Goal: Task Accomplishment & Management: Use online tool/utility

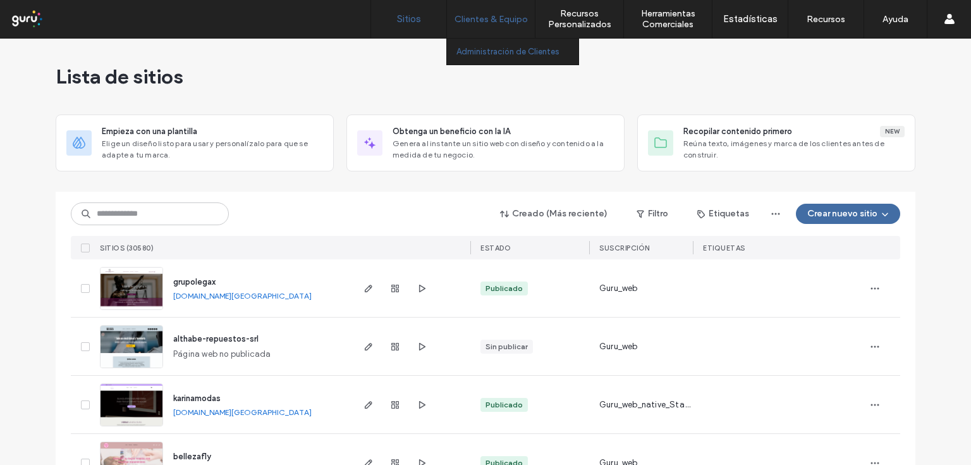
click at [477, 54] on label "Administración de Clientes" at bounding box center [508, 51] width 103 height 9
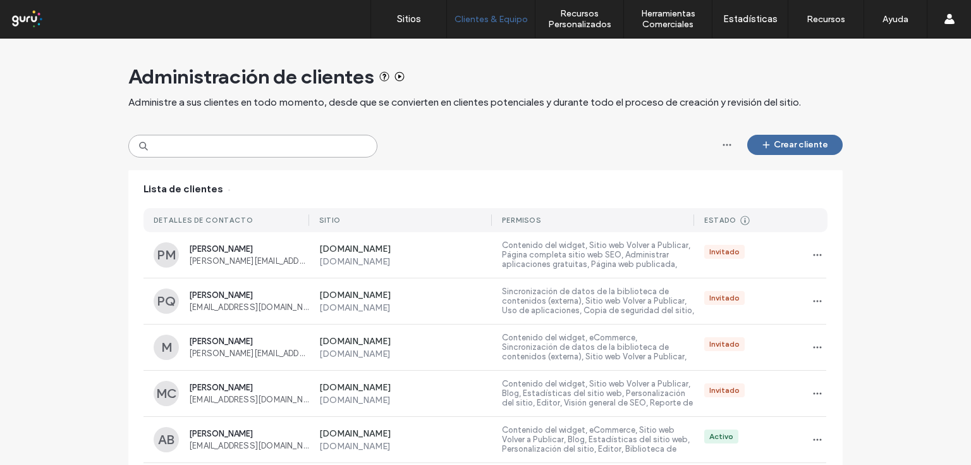
click at [237, 152] on input at bounding box center [252, 146] width 249 height 23
paste input "**********"
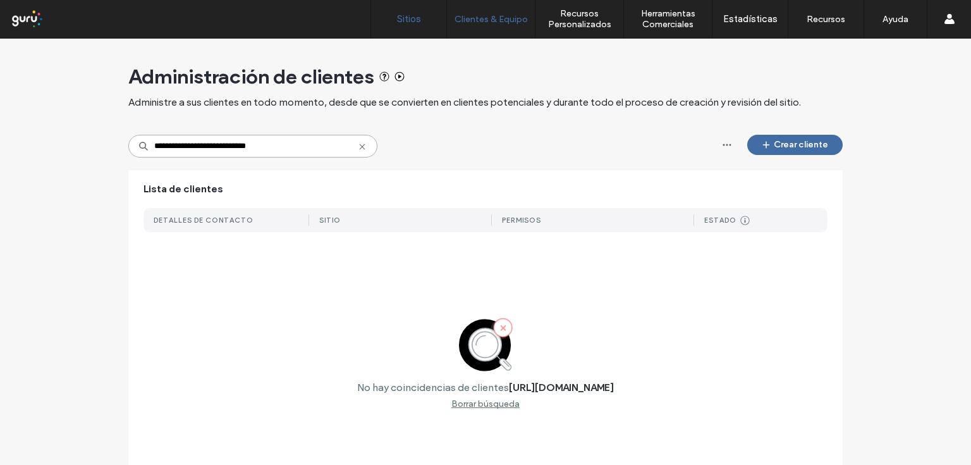
type input "**********"
click at [417, 22] on label "Sitios" at bounding box center [409, 18] width 24 height 11
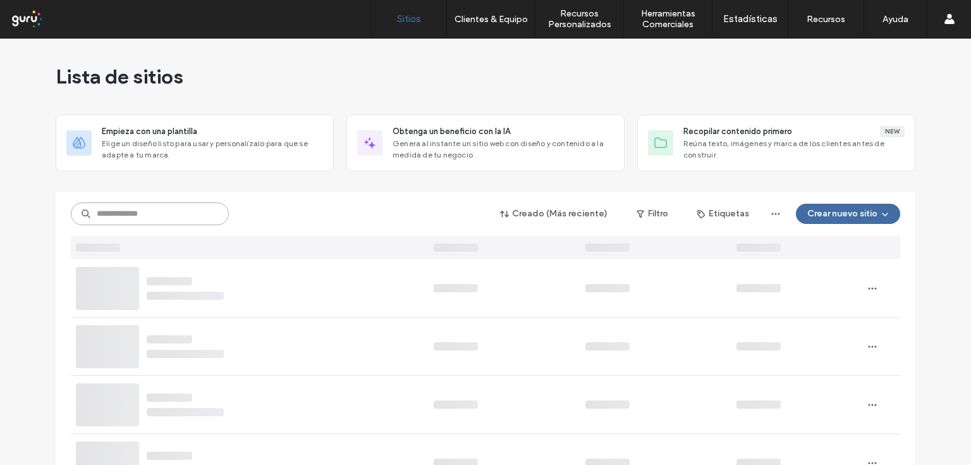
click at [139, 220] on input at bounding box center [150, 213] width 158 height 23
paste input "**********"
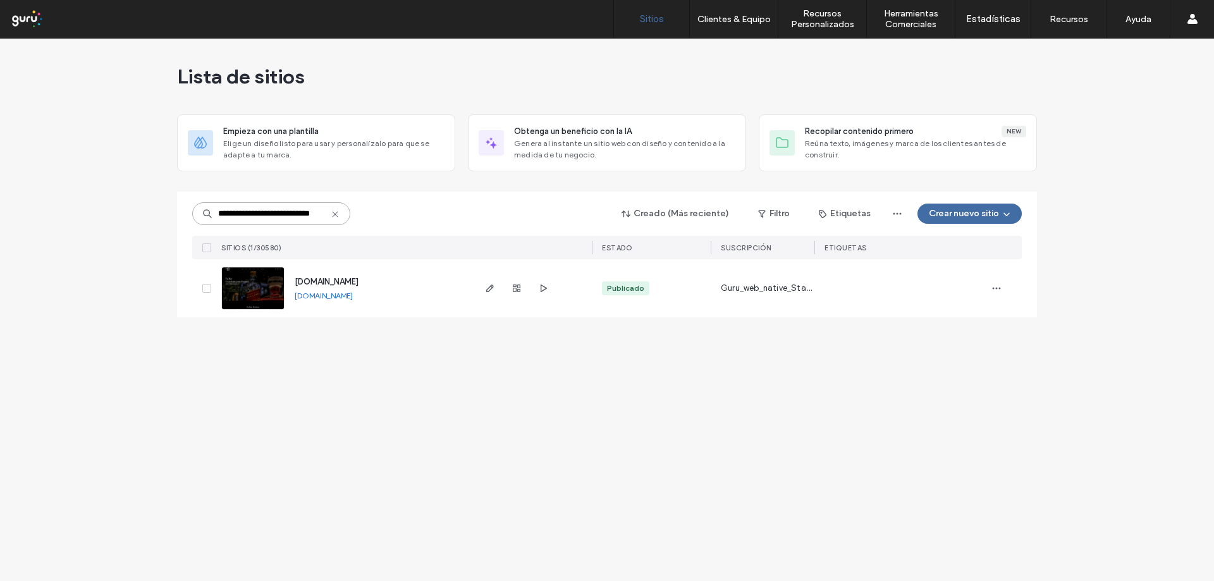
scroll to position [0, 19]
type input "**********"
click at [491, 295] on span "button" at bounding box center [490, 288] width 15 height 15
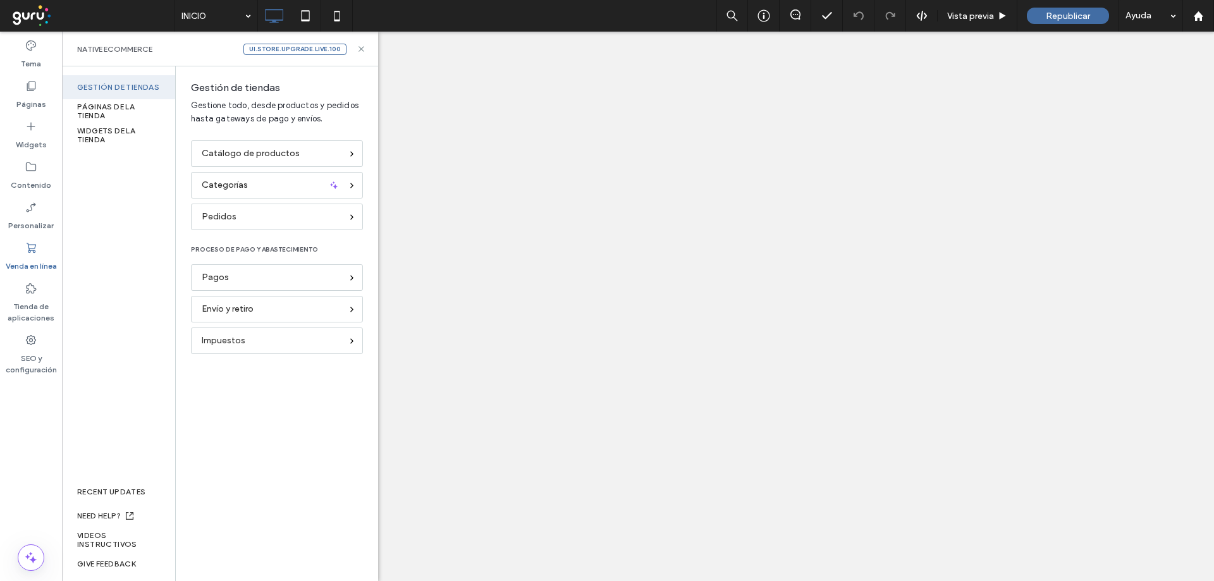
click at [214, 274] on span "Pagos" at bounding box center [215, 278] width 27 height 14
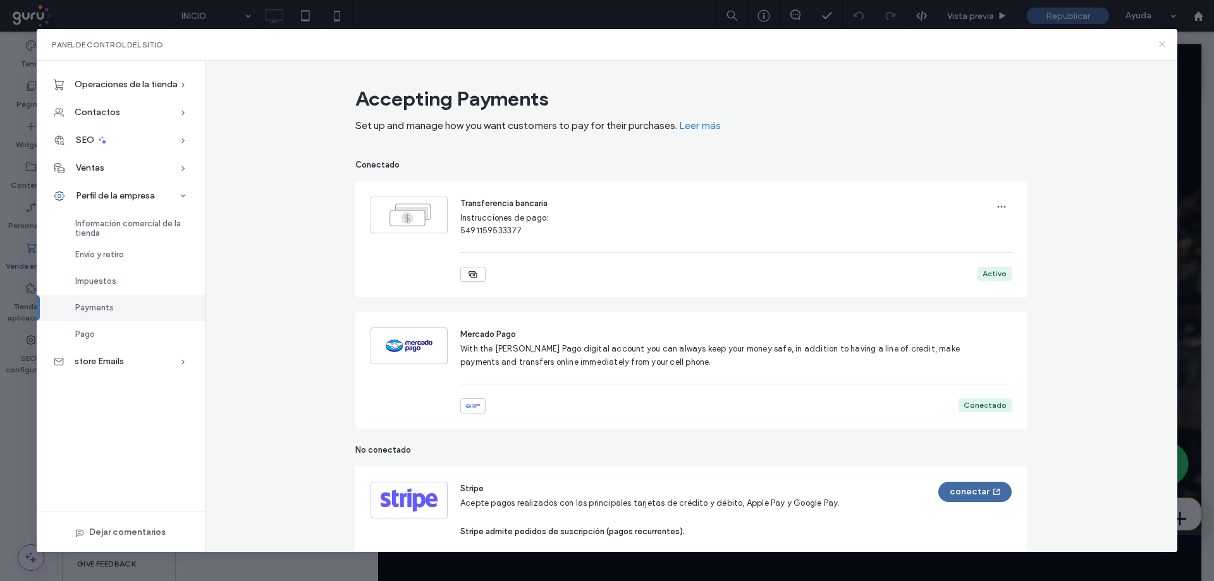
click at [1162, 42] on icon at bounding box center [1162, 44] width 10 height 10
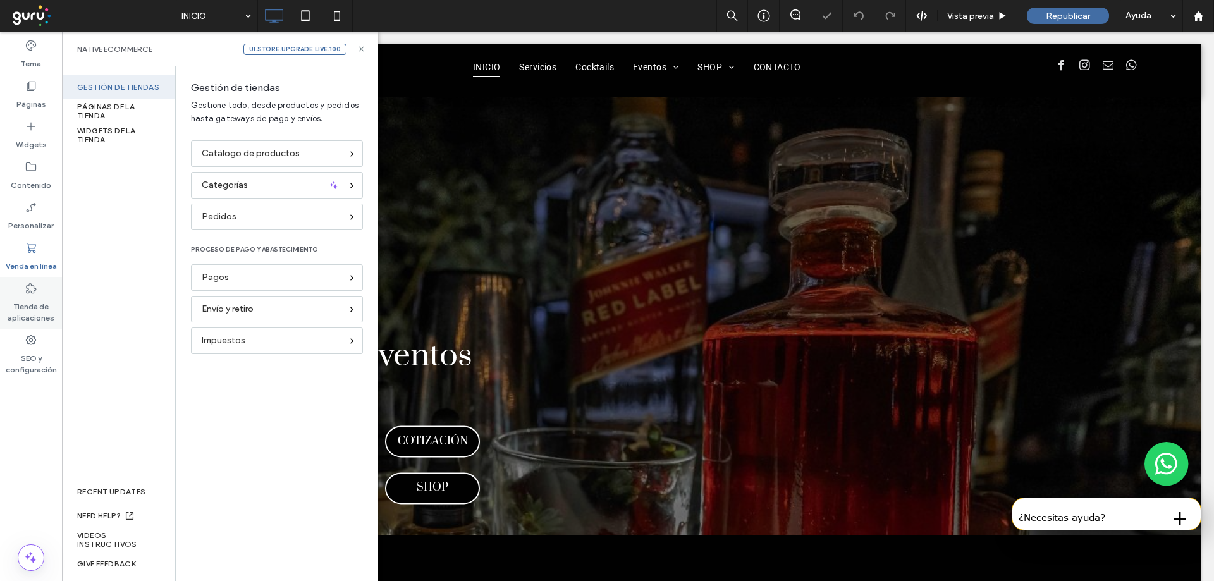
click at [25, 306] on label "Tienda de aplicaciones" at bounding box center [31, 309] width 62 height 29
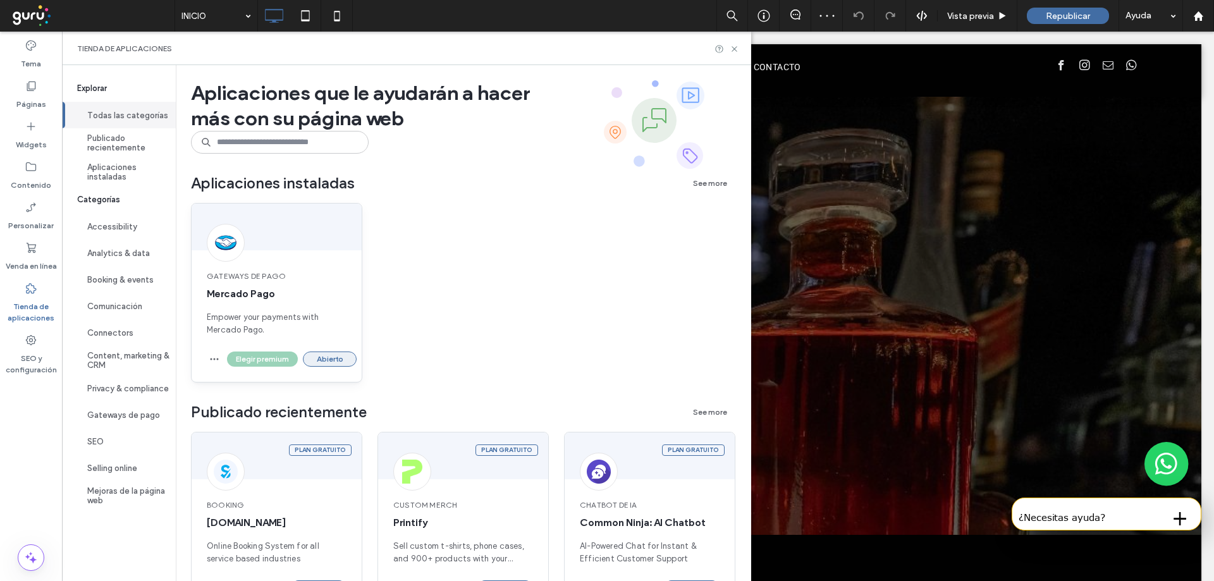
click at [329, 364] on button "Abierto" at bounding box center [330, 359] width 54 height 15
click at [321, 360] on button "Abierto" at bounding box center [330, 359] width 54 height 15
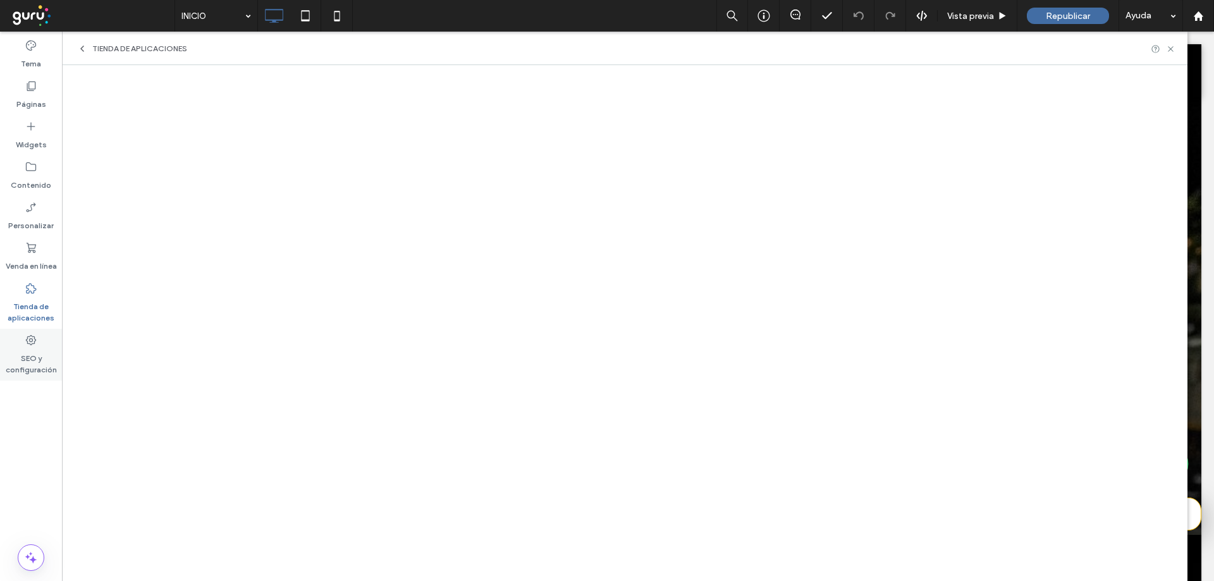
click at [32, 361] on label "SEO y configuración" at bounding box center [31, 361] width 62 height 29
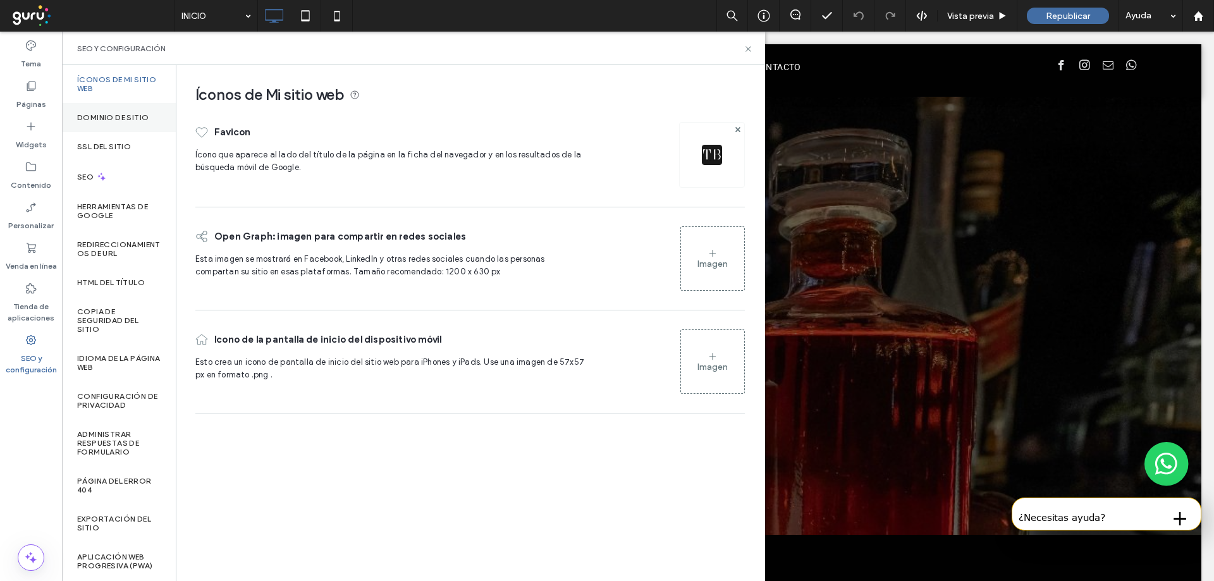
click at [126, 120] on label "Dominio de sitio" at bounding box center [112, 117] width 71 height 9
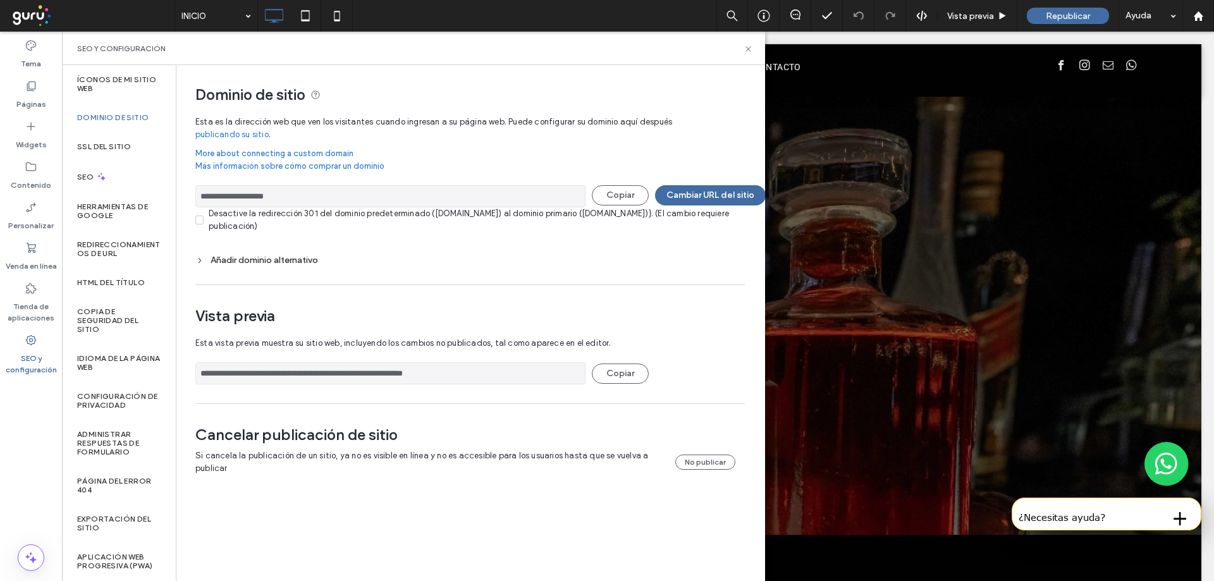
click at [306, 198] on input "**********" at bounding box center [390, 196] width 390 height 22
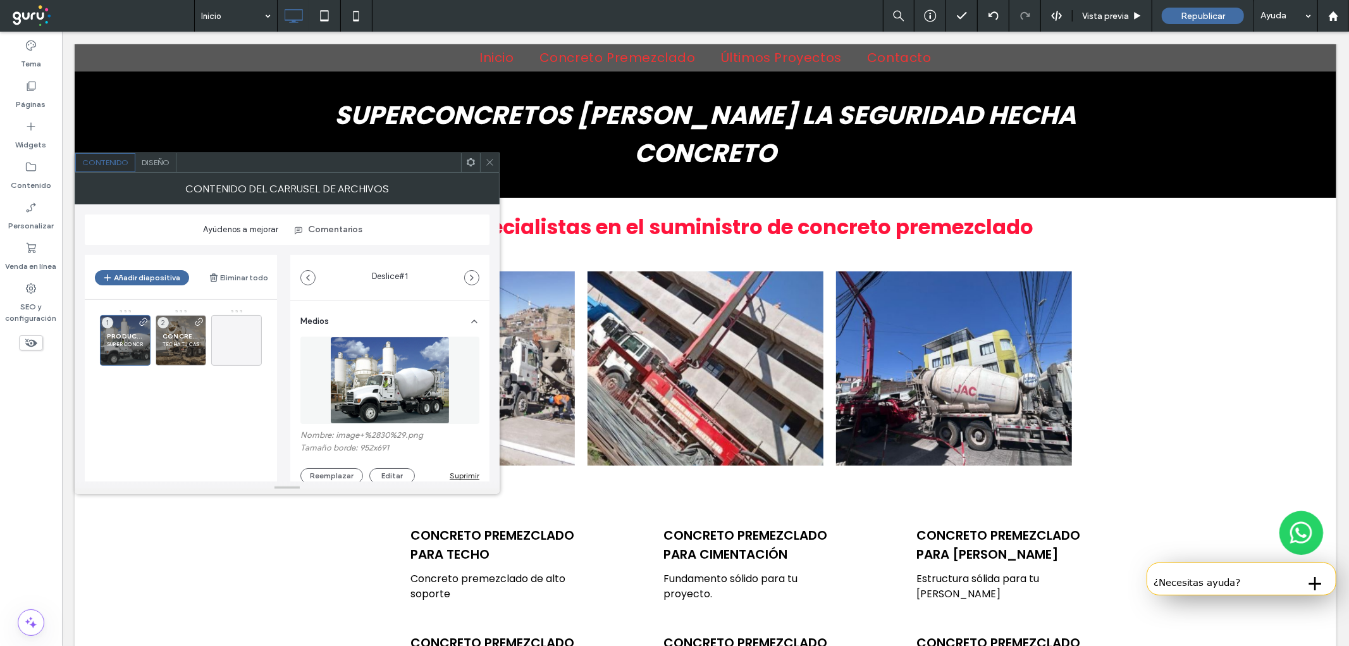
scroll to position [585, 0]
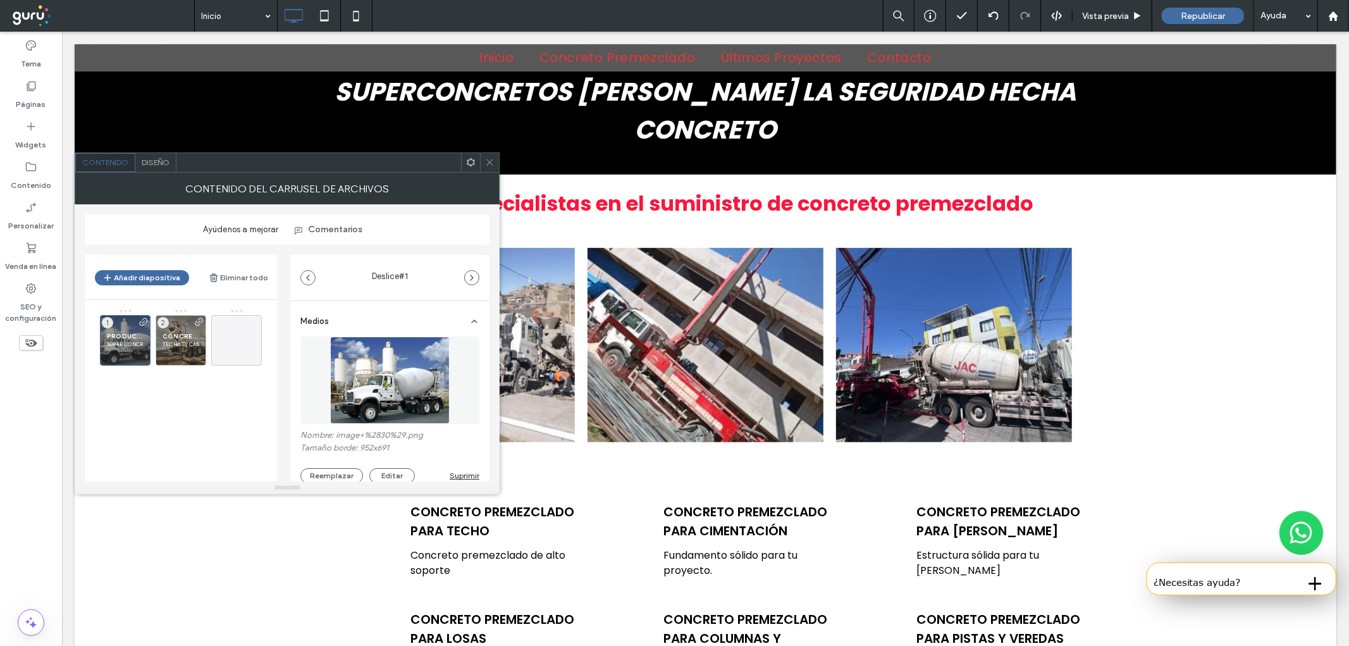
click at [491, 166] on icon at bounding box center [489, 161] width 9 height 9
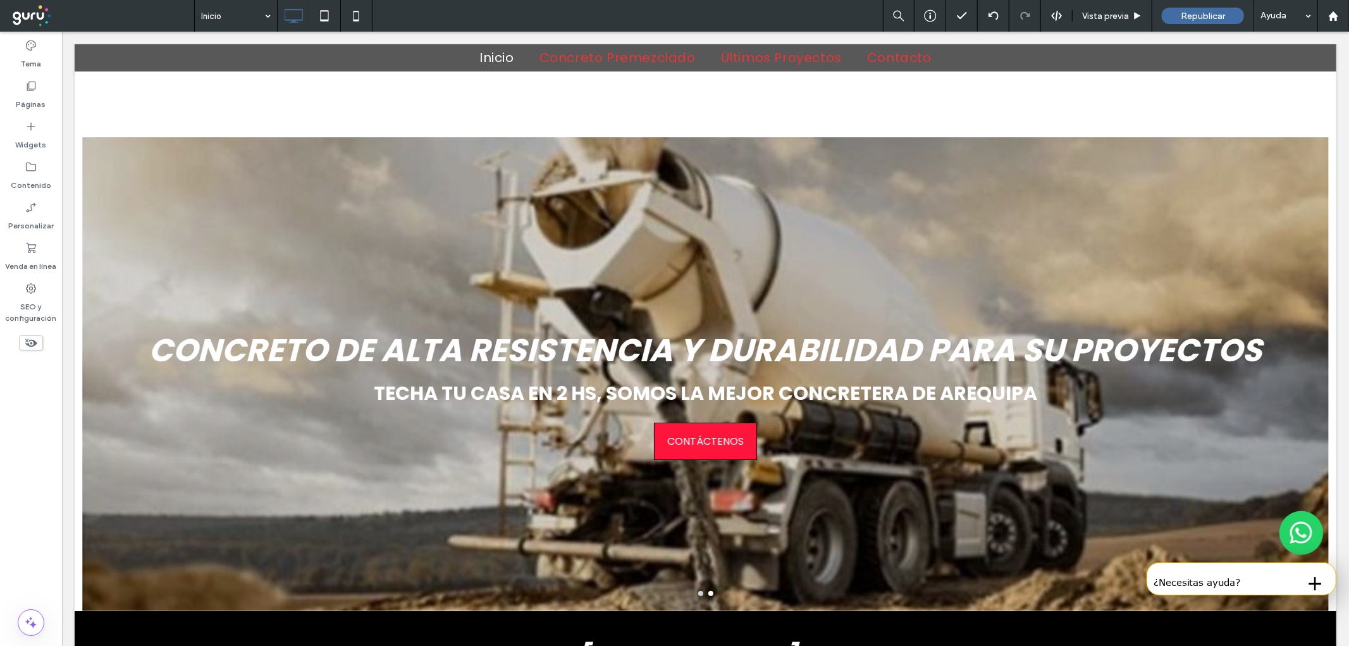
scroll to position [0, 0]
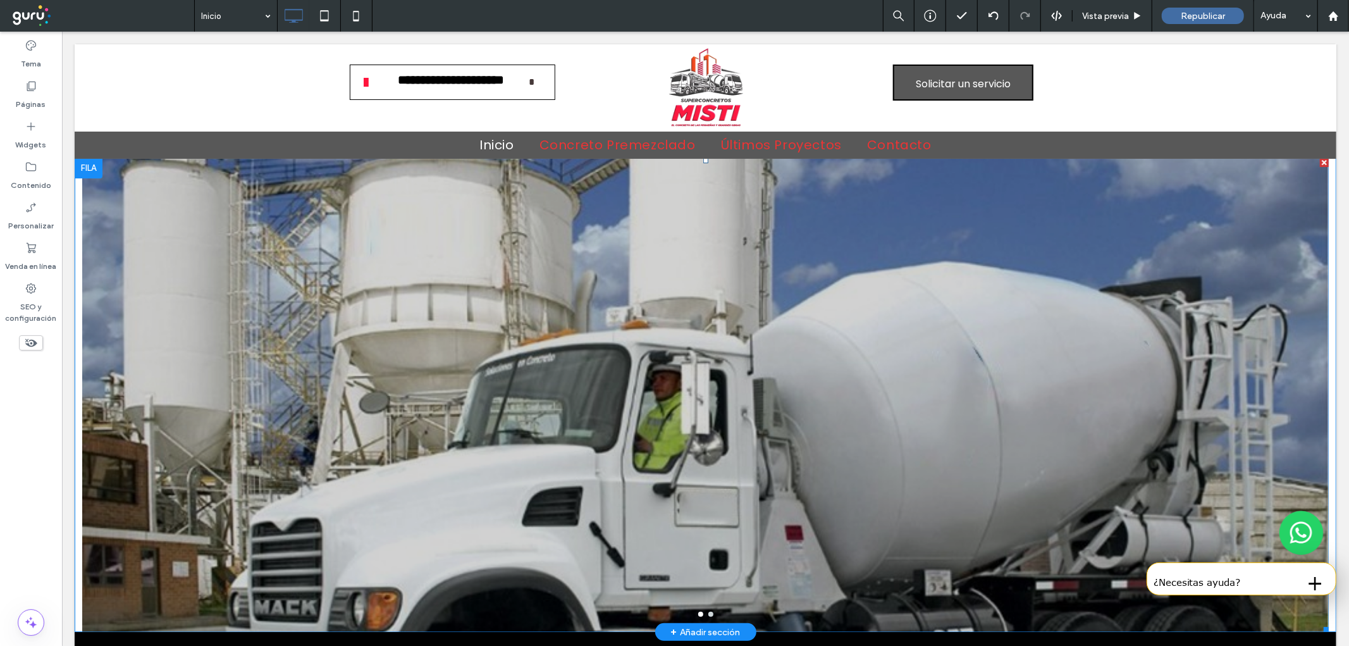
click at [146, 263] on div at bounding box center [705, 394] width 1246 height 474
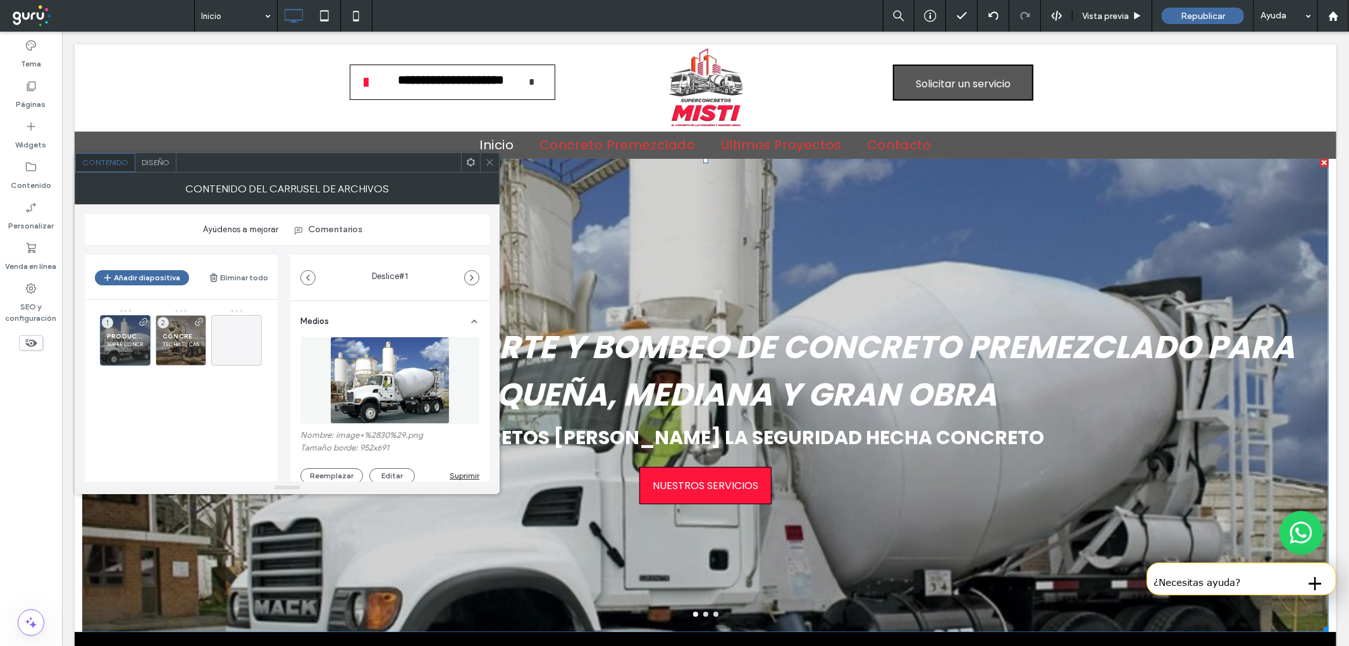
click at [489, 161] on icon at bounding box center [489, 161] width 9 height 9
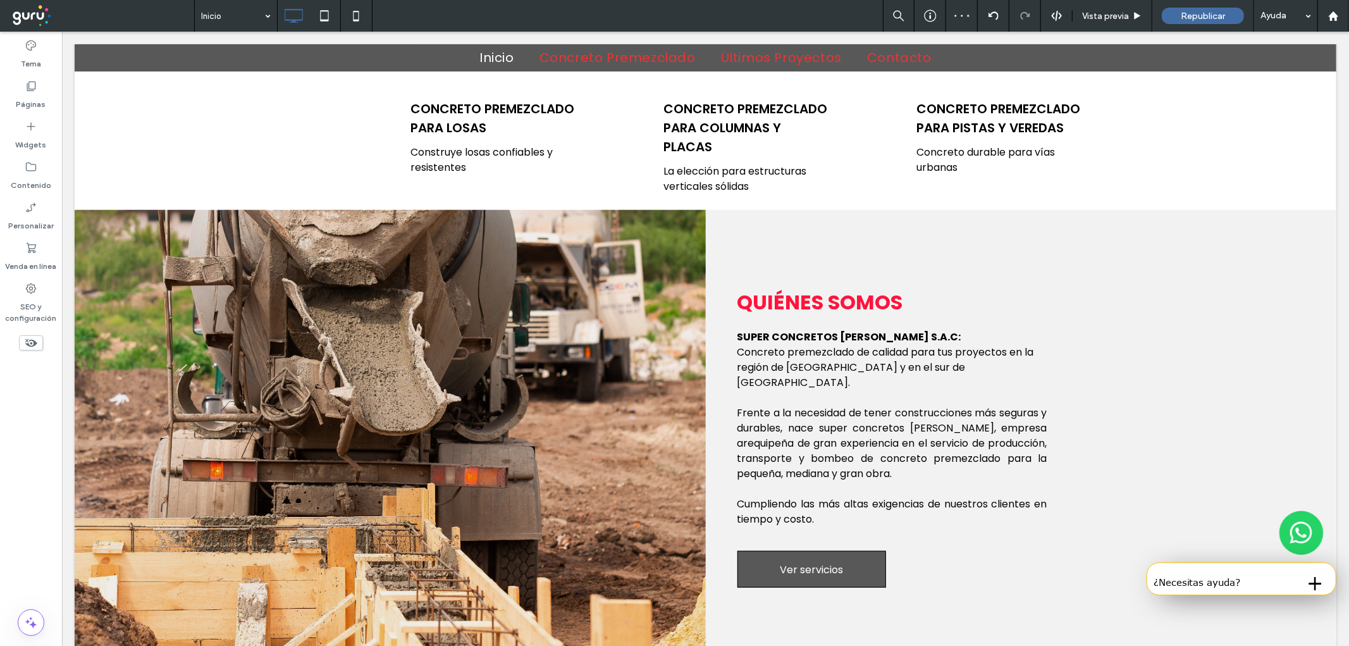
scroll to position [1101, 0]
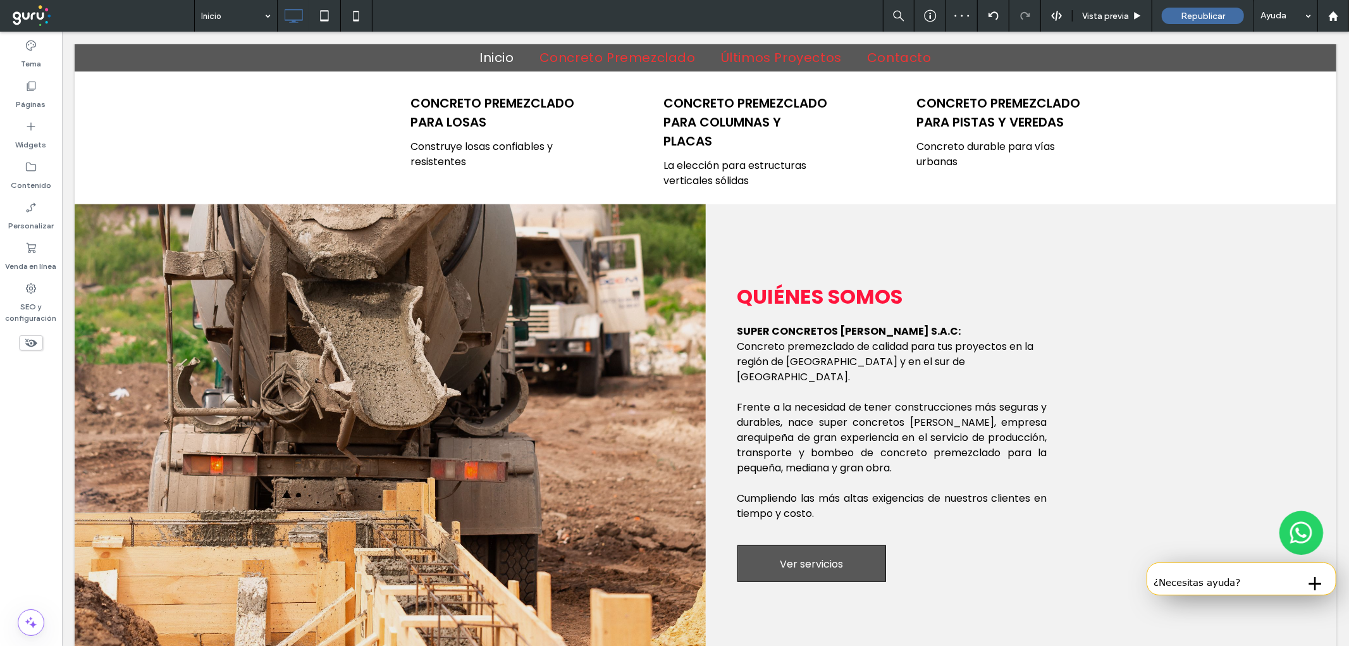
click at [516, 414] on div at bounding box center [389, 434] width 631 height 460
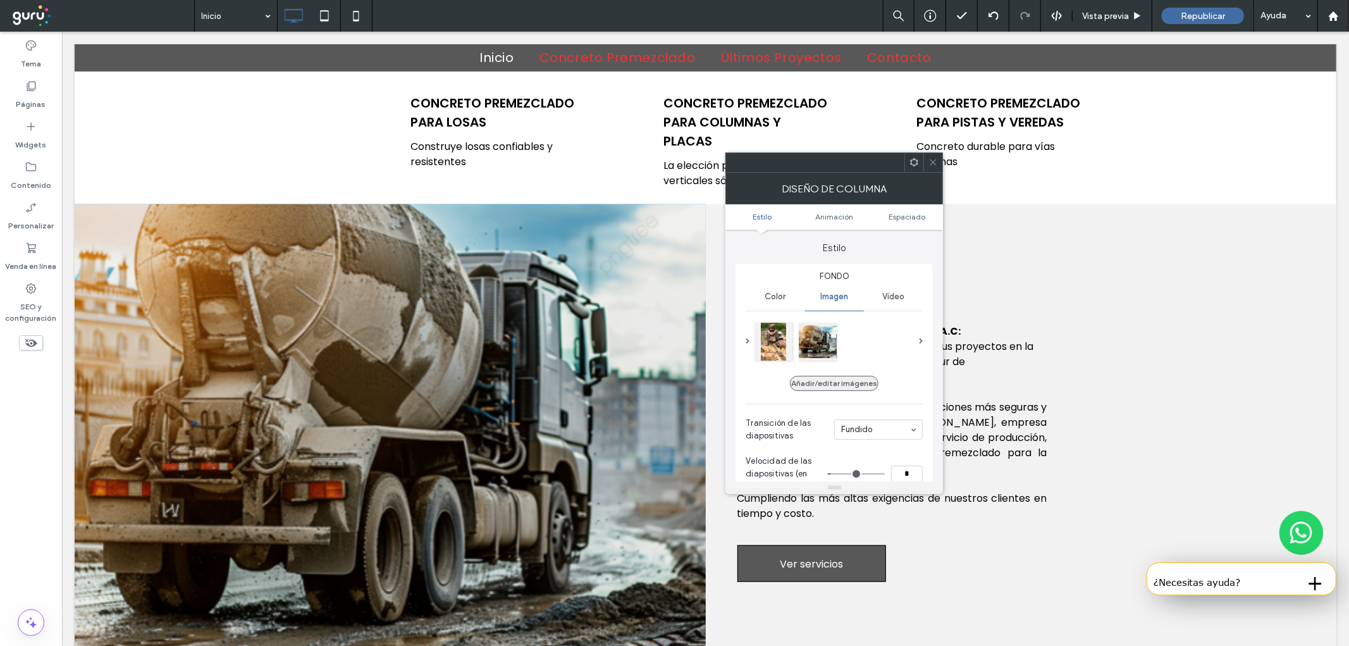
click at [812, 388] on button "Añadir/editar imágenes" at bounding box center [834, 383] width 89 height 15
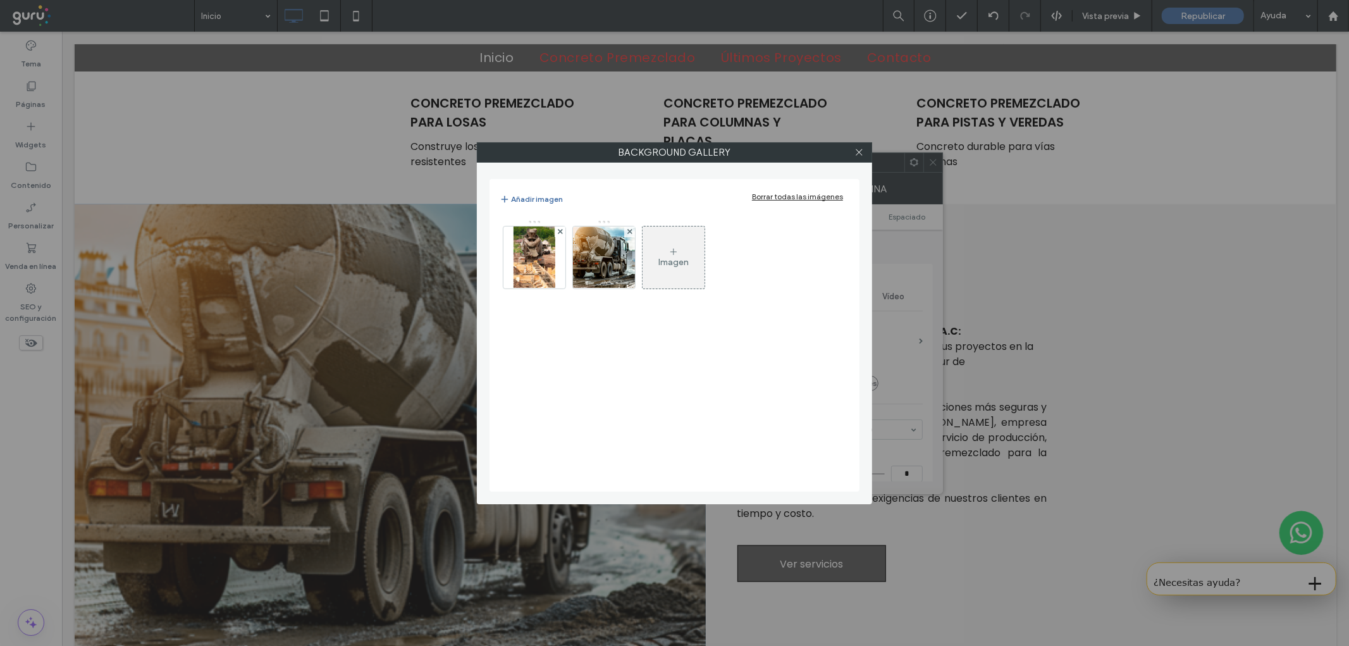
click at [696, 266] on div "Imagen" at bounding box center [674, 257] width 62 height 59
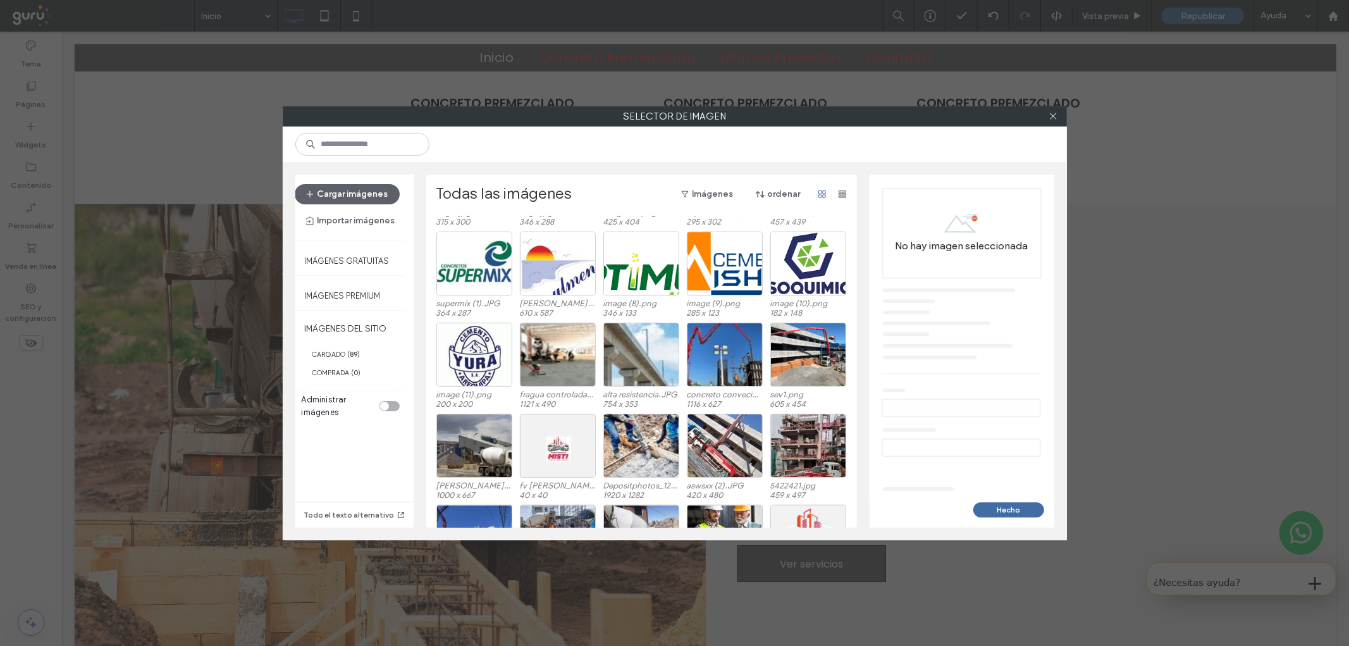
scroll to position [988, 0]
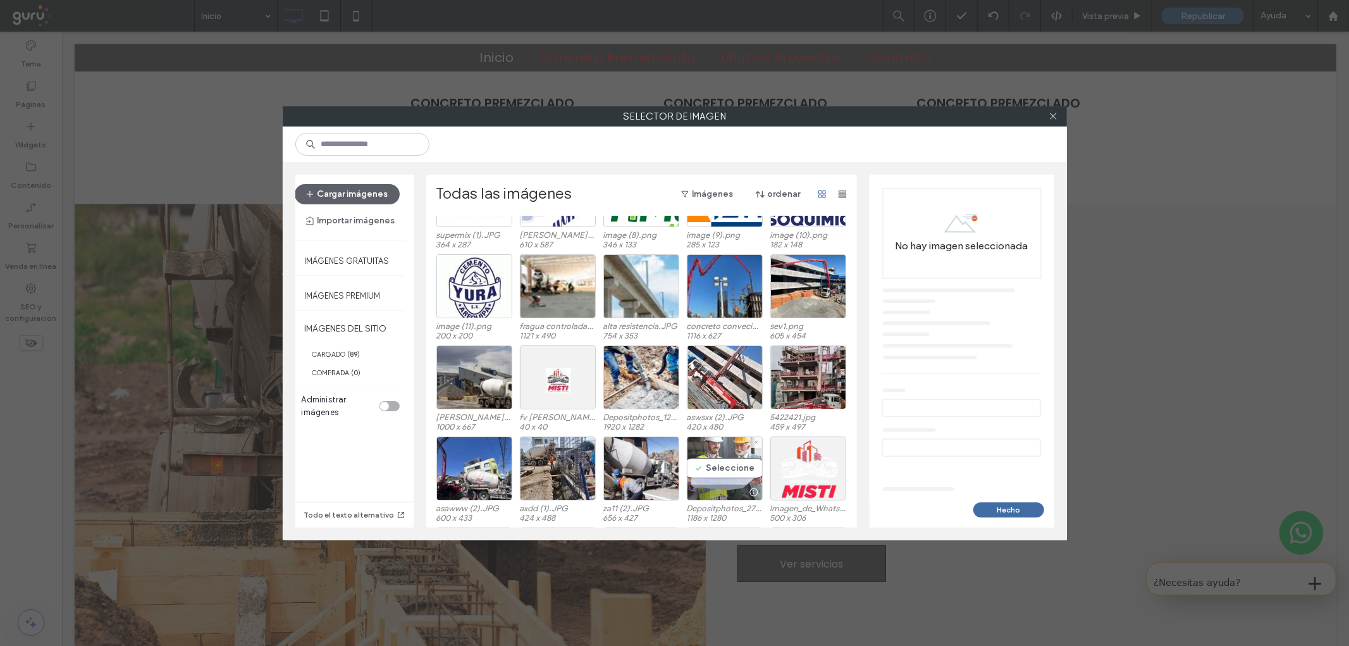
click at [716, 472] on div "Seleccione" at bounding box center [725, 468] width 76 height 64
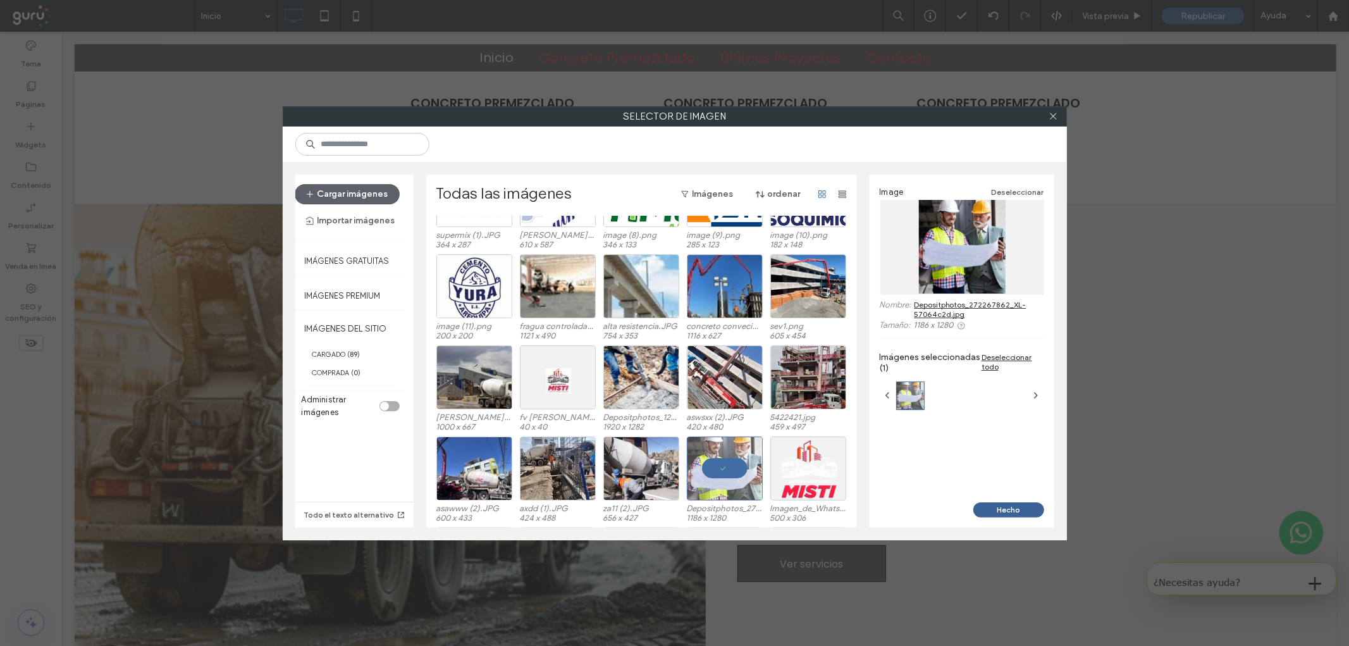
click at [995, 503] on button "Hecho" at bounding box center [1008, 509] width 71 height 15
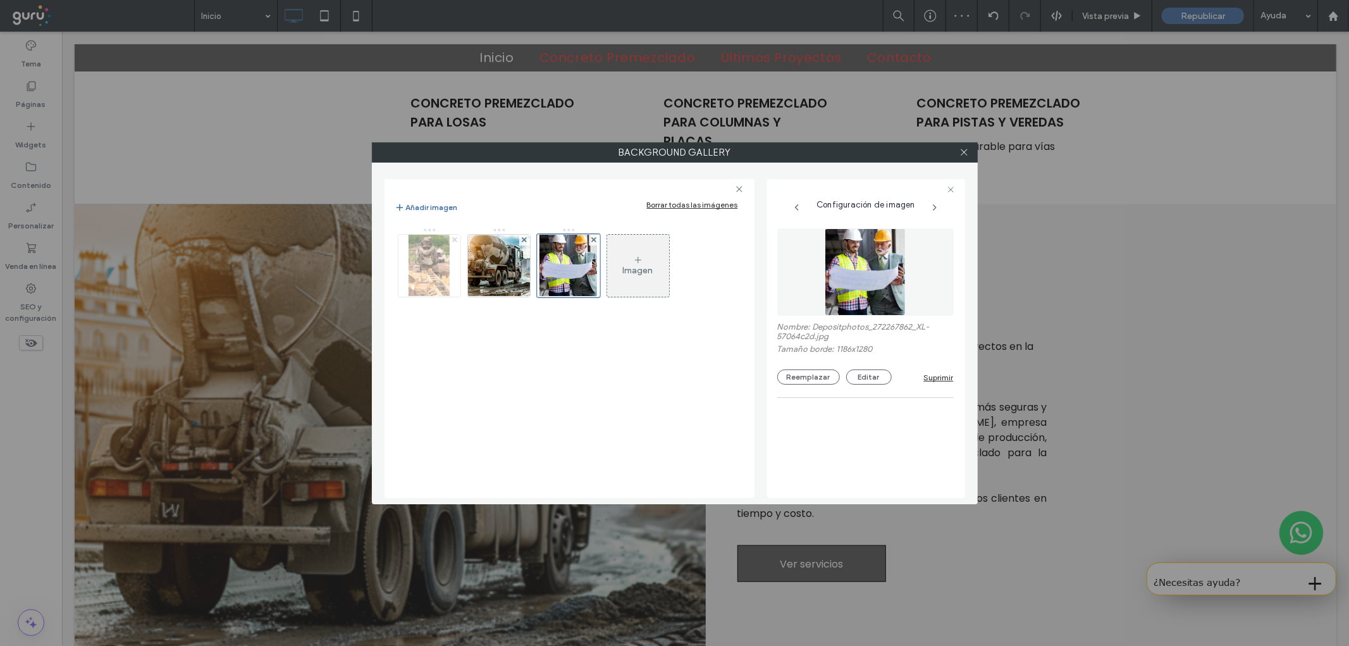
click at [452, 237] on icon at bounding box center [454, 239] width 5 height 5
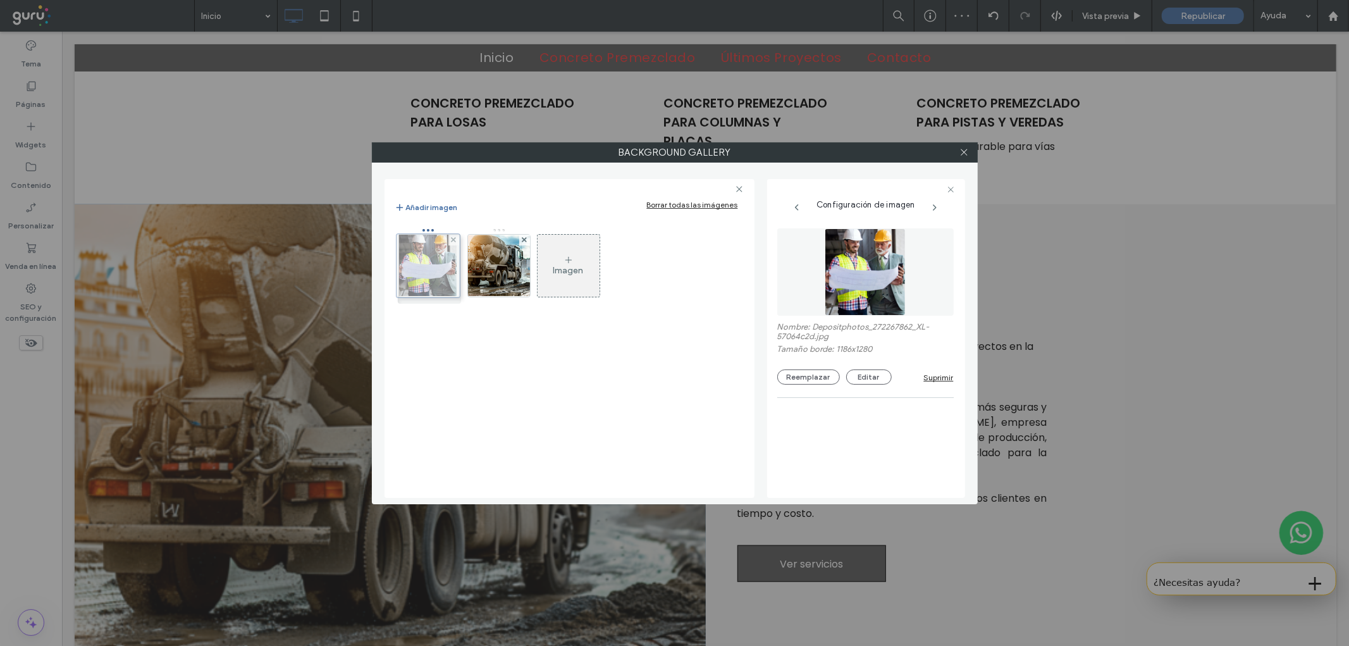
drag, startPoint x: 498, startPoint y: 261, endPoint x: 419, endPoint y: 261, distance: 79.0
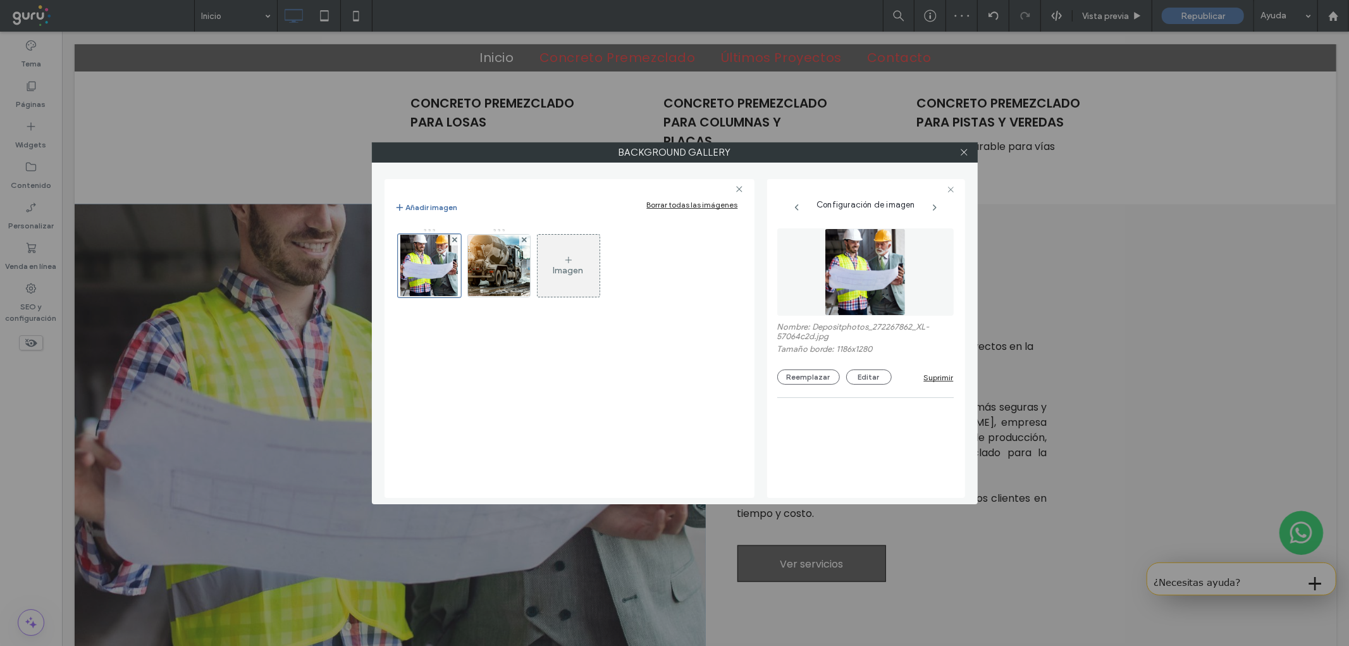
click at [969, 153] on div at bounding box center [964, 152] width 19 height 19
click at [966, 152] on icon at bounding box center [963, 151] width 9 height 9
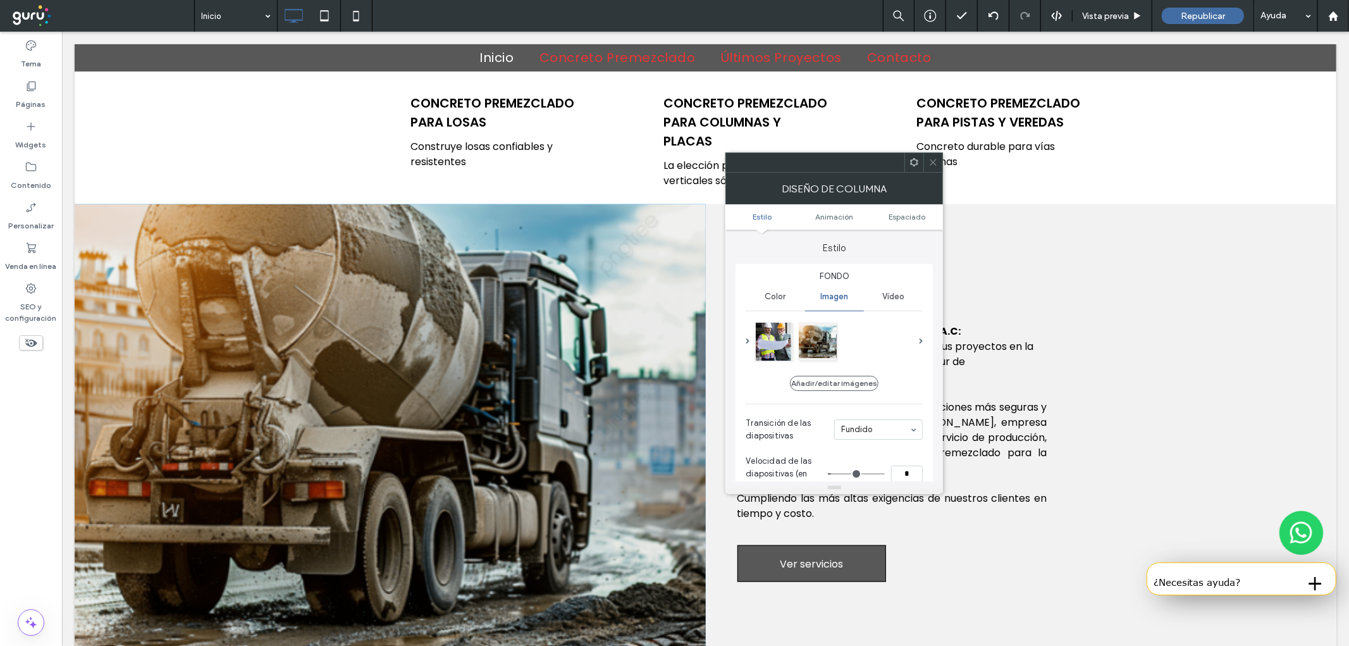
click at [928, 167] on span at bounding box center [932, 162] width 9 height 19
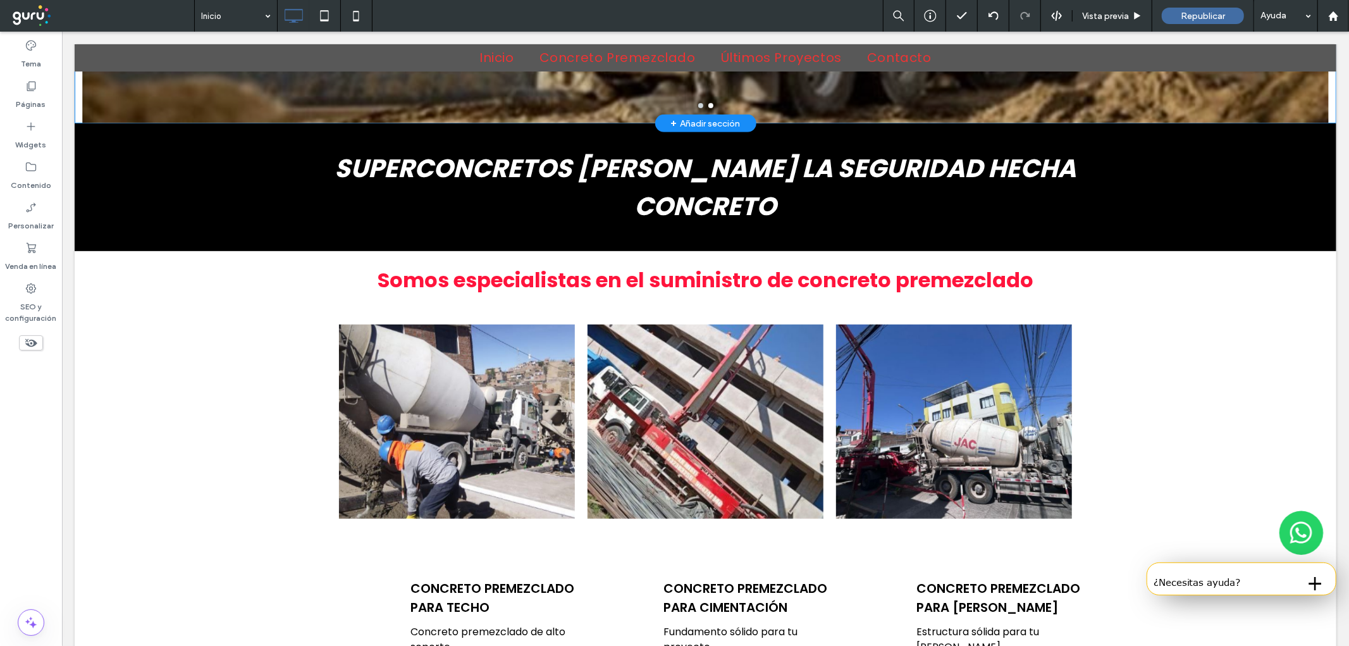
scroll to position [555, 0]
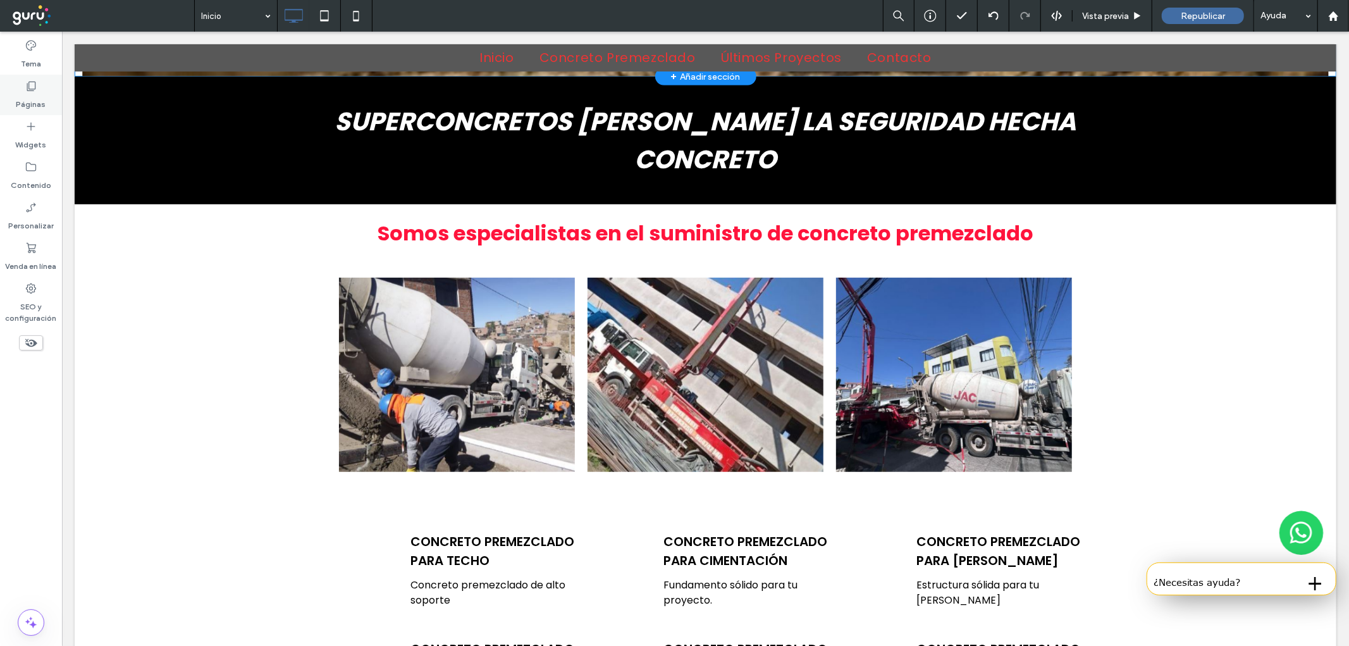
click at [16, 104] on label "Páginas" at bounding box center [31, 101] width 30 height 18
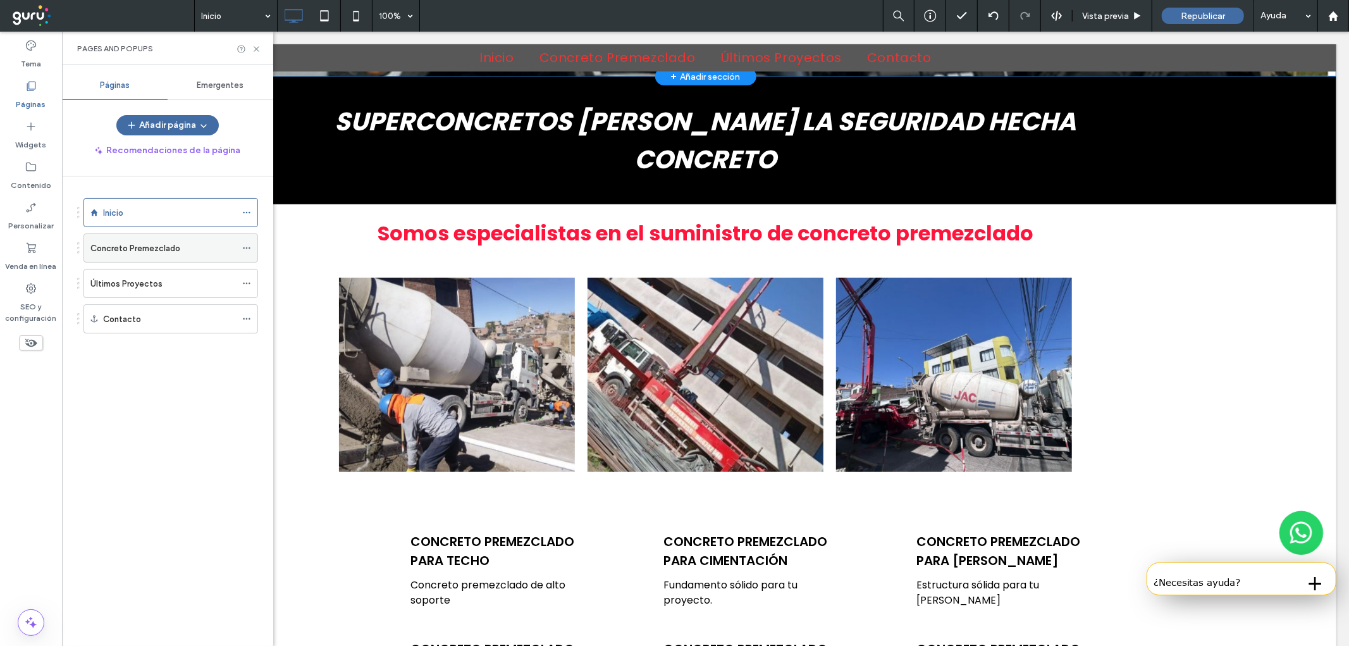
click at [109, 254] on label "Concreto Premezclado" at bounding box center [135, 248] width 90 height 22
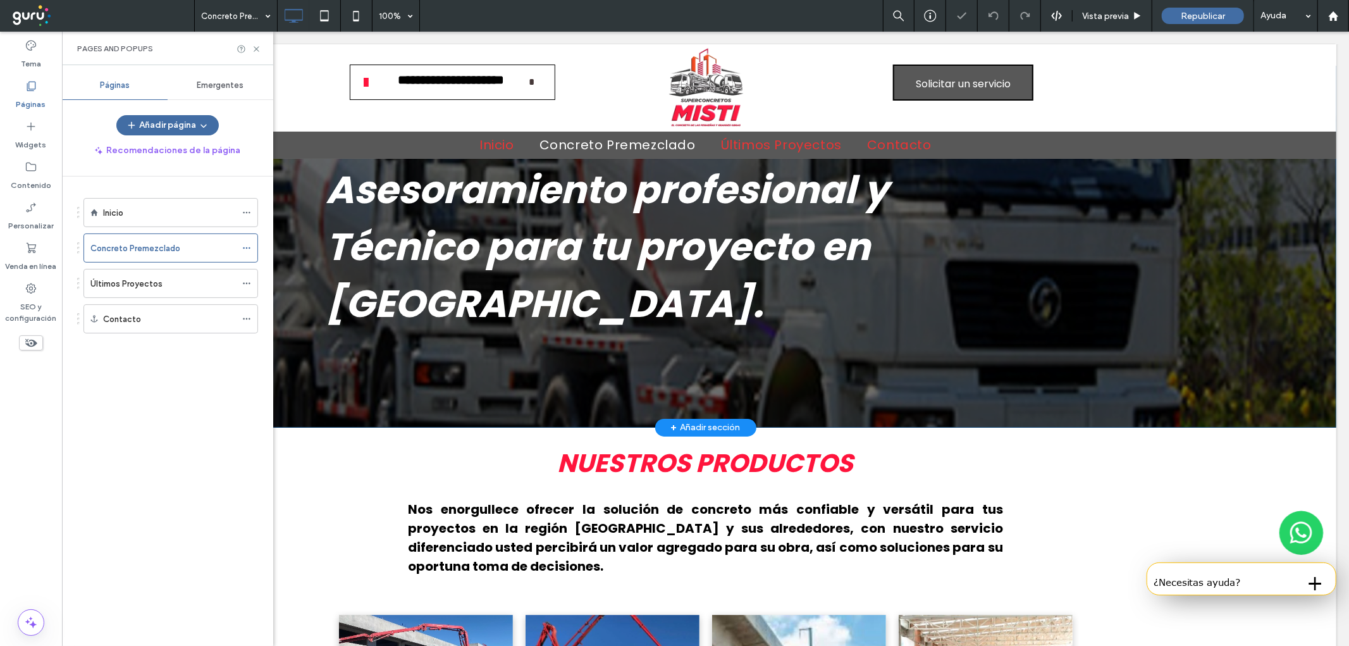
scroll to position [93, 0]
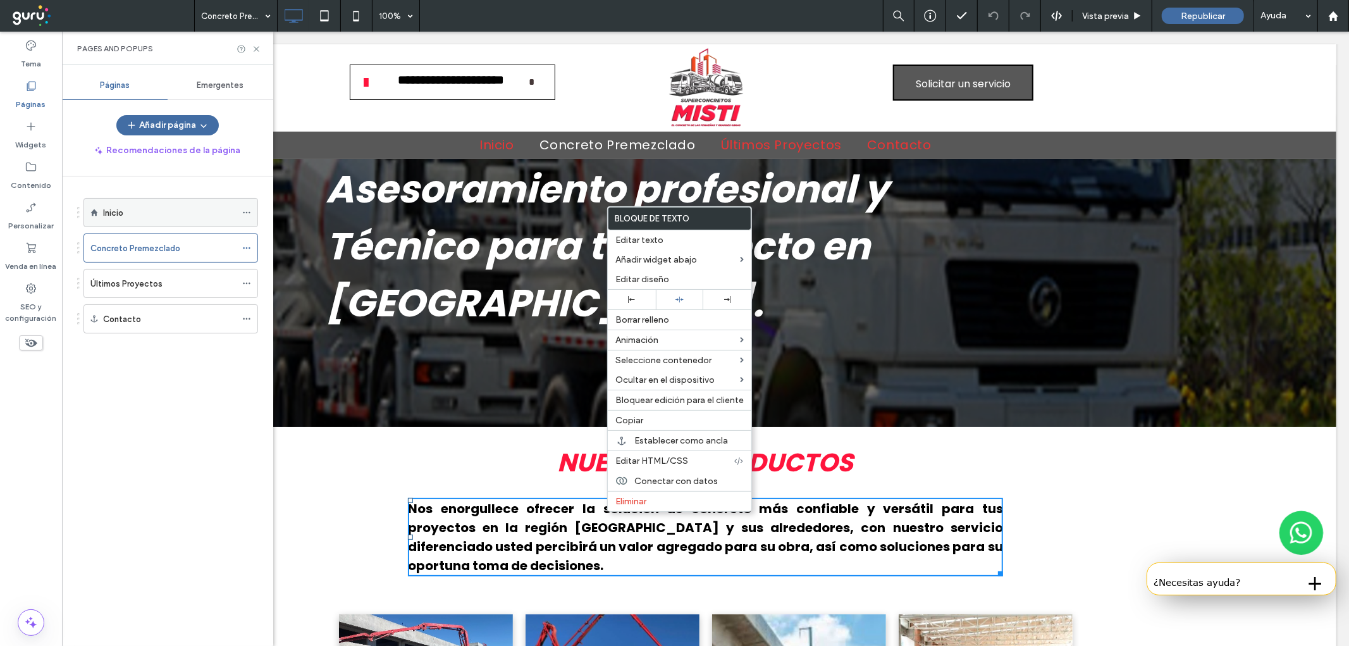
click at [117, 218] on label "Inicio" at bounding box center [113, 213] width 20 height 22
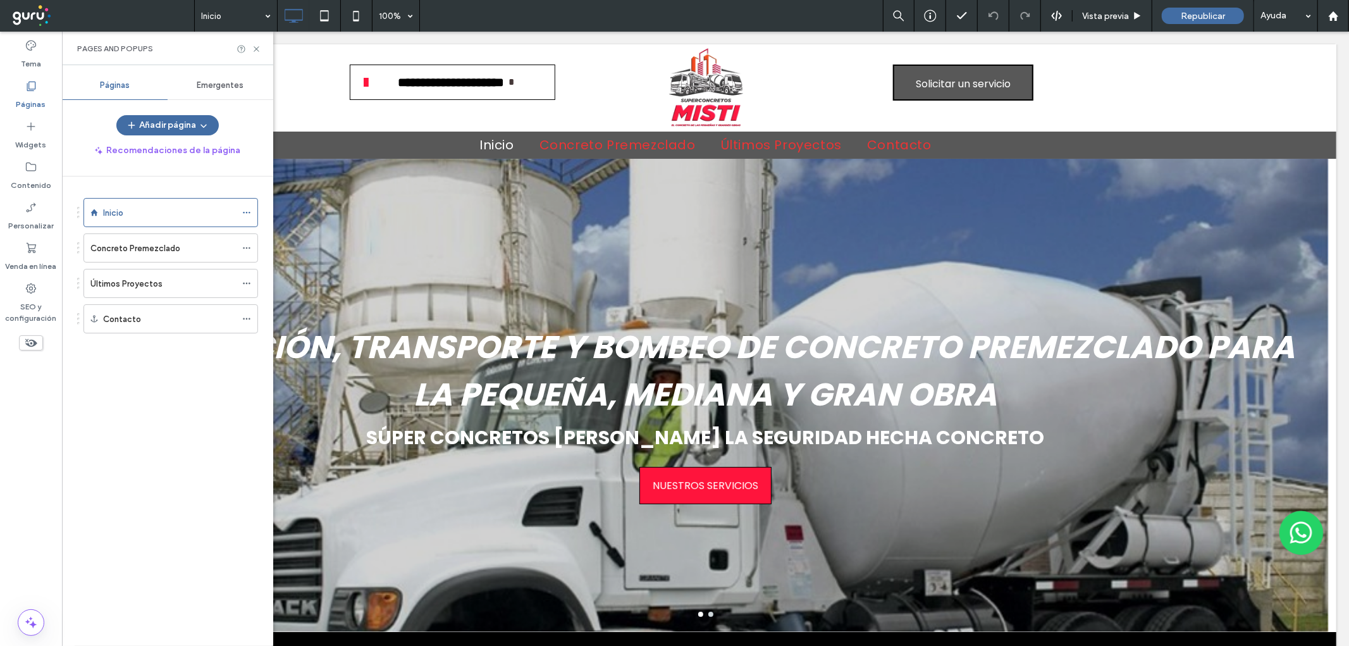
scroll to position [0, 0]
click at [253, 46] on icon at bounding box center [256, 48] width 9 height 9
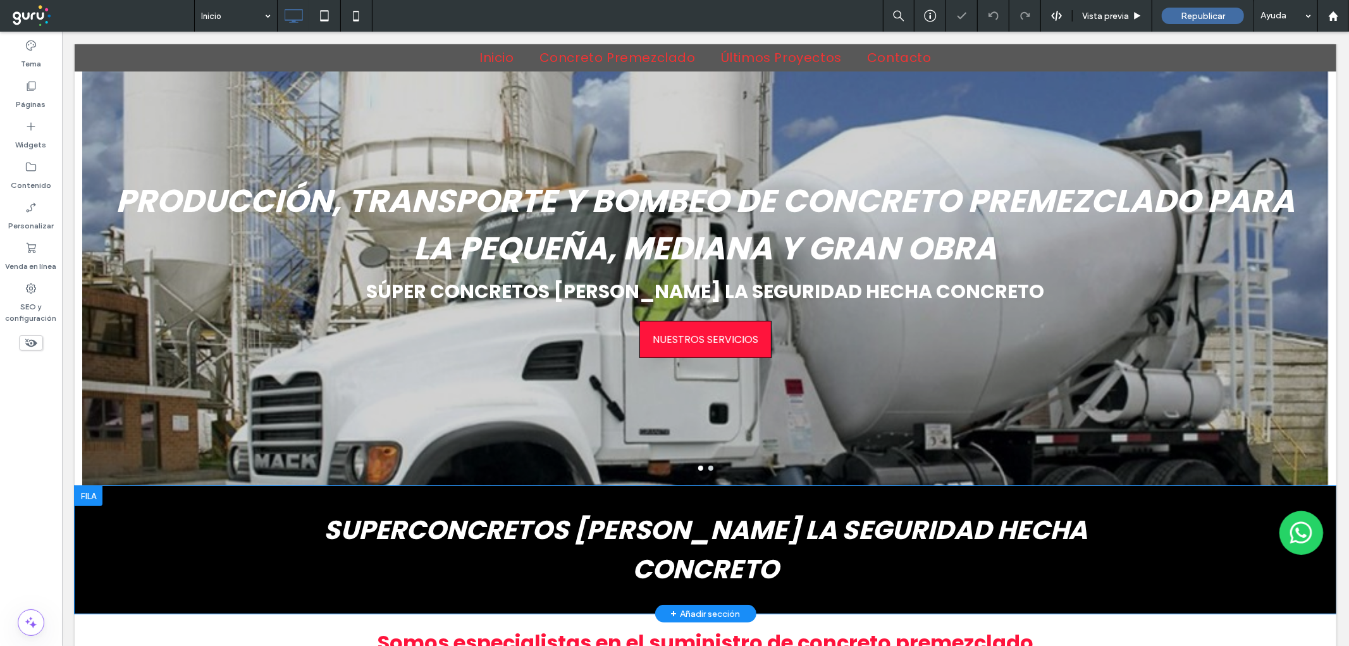
scroll to position [163, 0]
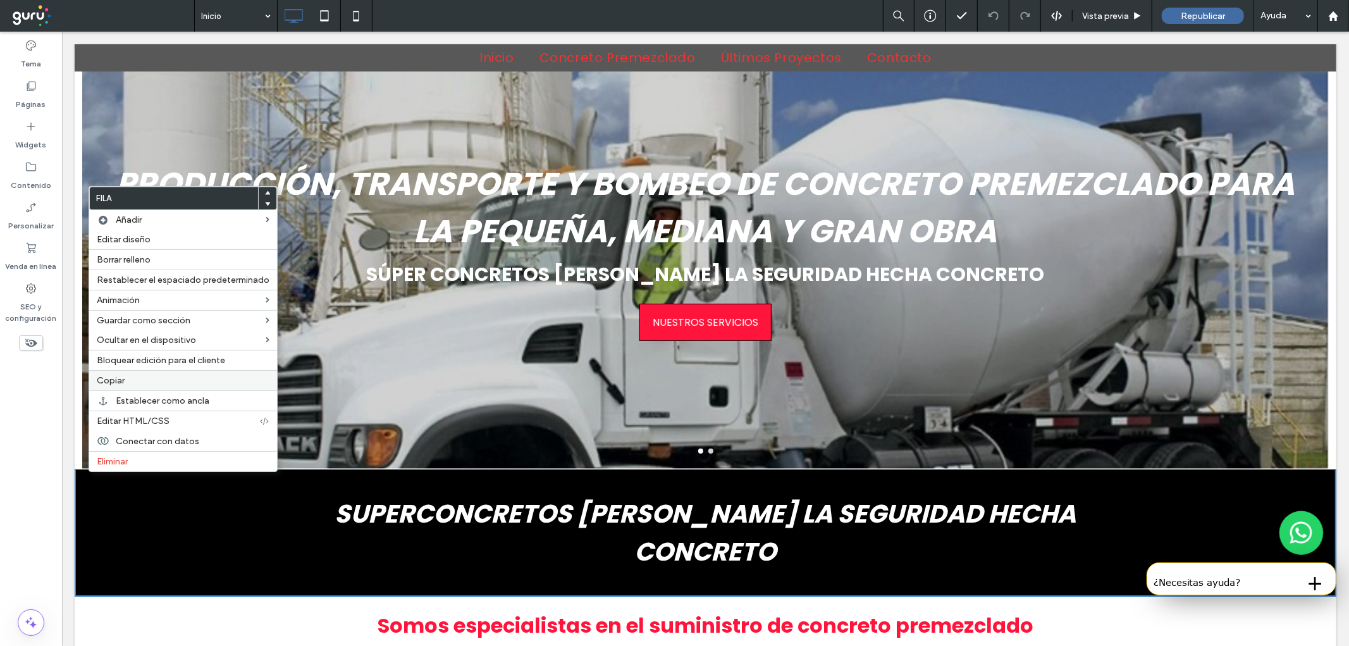
click at [116, 382] on span "Copiar" at bounding box center [111, 380] width 28 height 11
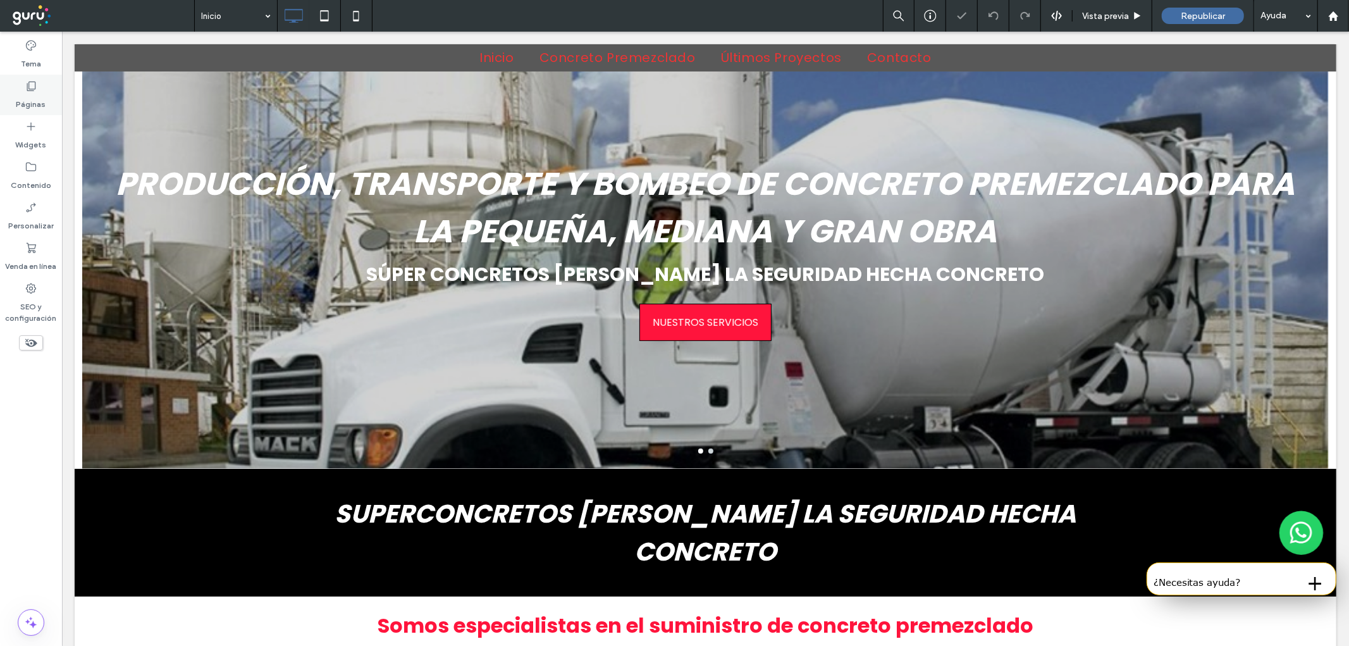
click at [30, 92] on icon at bounding box center [31, 86] width 13 height 13
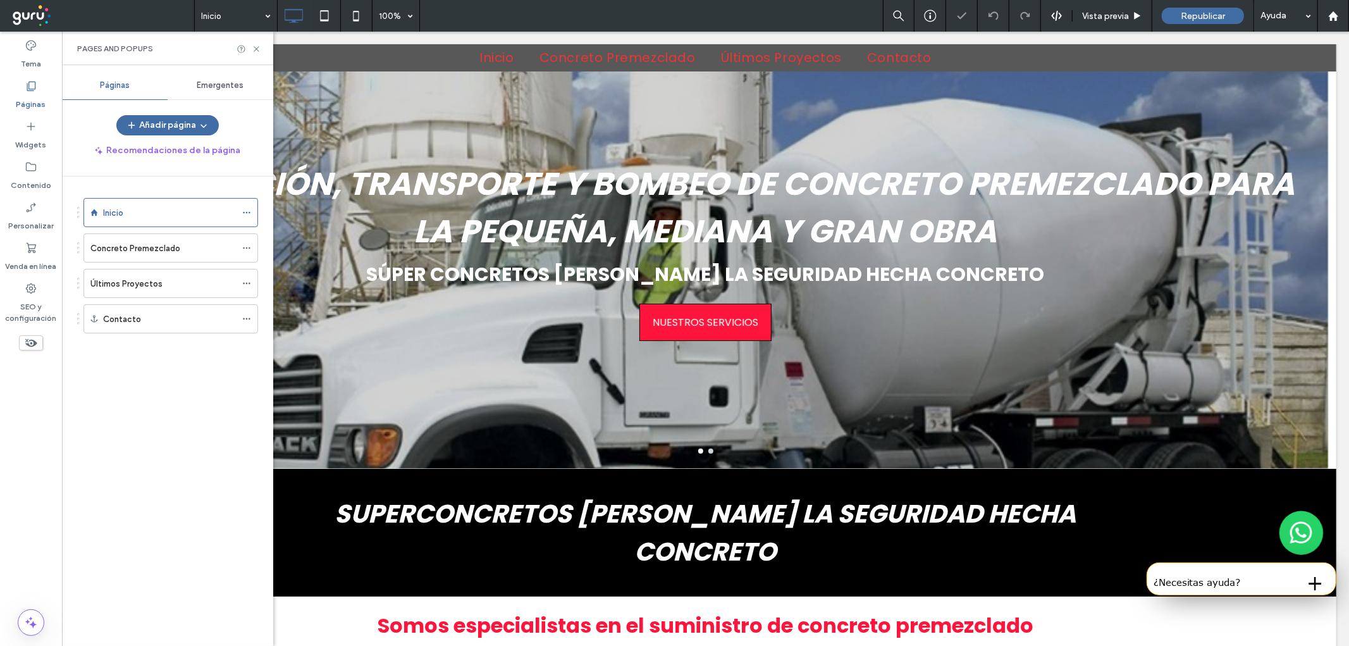
click at [154, 251] on label "Concreto Premezclado" at bounding box center [135, 248] width 90 height 22
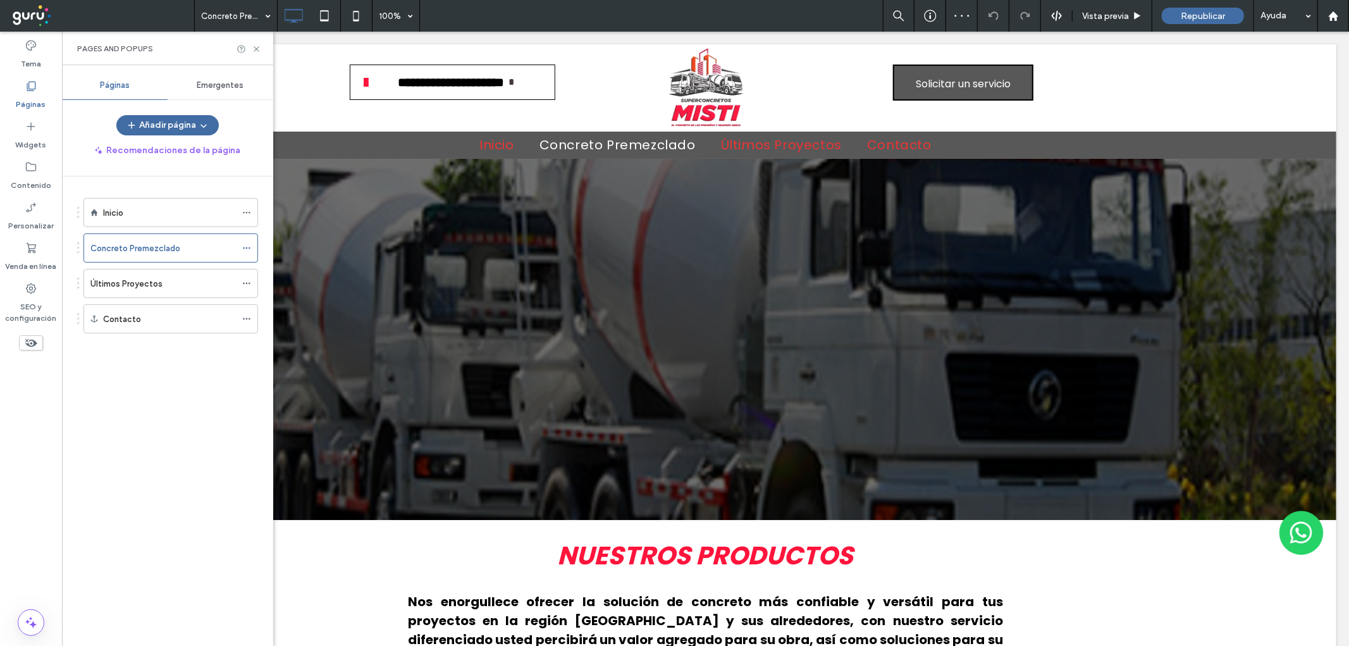
click at [254, 51] on use at bounding box center [256, 48] width 5 height 5
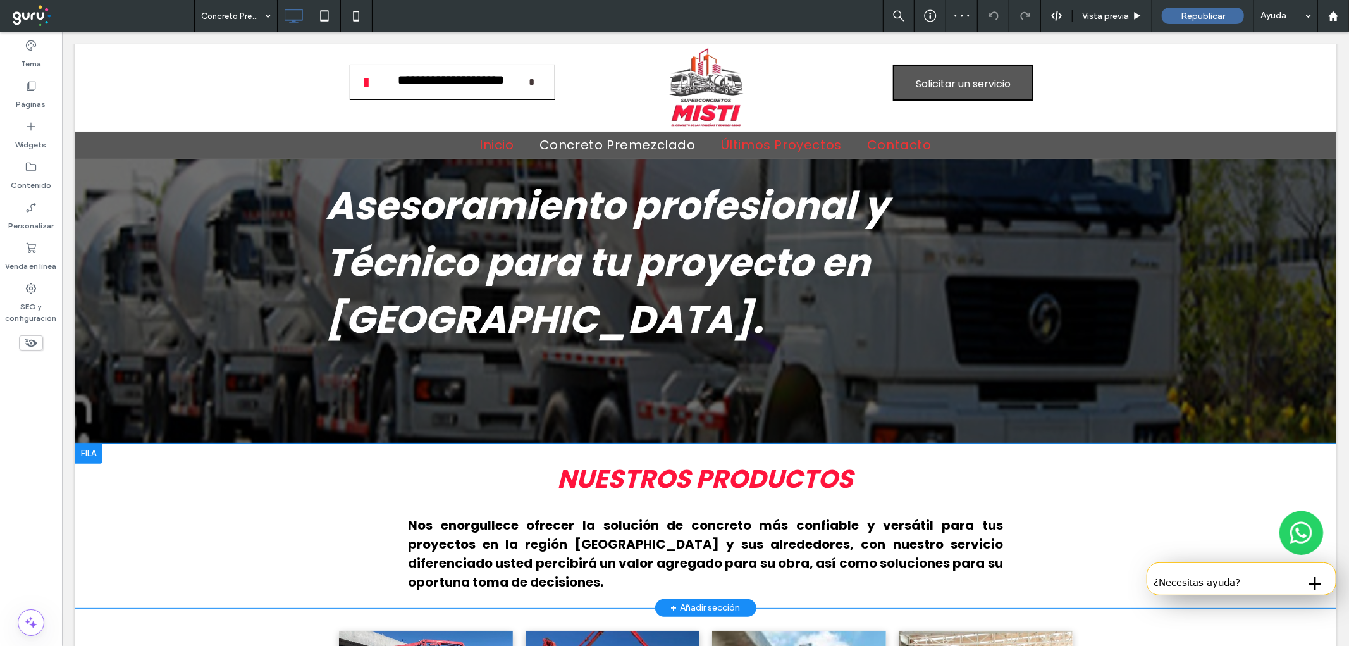
scroll to position [93, 0]
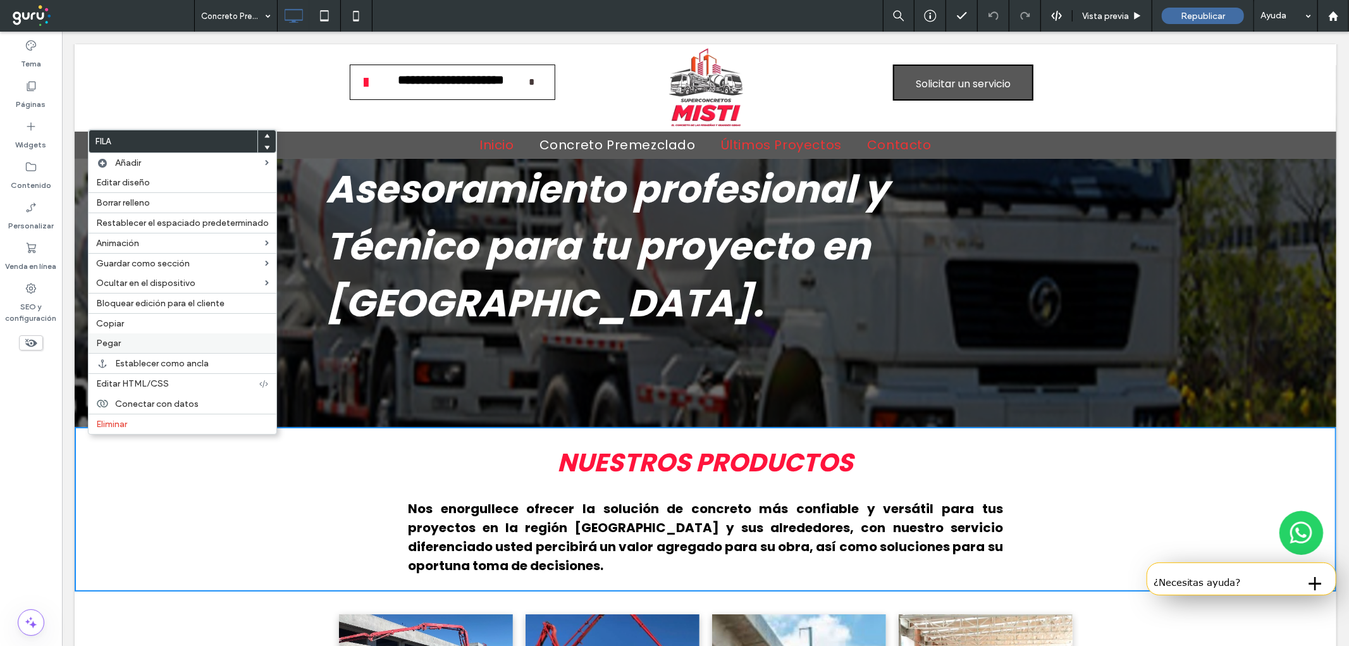
click at [123, 345] on label "Pegar" at bounding box center [182, 343] width 173 height 11
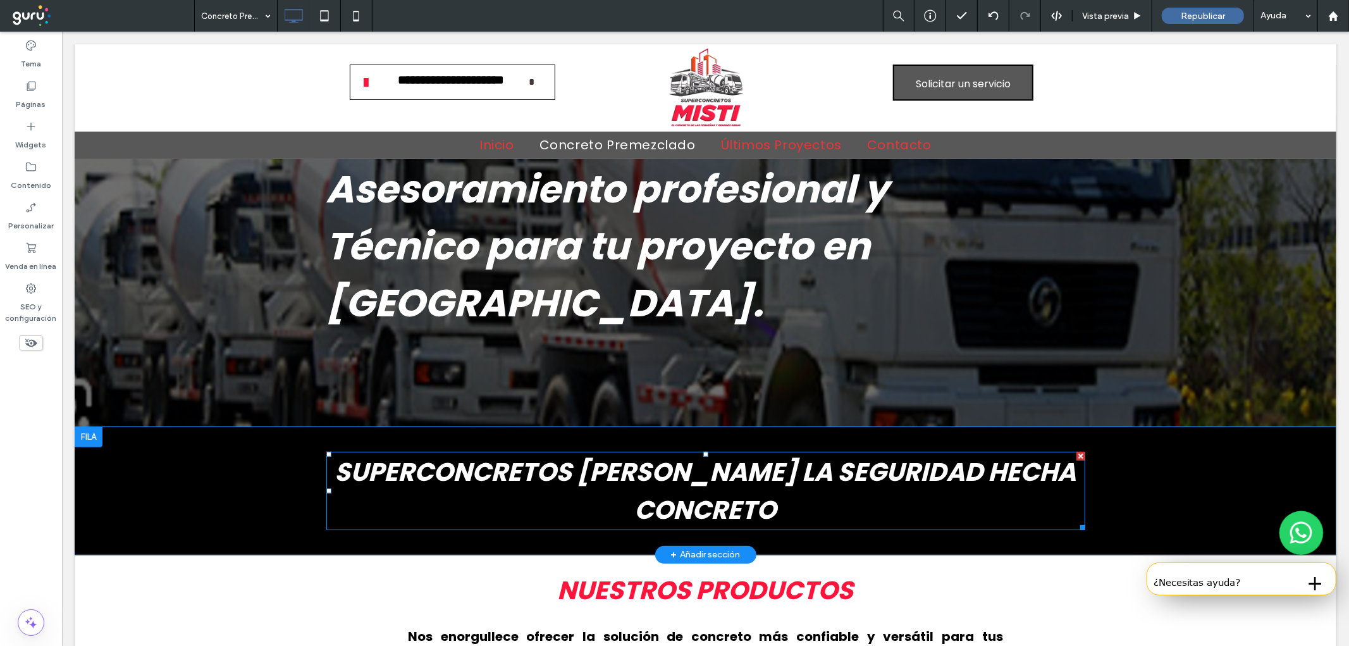
click at [670, 472] on strong "SUPERCONCRETOS MISTI LA SEGURIDAD HECHA CONCRETO" at bounding box center [705, 489] width 741 height 73
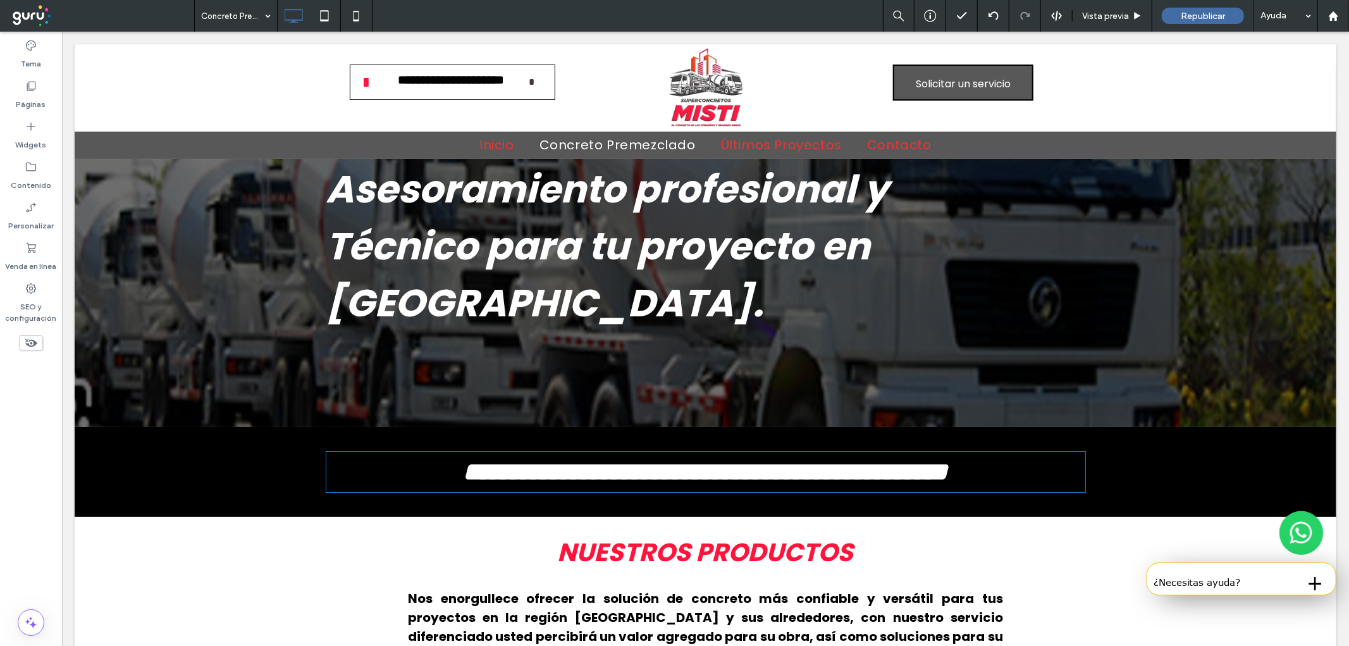
type input "*******"
click at [670, 472] on strong "**********" at bounding box center [705, 470] width 484 height 25
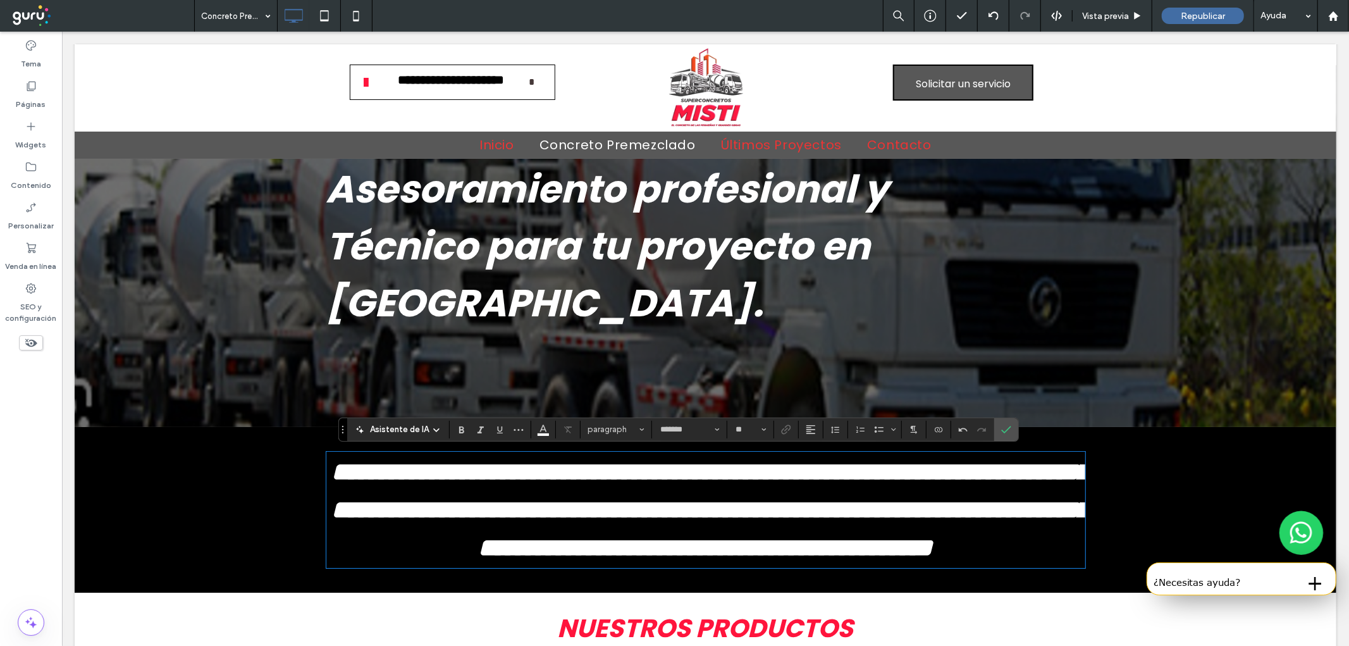
type input "**"
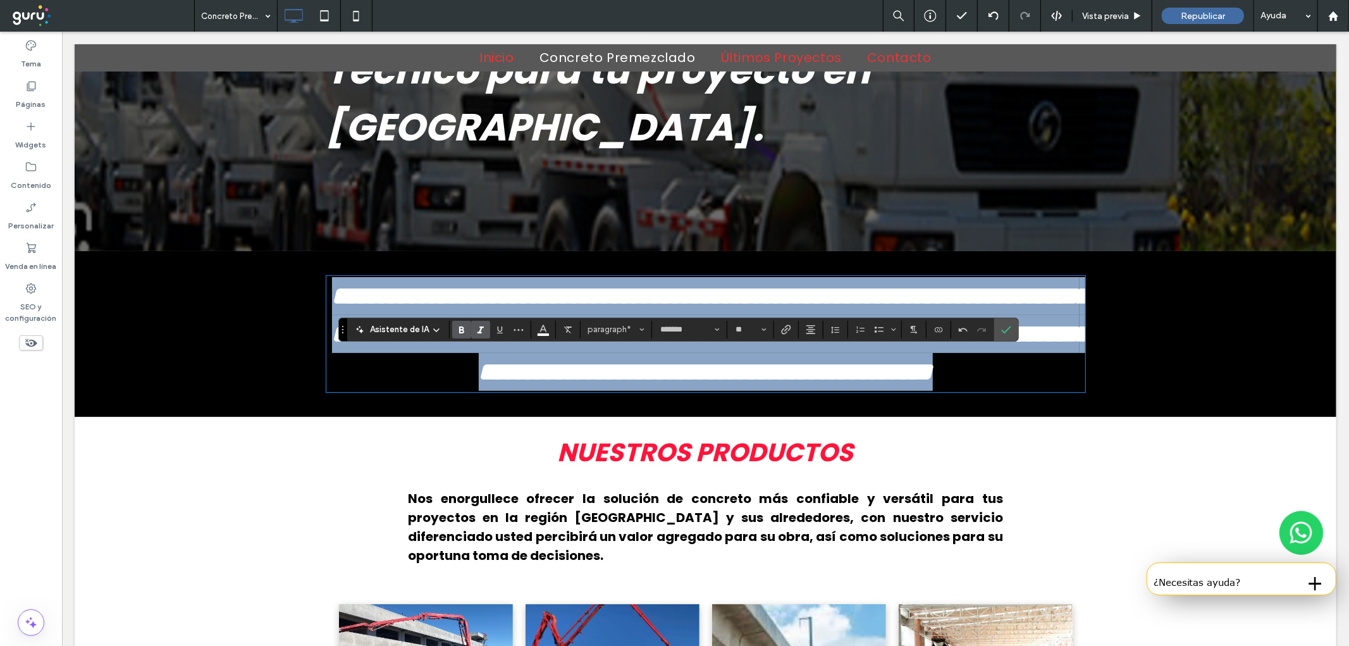
scroll to position [281, 0]
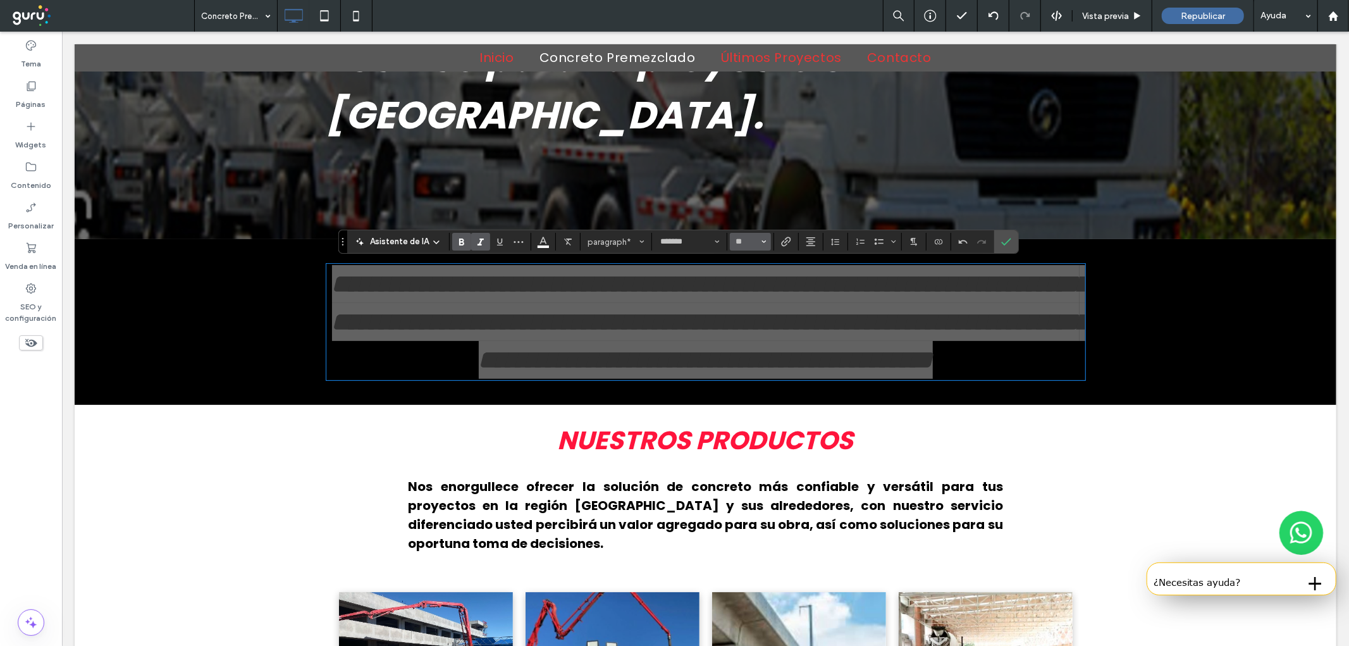
click at [742, 242] on input "**" at bounding box center [746, 242] width 25 height 10
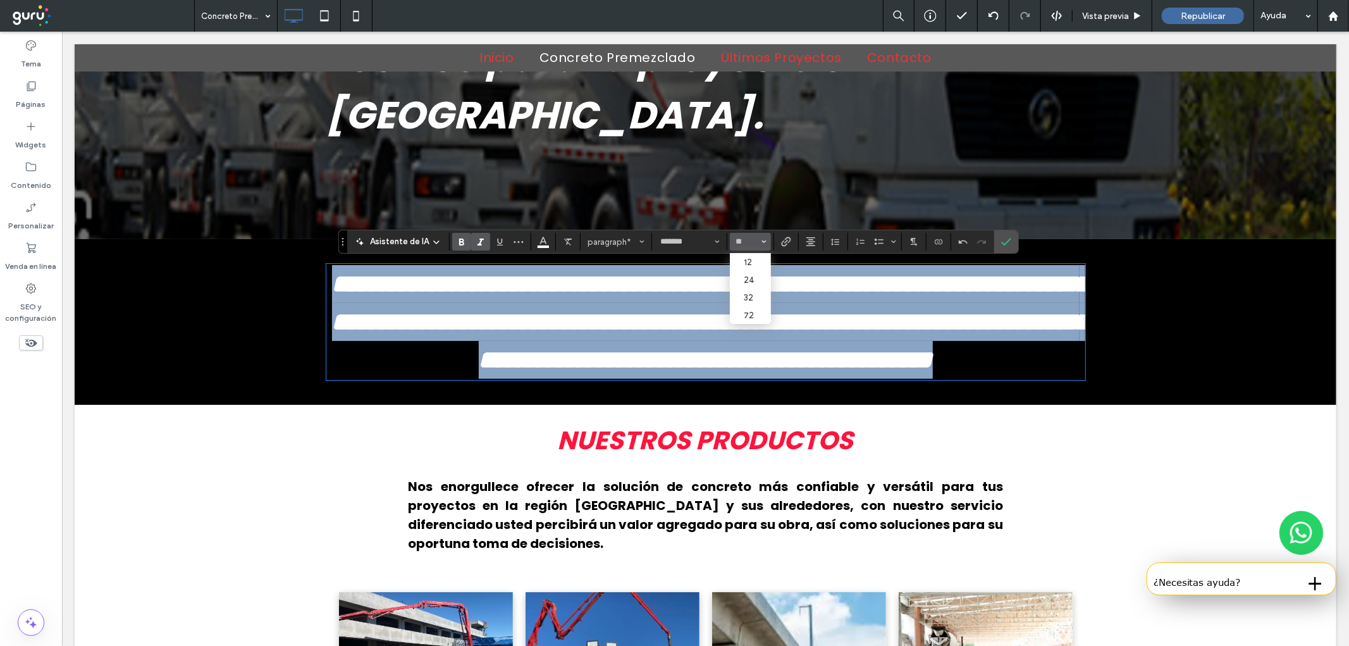
type input "**"
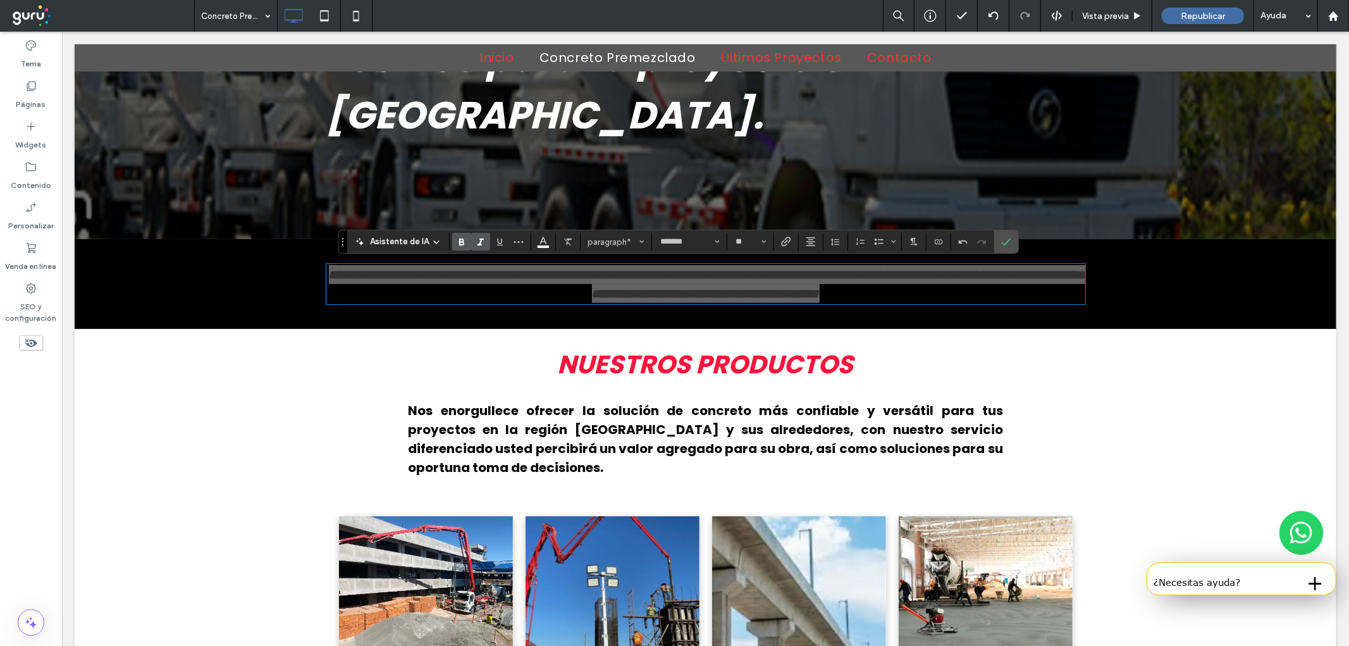
click at [454, 245] on label "Negrilla" at bounding box center [461, 242] width 19 height 18
click at [476, 244] on icon "Cursiva" at bounding box center [481, 242] width 10 height 10
click at [1002, 244] on icon "Confirmar" at bounding box center [1006, 242] width 10 height 10
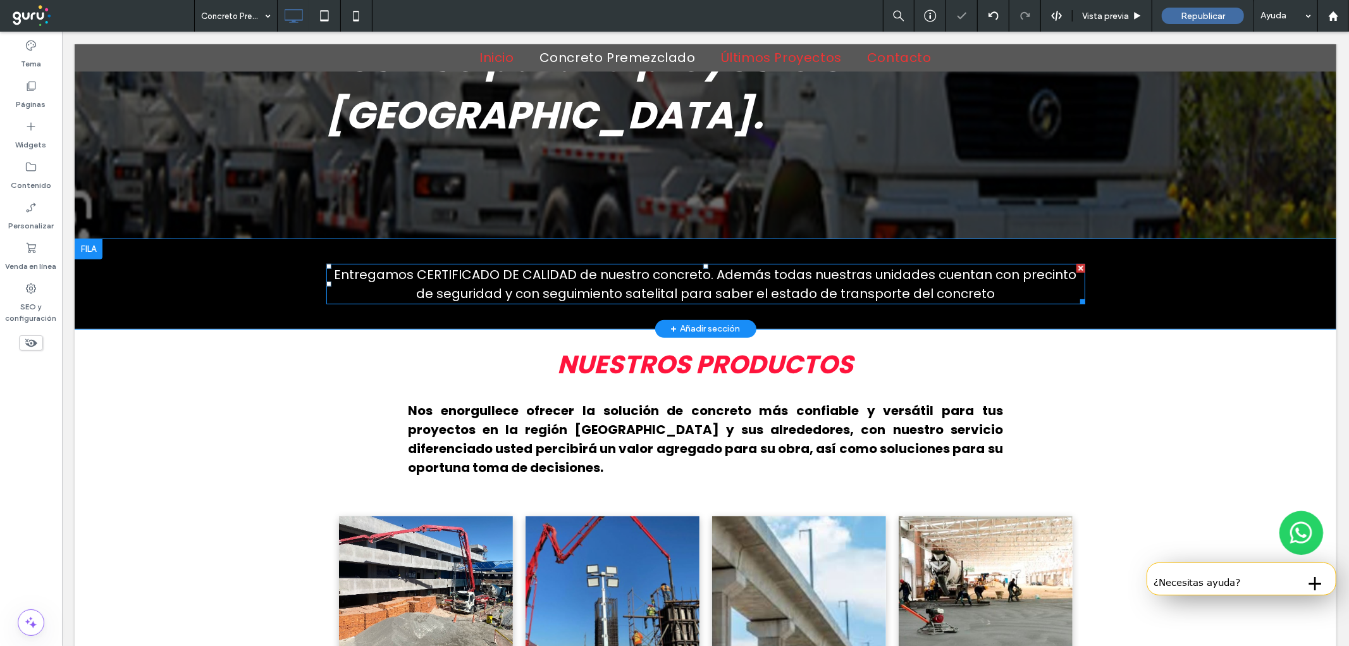
click at [705, 273] on span "Entregamos CERTIFICADO DE CALIDAD de nuestro concreto. Además todas nuestras un…" at bounding box center [705, 283] width 742 height 37
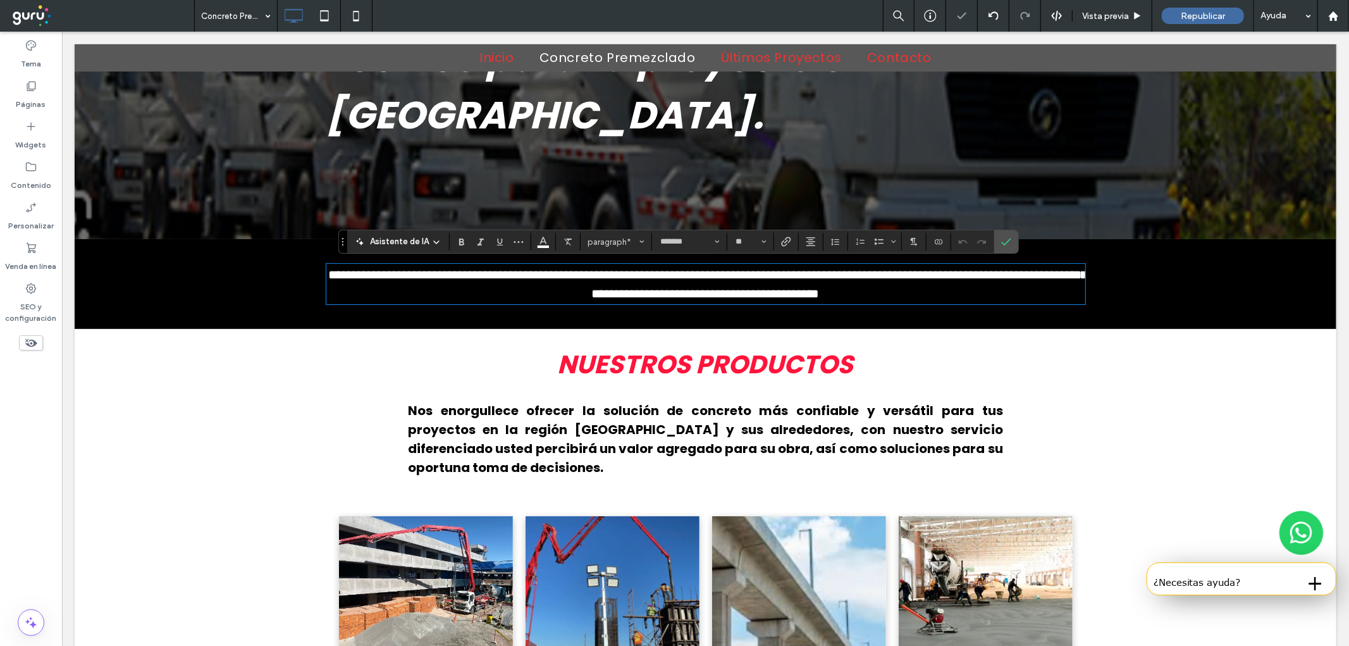
click at [703, 273] on span "**********" at bounding box center [707, 284] width 759 height 32
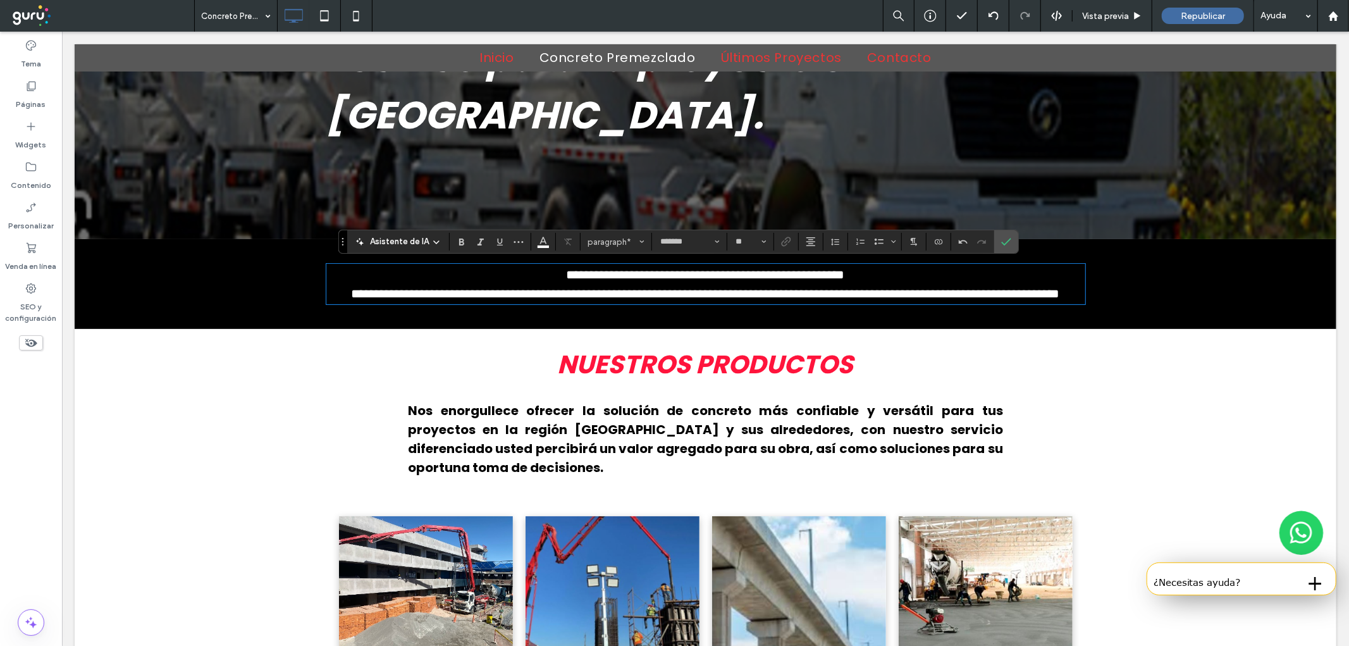
click at [790, 302] on p "**********" at bounding box center [705, 283] width 759 height 38
click at [1001, 241] on icon "Confirmar" at bounding box center [1006, 242] width 10 height 10
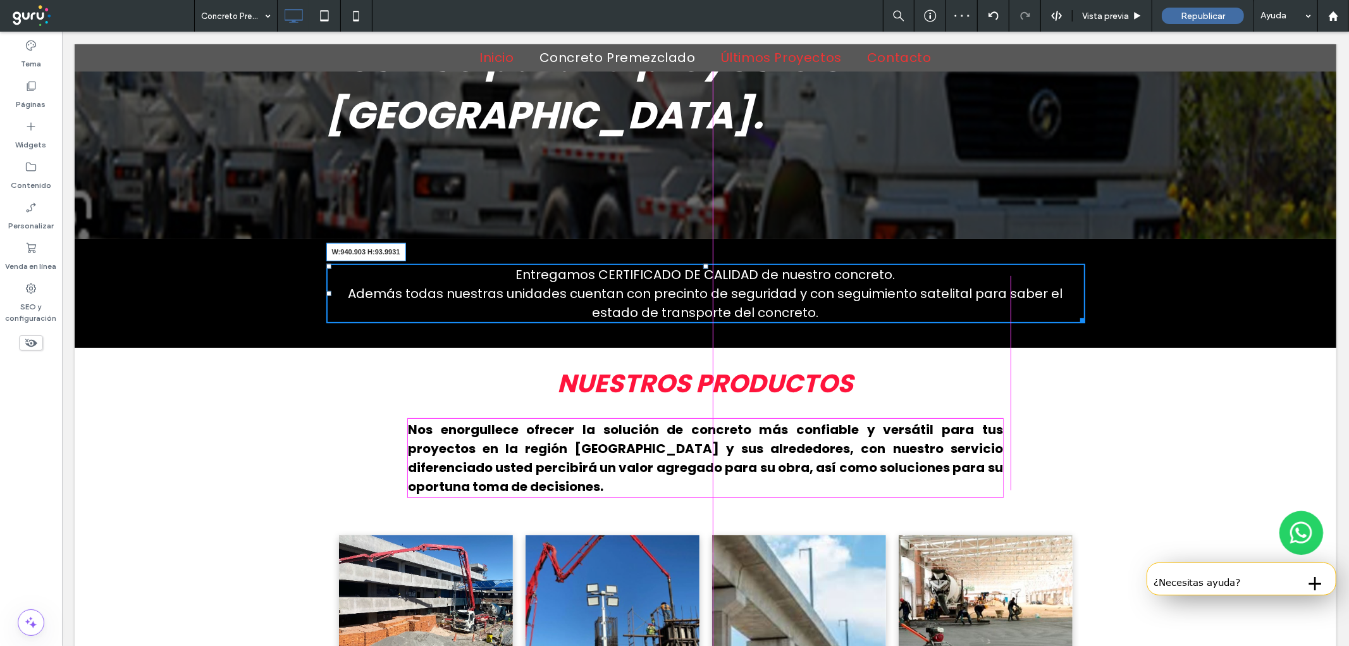
drag, startPoint x: 1077, startPoint y: 316, endPoint x: 1059, endPoint y: 348, distance: 36.2
click at [997, 316] on div "Entregamos CERTIFICADO DE CALIDAD de nuestro concreto. Además todas nuestras un…" at bounding box center [705, 292] width 759 height 59
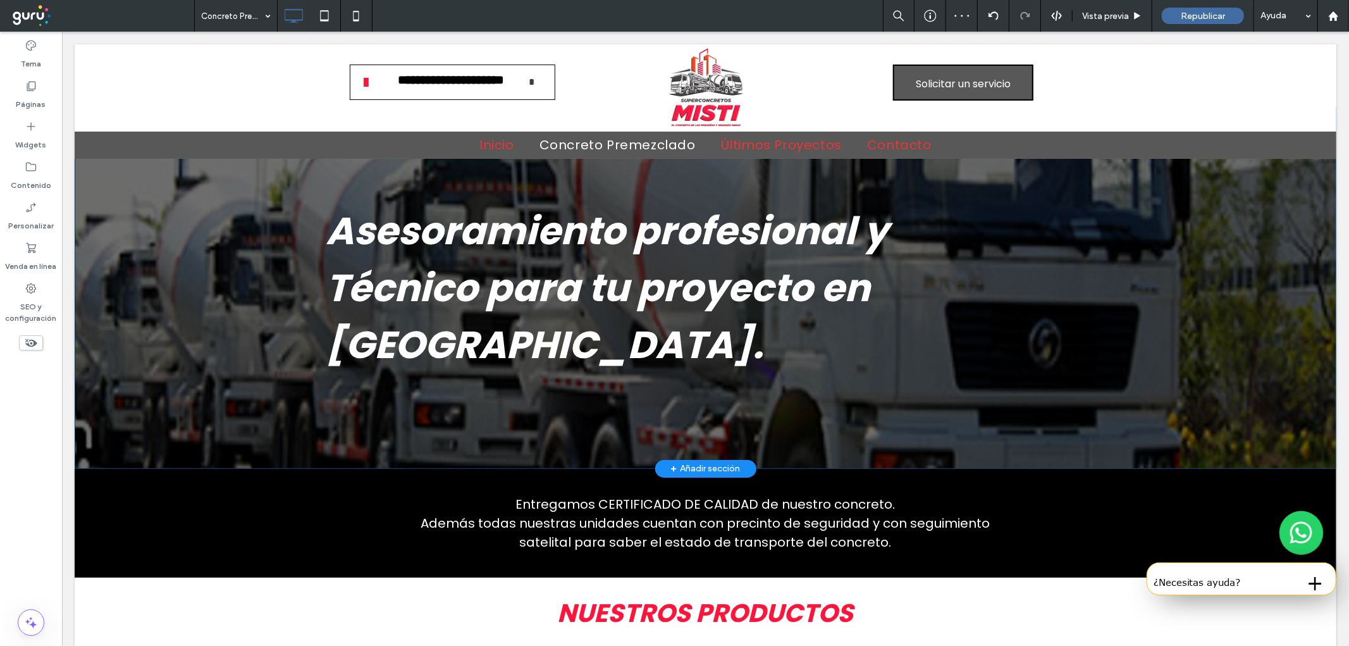
scroll to position [47, 0]
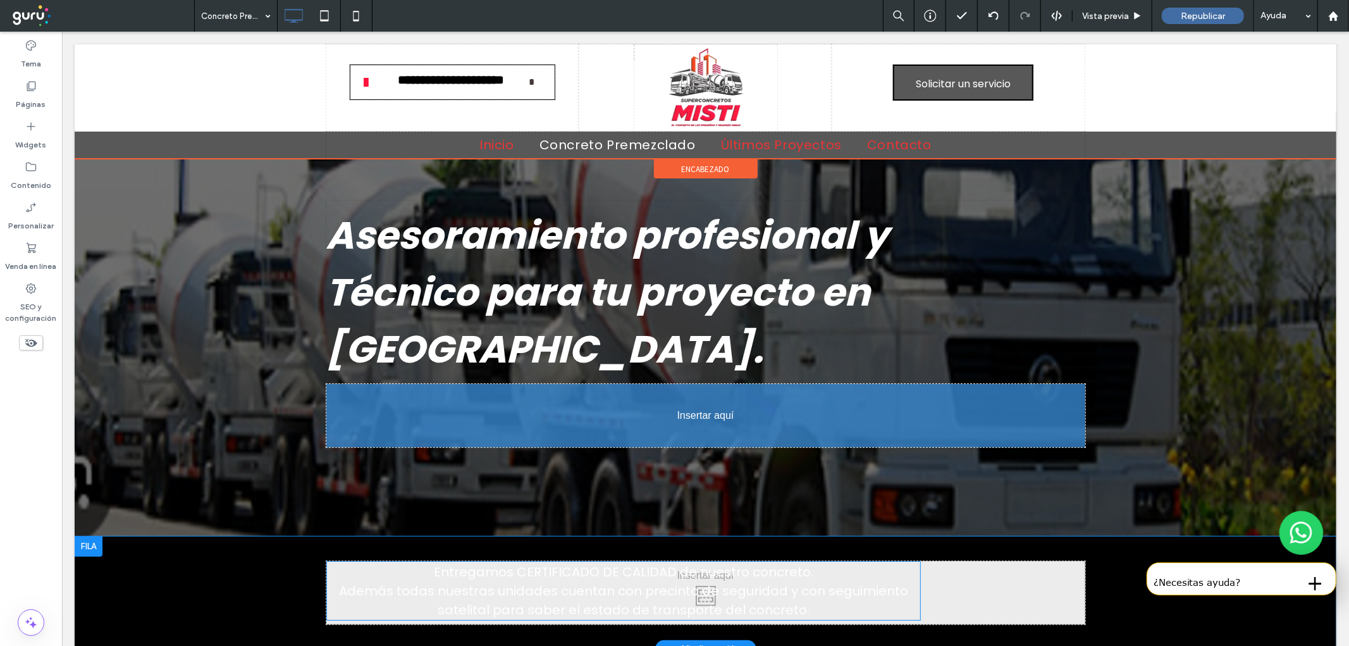
drag, startPoint x: 628, startPoint y: 397, endPoint x: 668, endPoint y: 446, distance: 64.3
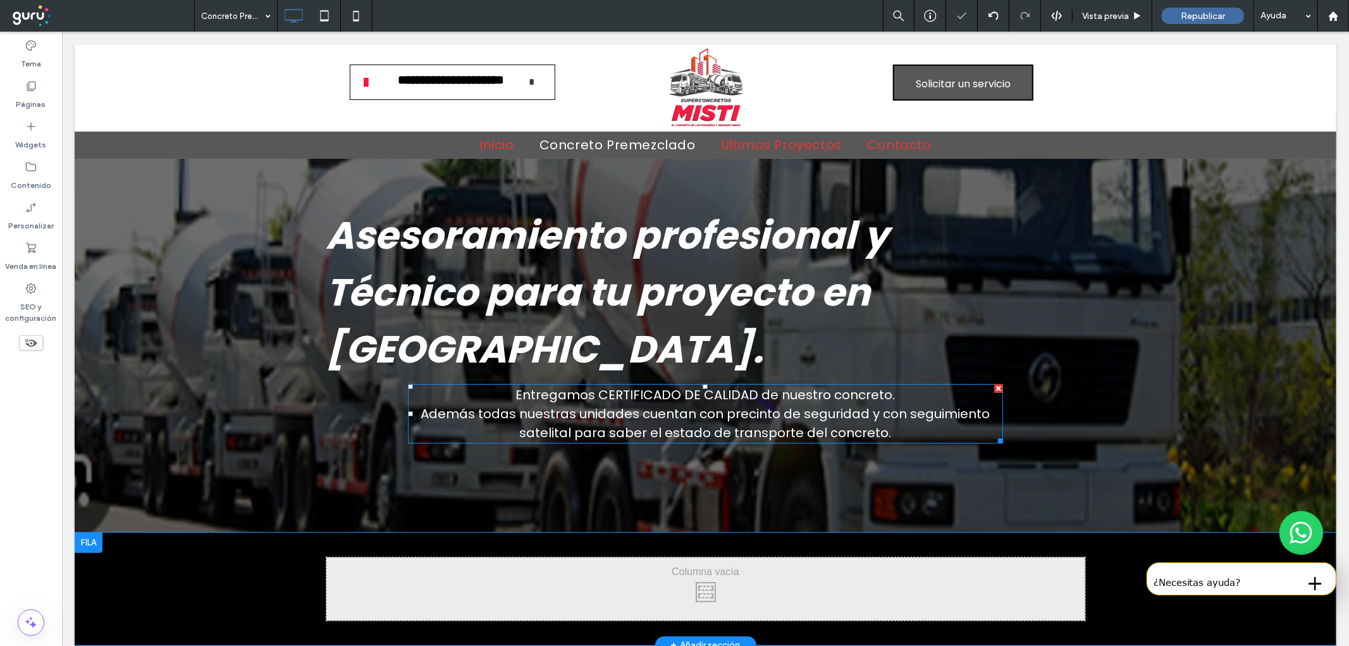
click at [606, 415] on span "Entregamos CERTIFICADO DE CALIDAD de nuestro concreto. Además todas nuestras un…" at bounding box center [704, 413] width 569 height 56
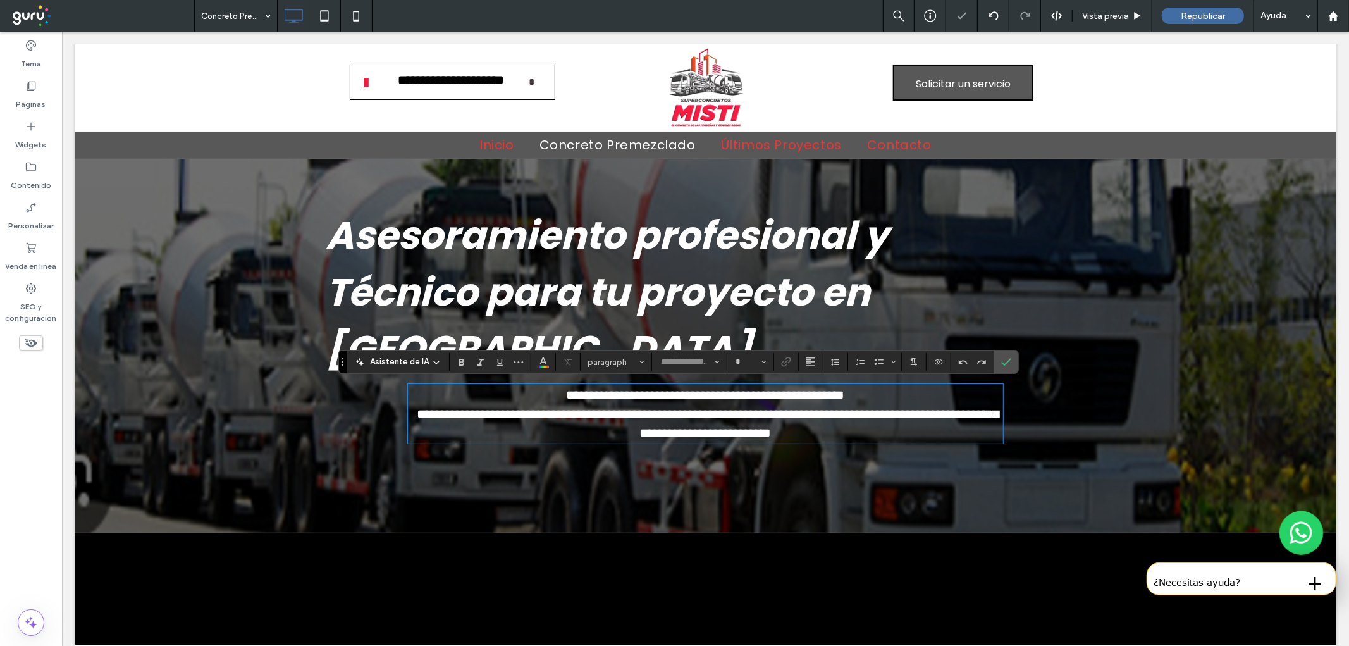
type input "*******"
type input "**"
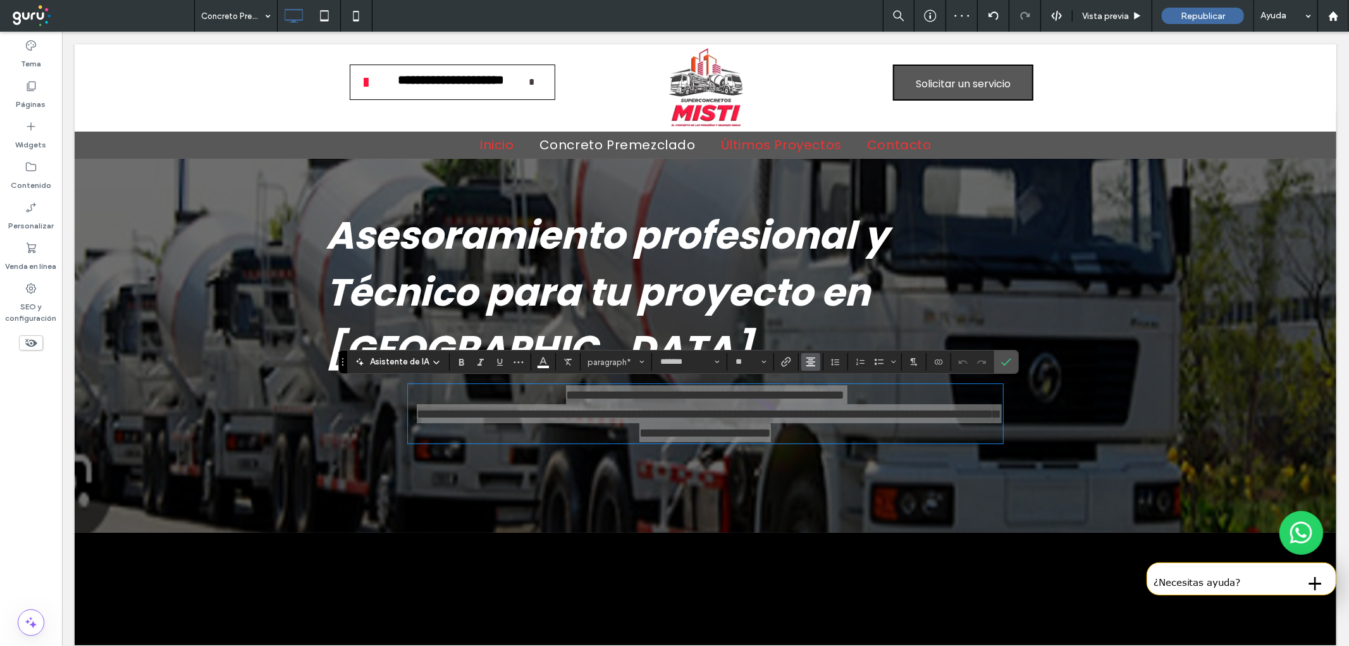
drag, startPoint x: 811, startPoint y: 356, endPoint x: 800, endPoint y: 354, distance: 10.9
click at [811, 355] on span "Alineación" at bounding box center [811, 362] width 10 height 16
click at [816, 382] on use "ui.textEditor.alignment.left" at bounding box center [820, 382] width 9 height 9
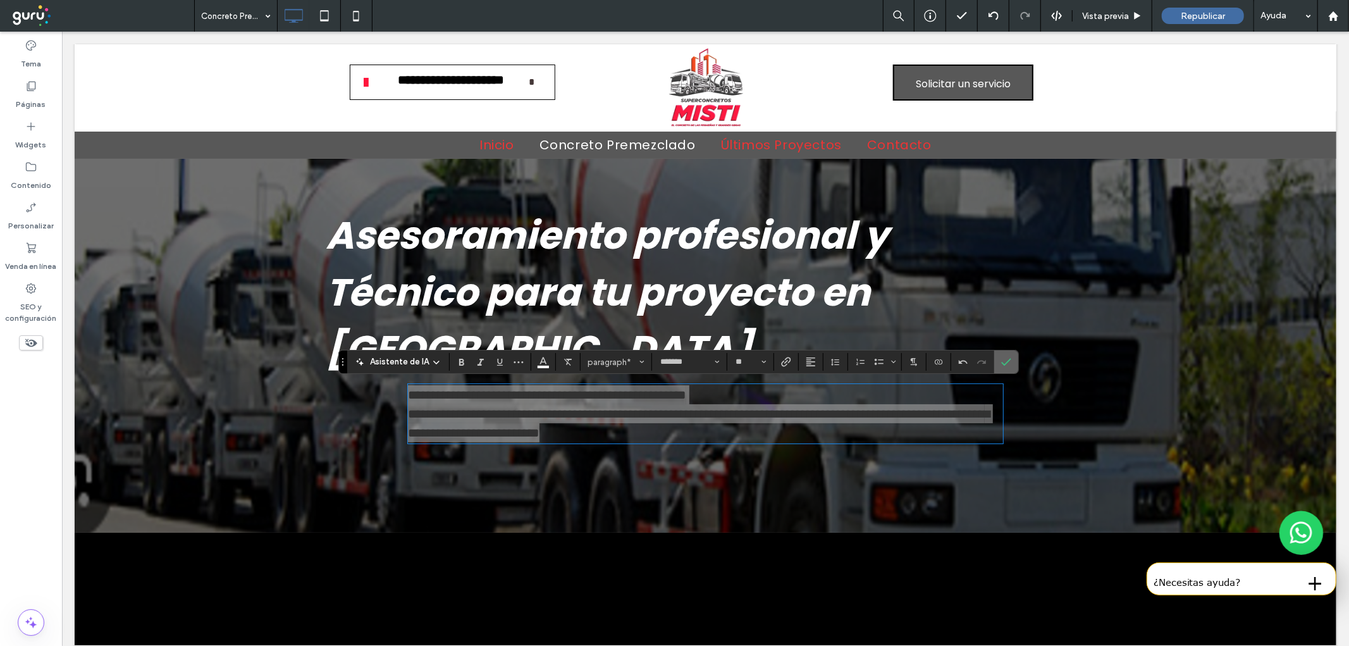
click at [1001, 365] on icon "Confirmar" at bounding box center [1006, 362] width 10 height 10
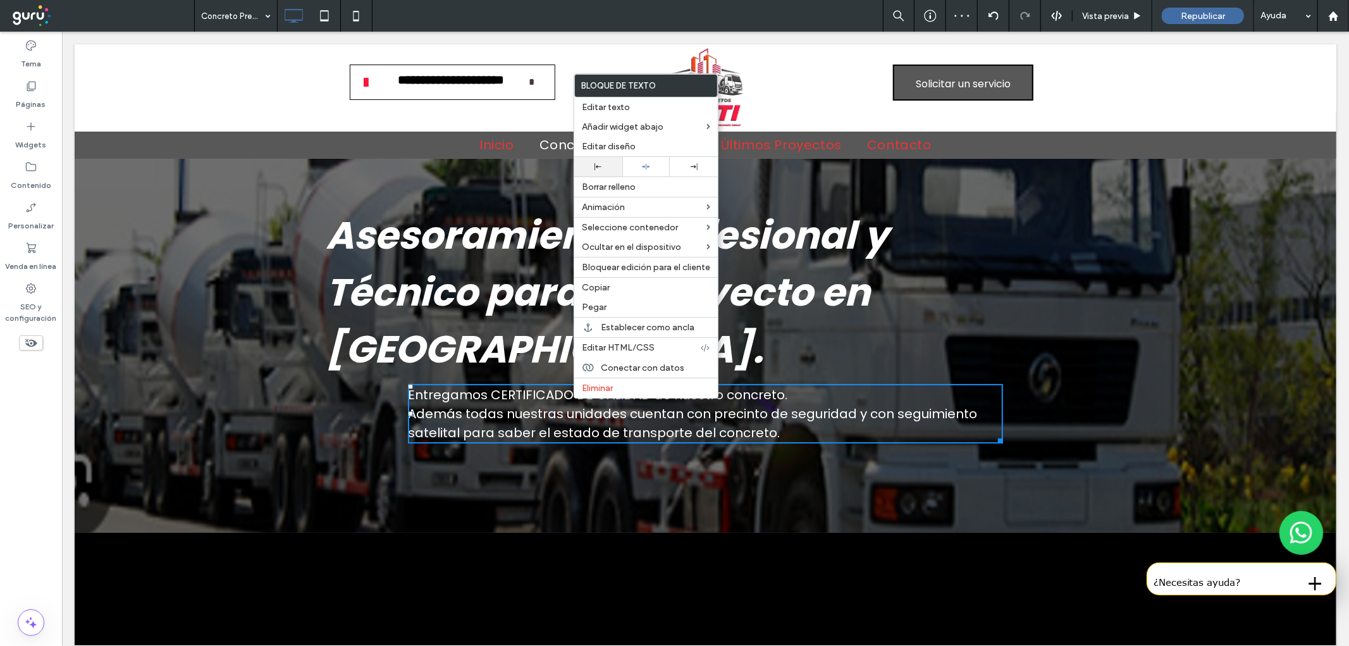
click at [595, 165] on icon at bounding box center [597, 166] width 7 height 7
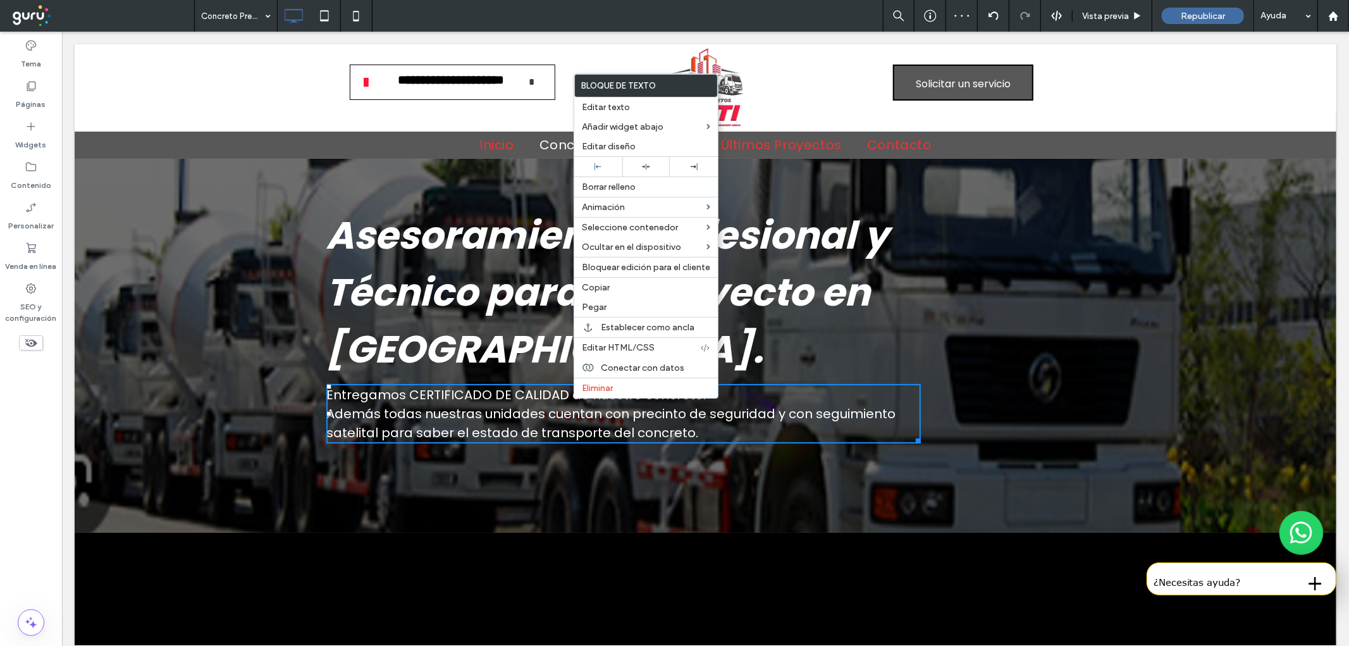
click at [169, 573] on div "Click To Paste Click To Paste Fila + Añadir sección" at bounding box center [705, 588] width 1262 height 113
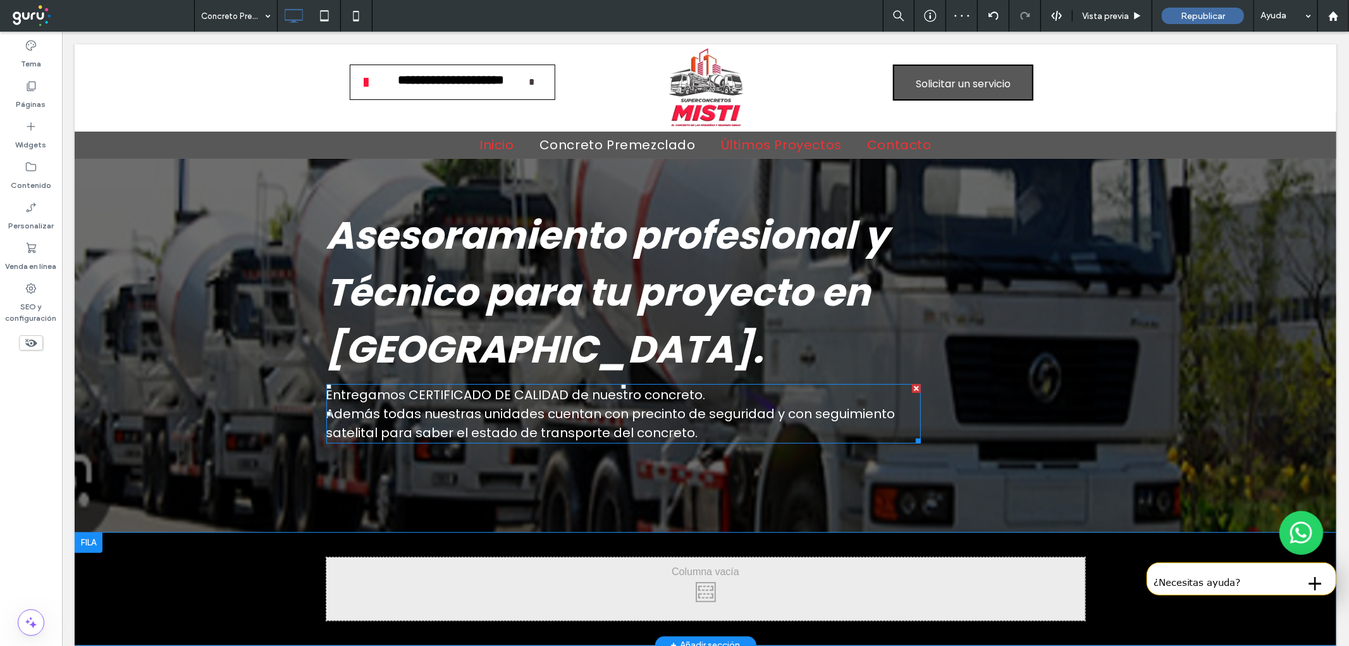
click at [95, 542] on div at bounding box center [88, 542] width 28 height 20
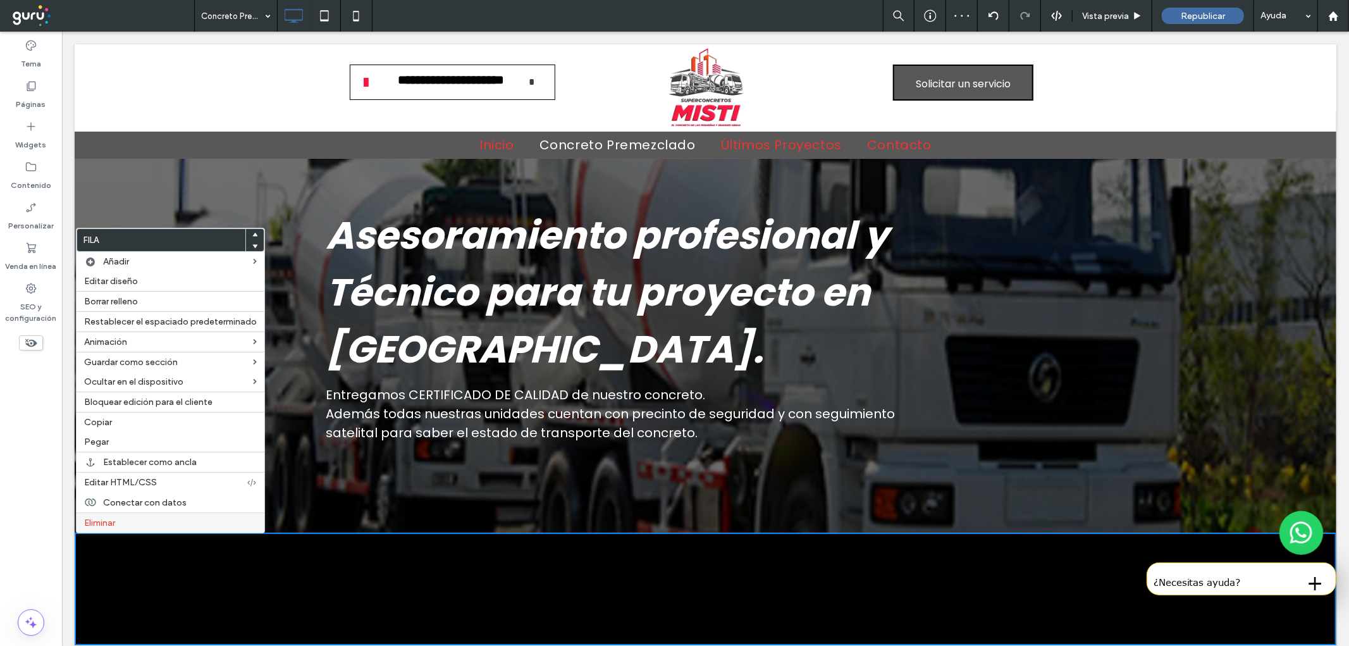
click at [98, 528] on div "Eliminar" at bounding box center [171, 522] width 188 height 20
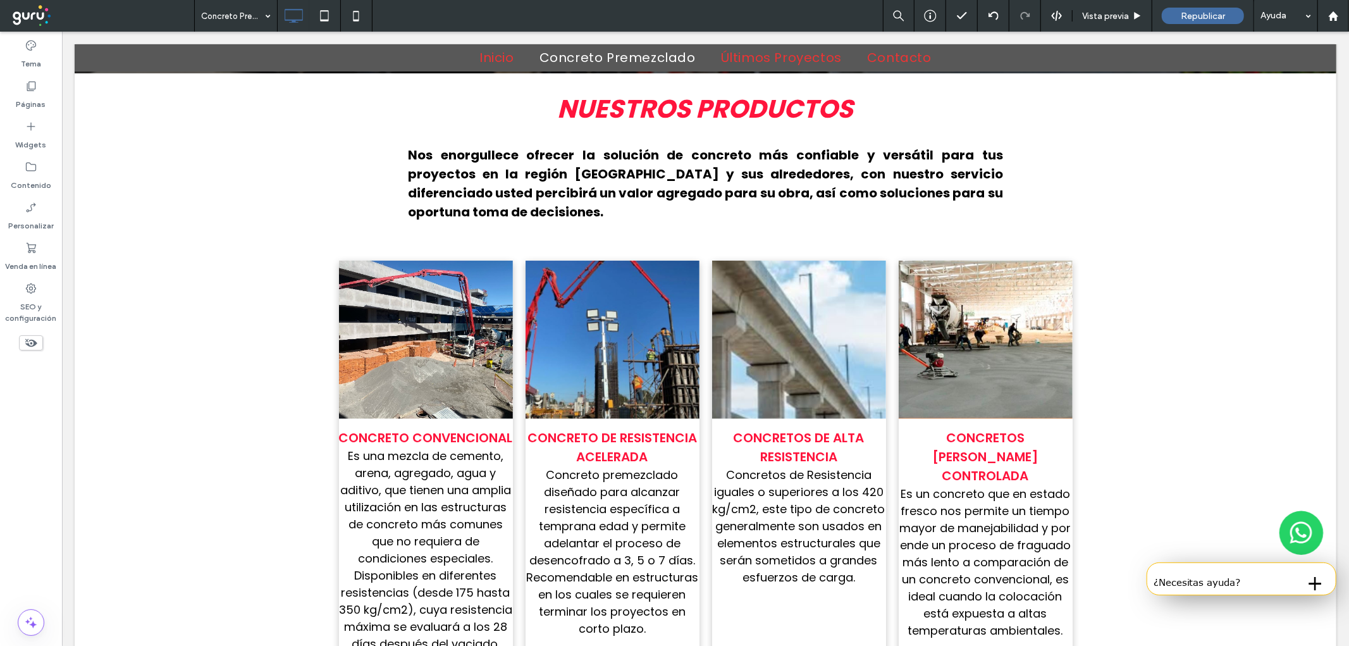
scroll to position [0, 0]
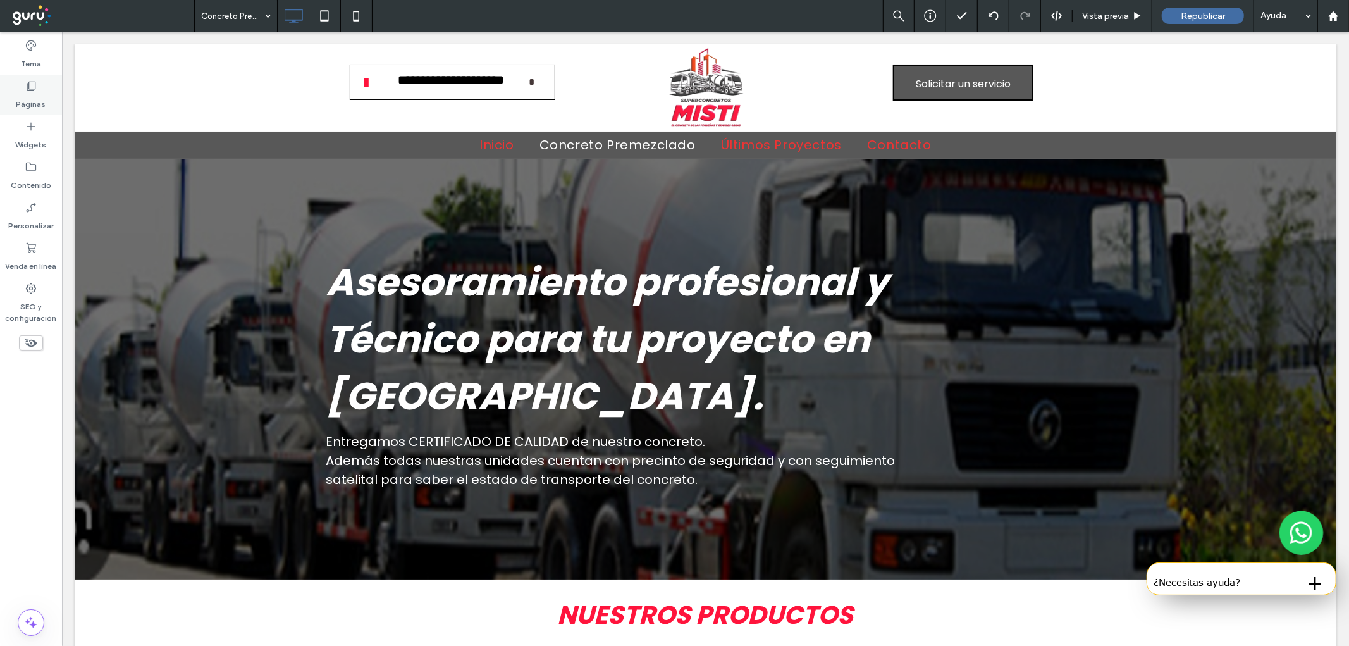
click at [23, 86] on div "Páginas" at bounding box center [31, 95] width 62 height 40
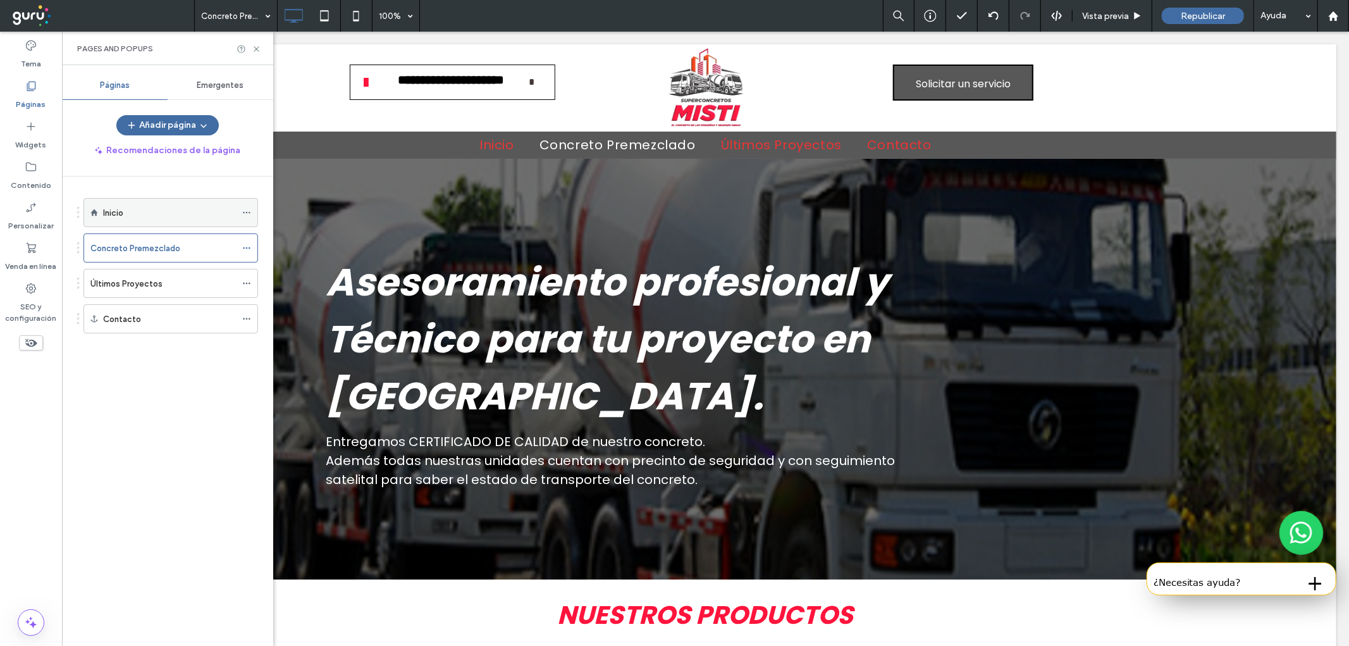
click at [108, 223] on div "Inicio" at bounding box center [169, 213] width 133 height 28
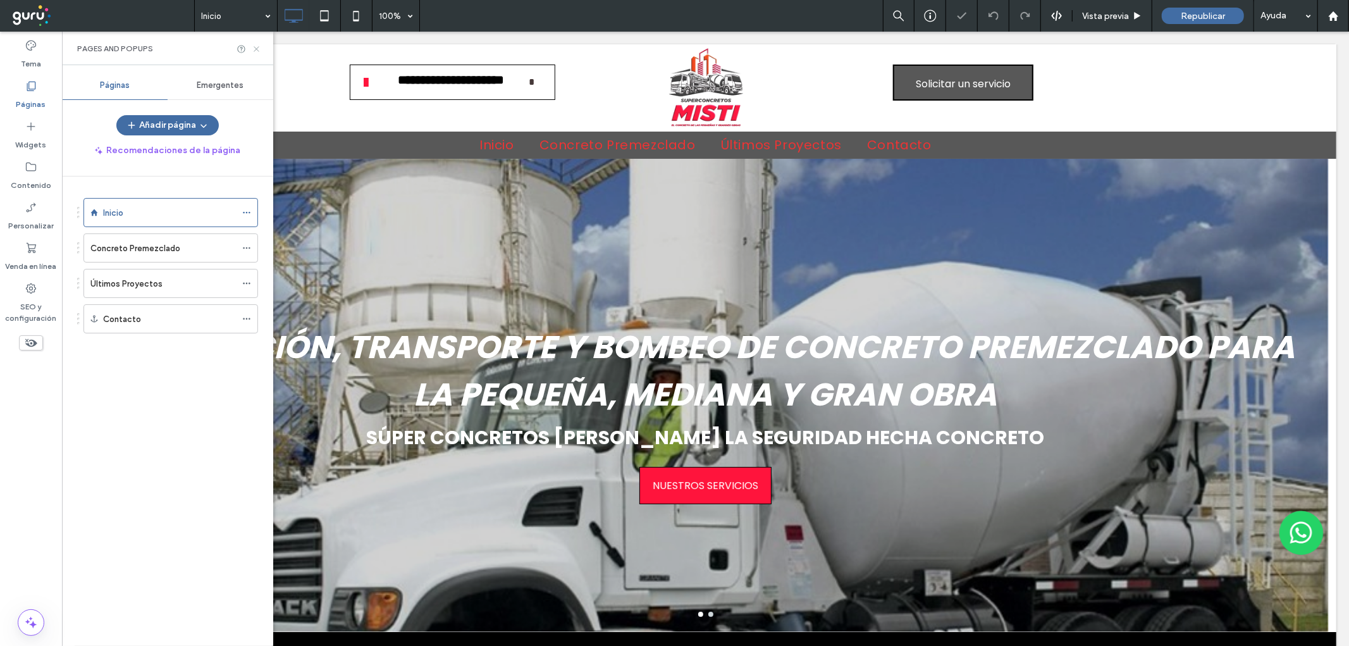
drag, startPoint x: 256, startPoint y: 47, endPoint x: 367, endPoint y: 146, distance: 148.3
click at [256, 47] on icon at bounding box center [256, 48] width 9 height 9
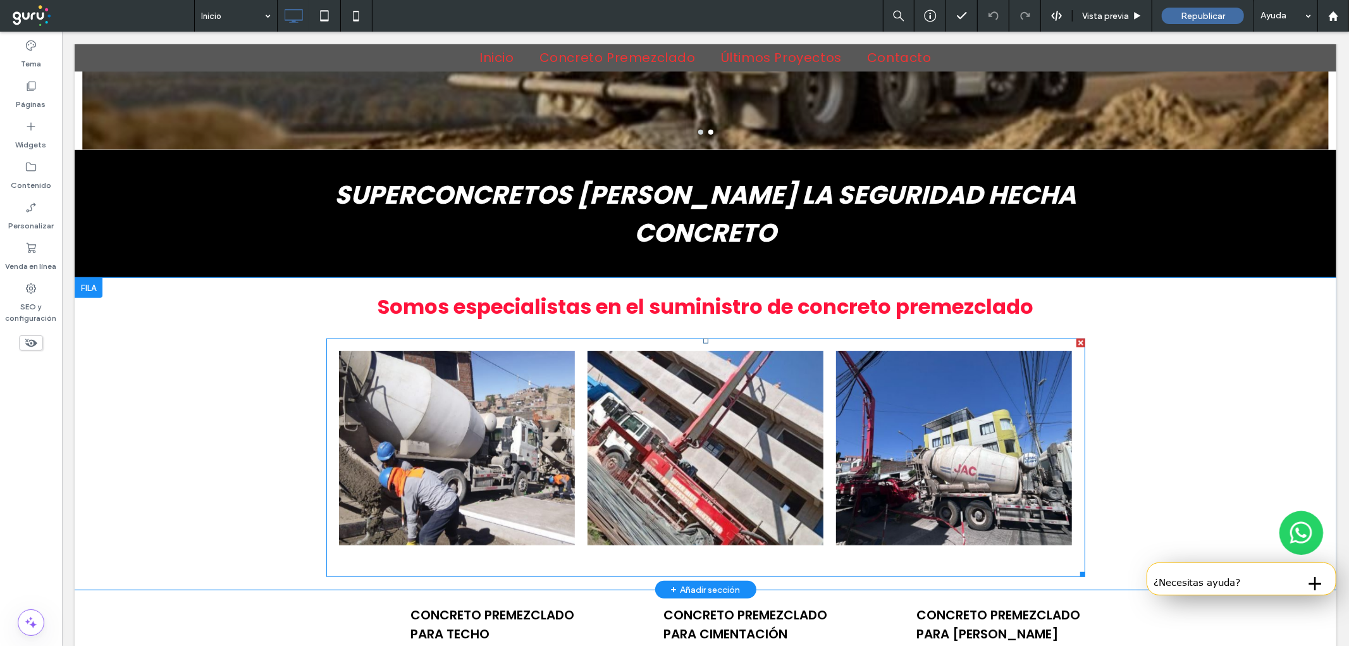
scroll to position [515, 0]
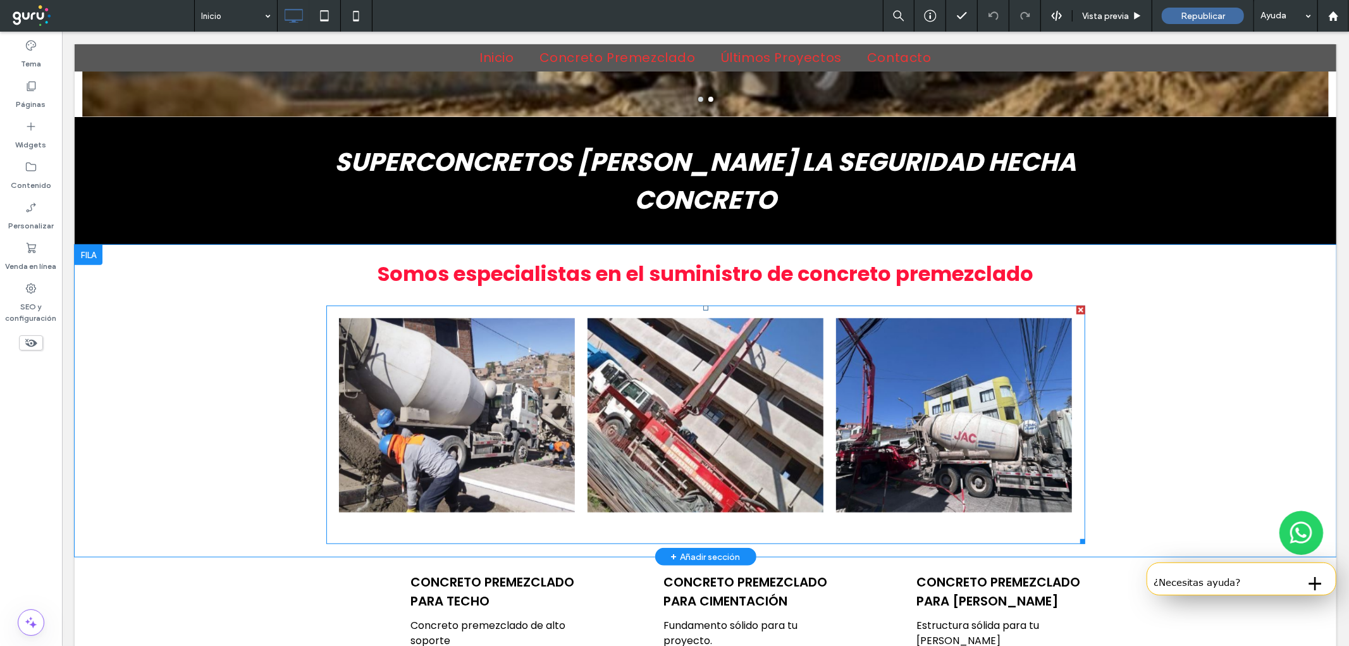
click at [658, 384] on link at bounding box center [705, 414] width 236 height 194
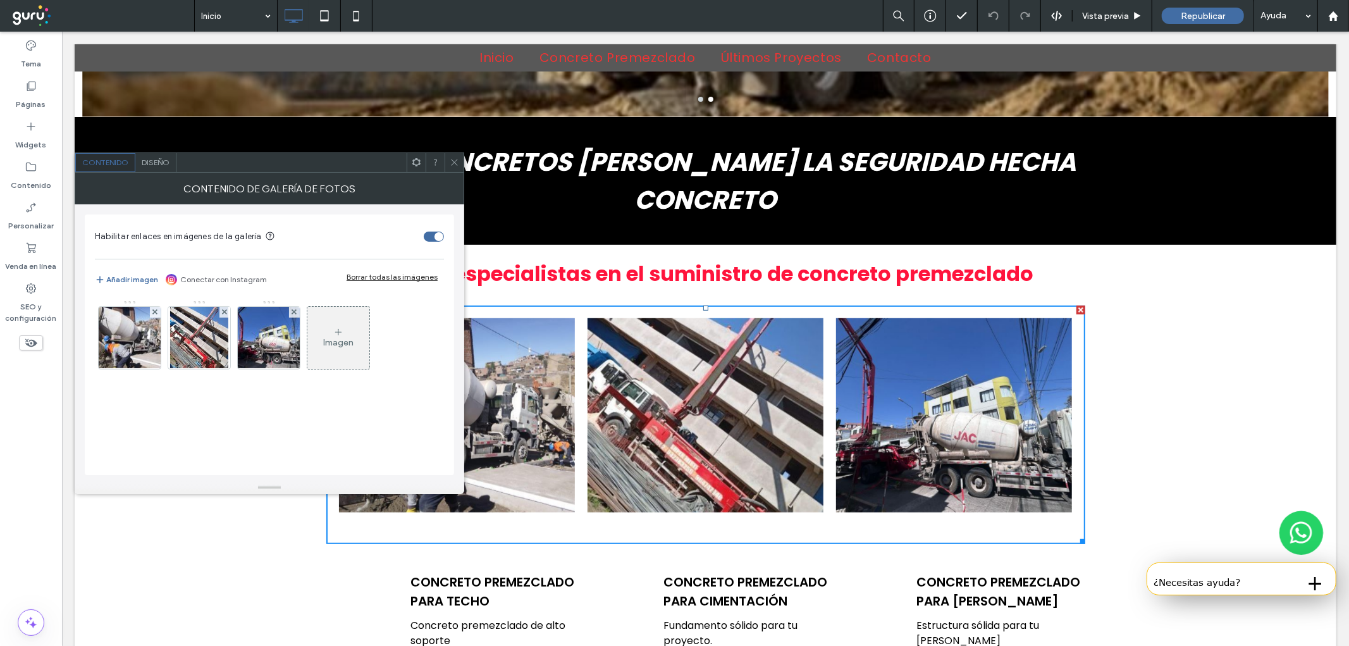
click at [355, 340] on div "Imagen" at bounding box center [338, 337] width 62 height 59
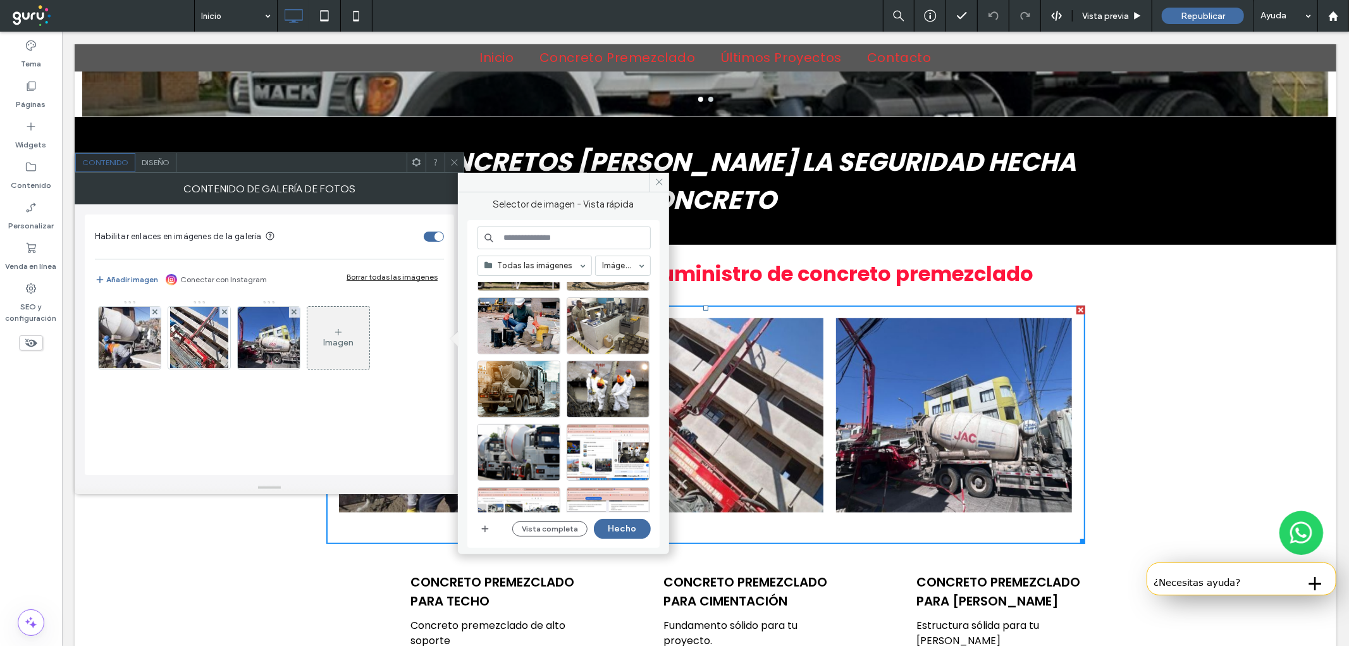
scroll to position [93, 0]
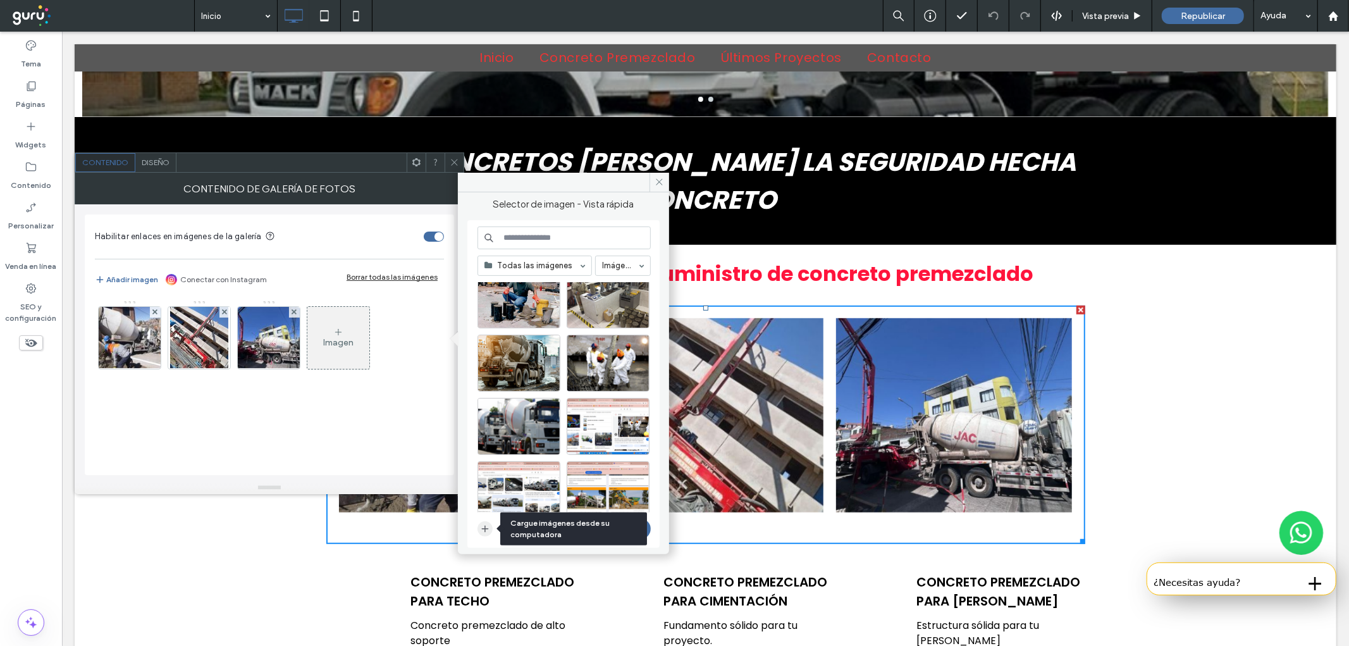
click at [485, 532] on icon "button" at bounding box center [485, 529] width 10 height 10
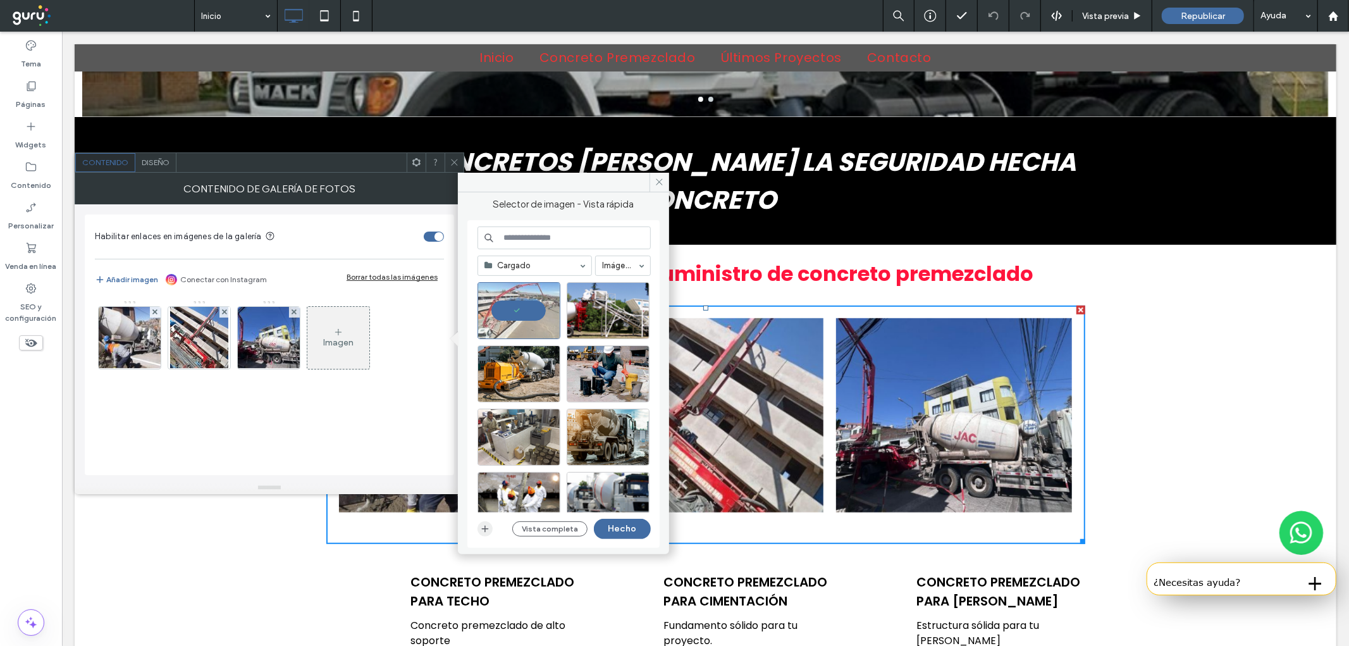
click at [484, 524] on icon "button" at bounding box center [485, 529] width 10 height 10
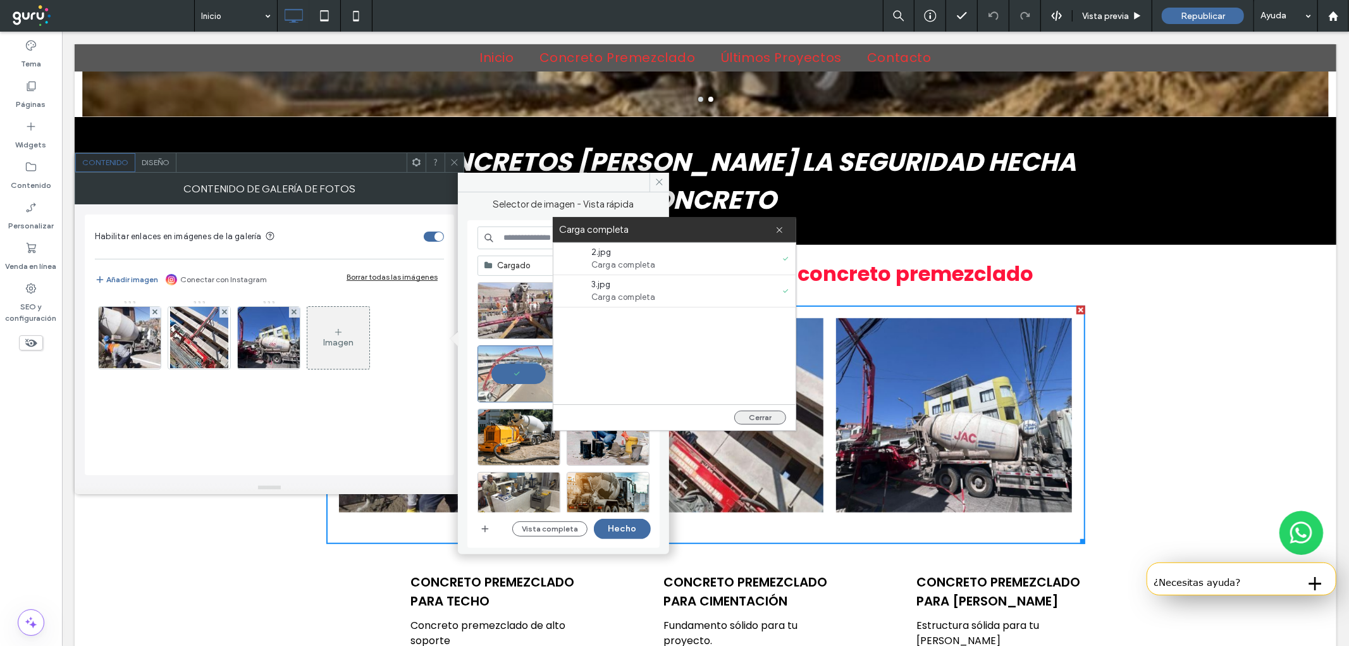
click at [744, 422] on button "Cerrar" at bounding box center [760, 417] width 52 height 14
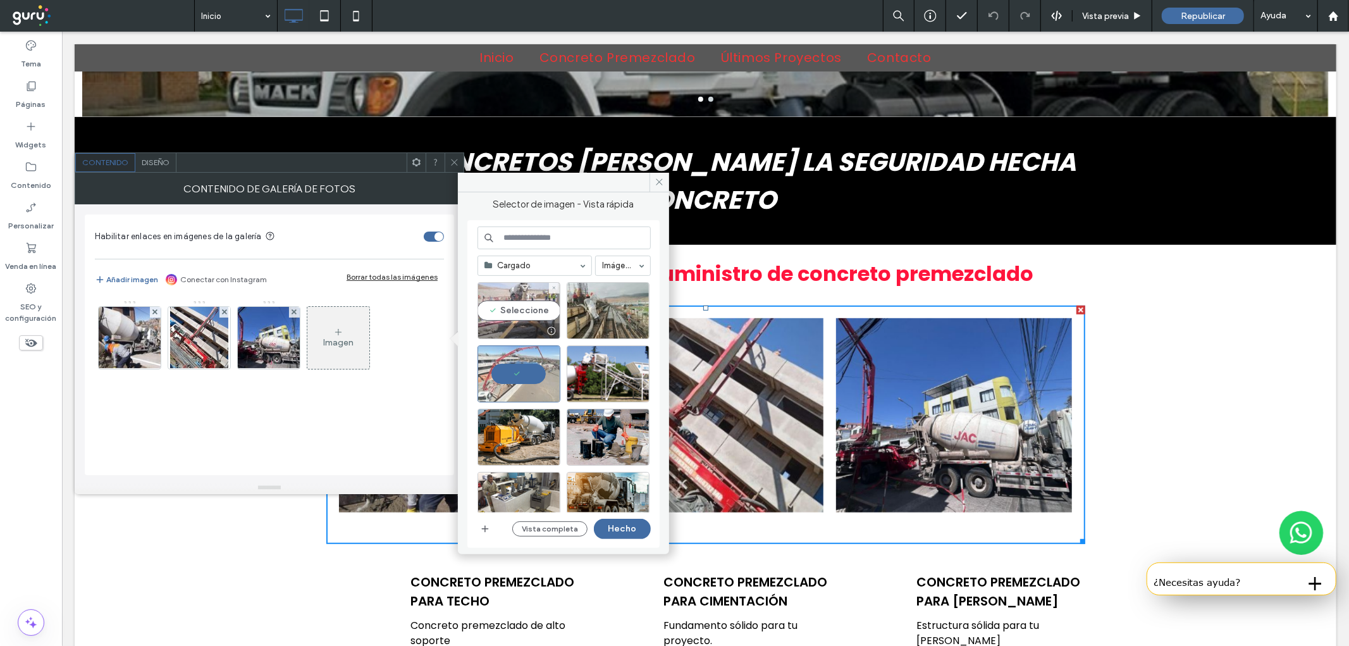
click at [538, 321] on div "Seleccione" at bounding box center [518, 310] width 83 height 57
drag, startPoint x: 587, startPoint y: 321, endPoint x: 589, endPoint y: 329, distance: 8.0
click at [592, 321] on div "Seleccione" at bounding box center [608, 310] width 83 height 57
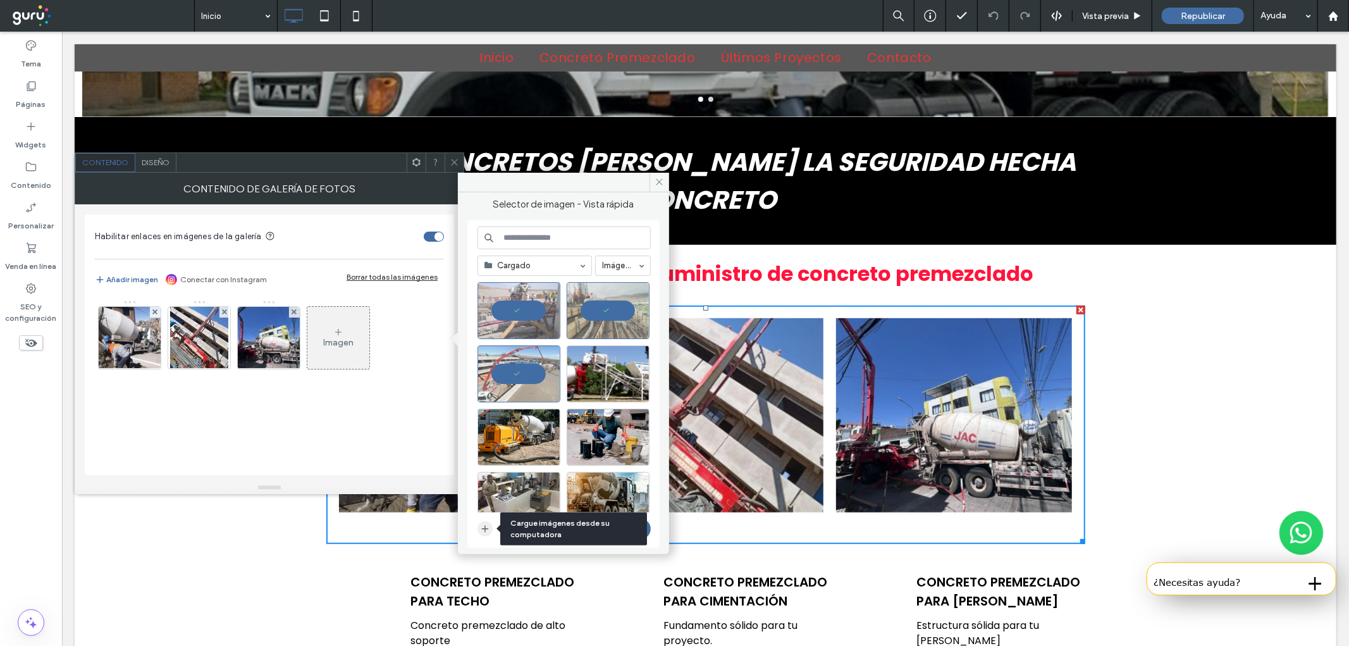
click at [483, 527] on icon "button" at bounding box center [485, 529] width 10 height 10
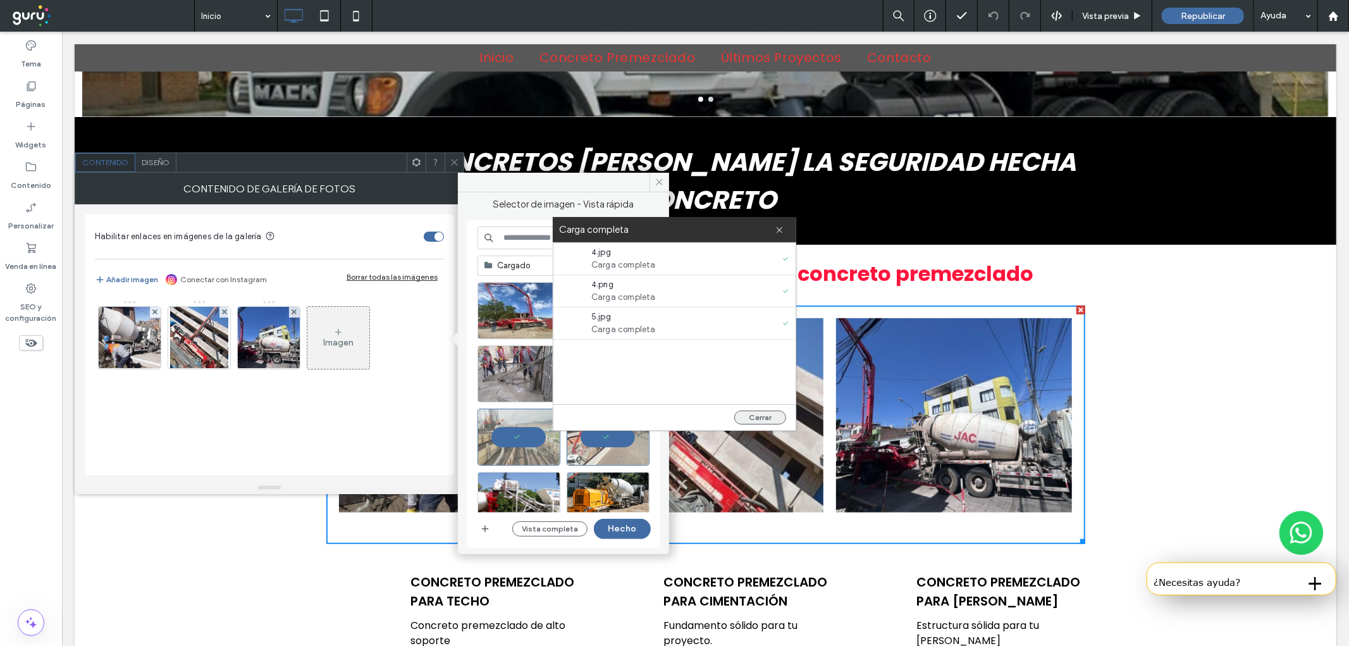
click at [772, 421] on button "Cerrar" at bounding box center [760, 417] width 52 height 14
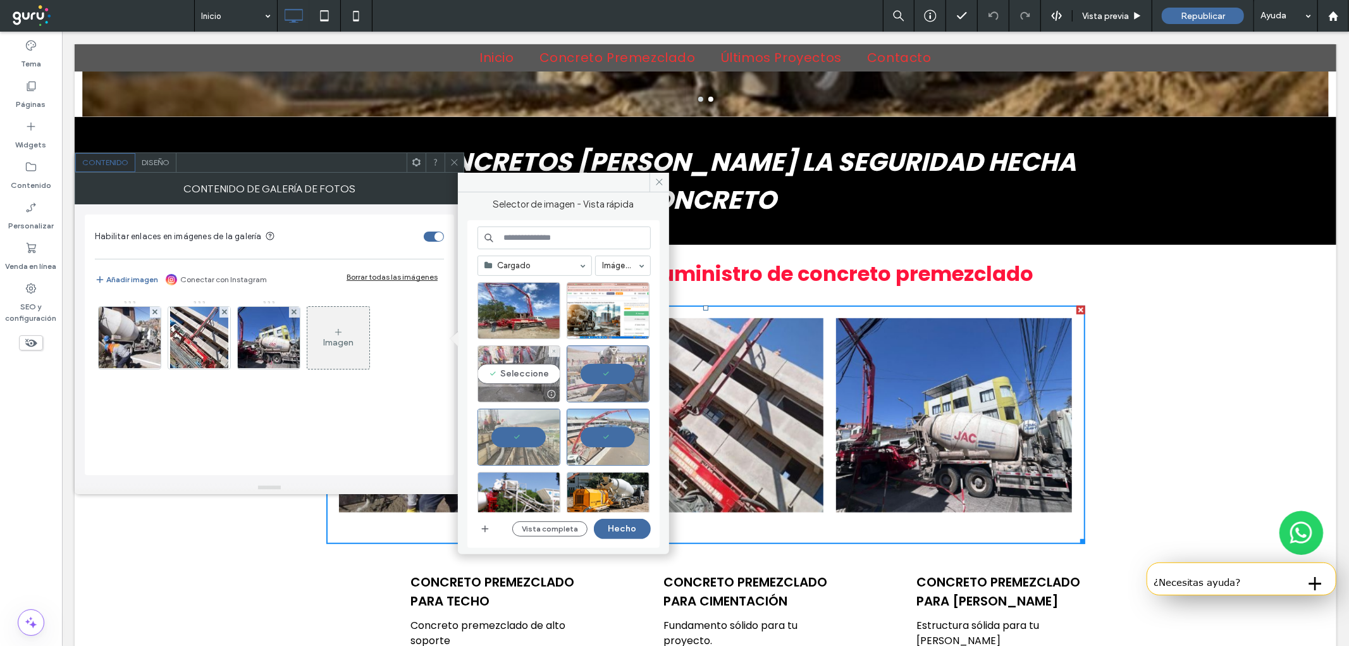
click at [551, 376] on div "Seleccione" at bounding box center [518, 373] width 83 height 57
click at [535, 309] on div "Seleccione" at bounding box center [518, 310] width 83 height 57
click at [611, 523] on button "Hecho" at bounding box center [622, 529] width 57 height 20
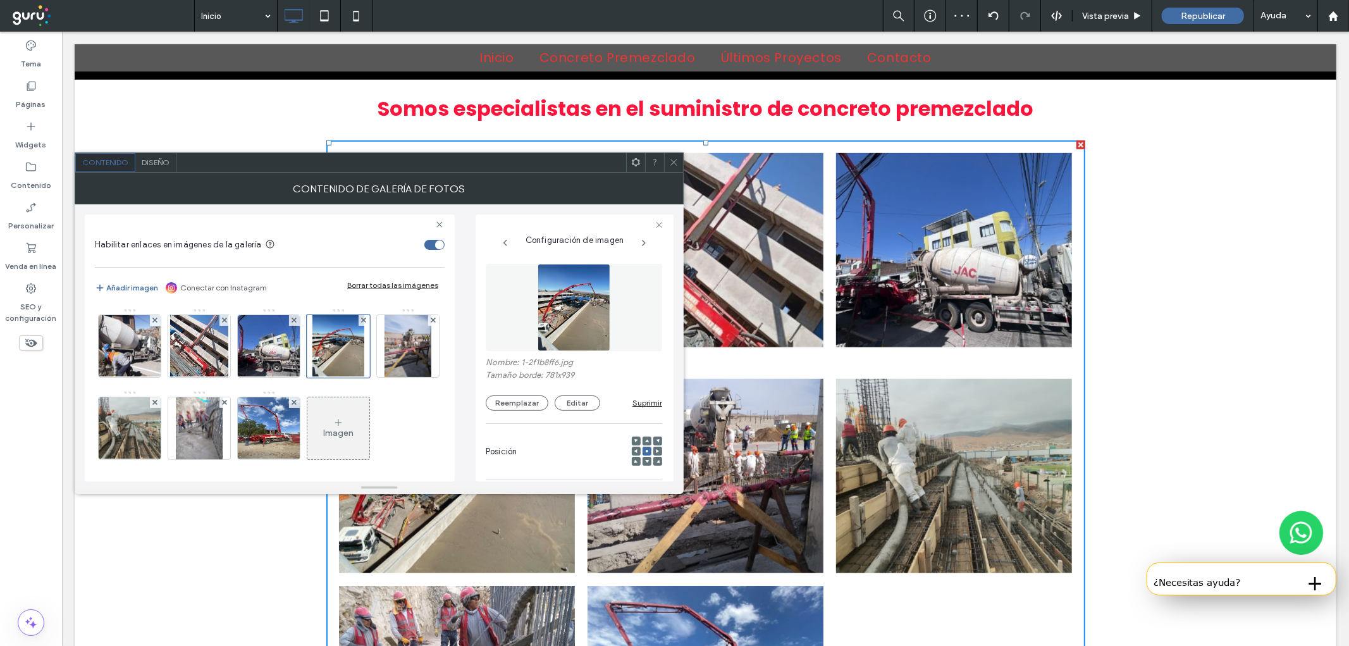
scroll to position [749, 0]
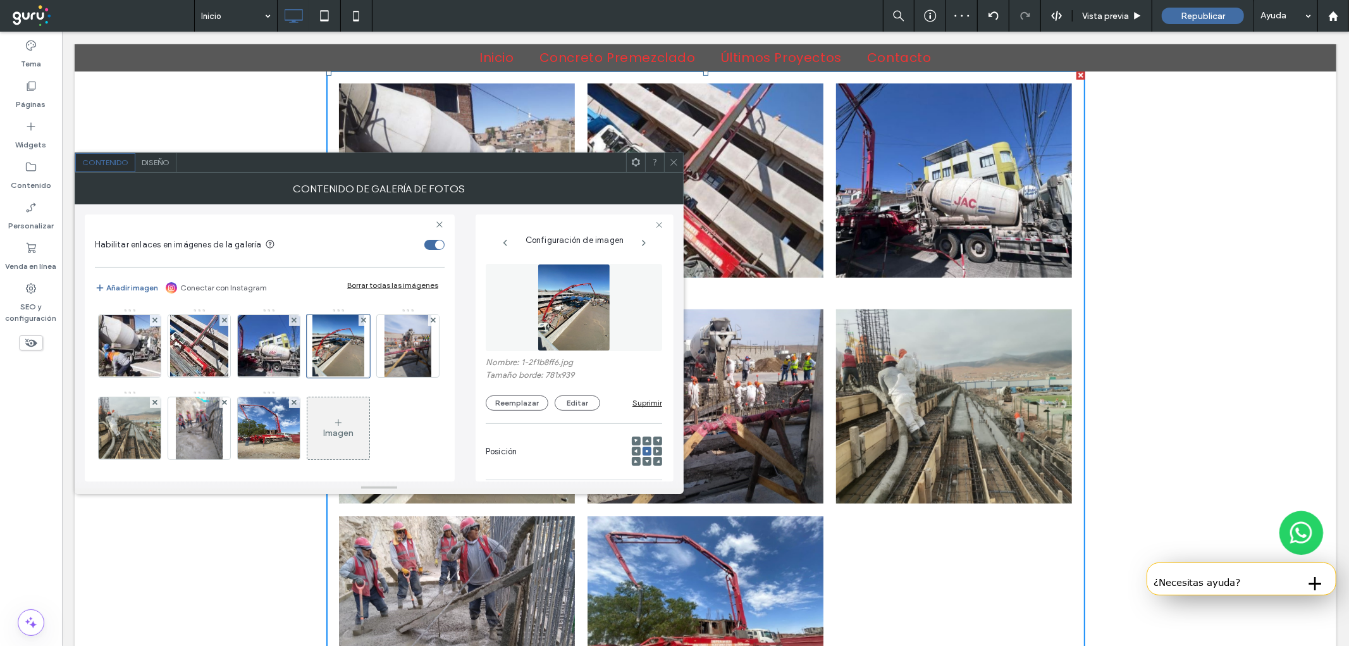
click at [677, 159] on use at bounding box center [673, 162] width 6 height 6
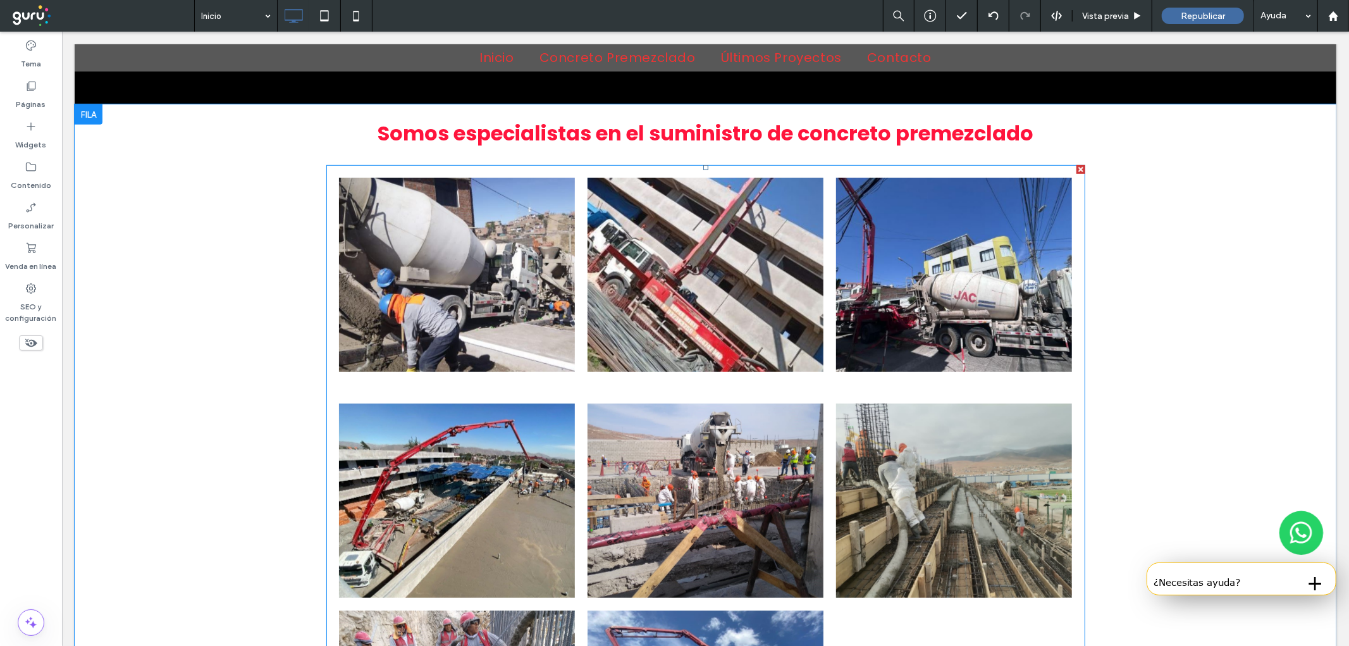
scroll to position [632, 0]
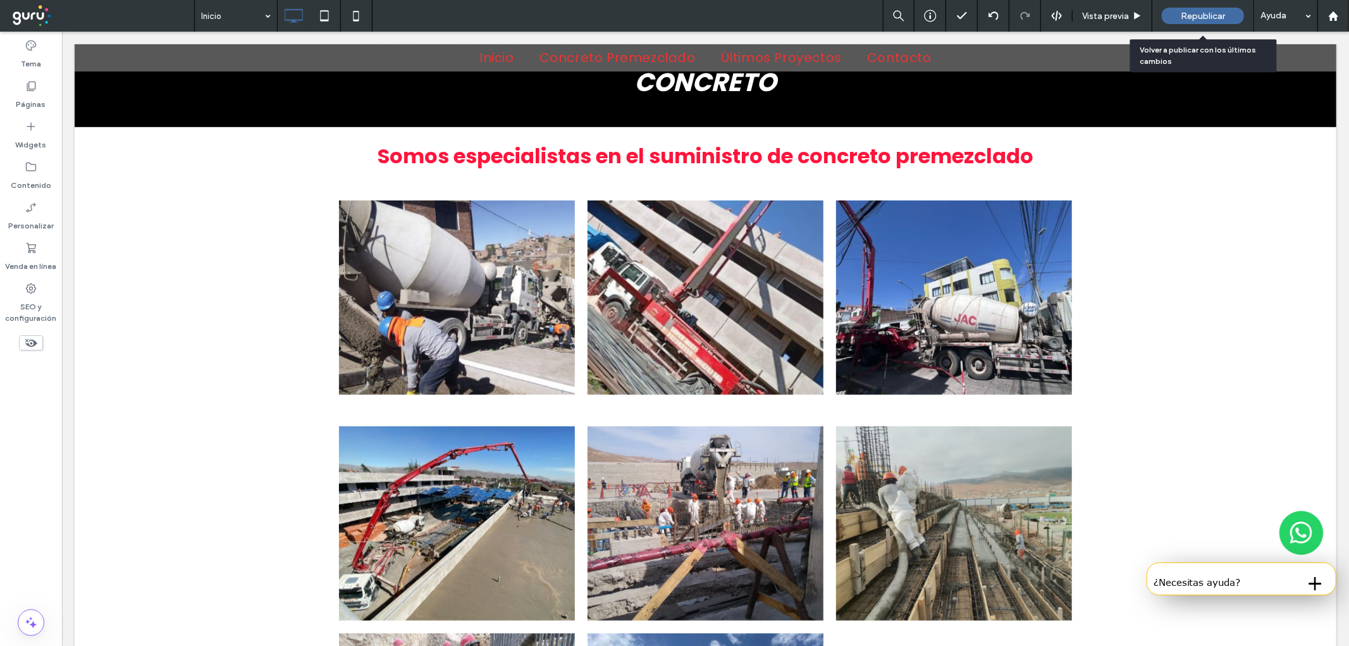
click at [1198, 20] on span "Republicar" at bounding box center [1203, 16] width 44 height 11
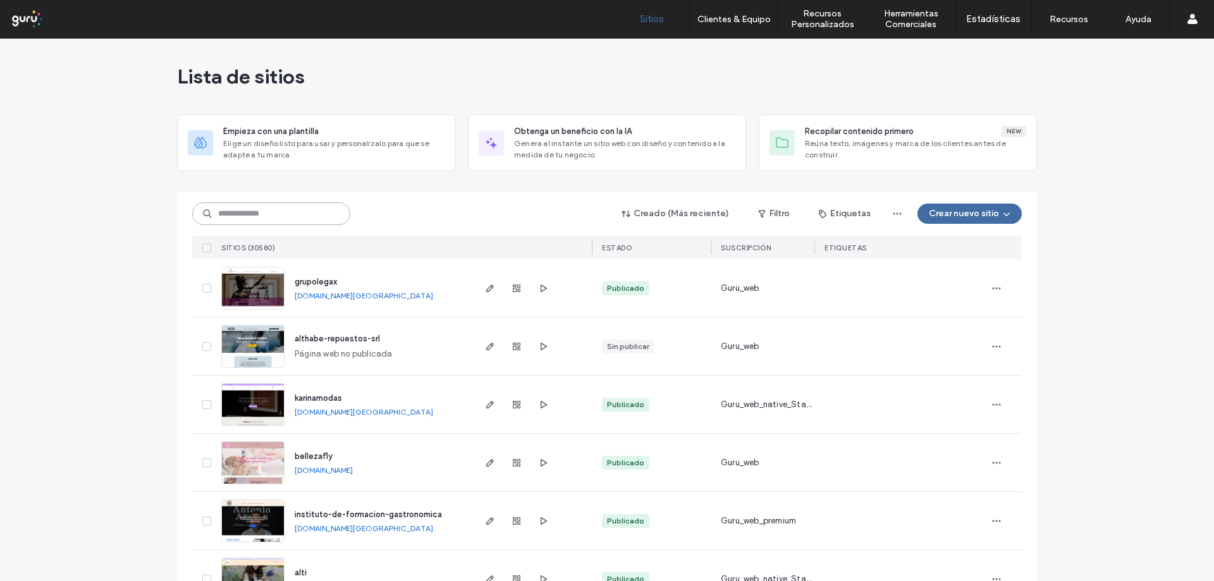
click at [244, 214] on input at bounding box center [271, 213] width 158 height 23
click at [293, 225] on input at bounding box center [271, 213] width 158 height 23
paste input "**********"
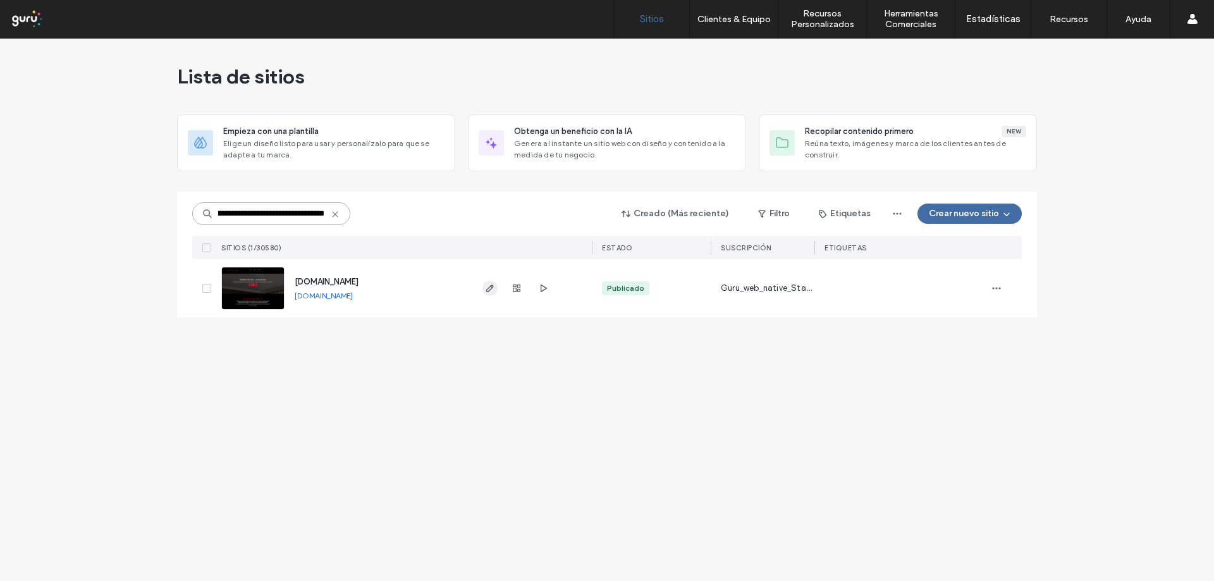
type input "**********"
click at [494, 283] on icon "button" at bounding box center [490, 288] width 10 height 10
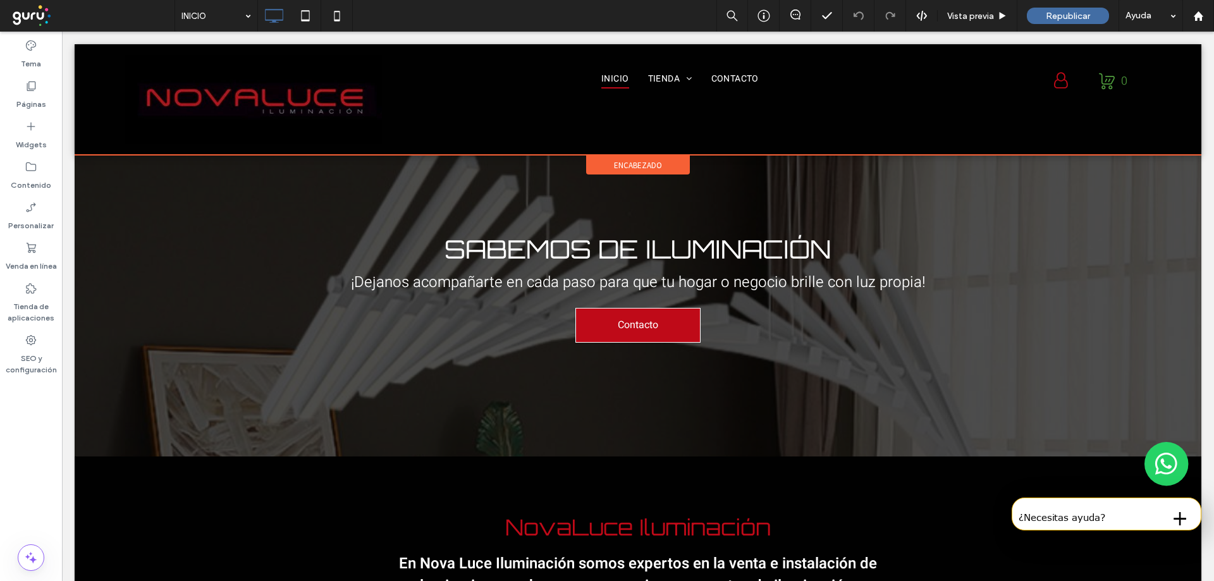
click at [125, 131] on div "Click To Paste INICIO TIENDA COLGANTES DE DISEÑO COLGANTES PLAFONES DE DISEÑO P…" at bounding box center [638, 99] width 1127 height 111
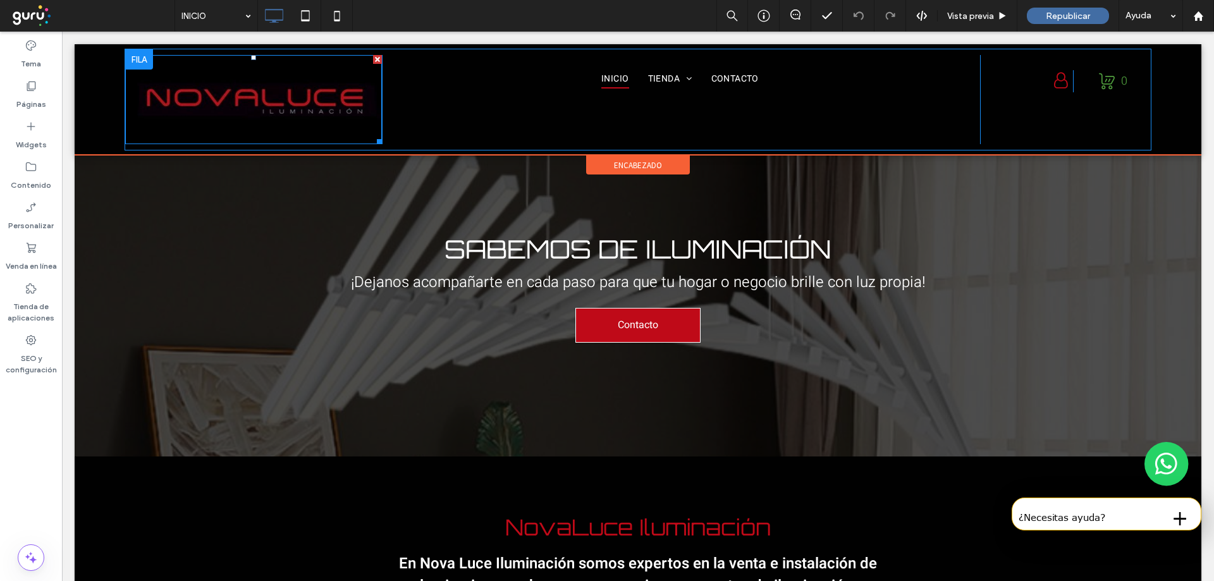
click at [351, 95] on img at bounding box center [253, 99] width 257 height 89
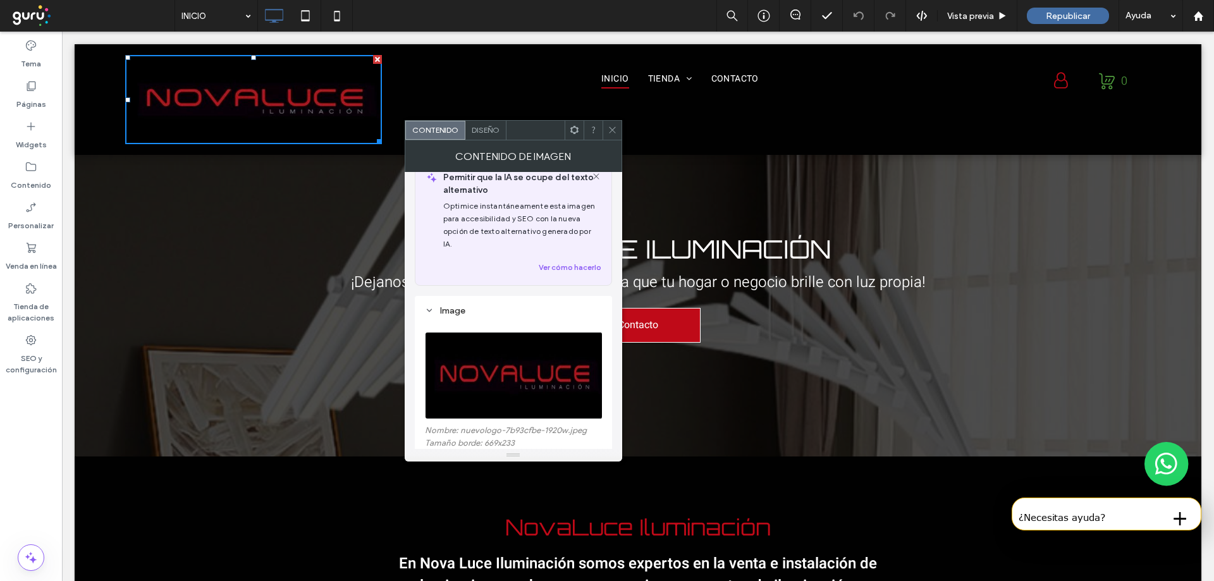
scroll to position [84, 0]
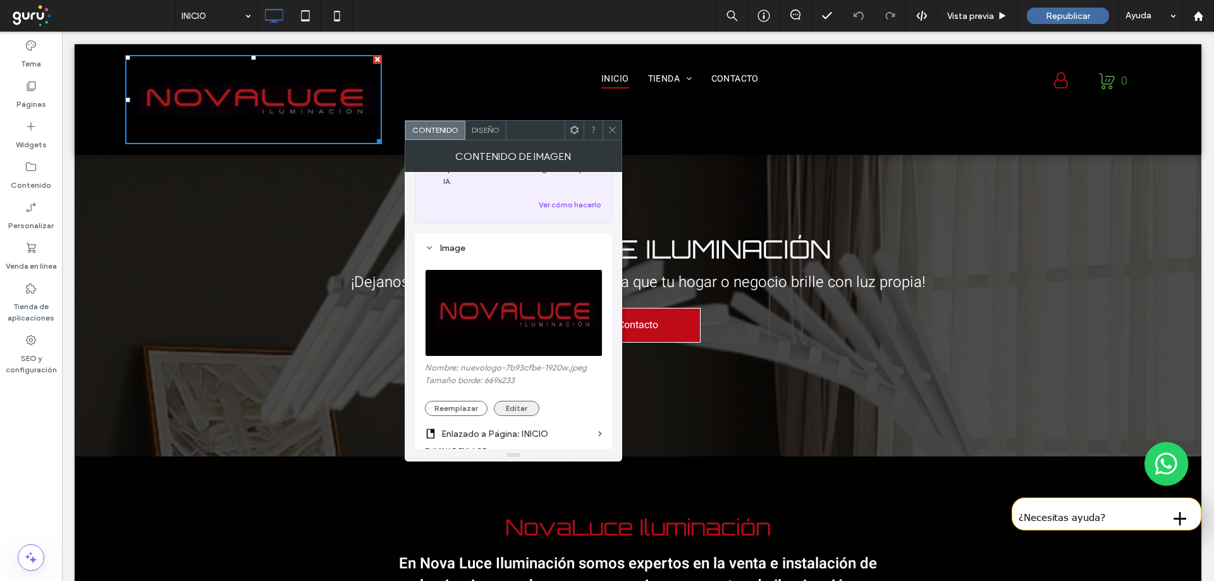
click at [531, 401] on button "Editar" at bounding box center [517, 408] width 46 height 15
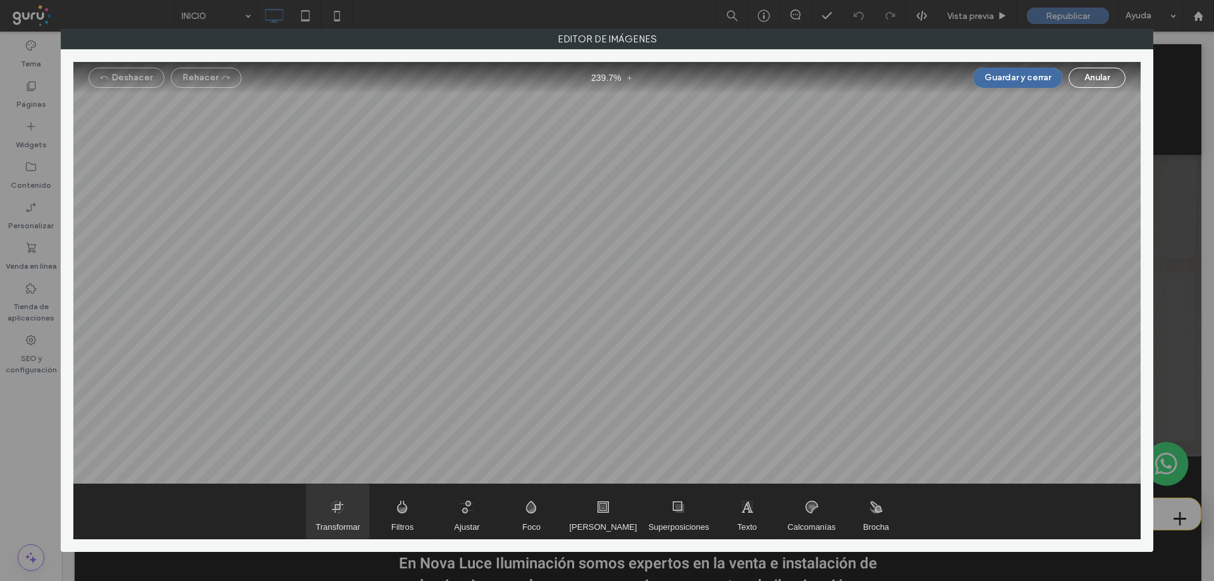
click at [347, 508] on span "Transformar" at bounding box center [337, 511] width 63 height 54
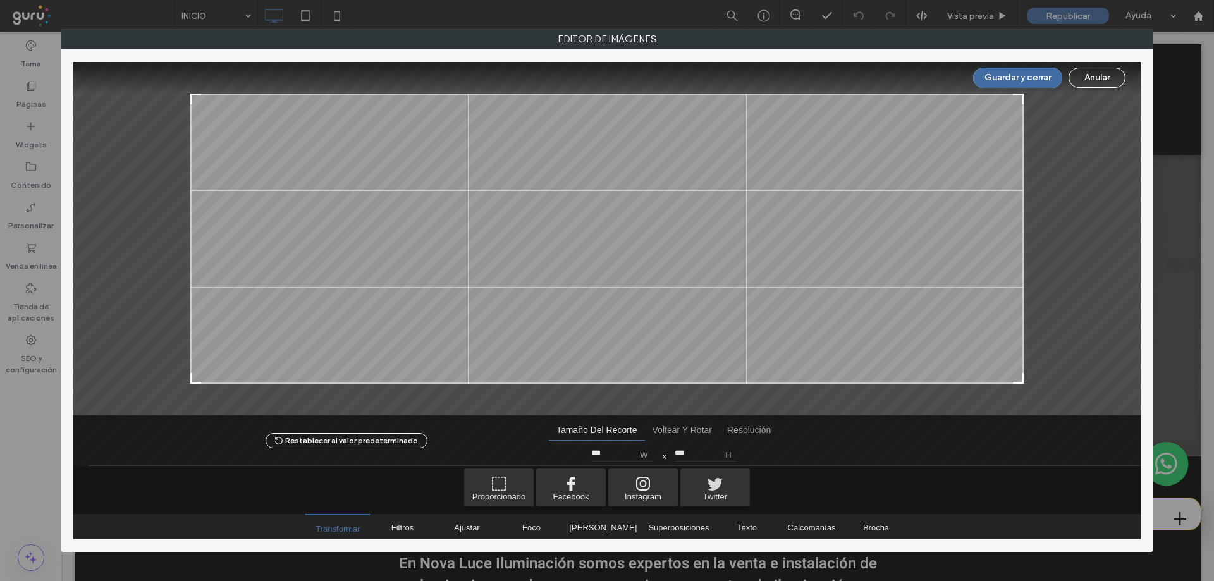
type input "***"
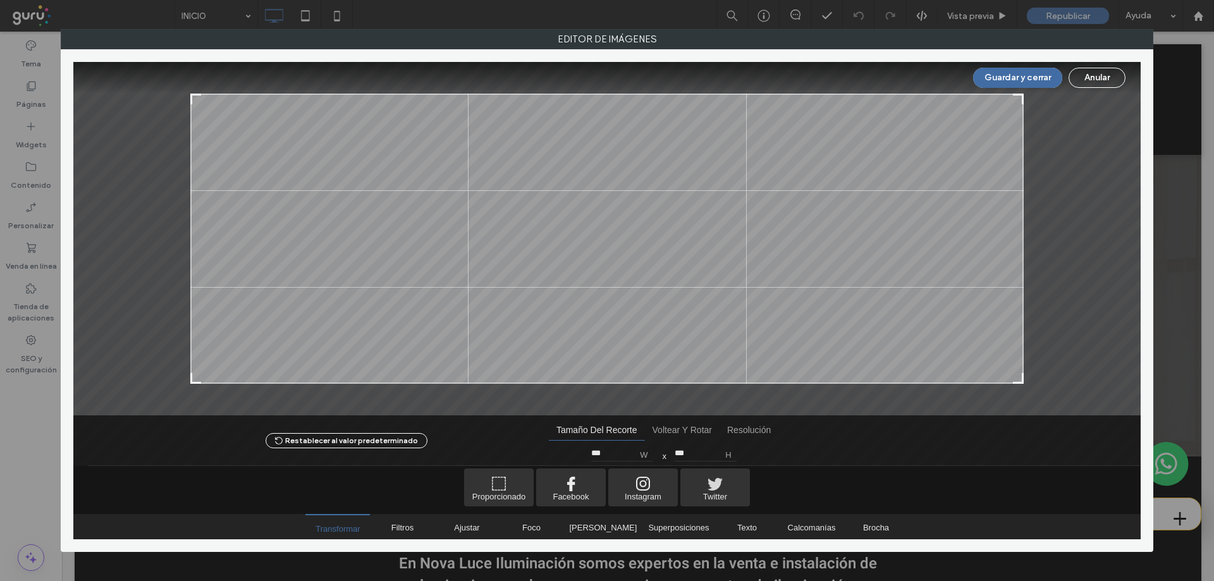
type input "***"
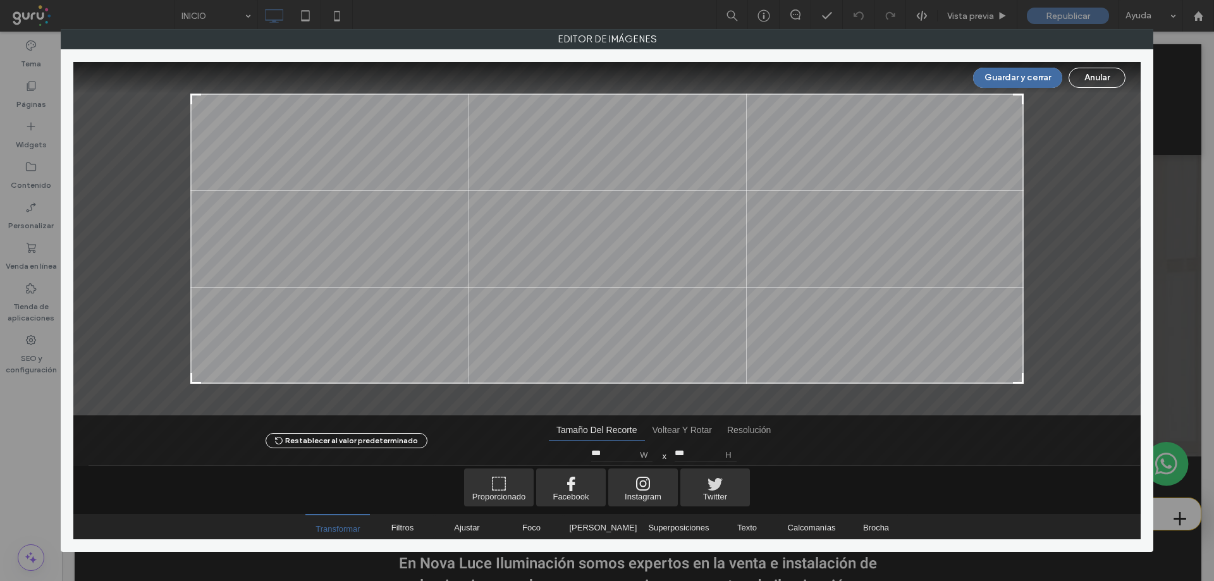
type input "***"
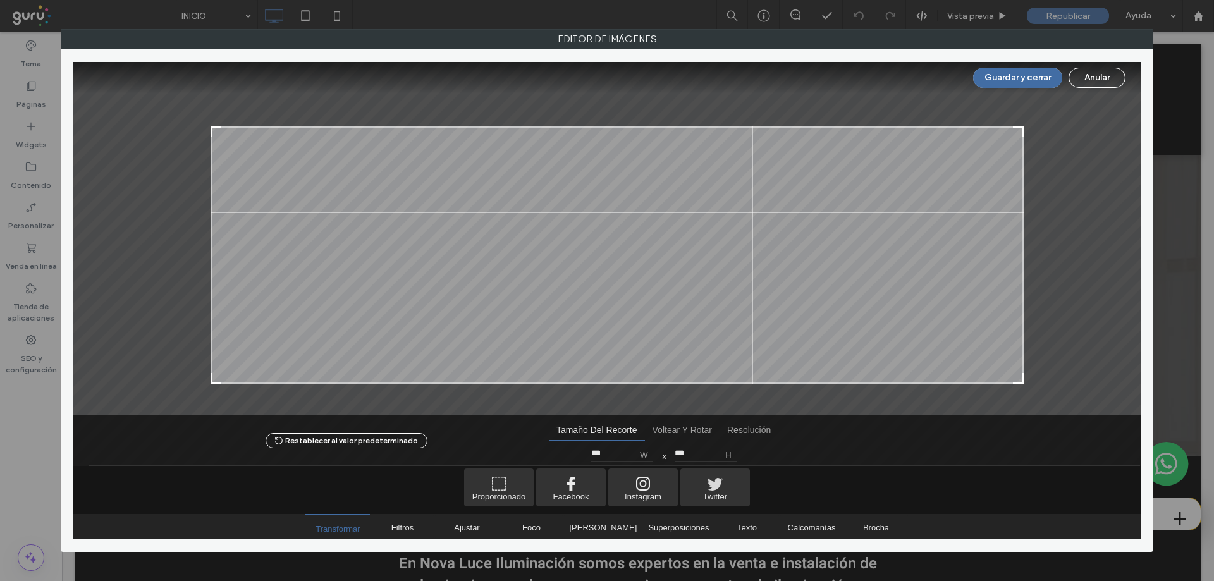
type input "***"
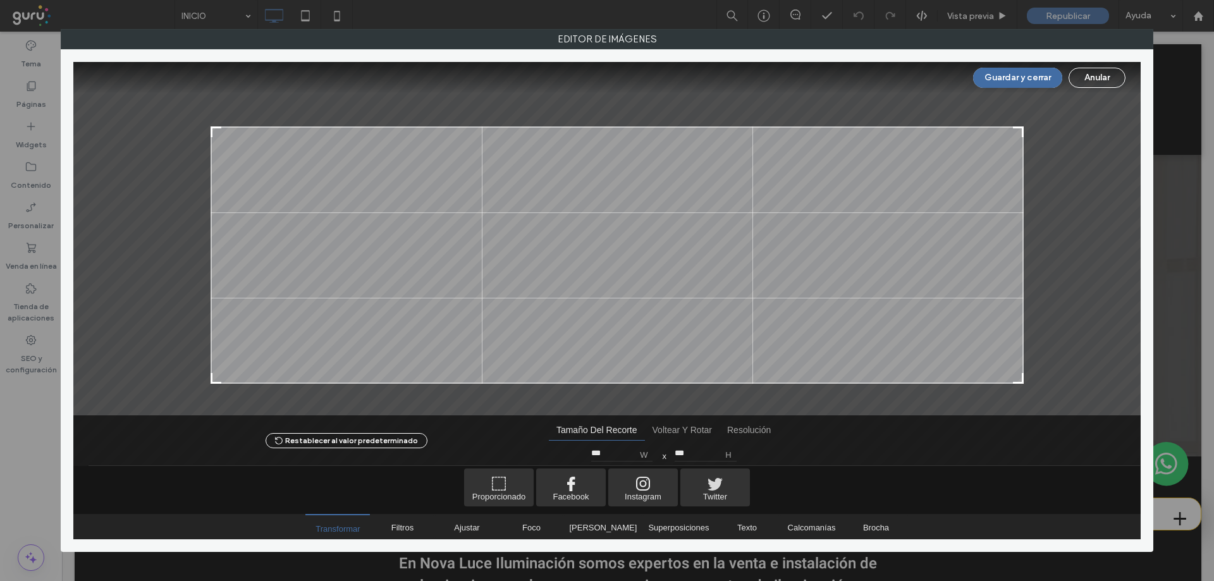
type input "***"
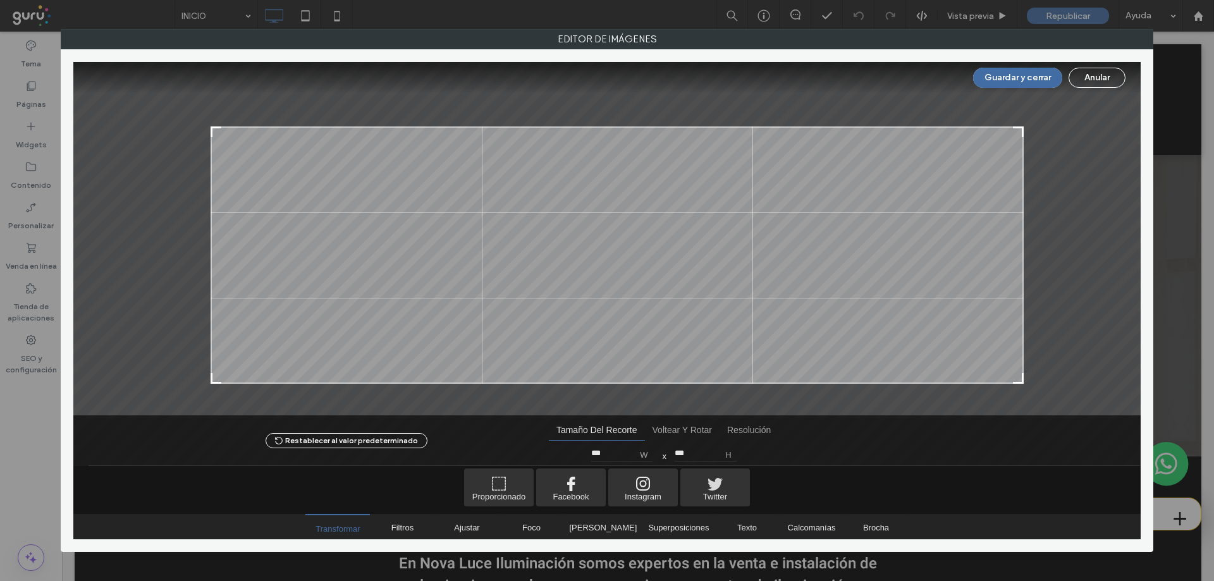
type input "***"
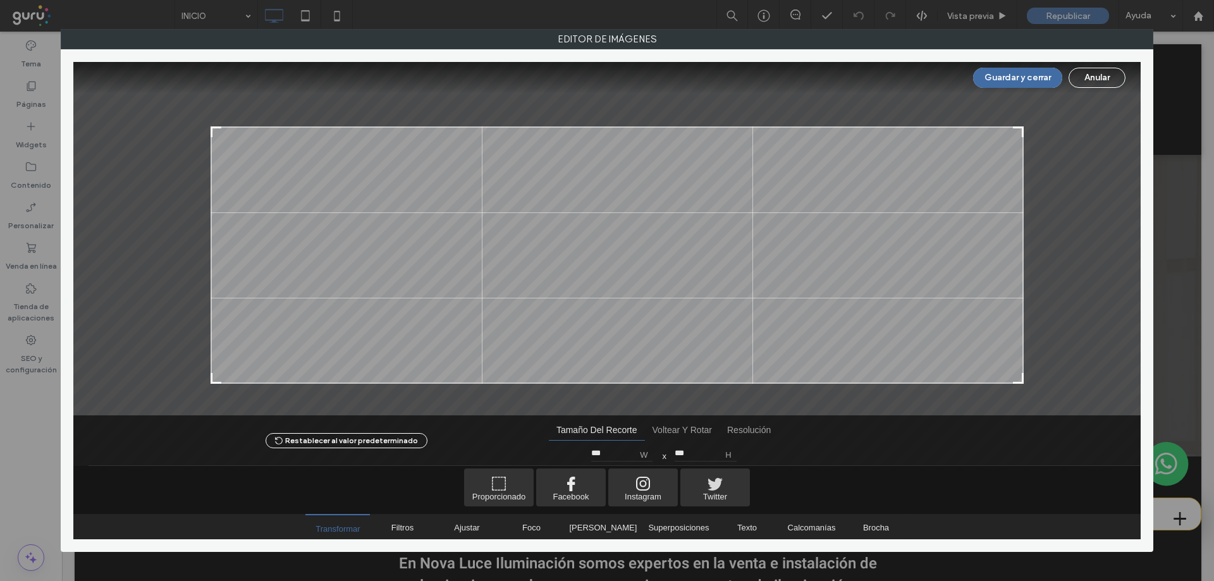
type input "***"
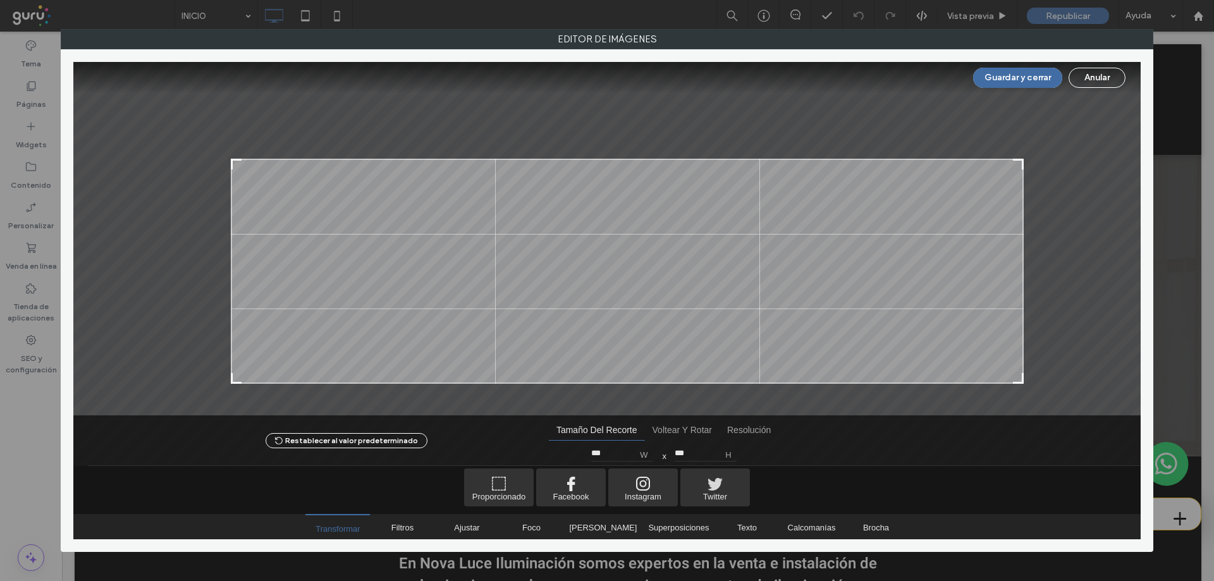
type input "***"
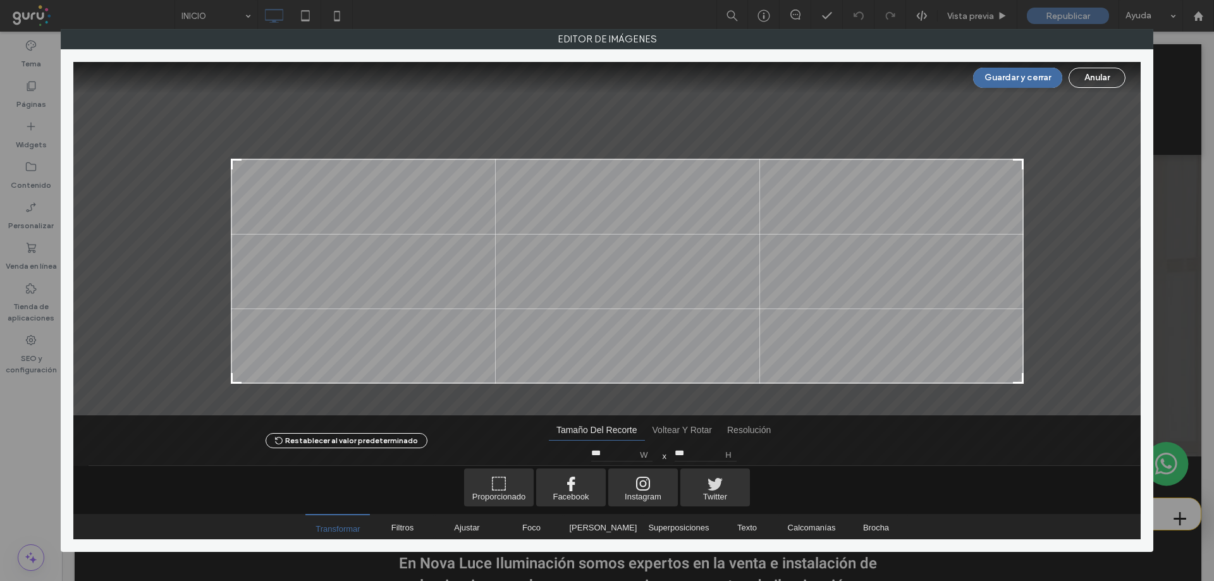
type input "***"
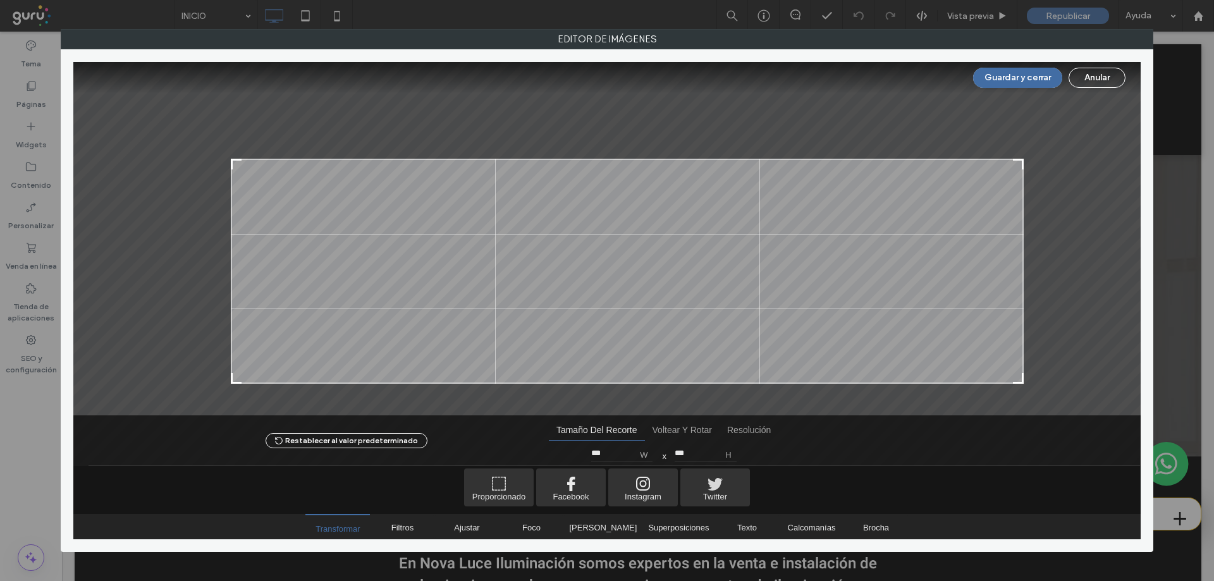
type input "***"
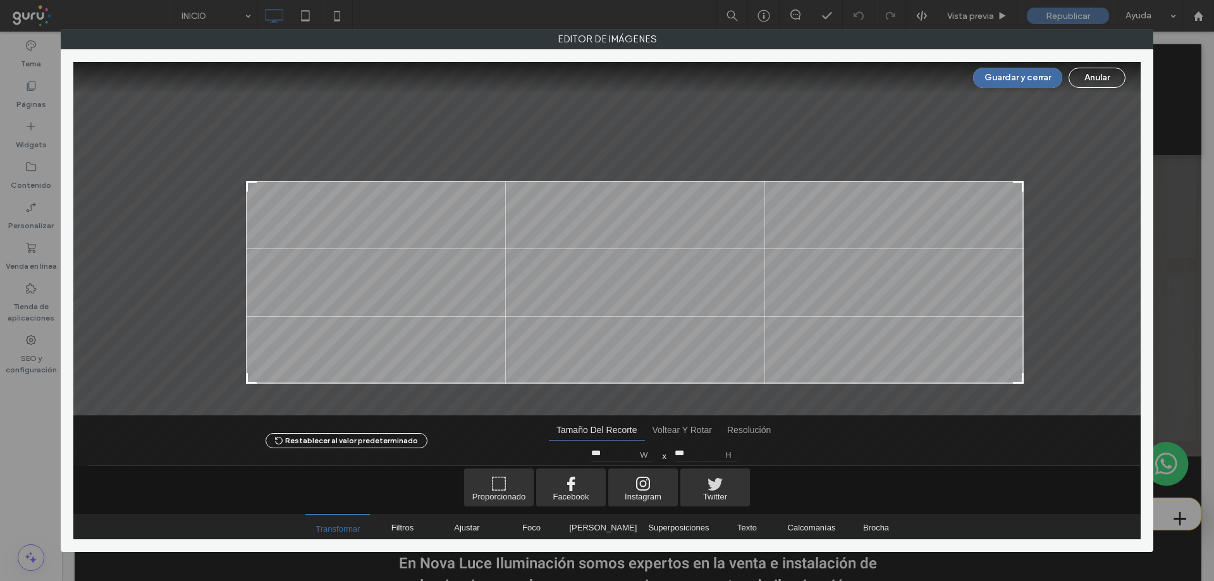
type input "***"
drag, startPoint x: 194, startPoint y: 99, endPoint x: 253, endPoint y: 188, distance: 106.8
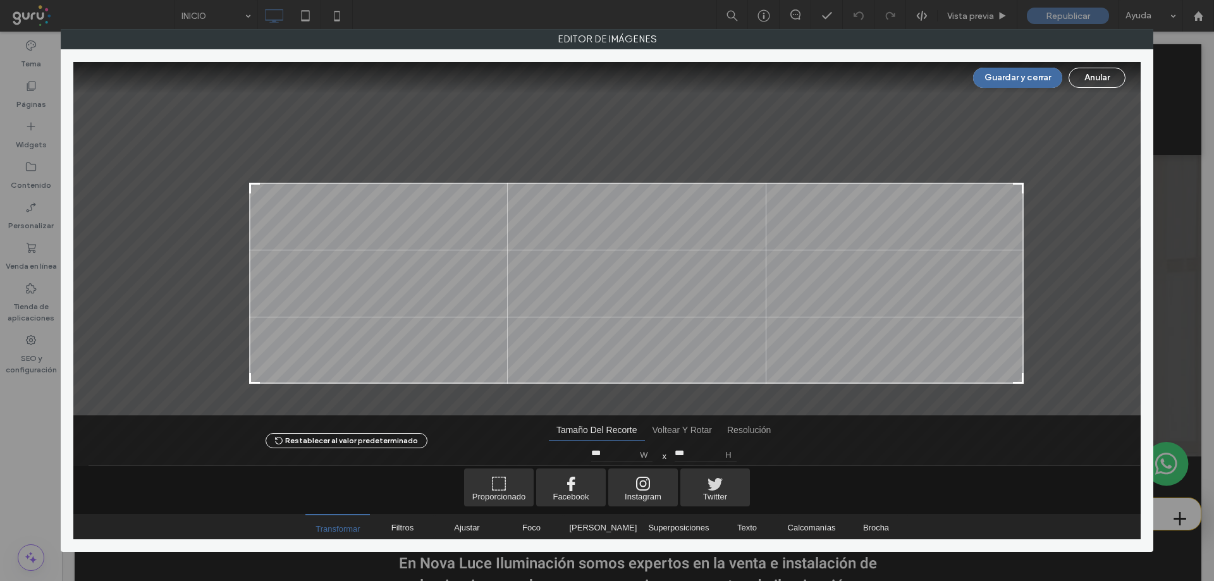
click at [253, 188] on div at bounding box center [254, 188] width 15 height 15
type input "***"
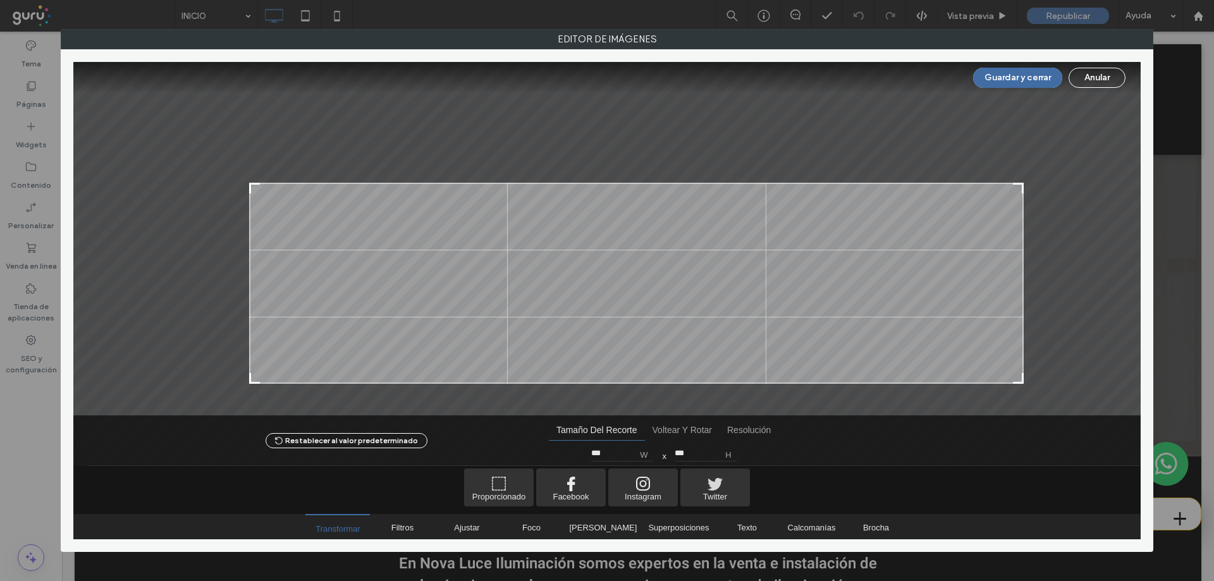
type input "***"
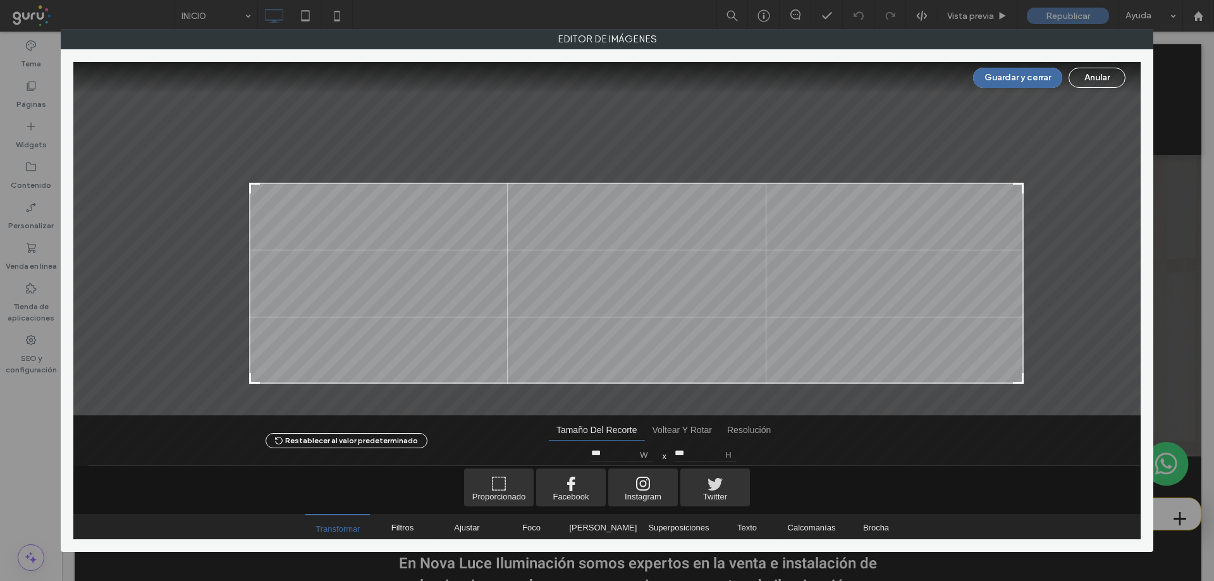
type input "***"
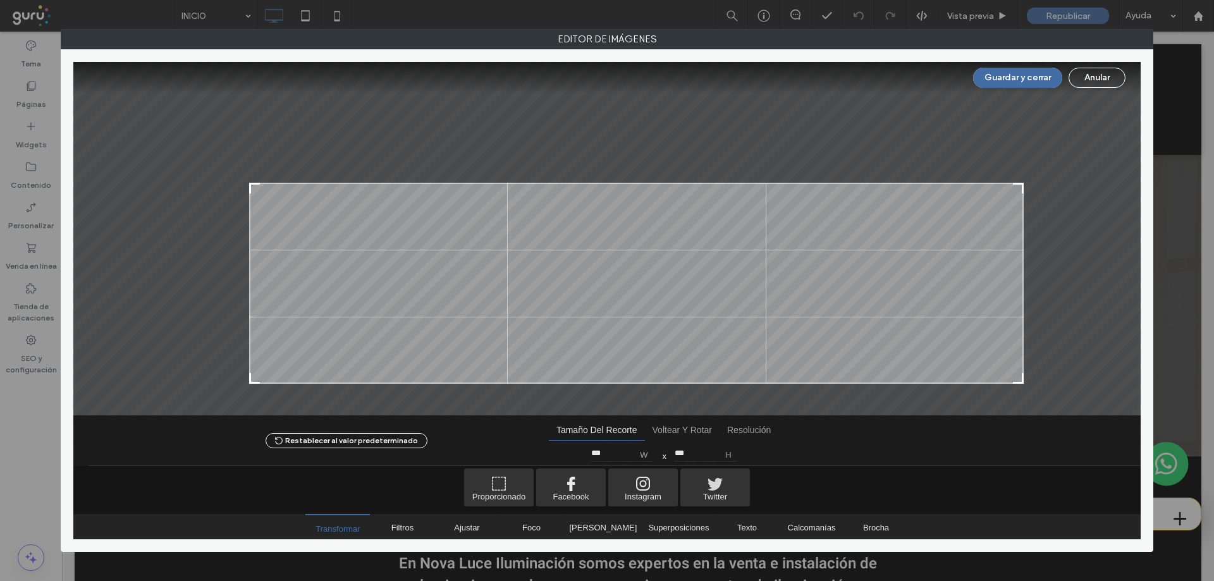
type input "***"
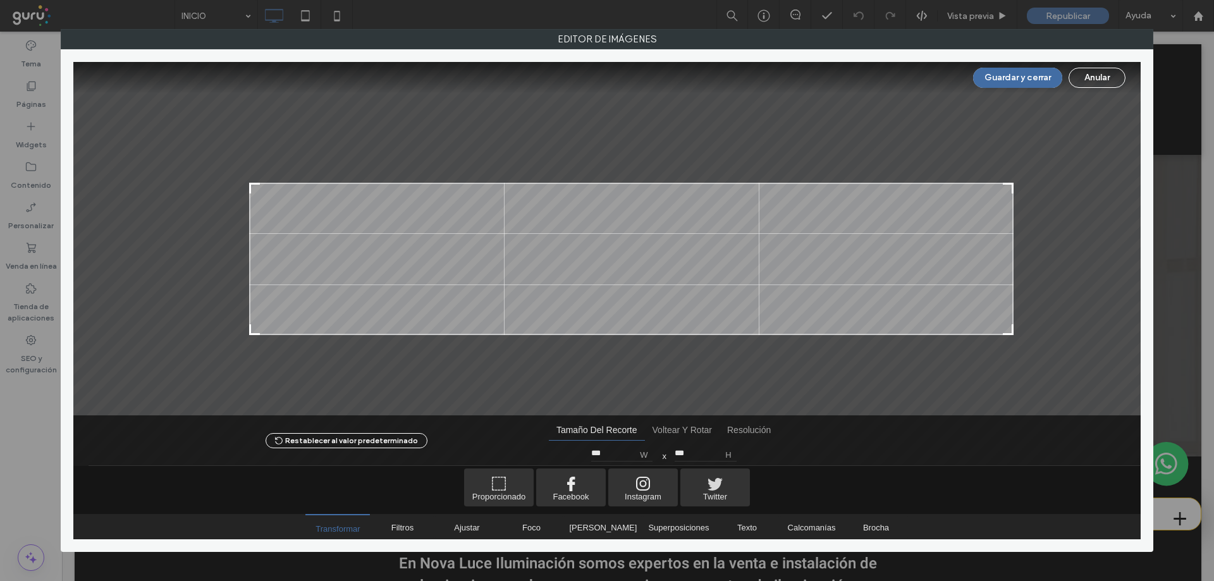
type input "***"
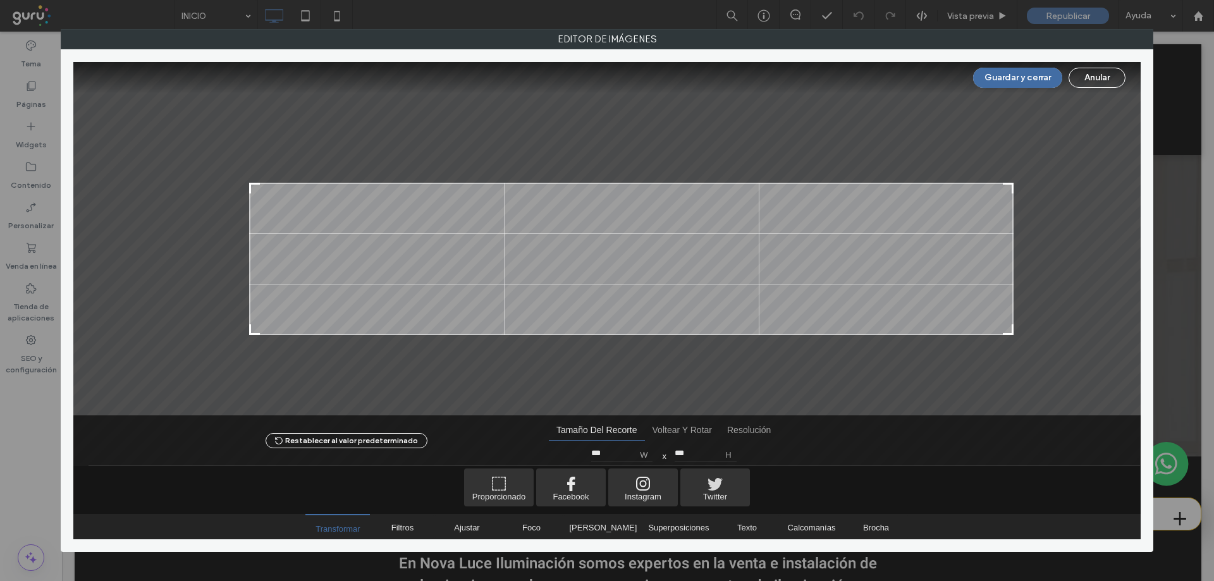
type input "***"
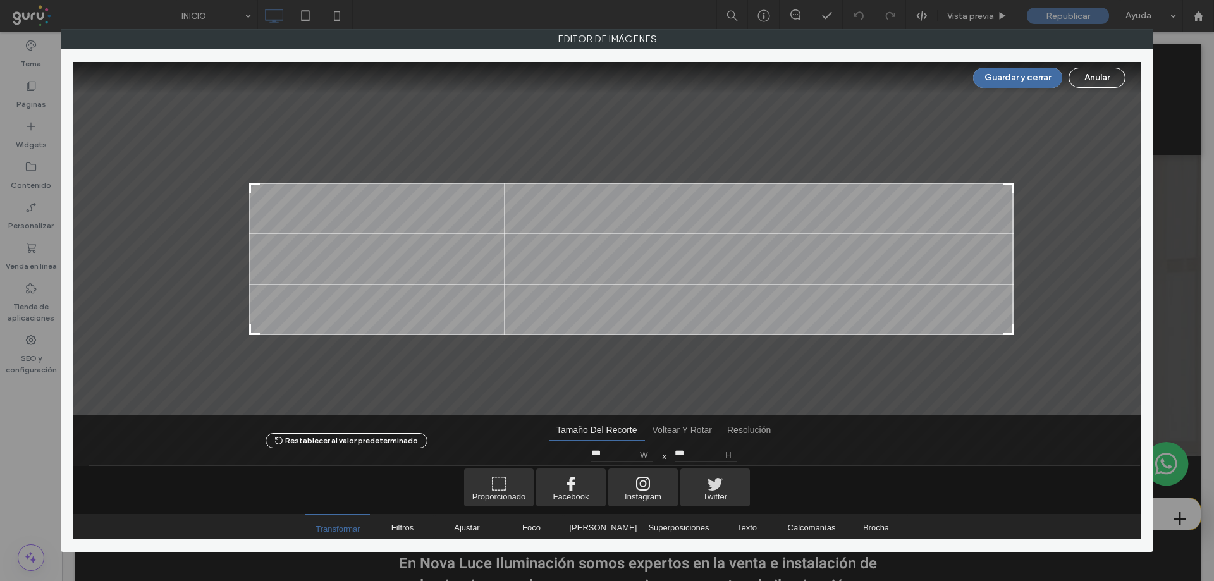
type input "***"
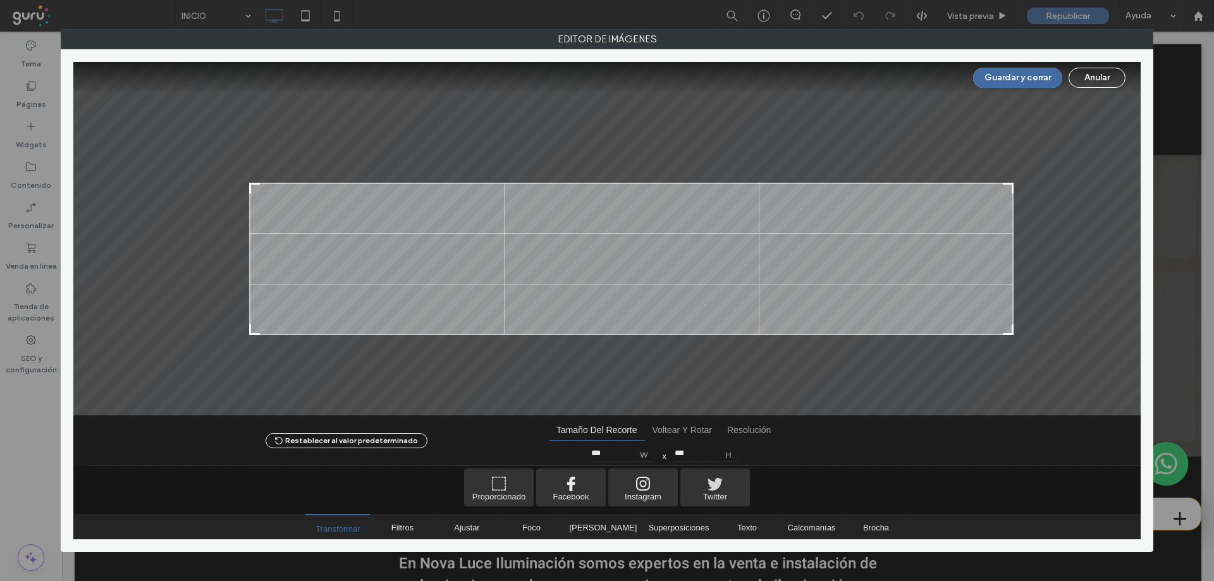
type input "***"
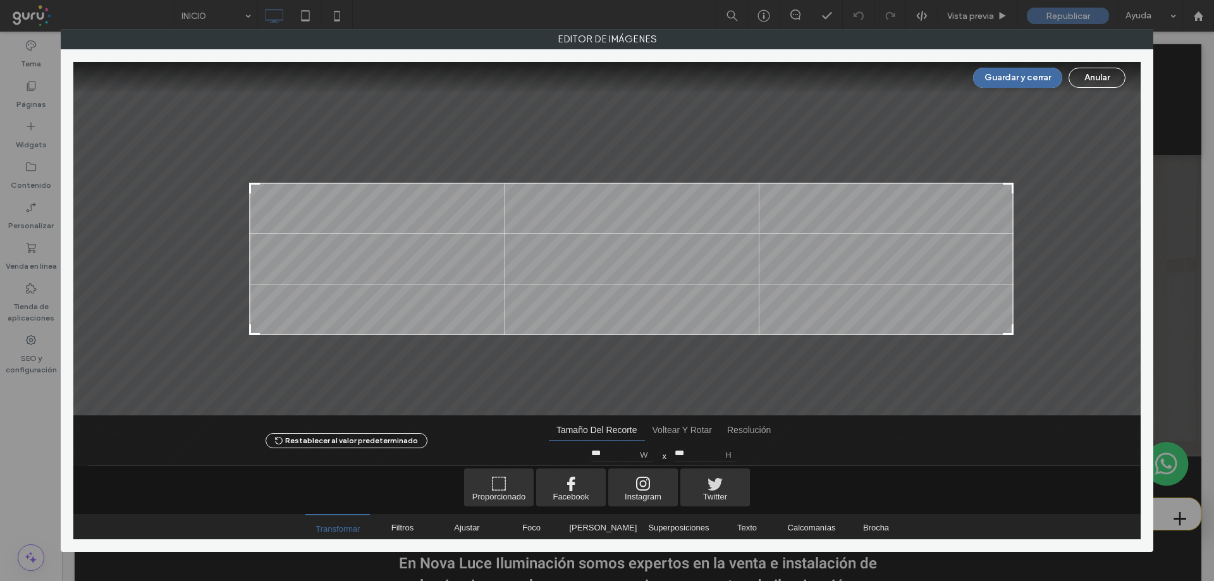
type input "***"
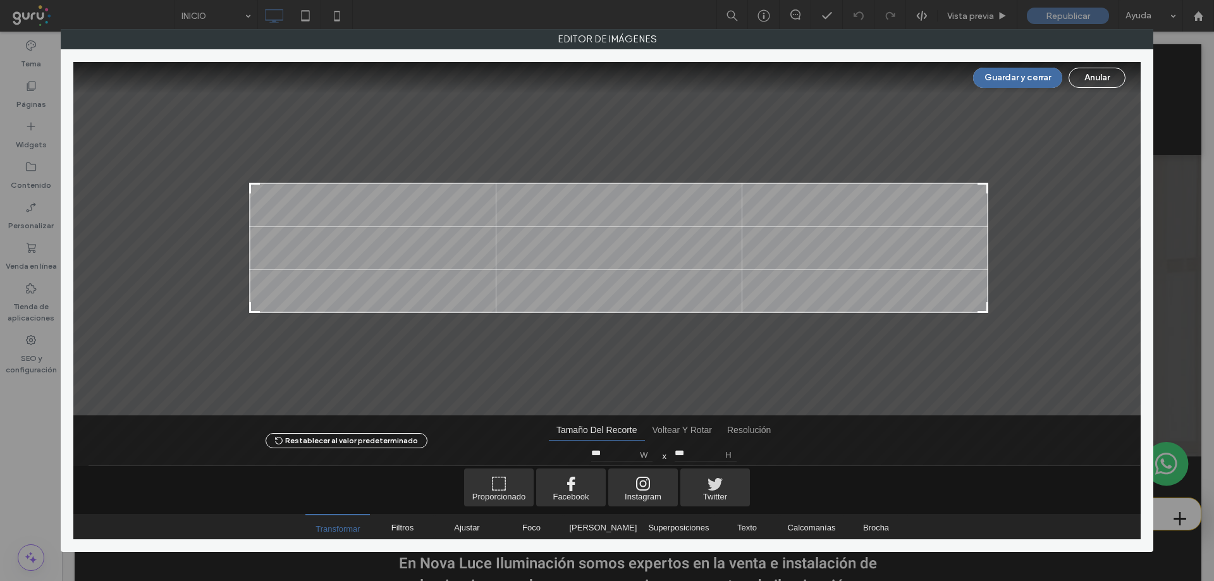
type input "***"
type input "**"
type input "***"
type input "**"
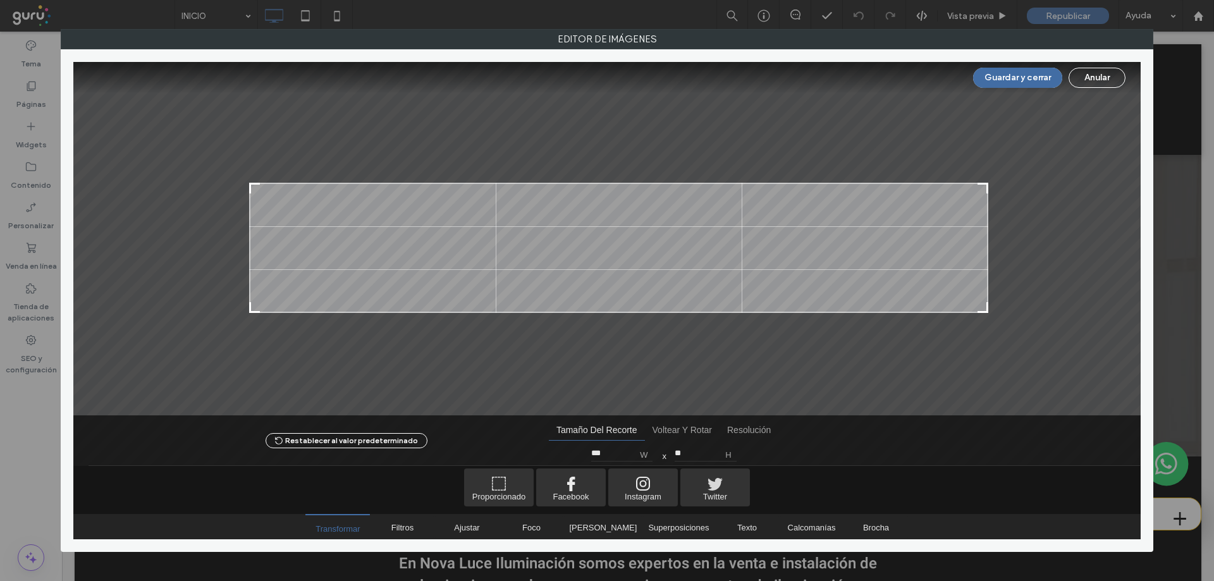
type input "***"
type input "**"
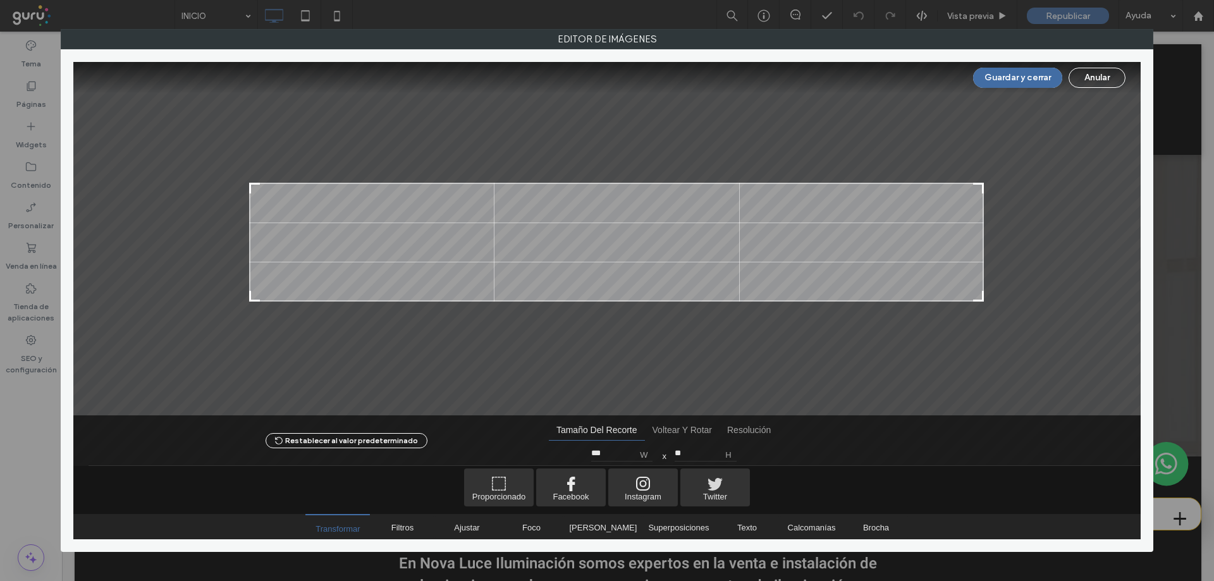
type input "***"
drag, startPoint x: 1019, startPoint y: 379, endPoint x: 978, endPoint y: 297, distance: 91.9
click at [978, 297] on div at bounding box center [976, 295] width 15 height 15
click at [999, 78] on button "Guardar y cerrar" at bounding box center [1017, 78] width 89 height 20
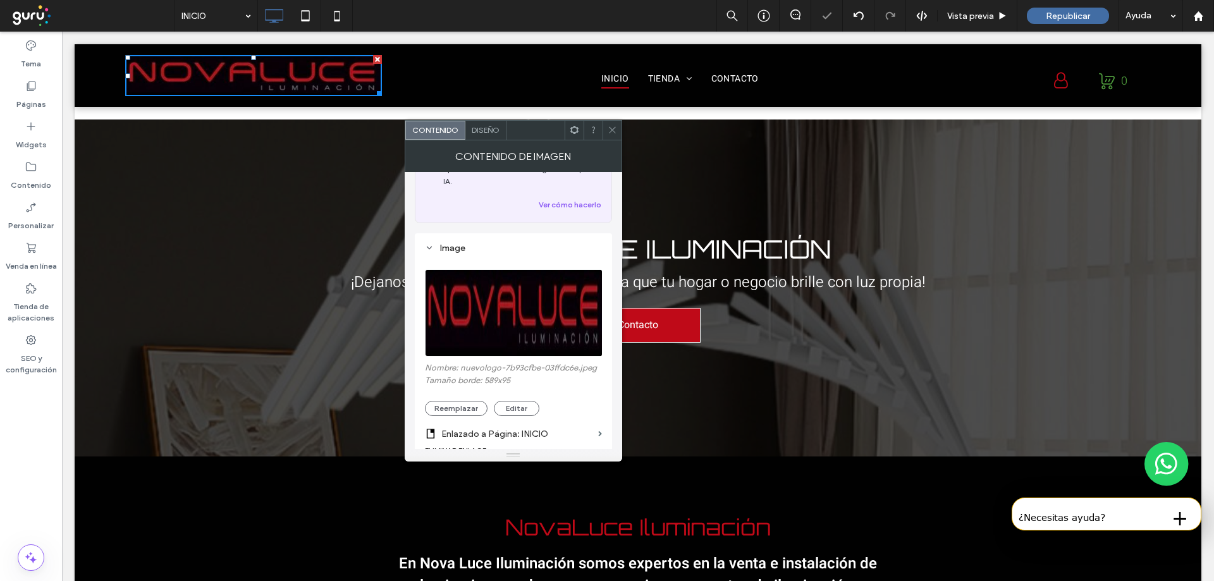
click at [612, 130] on use at bounding box center [612, 130] width 6 height 6
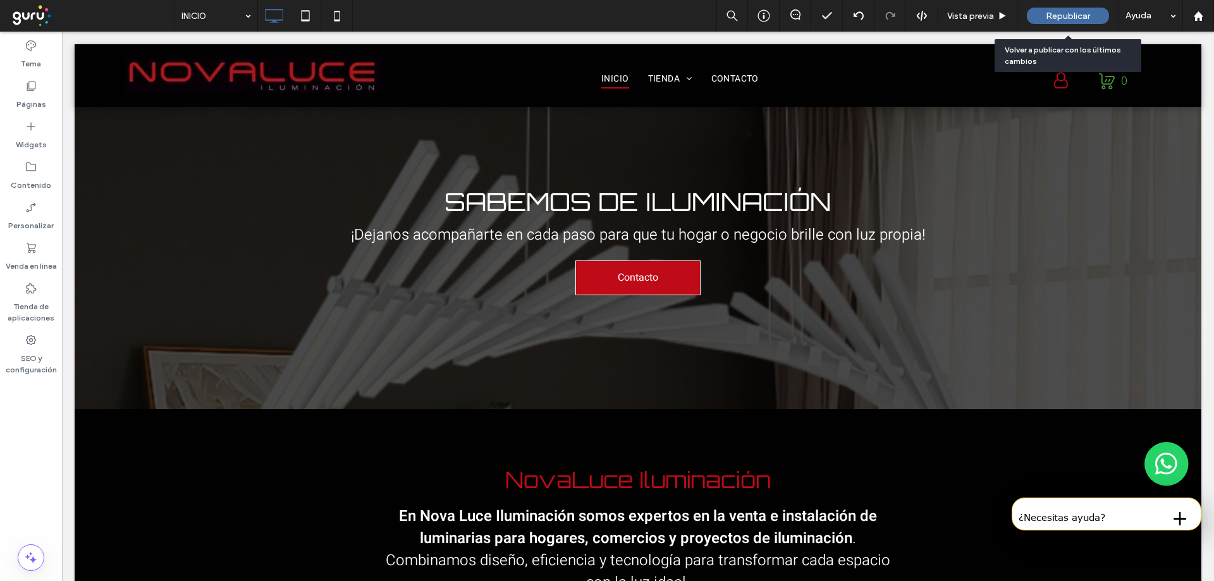
click at [1054, 19] on span "Republicar" at bounding box center [1068, 16] width 44 height 11
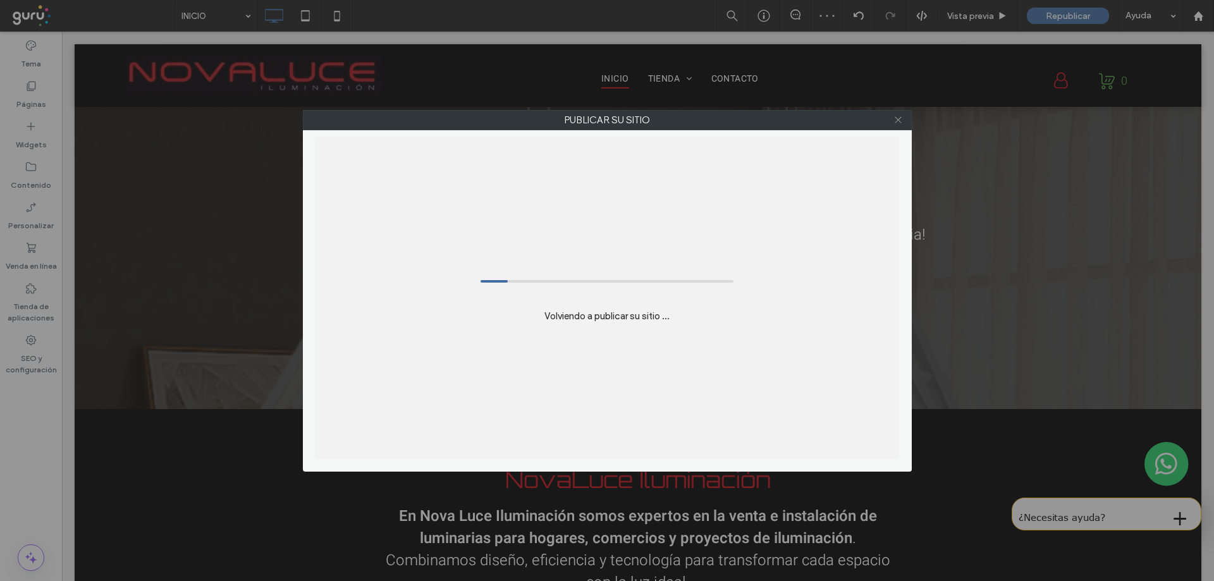
click at [898, 116] on icon at bounding box center [898, 119] width 9 height 9
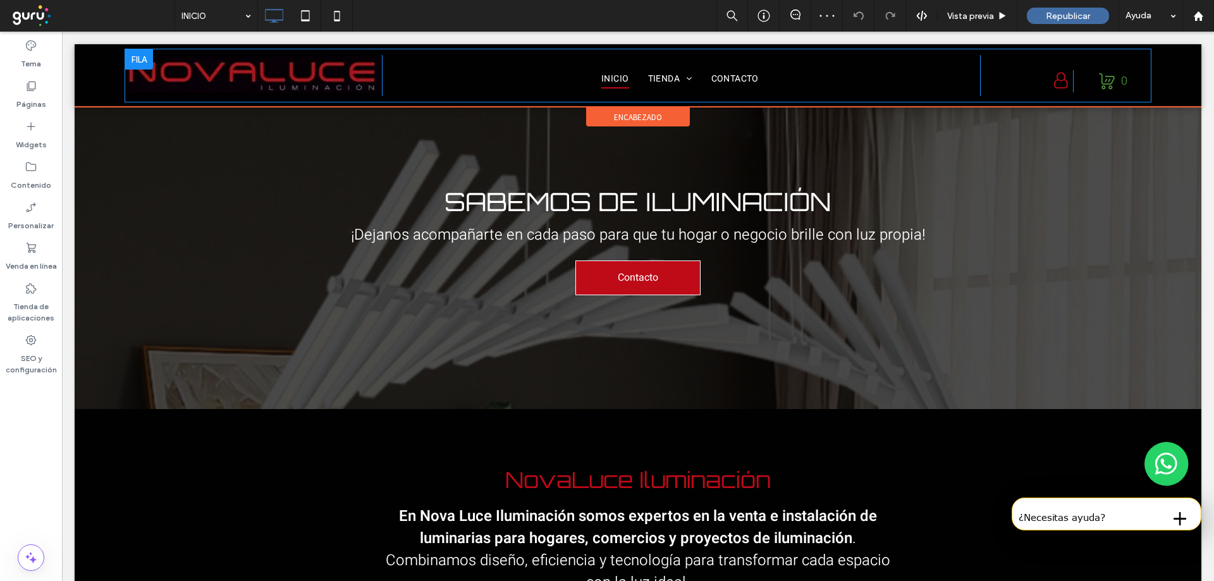
click at [142, 64] on div at bounding box center [139, 59] width 28 height 20
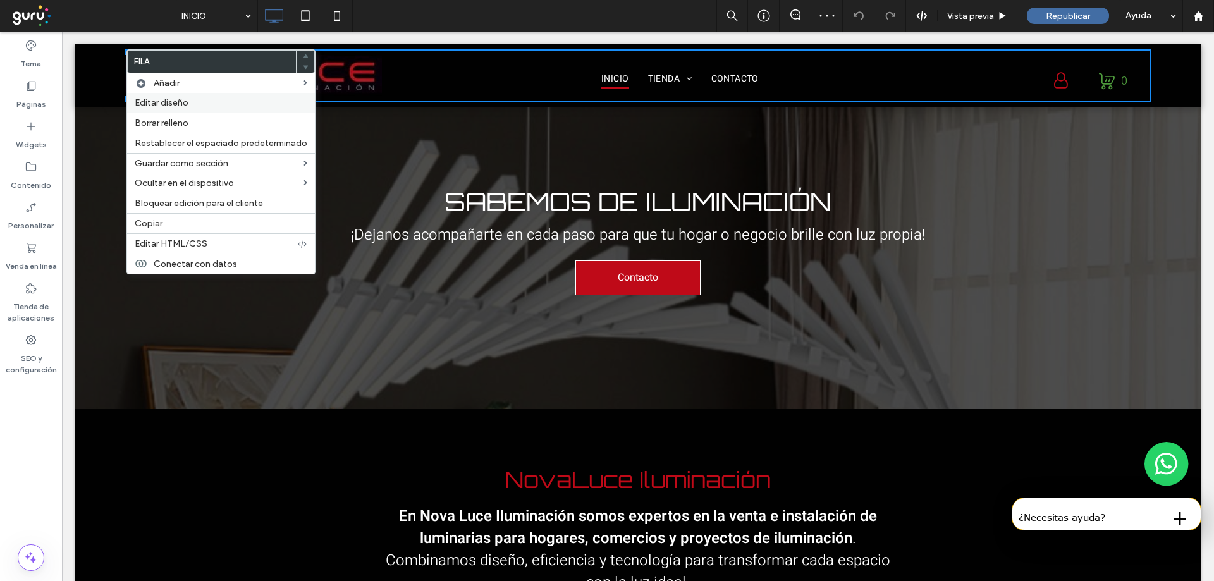
click at [166, 102] on span "Editar diseño" at bounding box center [162, 102] width 54 height 11
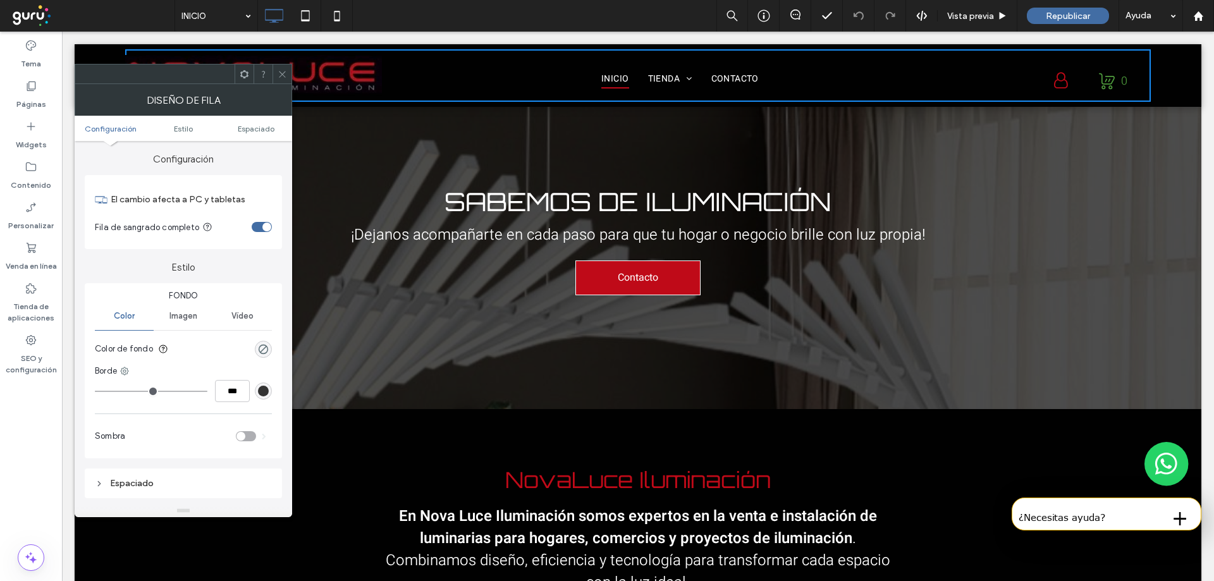
click at [259, 224] on div "toggle" at bounding box center [262, 227] width 20 height 10
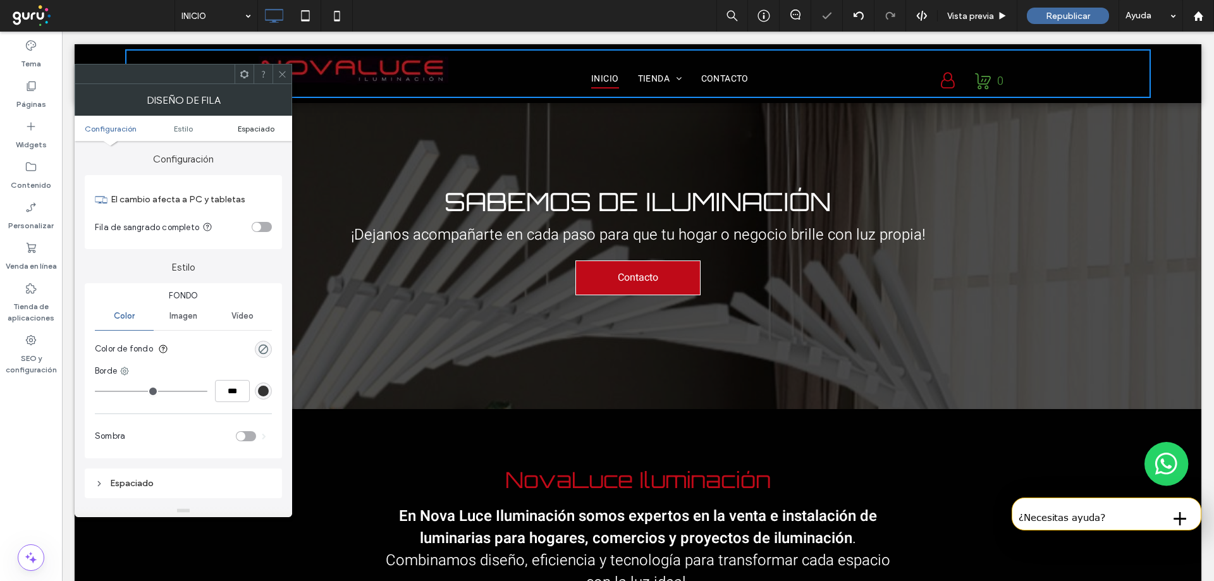
click at [249, 133] on span "Espaciado" at bounding box center [256, 128] width 37 height 9
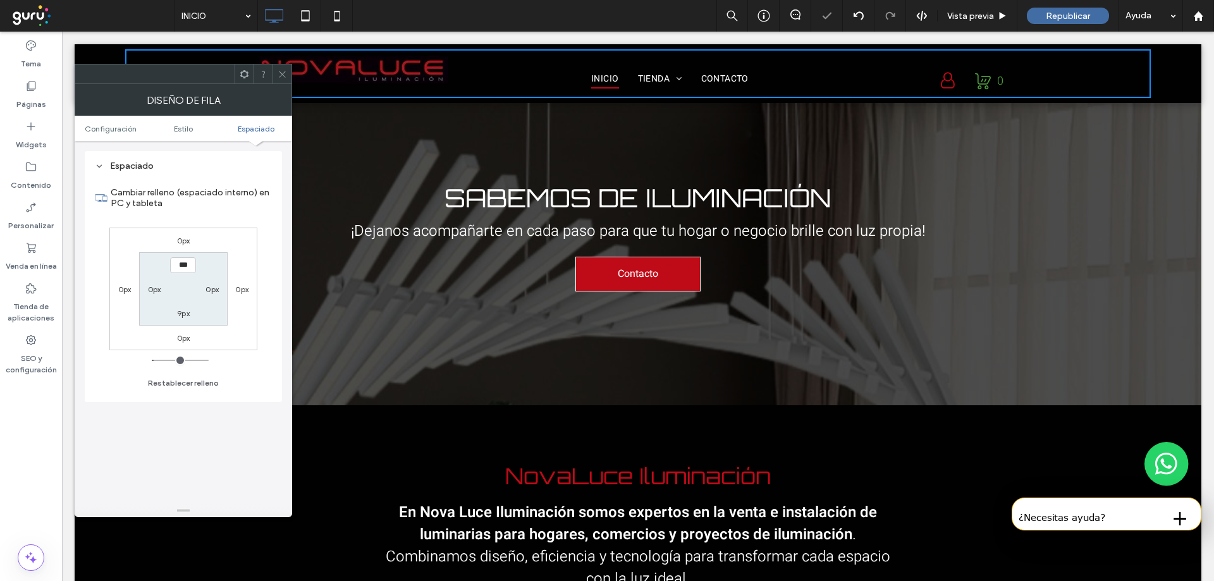
scroll to position [317, 0]
click at [277, 80] on div at bounding box center [282, 74] width 19 height 19
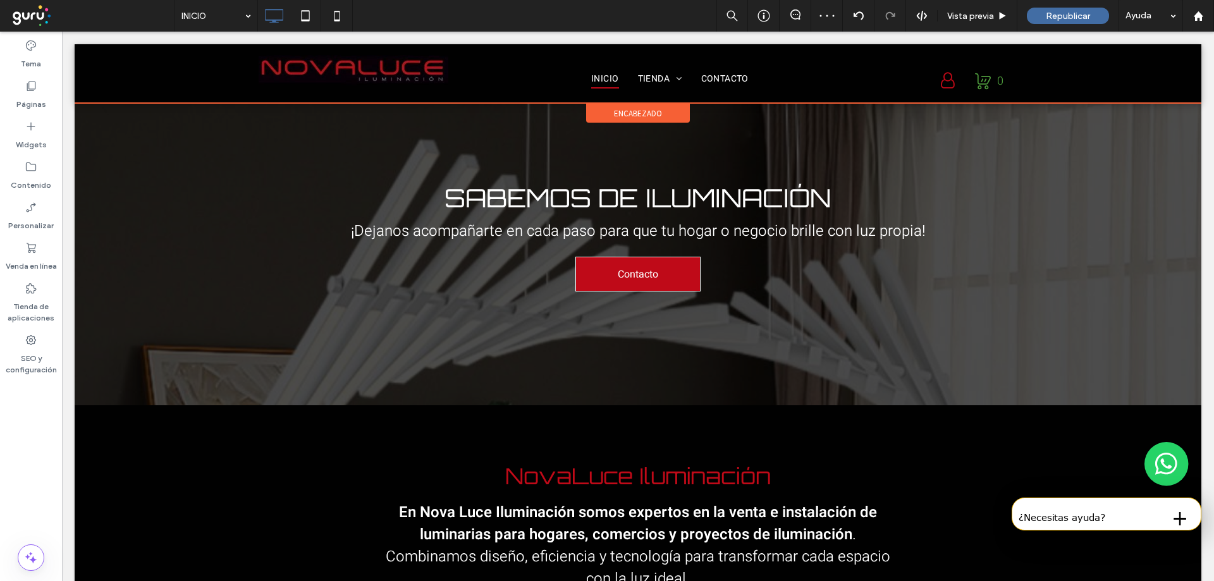
click at [622, 111] on span "encabezado" at bounding box center [638, 113] width 48 height 11
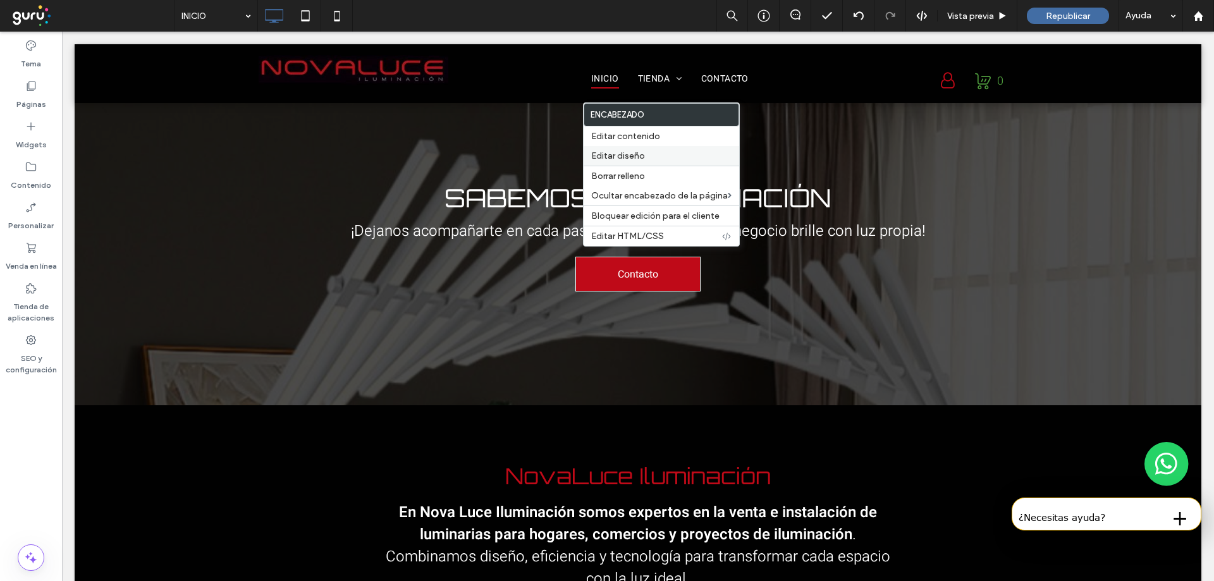
click at [625, 157] on span "Editar diseño" at bounding box center [618, 156] width 54 height 11
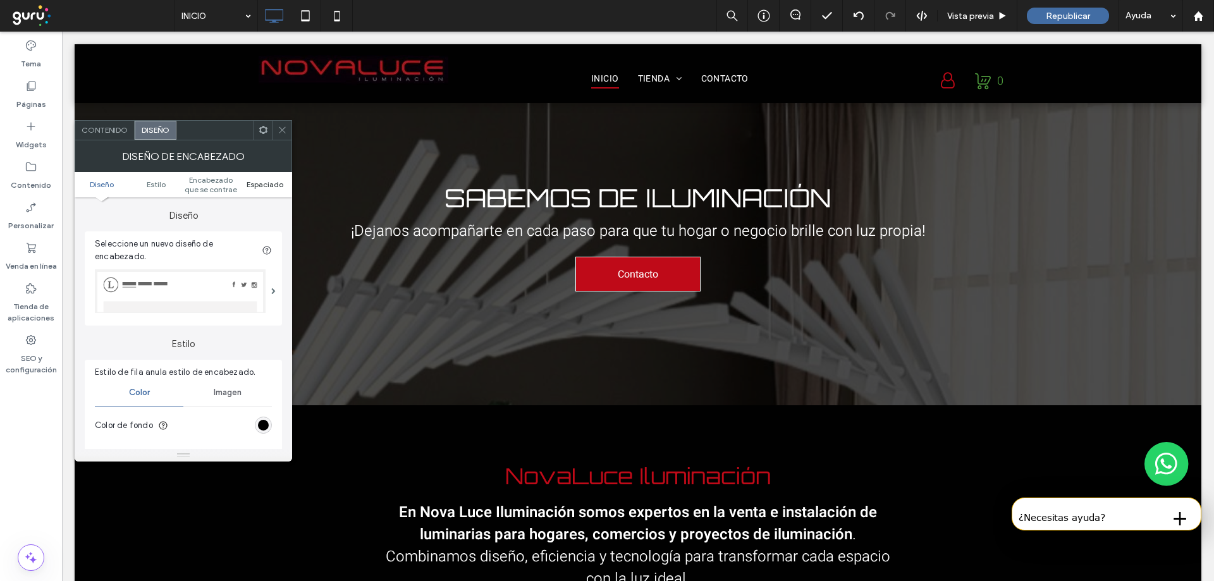
click at [261, 180] on span "Espaciado" at bounding box center [265, 184] width 37 height 9
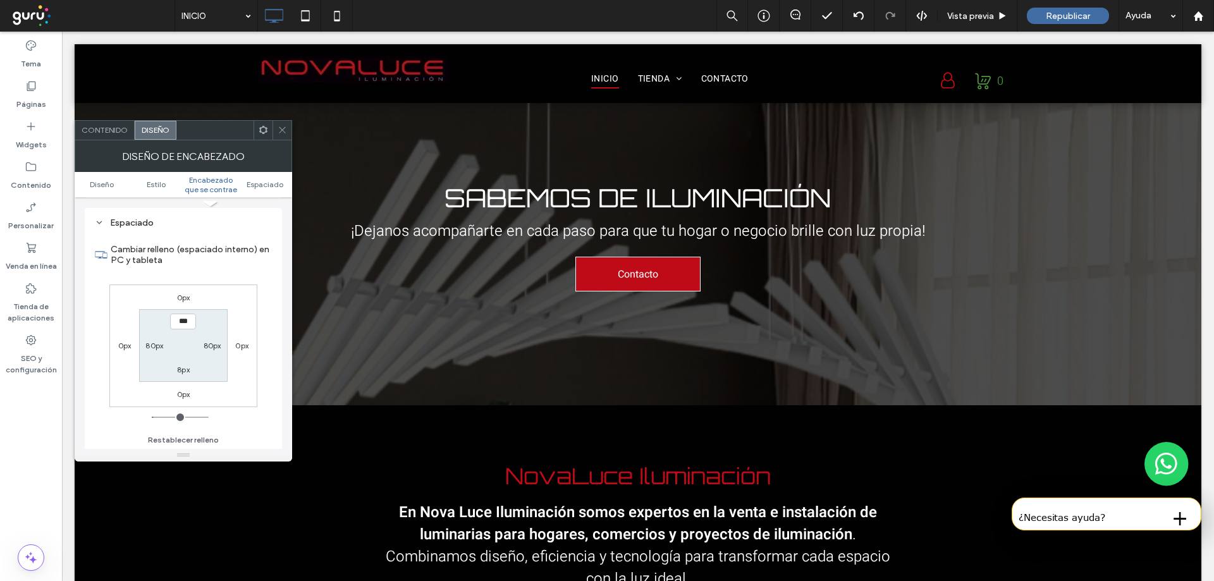
scroll to position [453, 0]
click at [159, 343] on label "80px" at bounding box center [154, 344] width 18 height 9
type input "**"
type input "*"
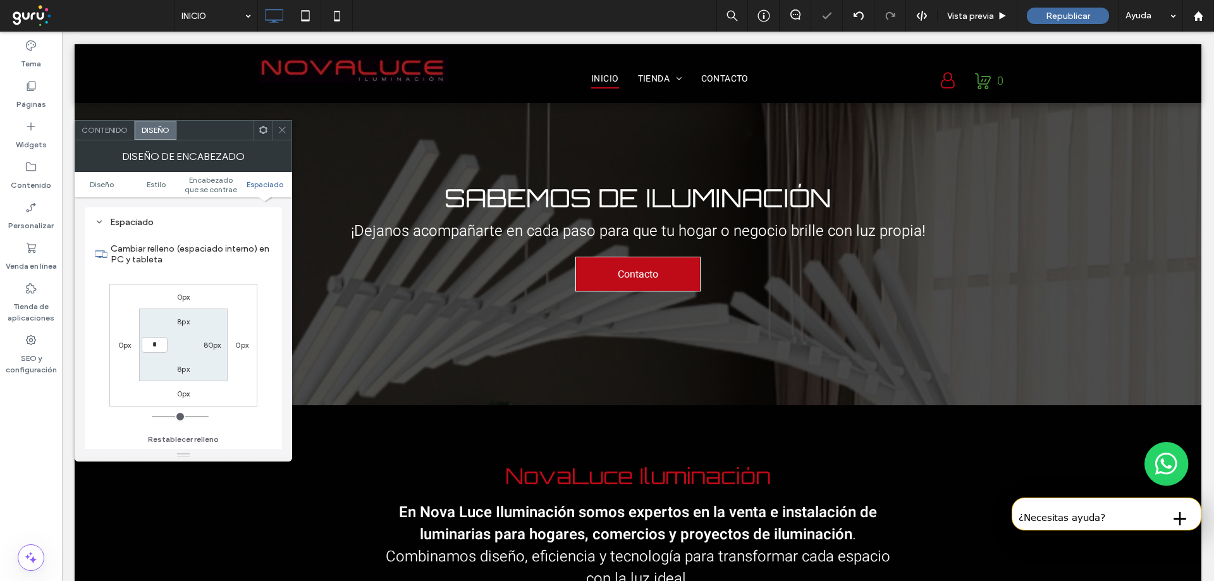
type input "***"
click at [218, 344] on label "80px" at bounding box center [213, 344] width 18 height 9
type input "**"
type input "*"
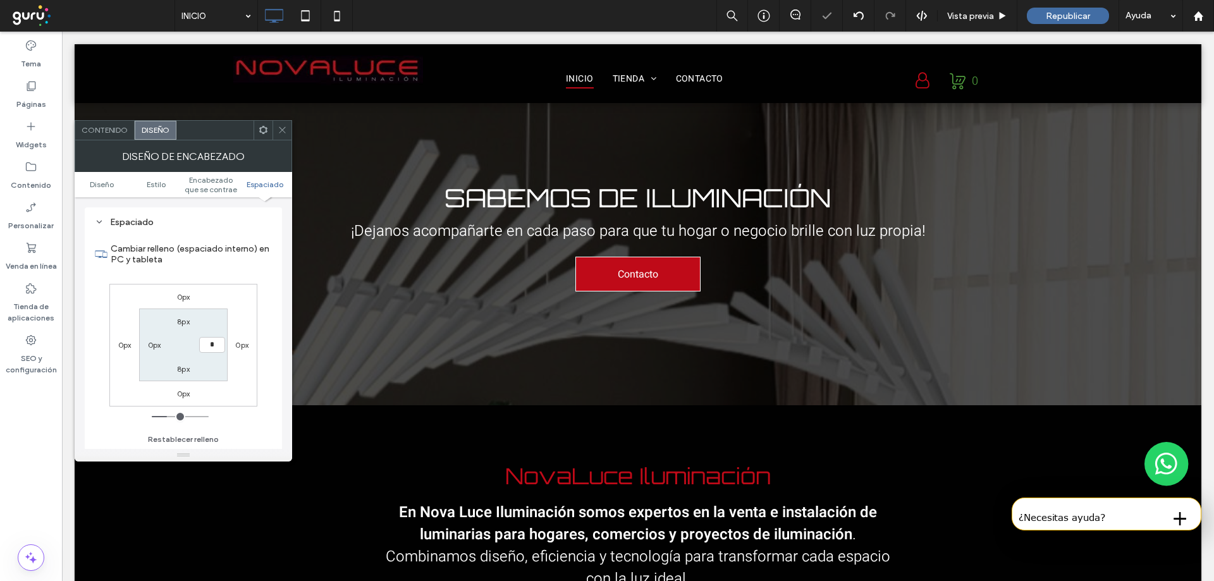
type input "***"
click at [181, 321] on label "8px" at bounding box center [183, 321] width 13 height 9
type input "*"
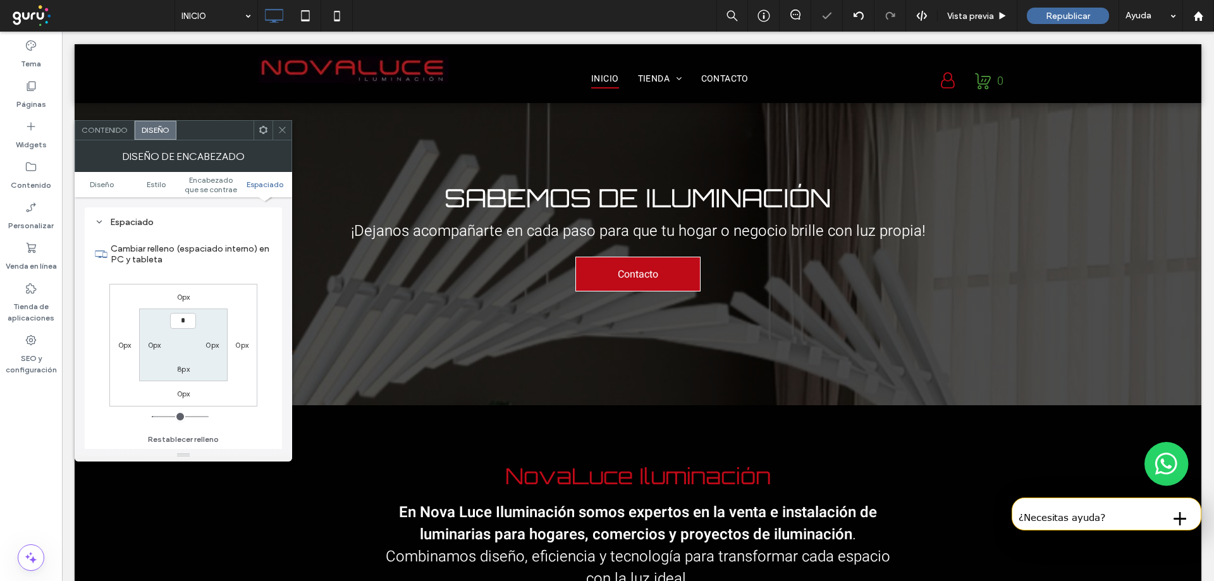
type input "***"
click at [181, 369] on label "8px" at bounding box center [183, 368] width 13 height 9
type input "*"
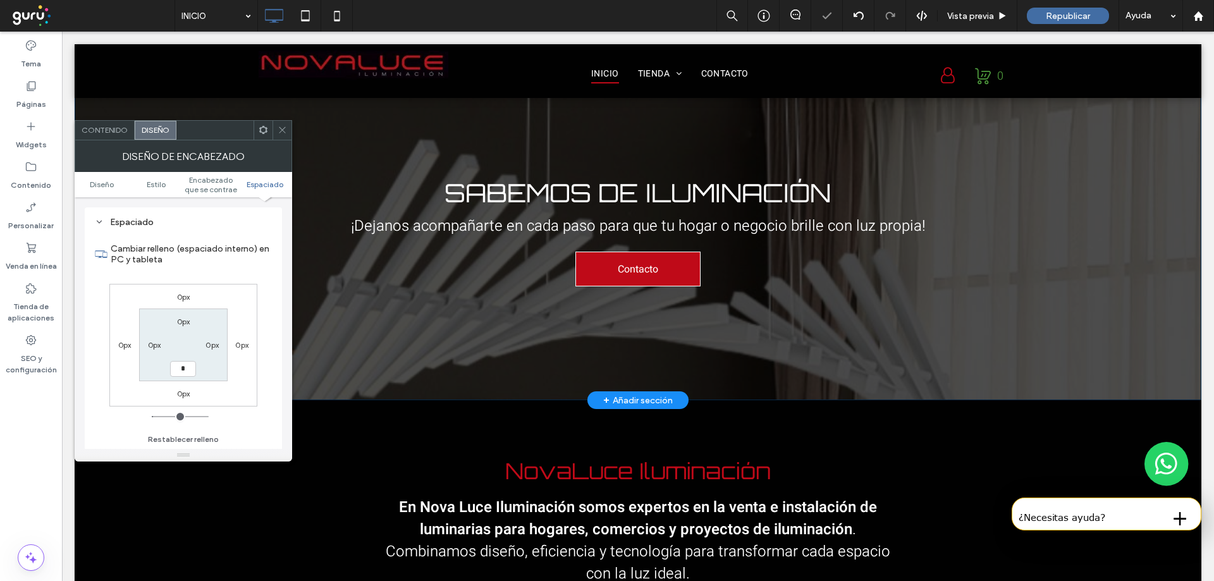
type input "*"
type input "***"
click at [292, 133] on div "Sabemos de iluminación ¡Dejanos acompañarte en cada paso para que tu hogar o ne…" at bounding box center [638, 231] width 1127 height 337
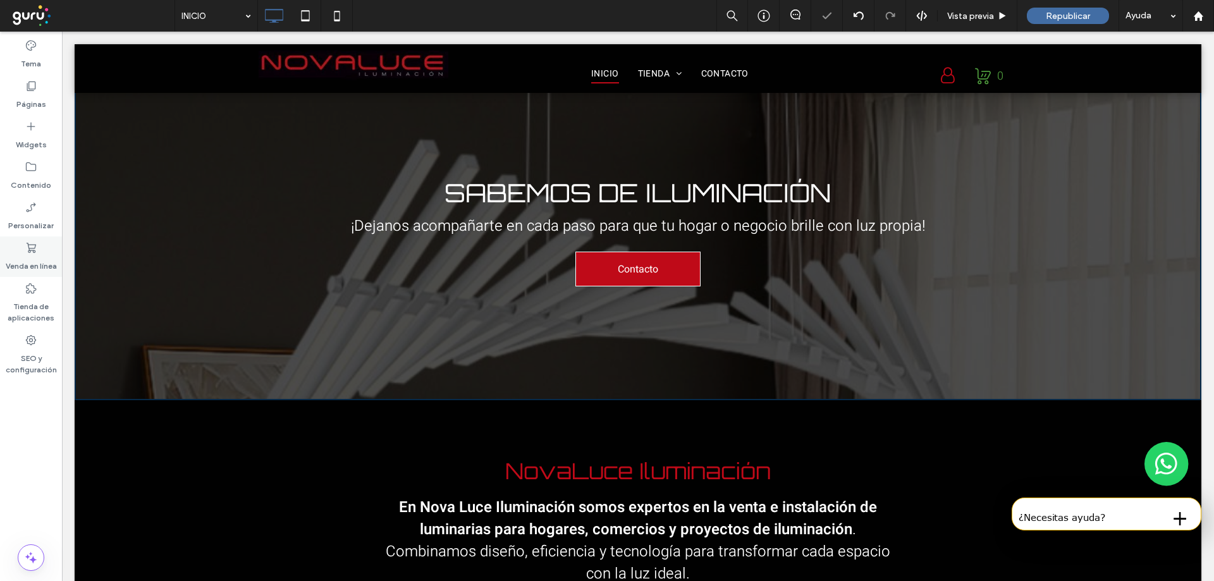
click at [32, 262] on label "Venda en línea" at bounding box center [31, 263] width 51 height 18
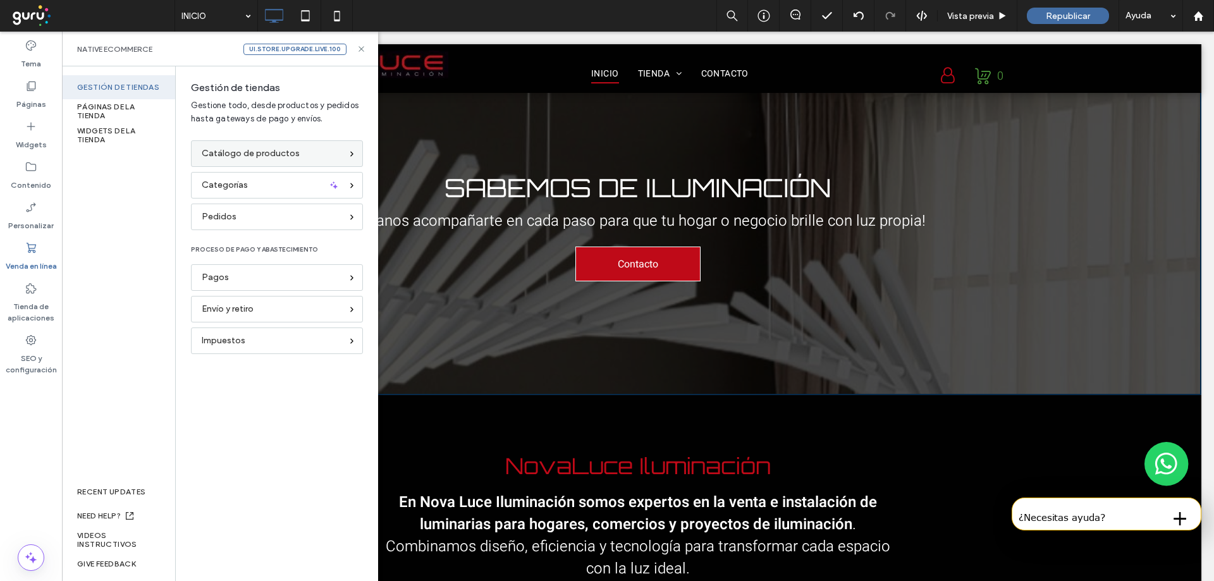
click at [223, 155] on span "Catálogo de productos" at bounding box center [251, 154] width 98 height 14
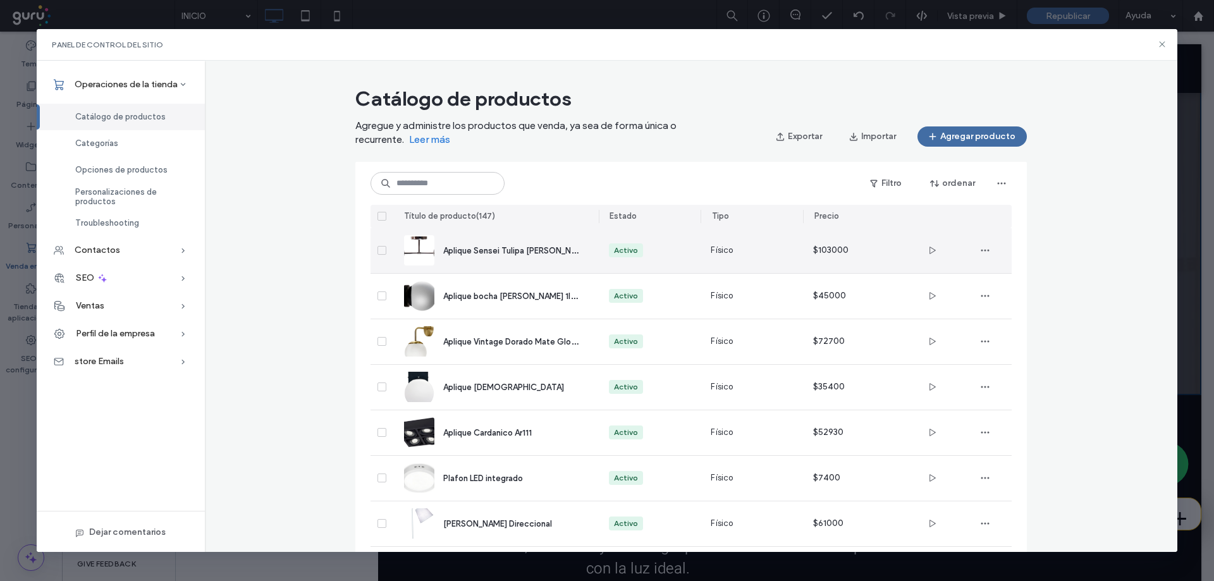
click at [526, 255] on span "Aplique Sensei Tulipa Vidrio Opal" at bounding box center [516, 250] width 147 height 12
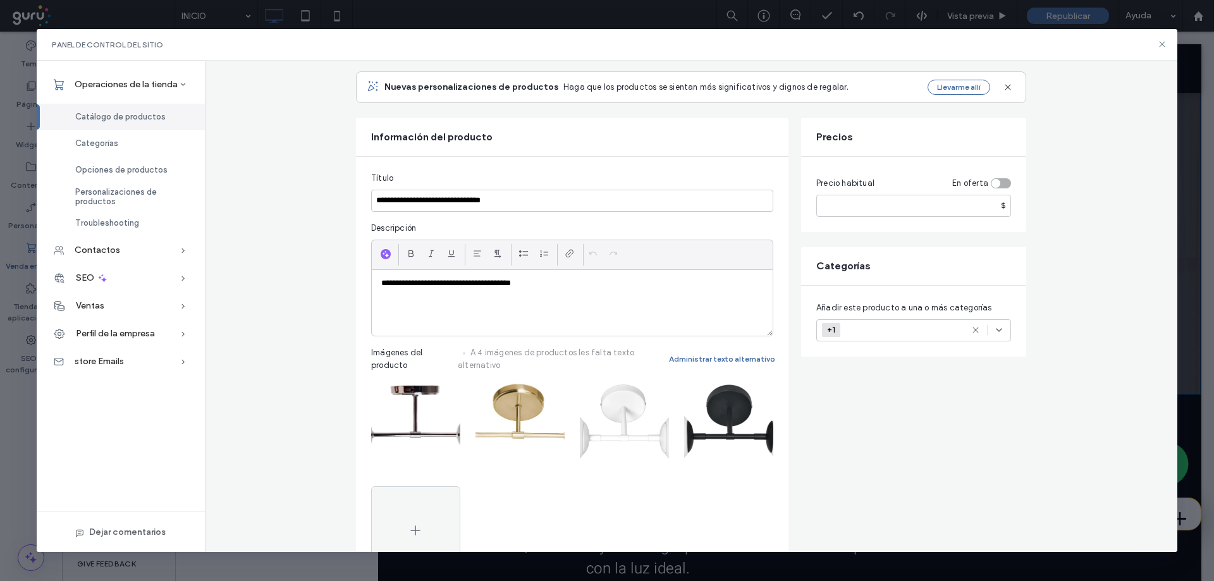
scroll to position [63, 0]
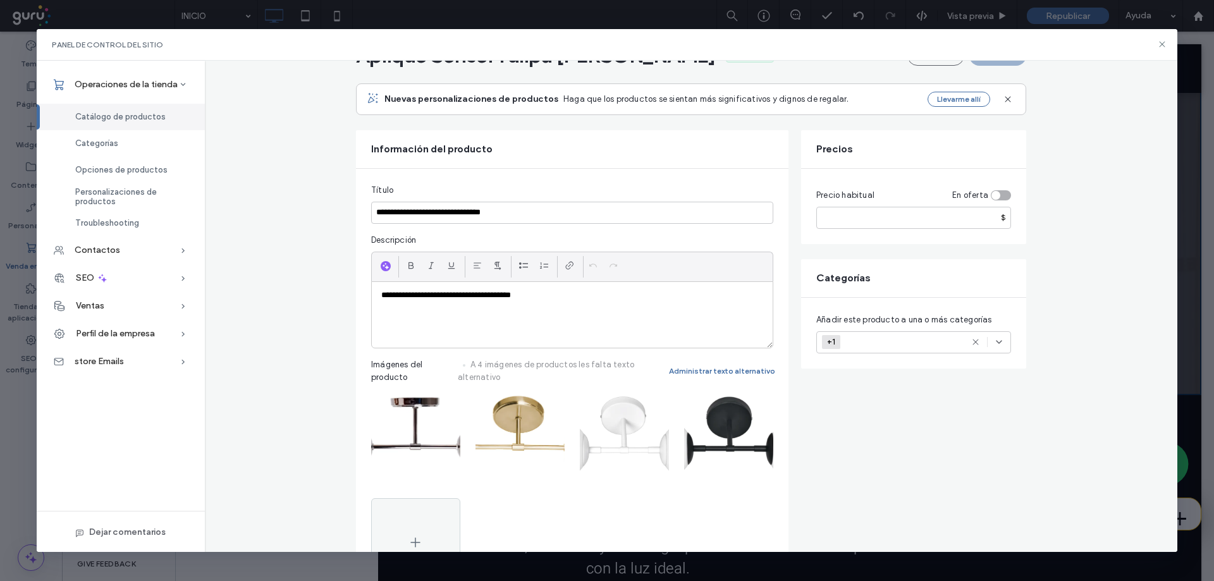
click at [995, 194] on div "toggle" at bounding box center [996, 195] width 9 height 9
click at [995, 194] on div "toggle" at bounding box center [1001, 195] width 20 height 10
click at [995, 194] on div "toggle" at bounding box center [996, 195] width 9 height 9
click at [840, 264] on input "number" at bounding box center [913, 263] width 195 height 22
type input "*****"
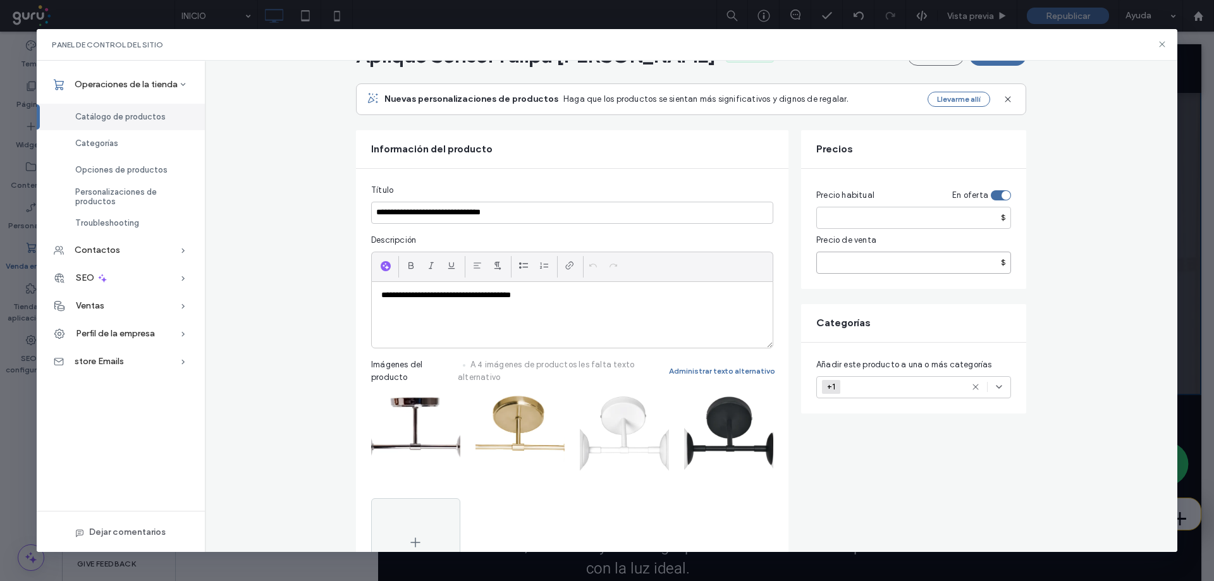
click at [821, 259] on input "*****" at bounding box center [913, 263] width 195 height 22
click at [993, 195] on div "toggle" at bounding box center [1001, 195] width 20 height 10
click at [993, 195] on div "toggle" at bounding box center [996, 195] width 9 height 9
click at [871, 260] on input "number" at bounding box center [913, 263] width 195 height 22
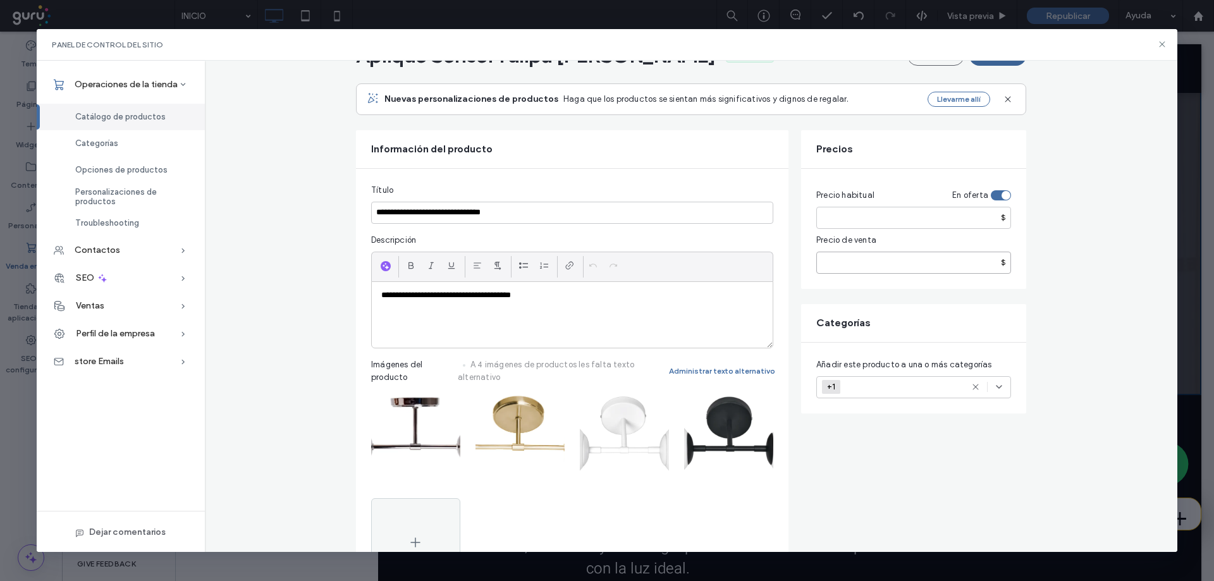
type input "*****"
click at [976, 65] on button "Guardar" at bounding box center [997, 56] width 57 height 20
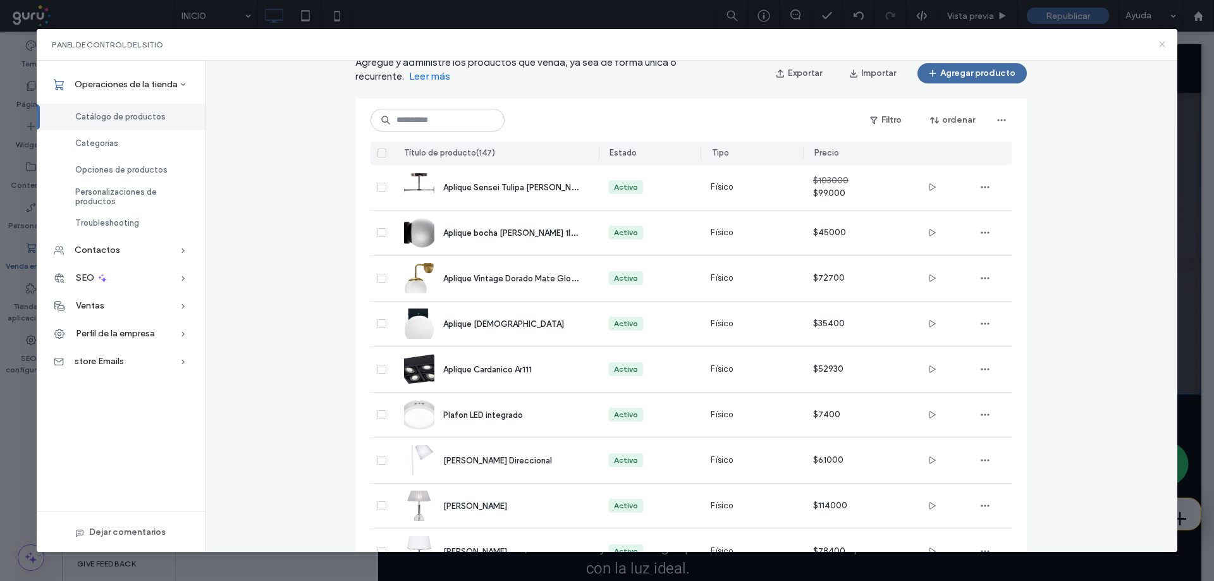
drag, startPoint x: 1102, startPoint y: 13, endPoint x: 1164, endPoint y: 45, distance: 69.6
click at [1164, 45] on icon at bounding box center [1162, 44] width 10 height 10
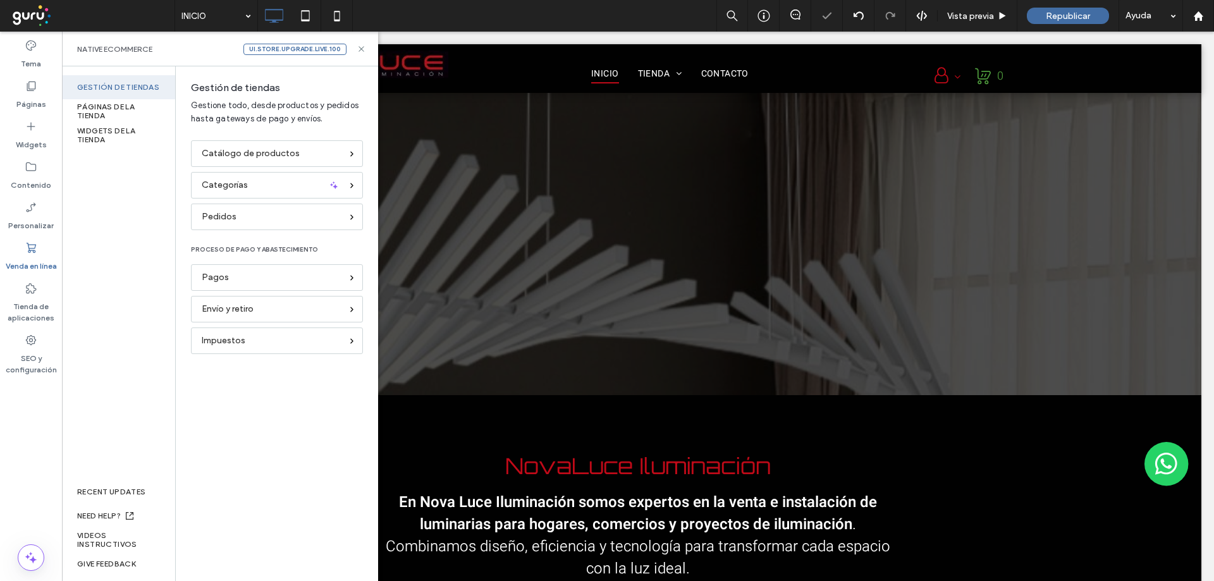
scroll to position [0, 0]
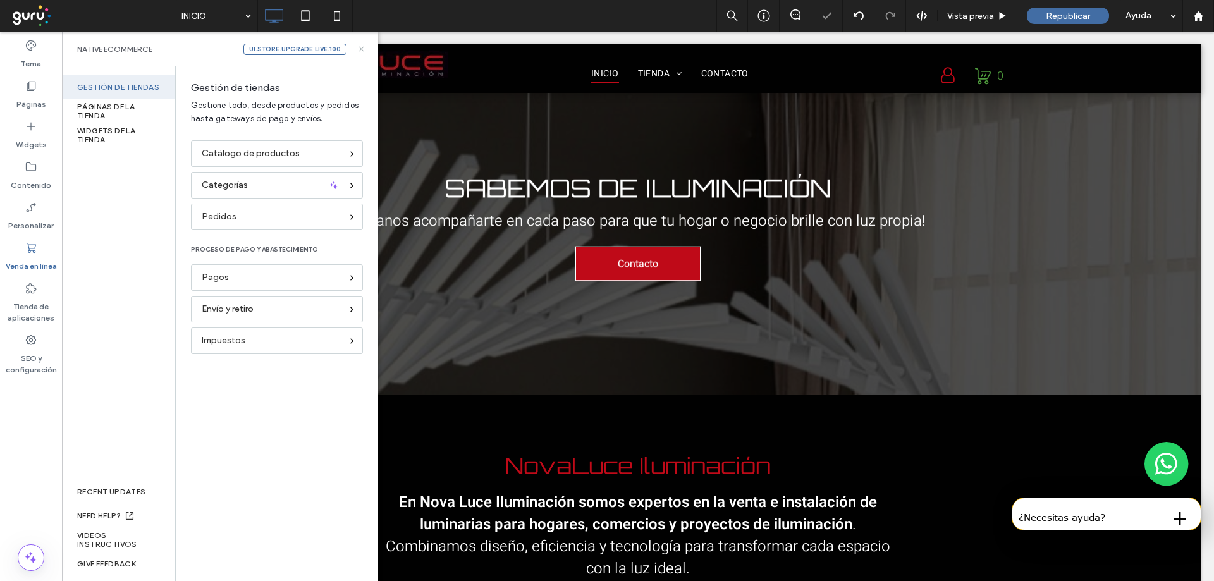
drag, startPoint x: 362, startPoint y: 49, endPoint x: 464, endPoint y: 56, distance: 102.1
click at [362, 49] on use at bounding box center [361, 48] width 5 height 5
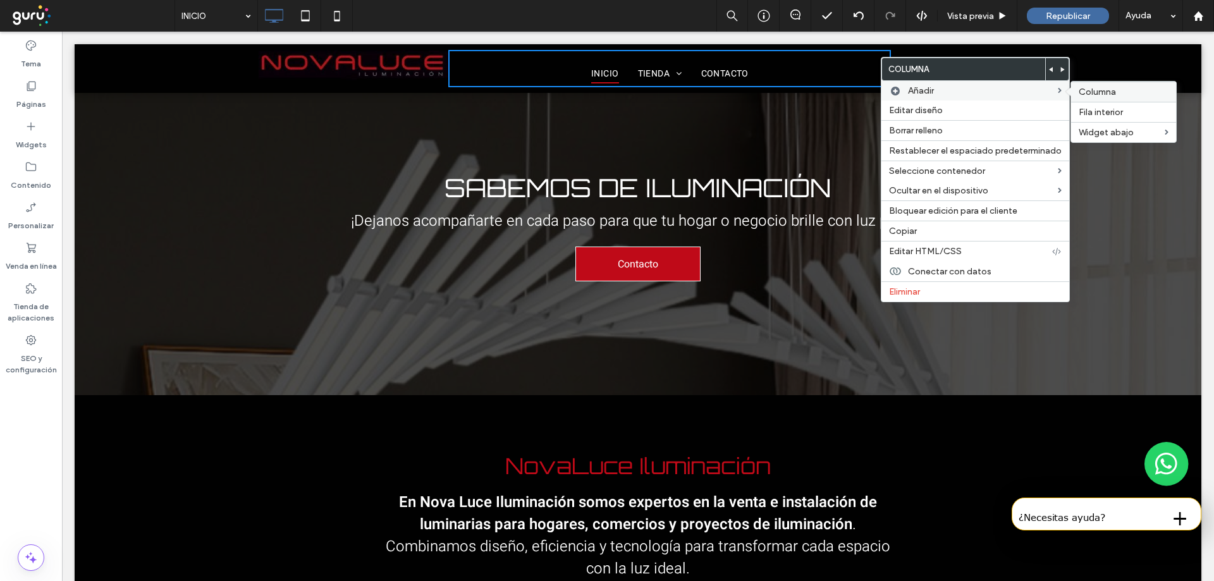
click at [1083, 90] on span "Columna" at bounding box center [1097, 92] width 37 height 11
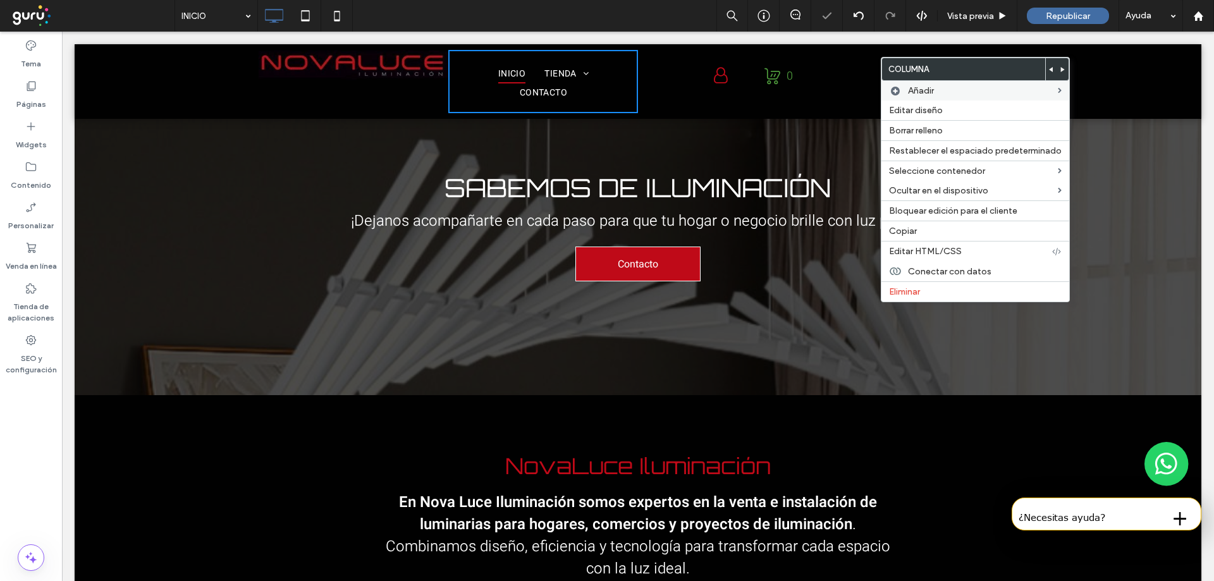
click at [1105, 70] on div "Click To Paste INICIO TIENDA COLGANTES DE DISEÑO COLGANTES PLAFONES DE DISEÑO P…" at bounding box center [638, 81] width 1127 height 75
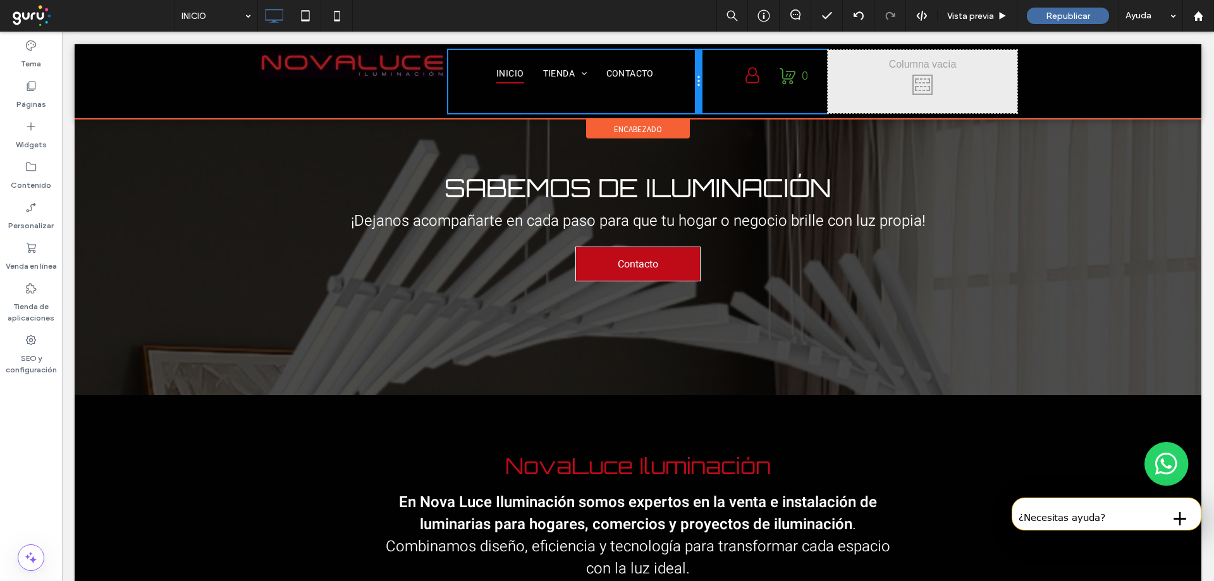
drag, startPoint x: 631, startPoint y: 72, endPoint x: 699, endPoint y: 79, distance: 68.7
click at [699, 79] on div "Click To Paste INICIO TIENDA COLGANTES DE DISEÑO COLGANTES PLAFONES DE DISEÑO P…" at bounding box center [638, 81] width 759 height 63
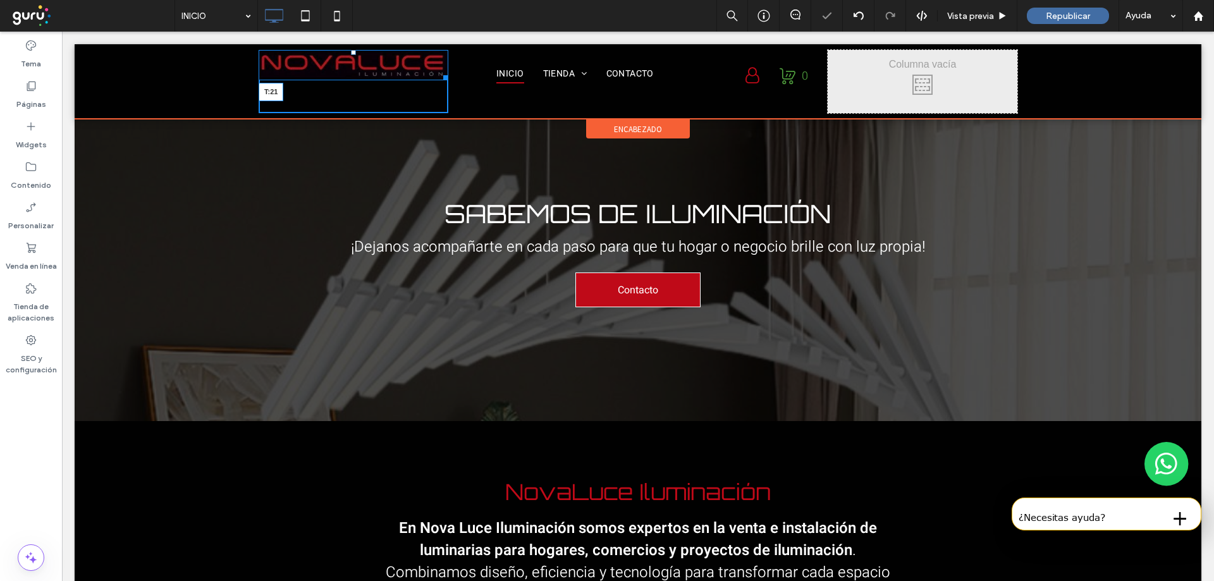
drag, startPoint x: 351, startPoint y: 52, endPoint x: 417, endPoint y: 83, distance: 73.0
click at [354, 65] on div "T:21" at bounding box center [354, 65] width 190 height 30
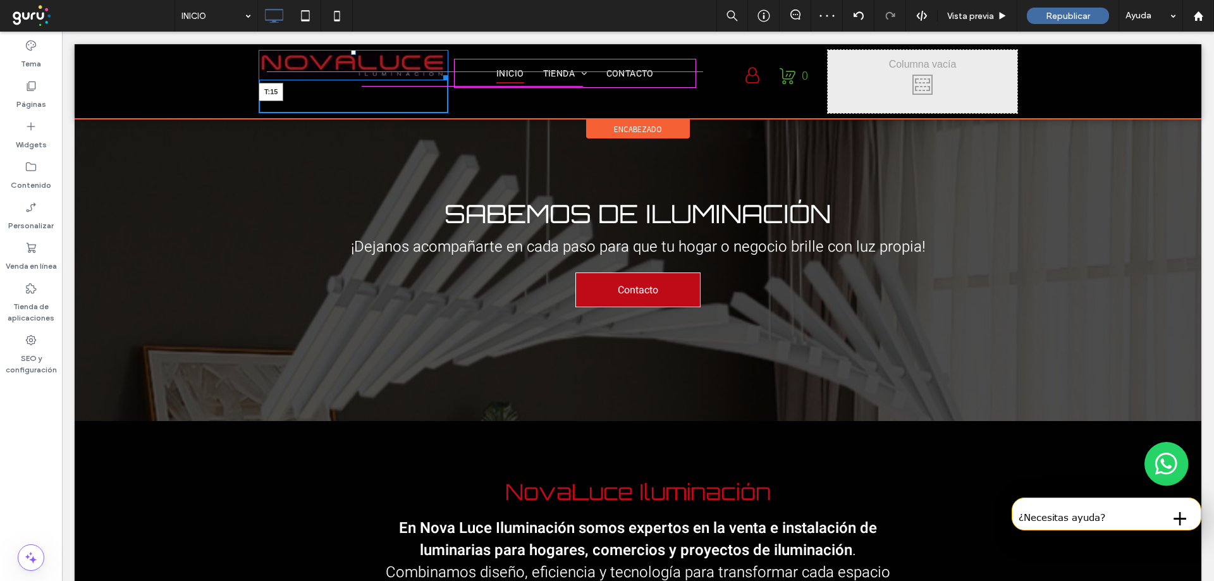
drag, startPoint x: 346, startPoint y: 51, endPoint x: 347, endPoint y: 60, distance: 8.9
click at [351, 55] on div at bounding box center [353, 52] width 5 height 5
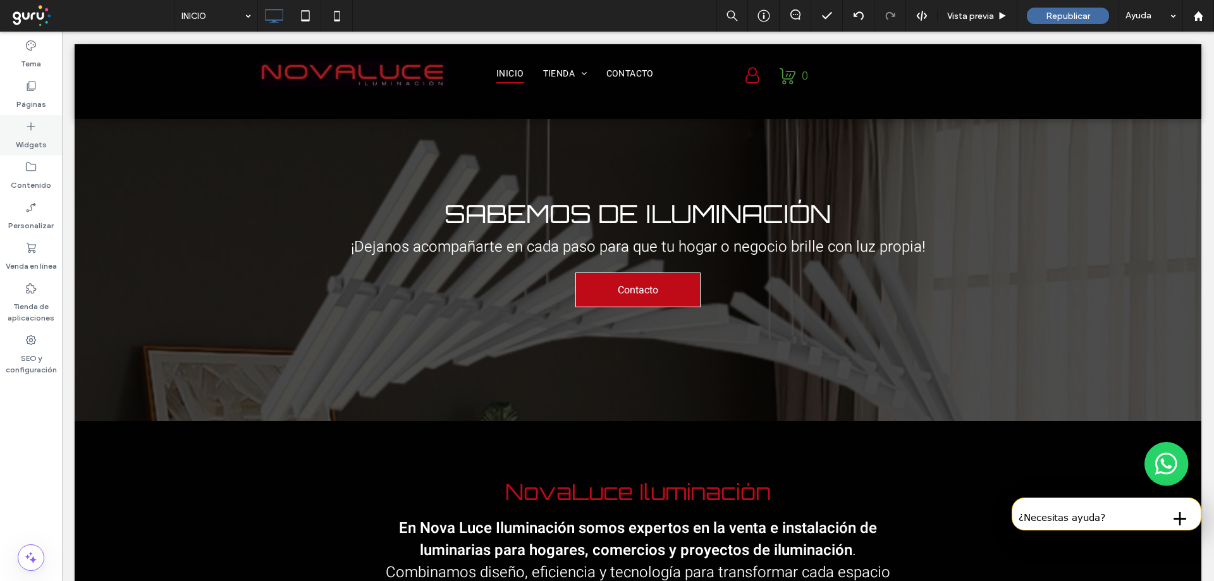
click at [30, 126] on icon at bounding box center [31, 126] width 13 height 13
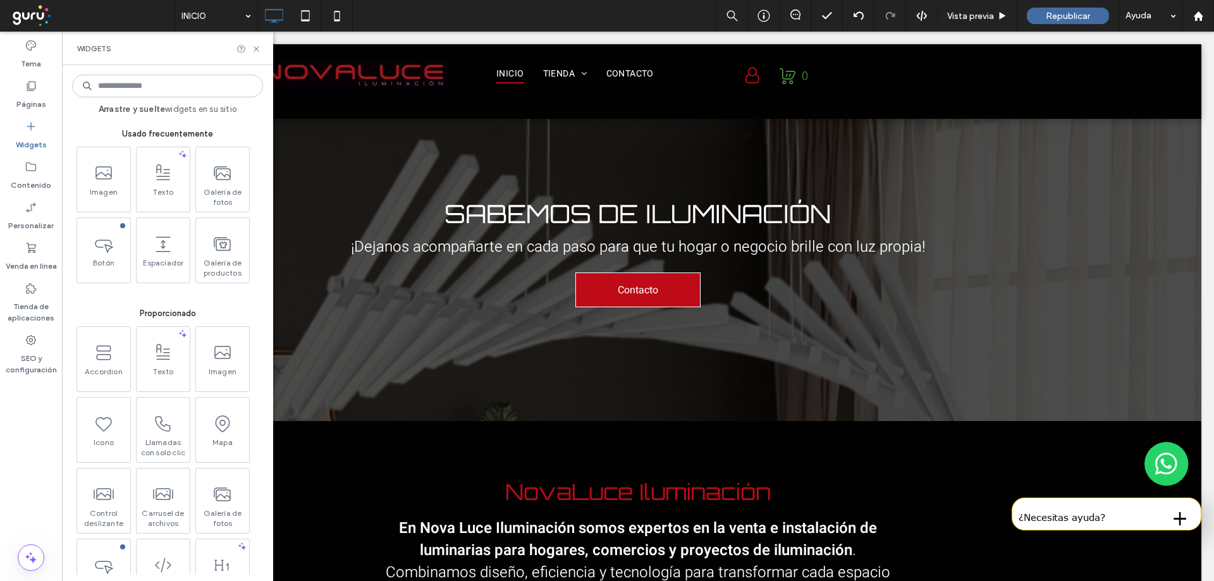
click at [115, 88] on input at bounding box center [167, 86] width 191 height 23
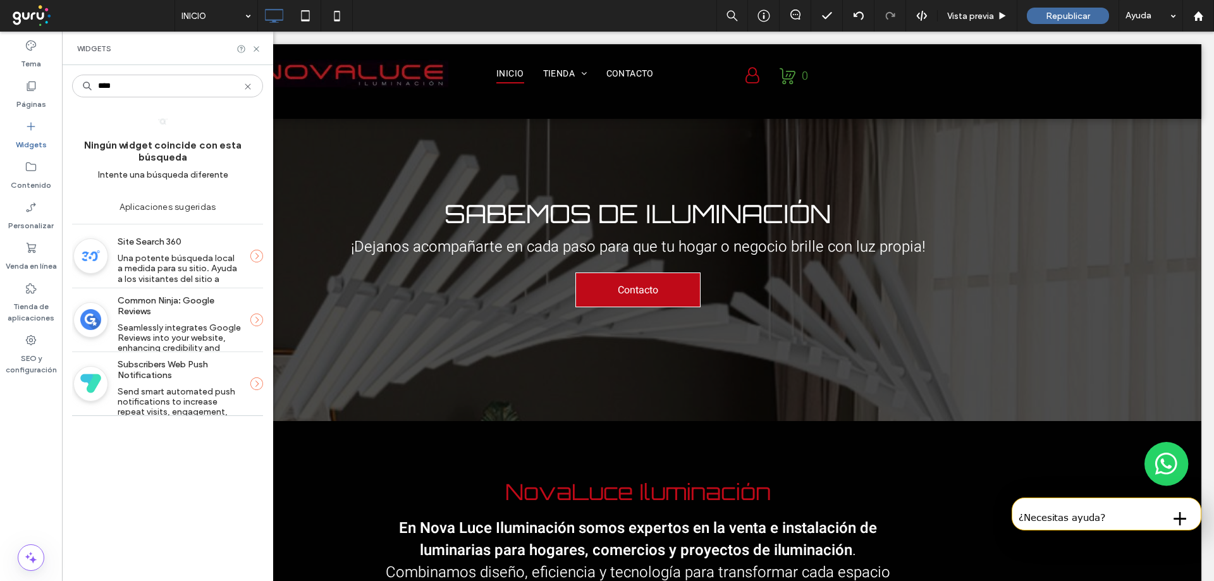
drag, startPoint x: 118, startPoint y: 93, endPoint x: 79, endPoint y: 90, distance: 39.3
click at [79, 90] on input "****" at bounding box center [167, 86] width 191 height 23
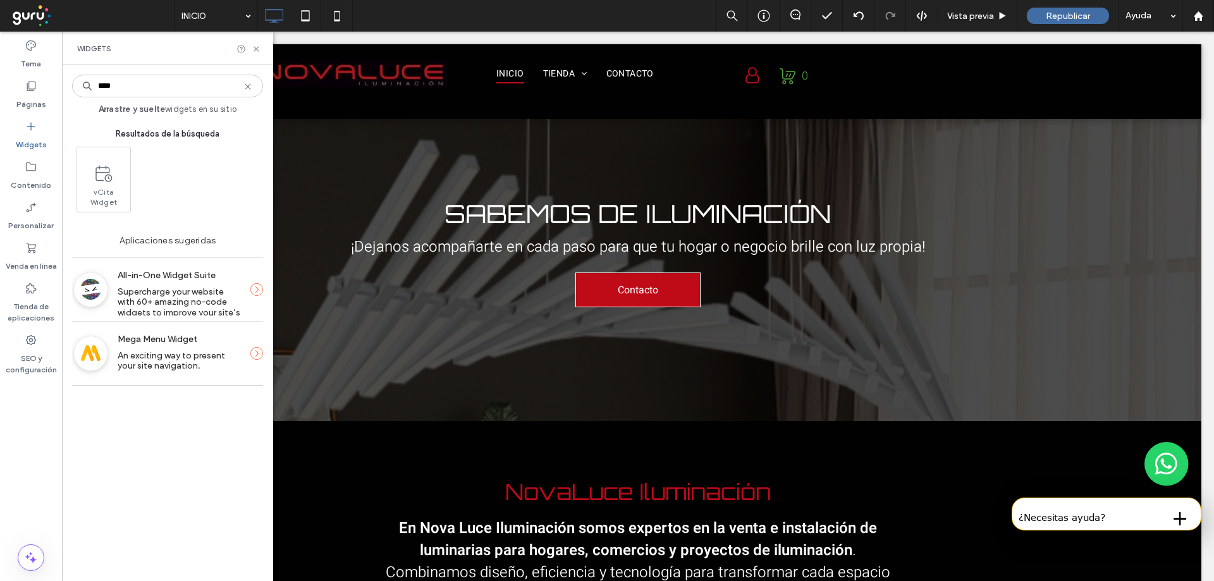
click at [102, 87] on input "****" at bounding box center [167, 86] width 191 height 23
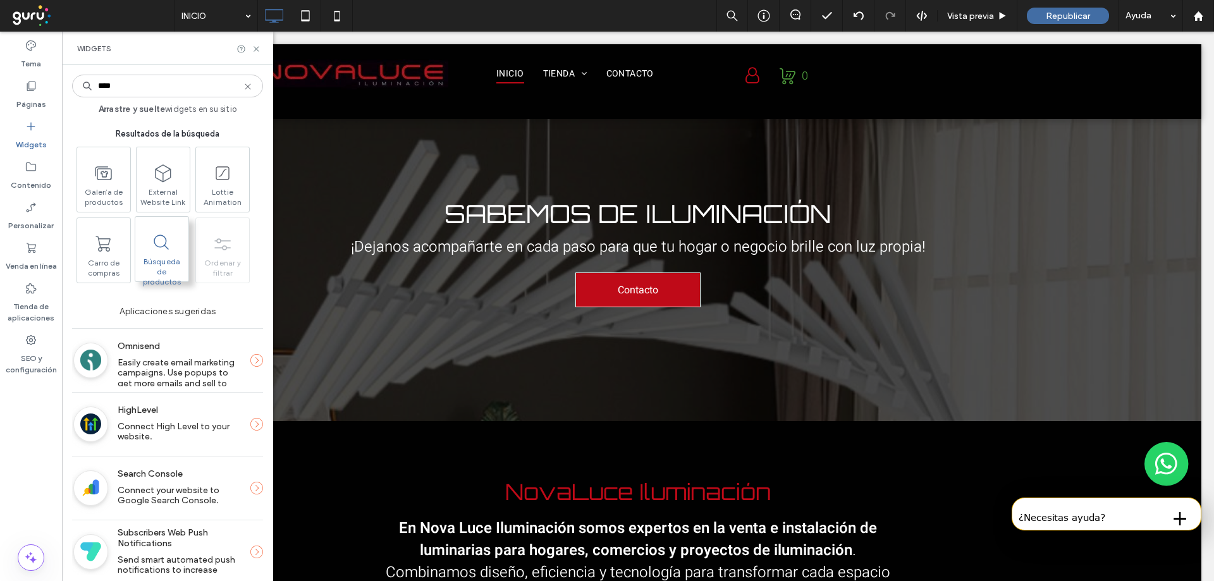
type input "****"
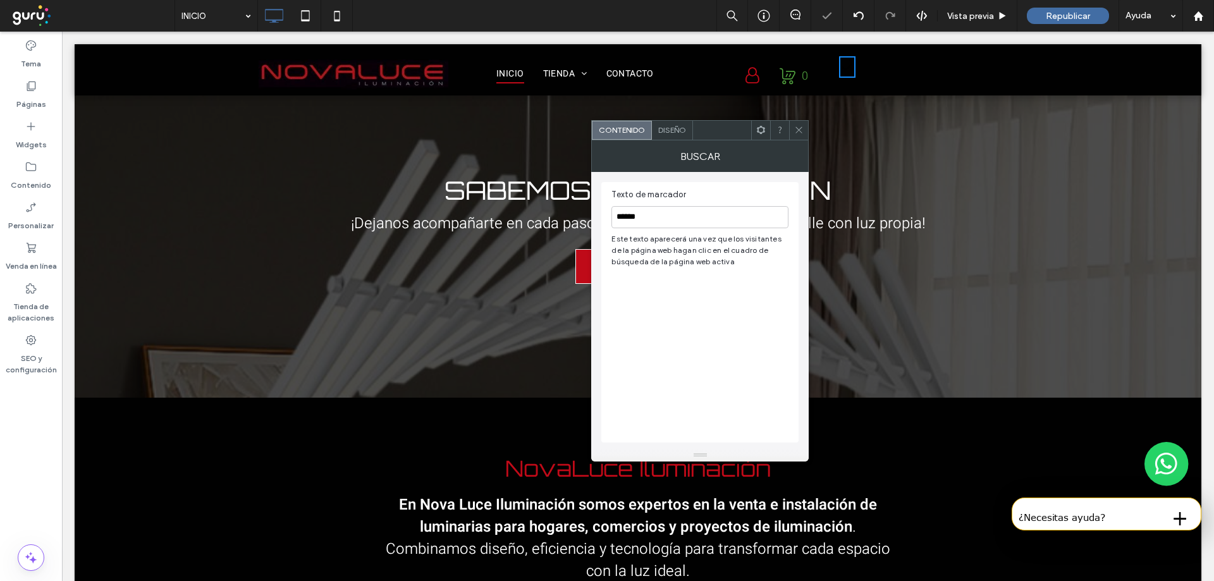
click at [681, 134] on span "Diseño" at bounding box center [672, 129] width 28 height 9
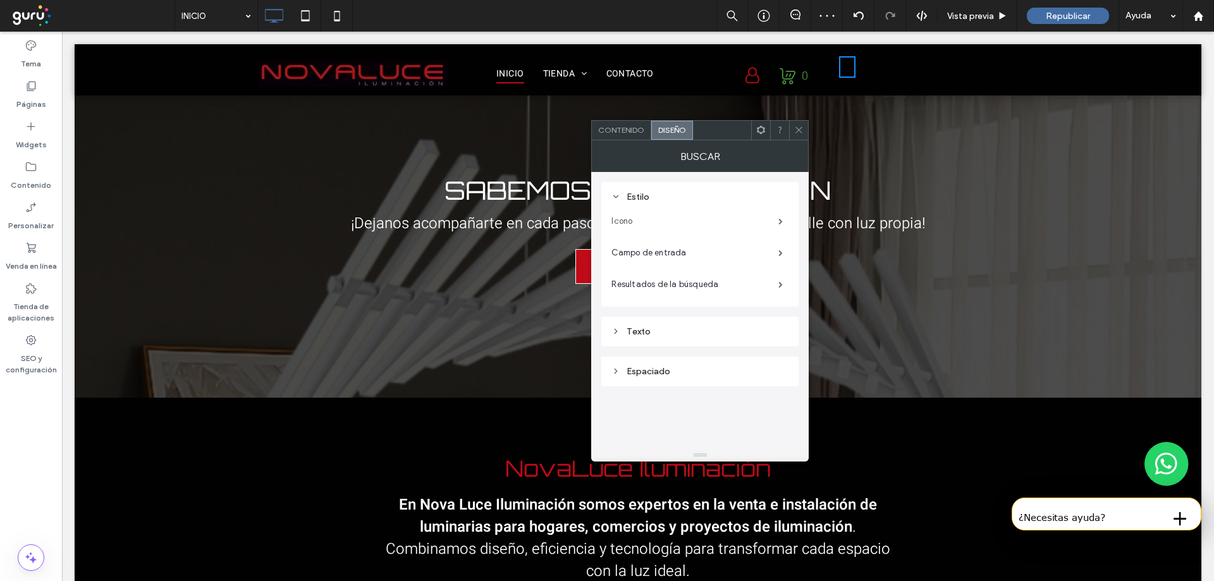
click at [725, 221] on label "Icono" at bounding box center [695, 221] width 167 height 25
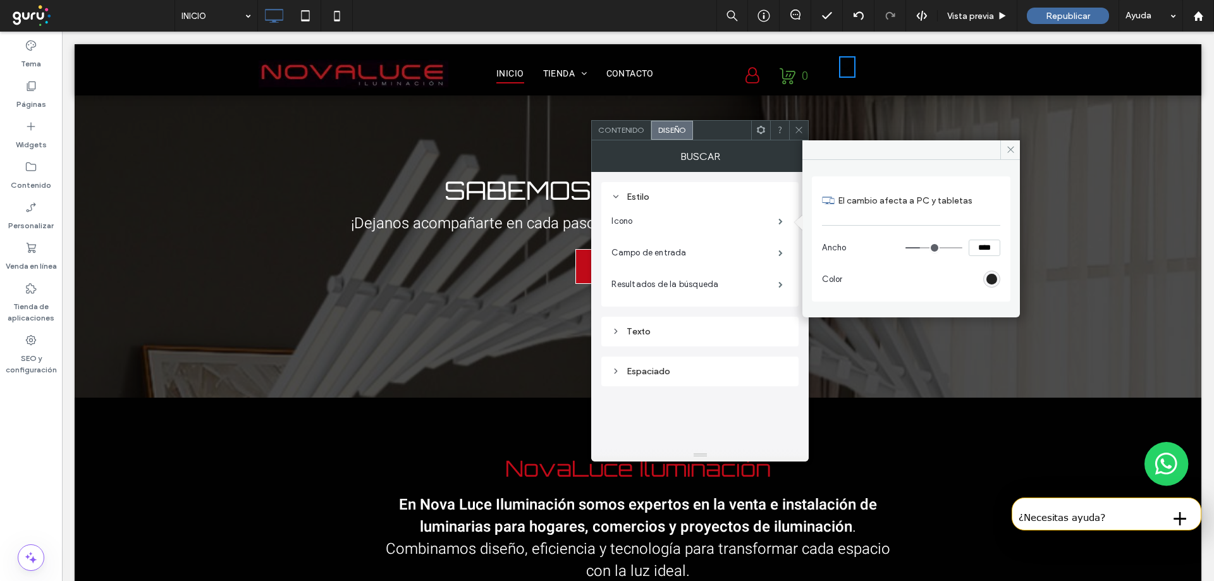
click at [991, 279] on div "rgb(0, 0, 0)" at bounding box center [992, 279] width 11 height 11
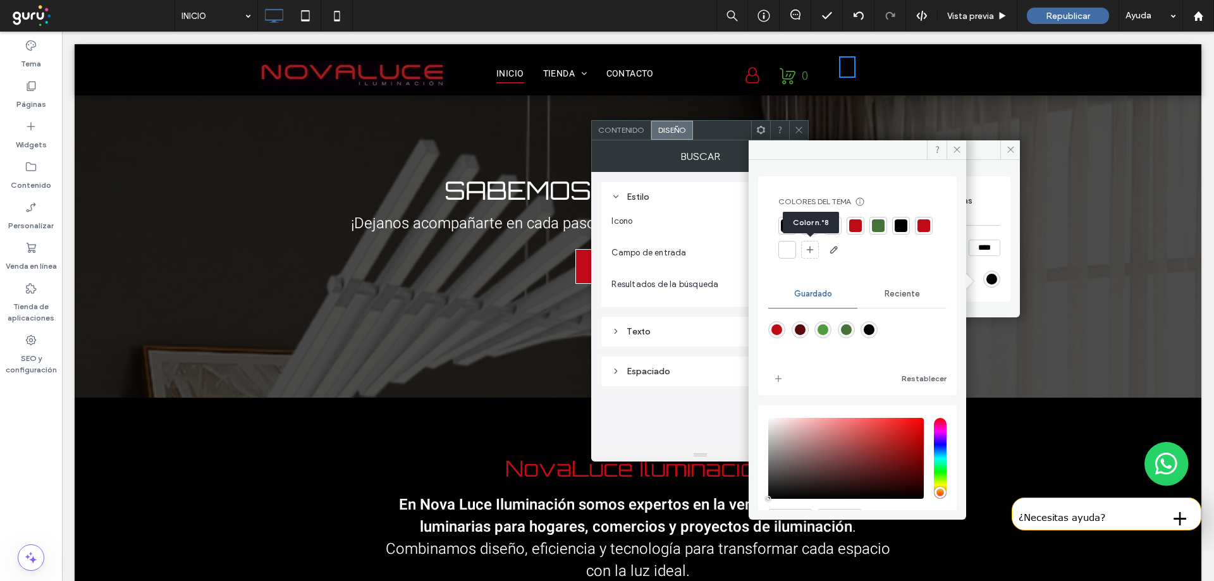
click at [794, 250] on div at bounding box center [787, 249] width 13 height 13
click at [804, 126] on icon at bounding box center [798, 129] width 9 height 9
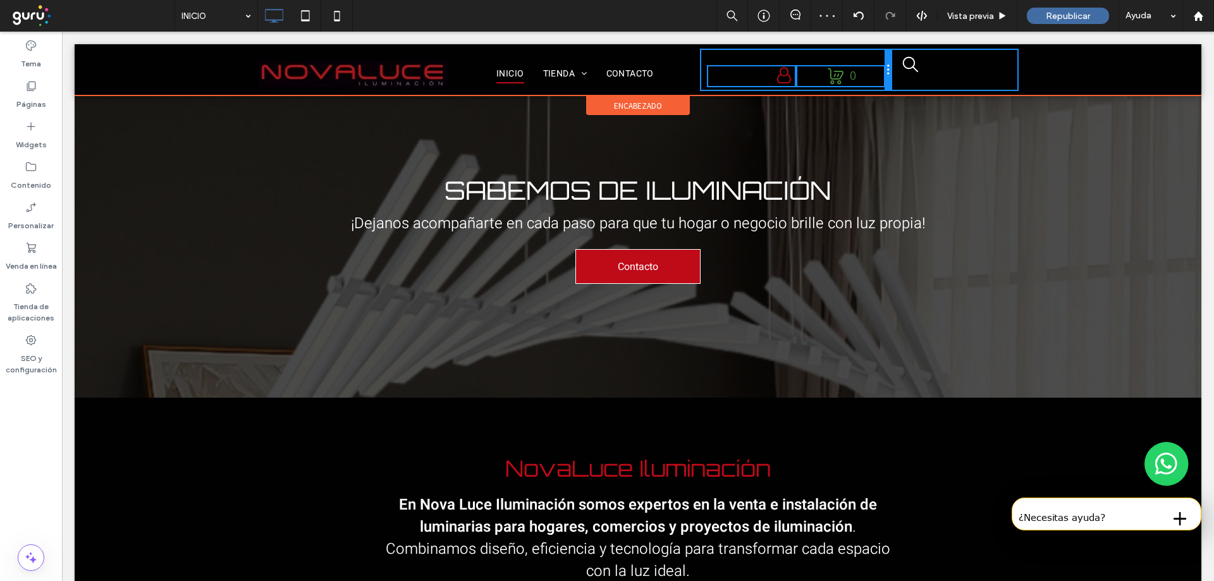
drag, startPoint x: 821, startPoint y: 66, endPoint x: 887, endPoint y: 74, distance: 66.3
click at [887, 74] on div at bounding box center [888, 70] width 6 height 40
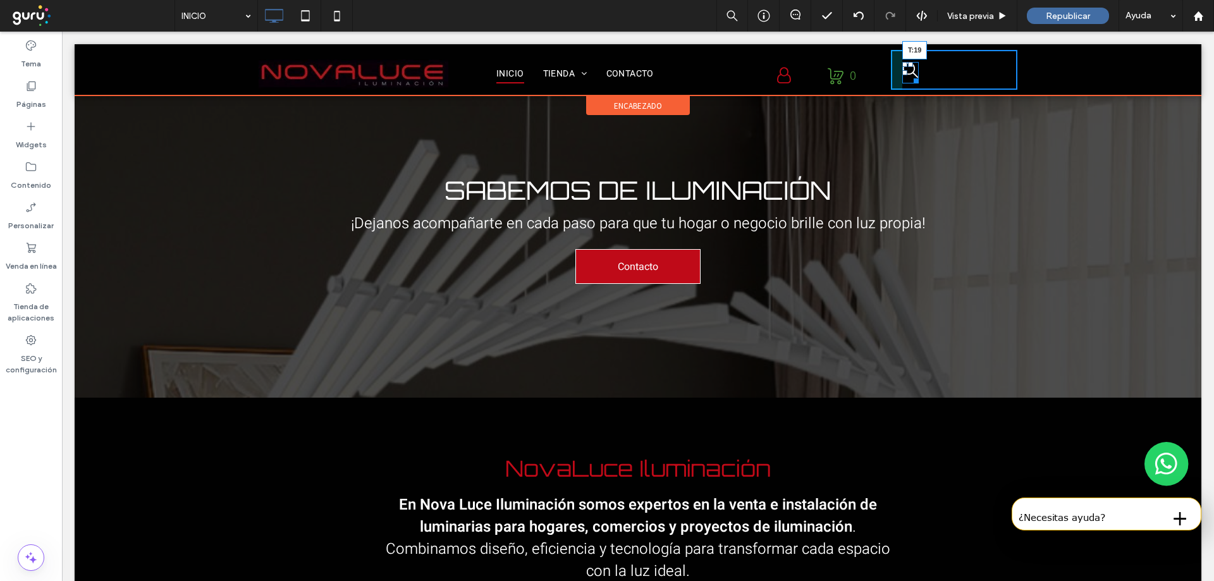
click at [908, 63] on div at bounding box center [910, 64] width 5 height 5
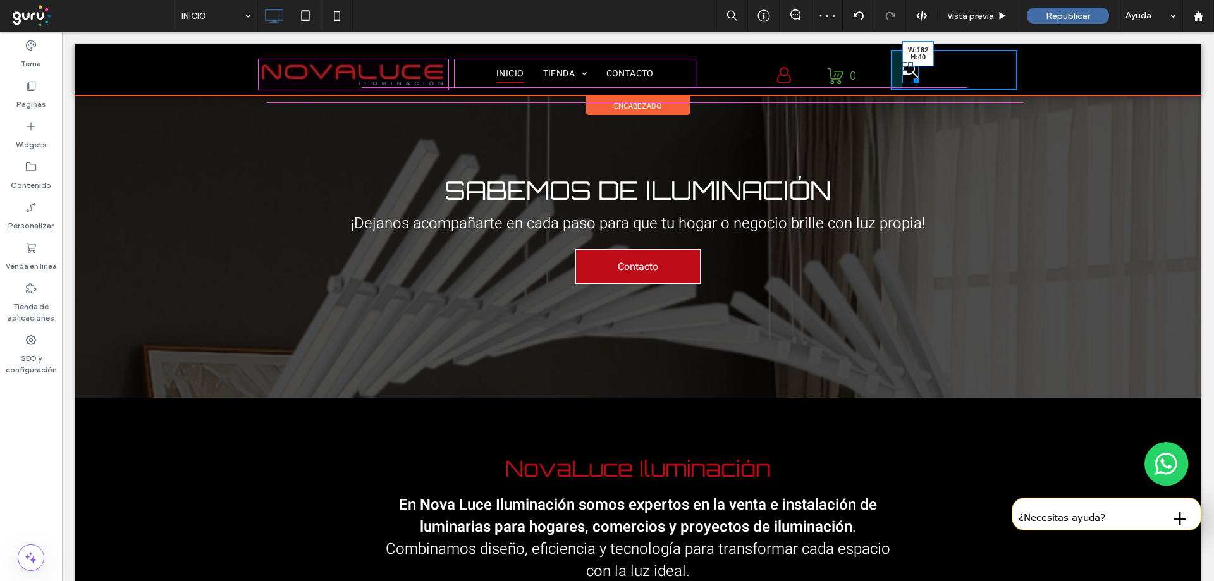
drag, startPoint x: 909, startPoint y: 80, endPoint x: 1008, endPoint y: 82, distance: 98.7
click at [919, 82] on div at bounding box center [913, 78] width 9 height 9
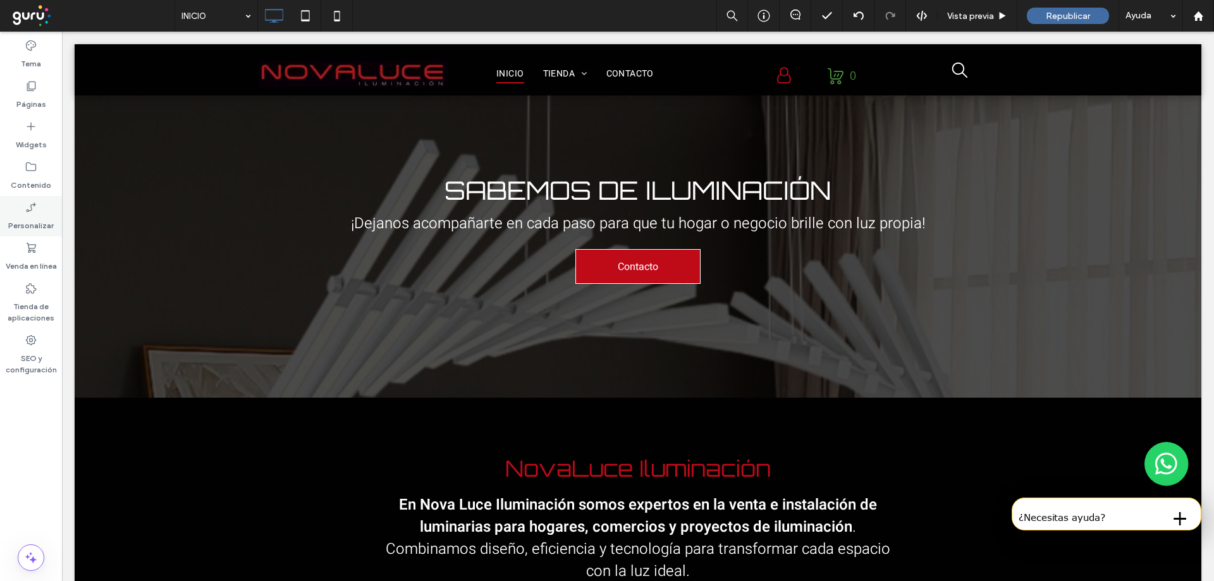
click at [28, 219] on label "Personalizar" at bounding box center [31, 223] width 46 height 18
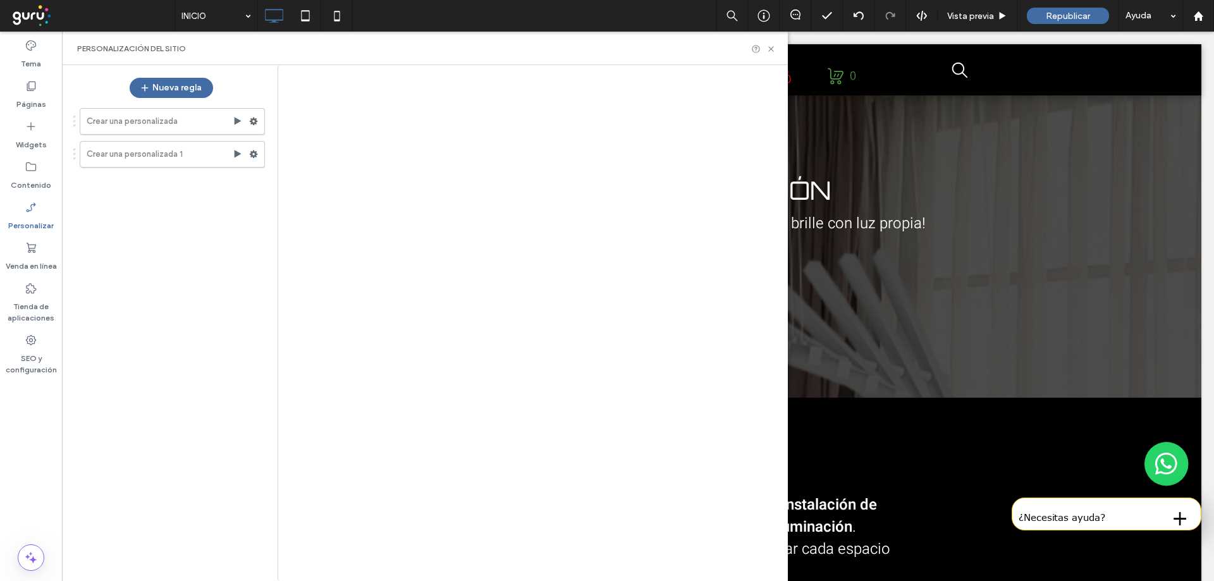
click at [40, 262] on div at bounding box center [607, 290] width 1214 height 581
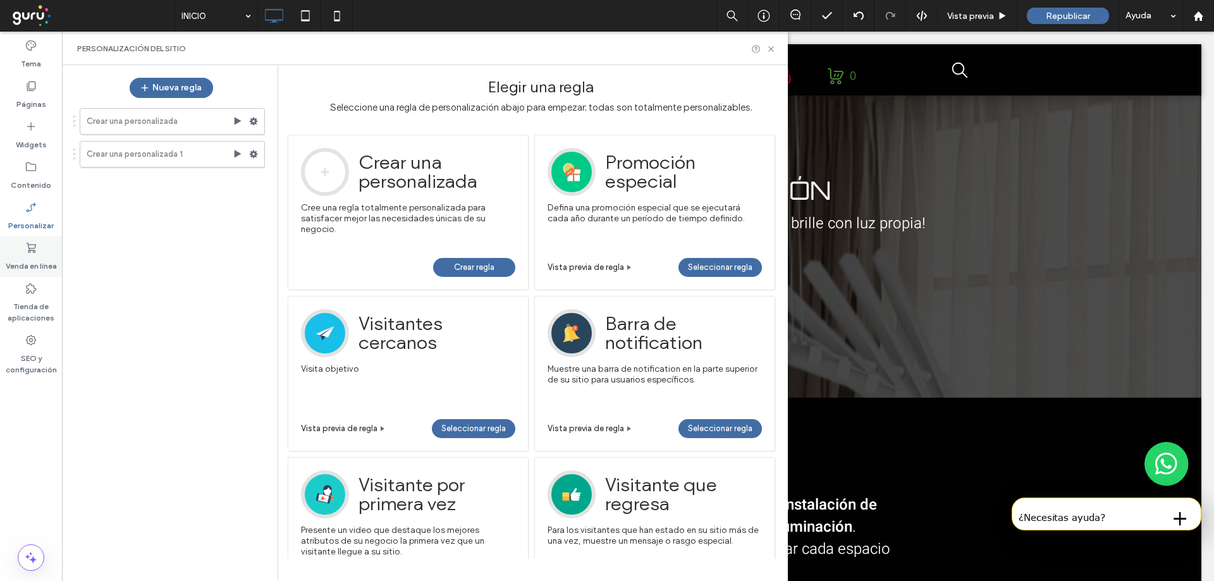
click at [47, 262] on label "Venda en línea" at bounding box center [31, 263] width 51 height 18
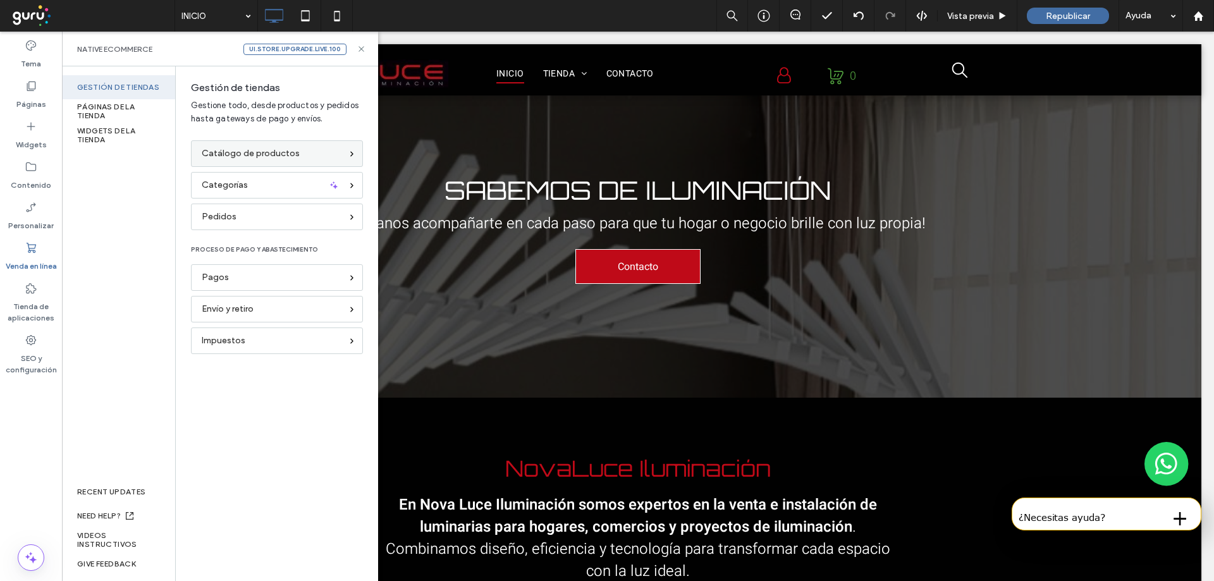
click at [291, 147] on span "Catálogo de productos" at bounding box center [251, 154] width 98 height 14
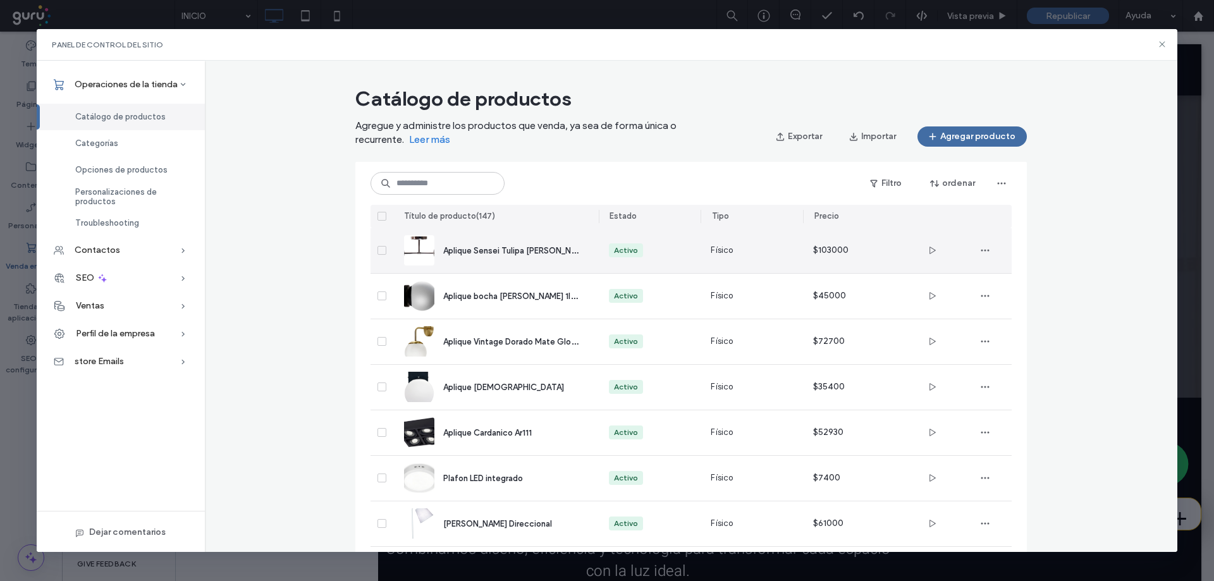
click at [453, 251] on span "Aplique Sensei Tulipa Vidrio Opal" at bounding box center [516, 250] width 147 height 12
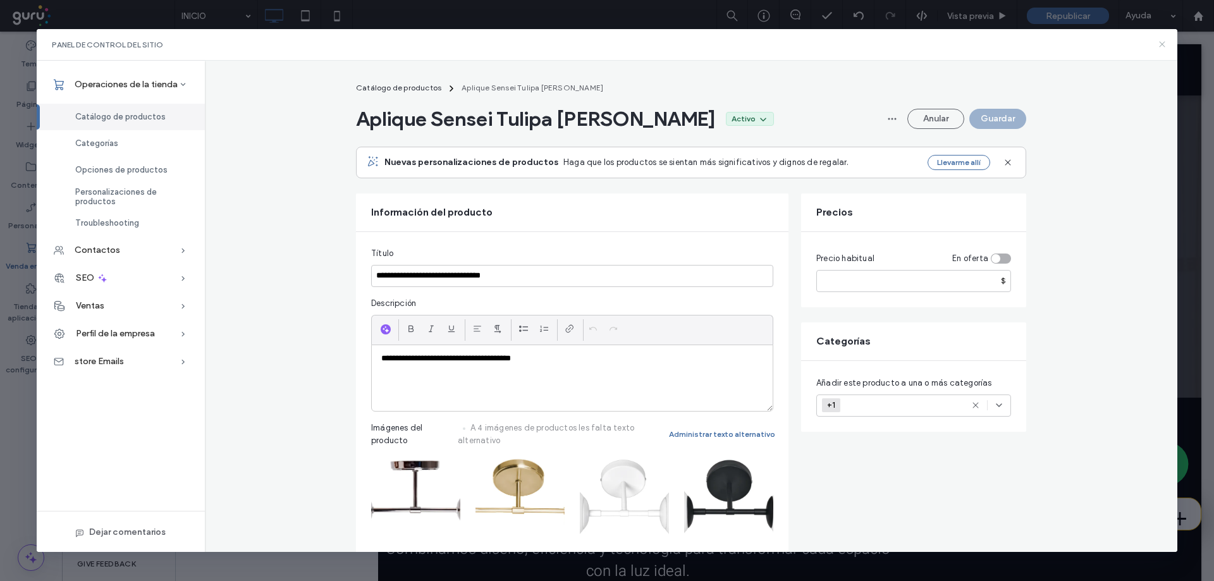
click at [1162, 44] on use at bounding box center [1163, 45] width 6 height 6
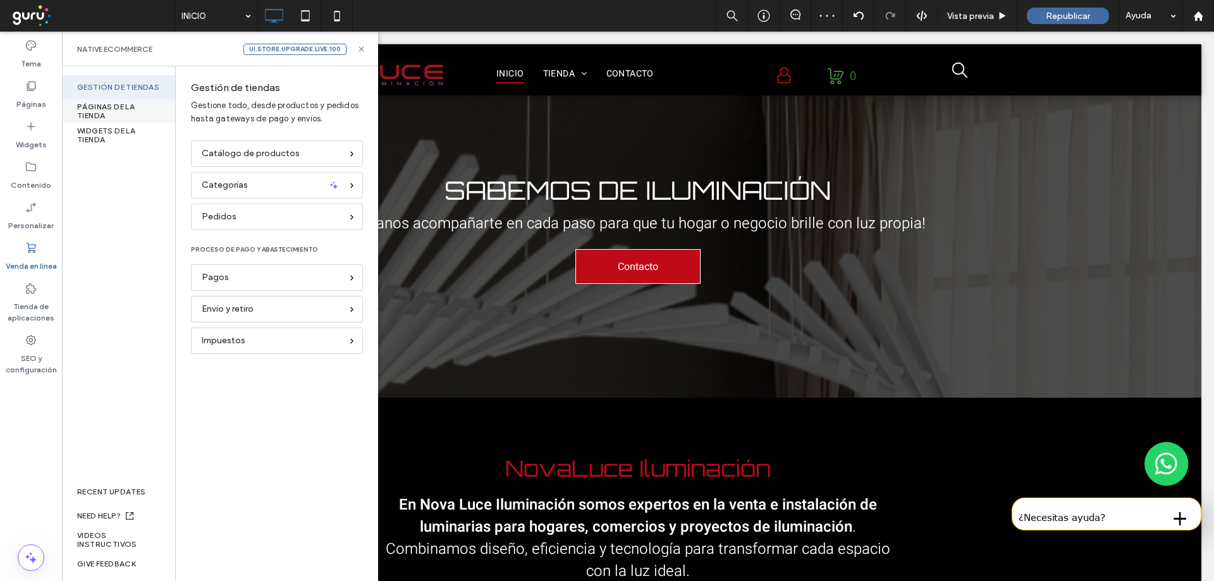
click at [102, 113] on div "PÁGINAS DE LA TIENDA" at bounding box center [118, 111] width 113 height 24
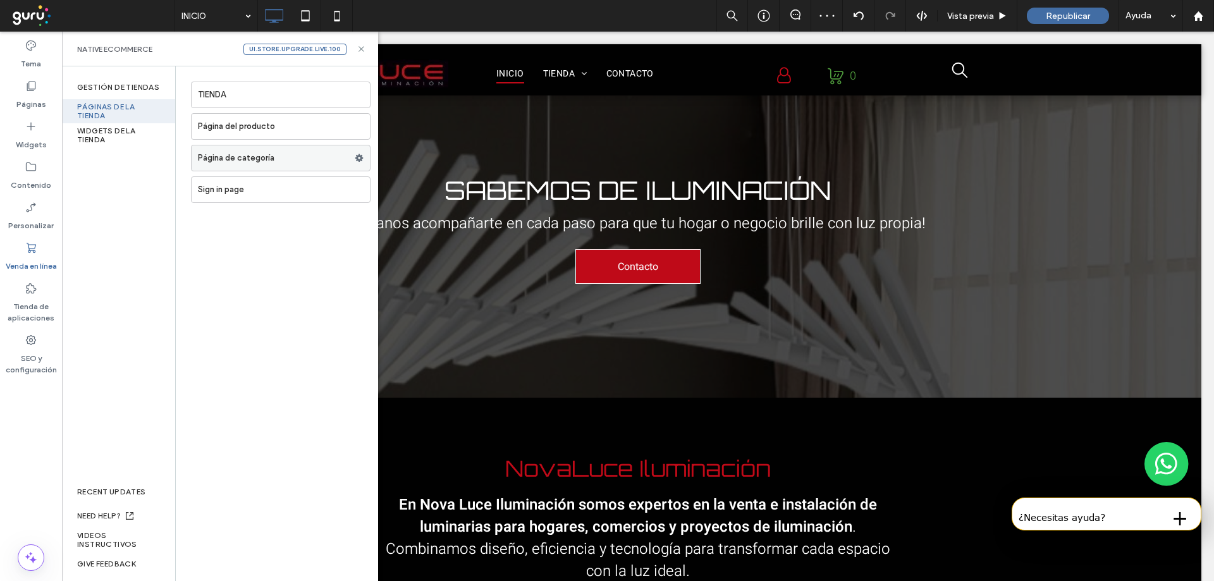
click at [240, 156] on label "Página de categoría" at bounding box center [276, 157] width 157 height 25
click at [224, 132] on div at bounding box center [607, 290] width 1214 height 581
click at [228, 128] on div at bounding box center [607, 290] width 1214 height 581
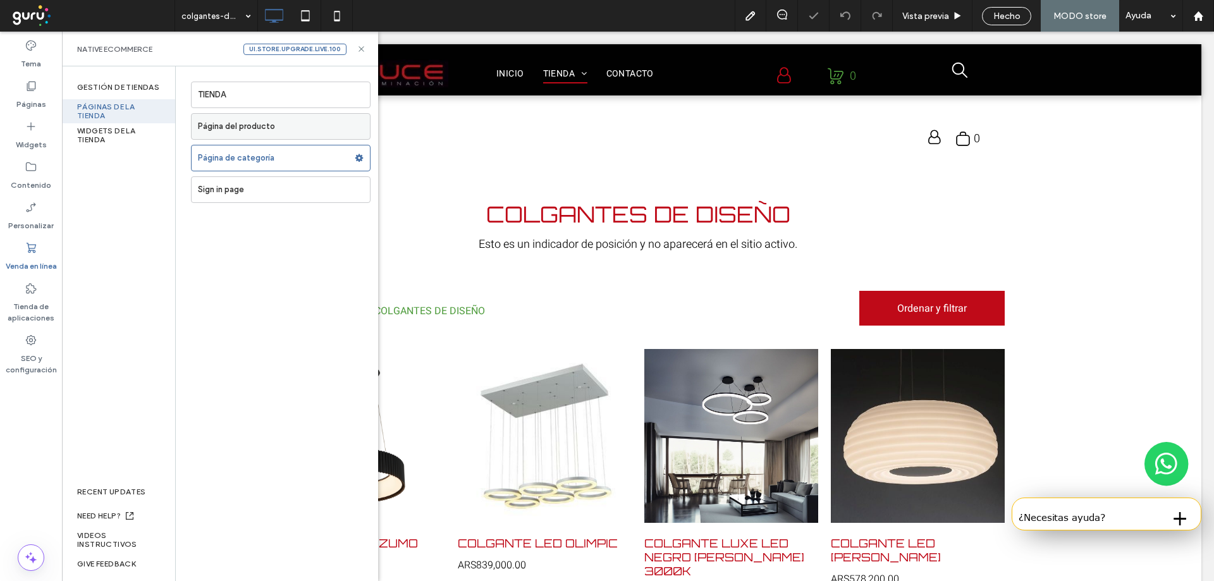
click at [243, 128] on label "Página del producto" at bounding box center [284, 126] width 172 height 25
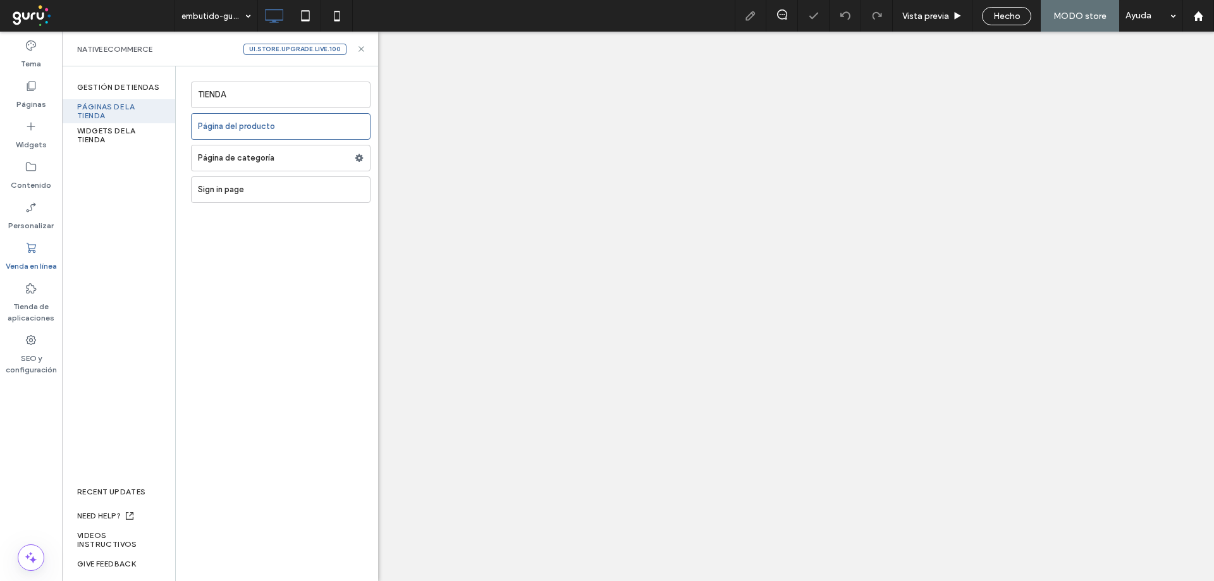
select select "*****"
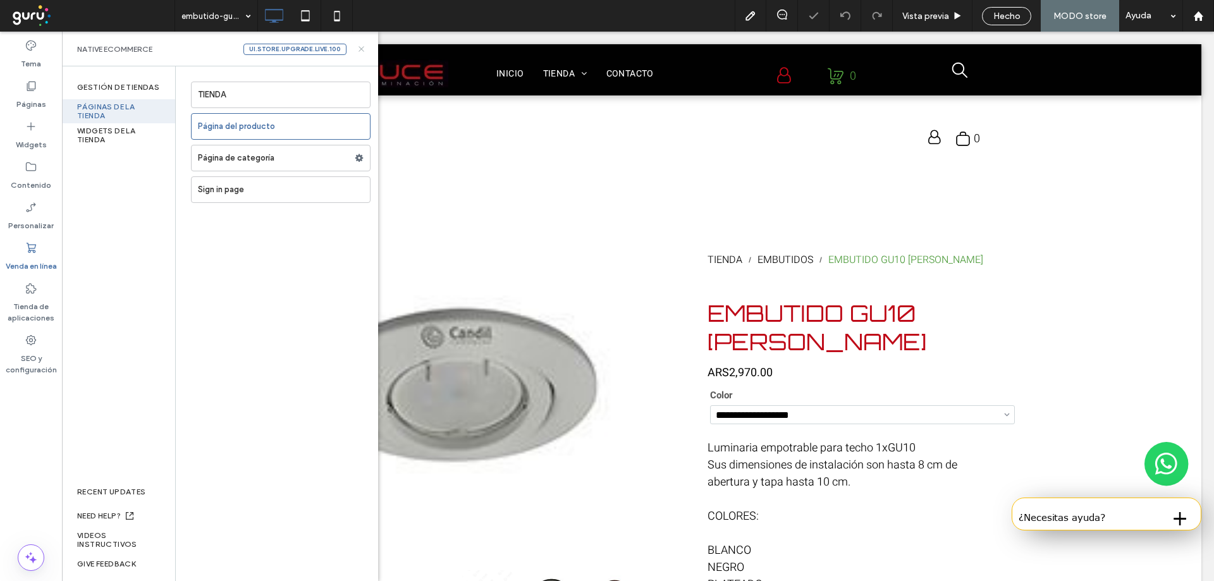
click at [361, 49] on use at bounding box center [361, 48] width 5 height 5
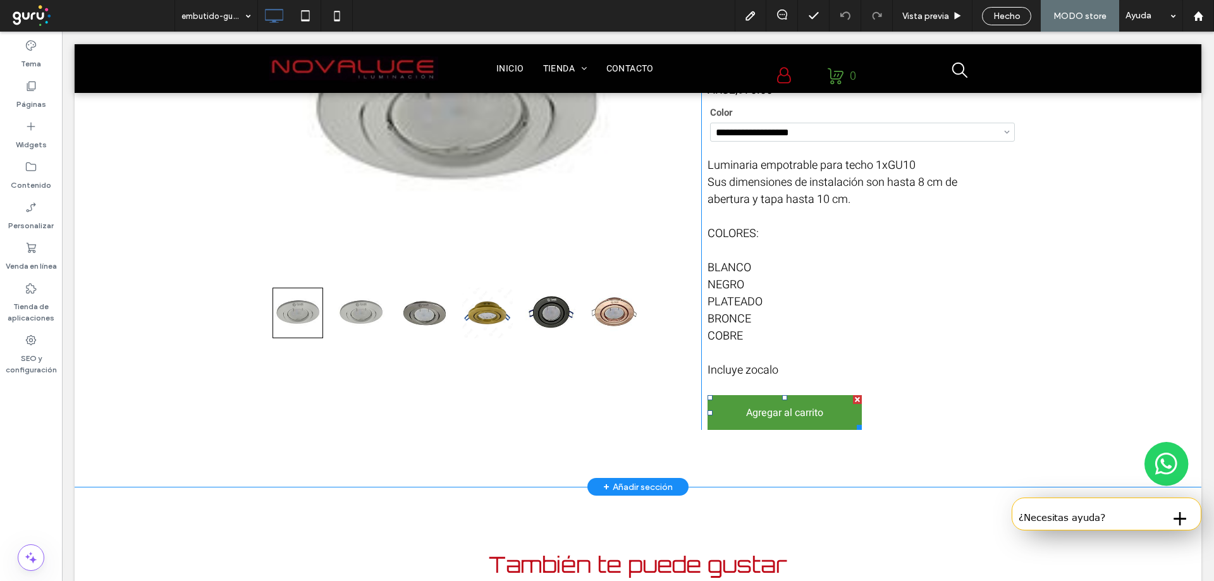
scroll to position [295, 0]
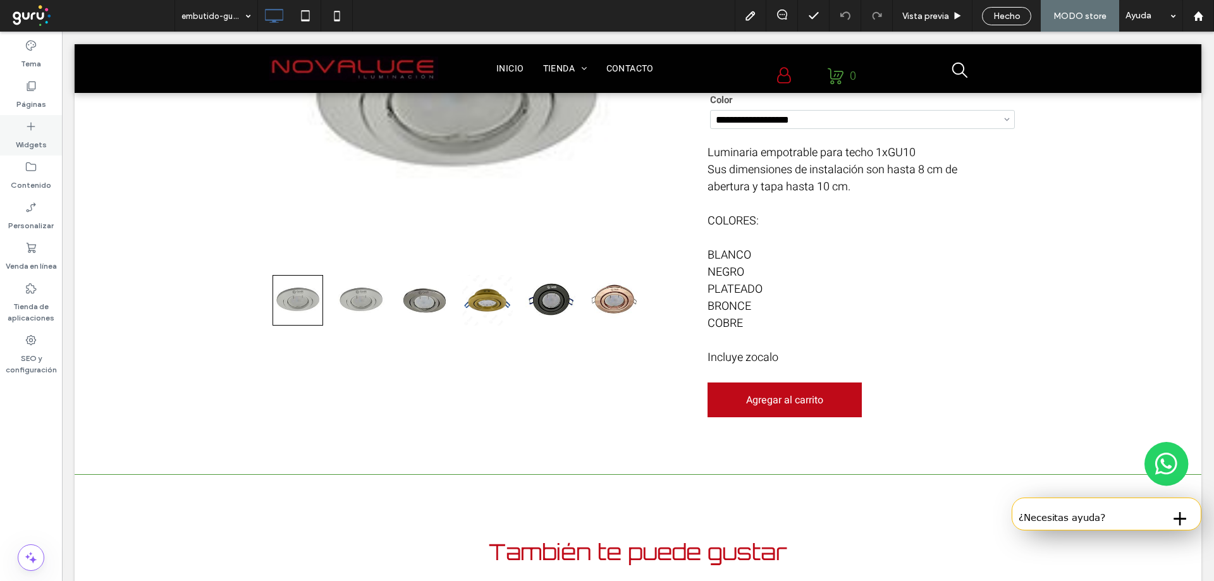
click at [43, 140] on label "Widgets" at bounding box center [31, 142] width 31 height 18
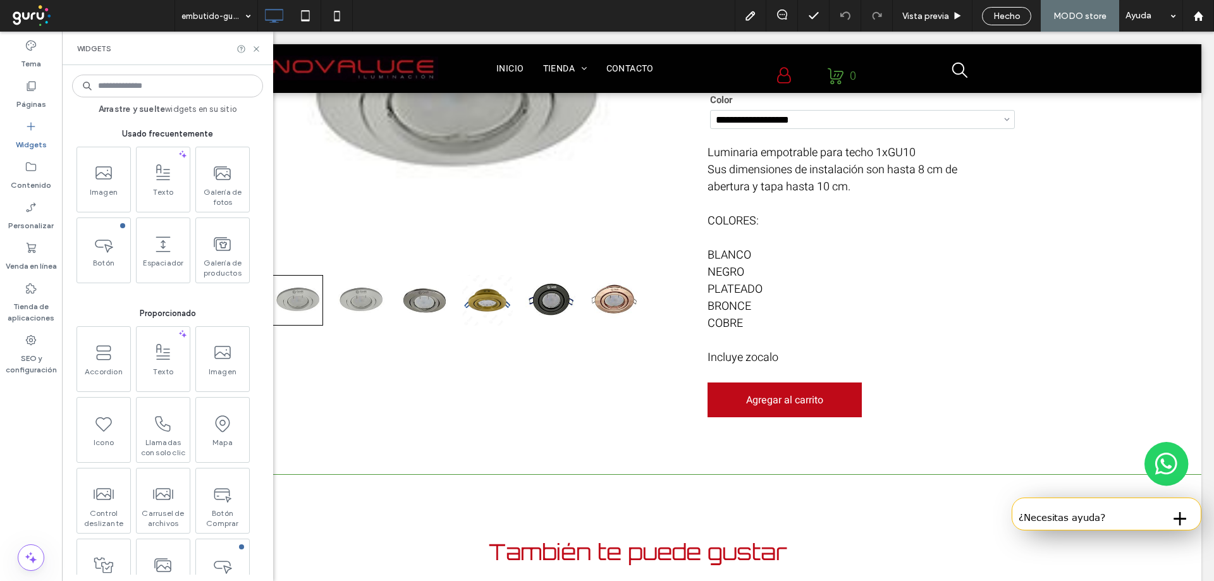
click at [120, 85] on input at bounding box center [167, 86] width 191 height 23
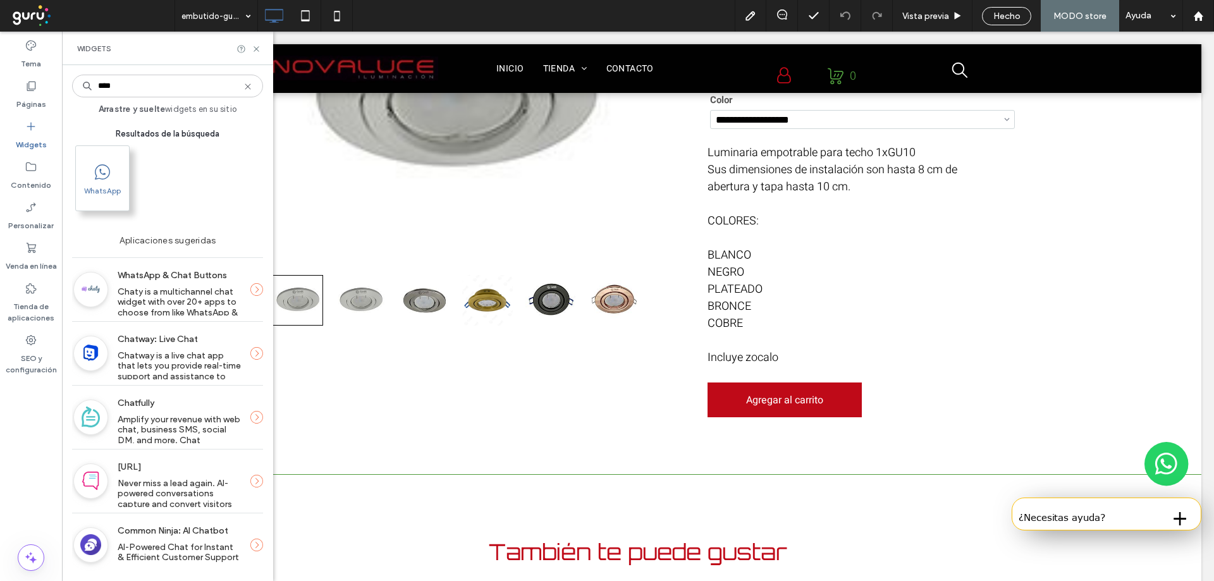
type input "****"
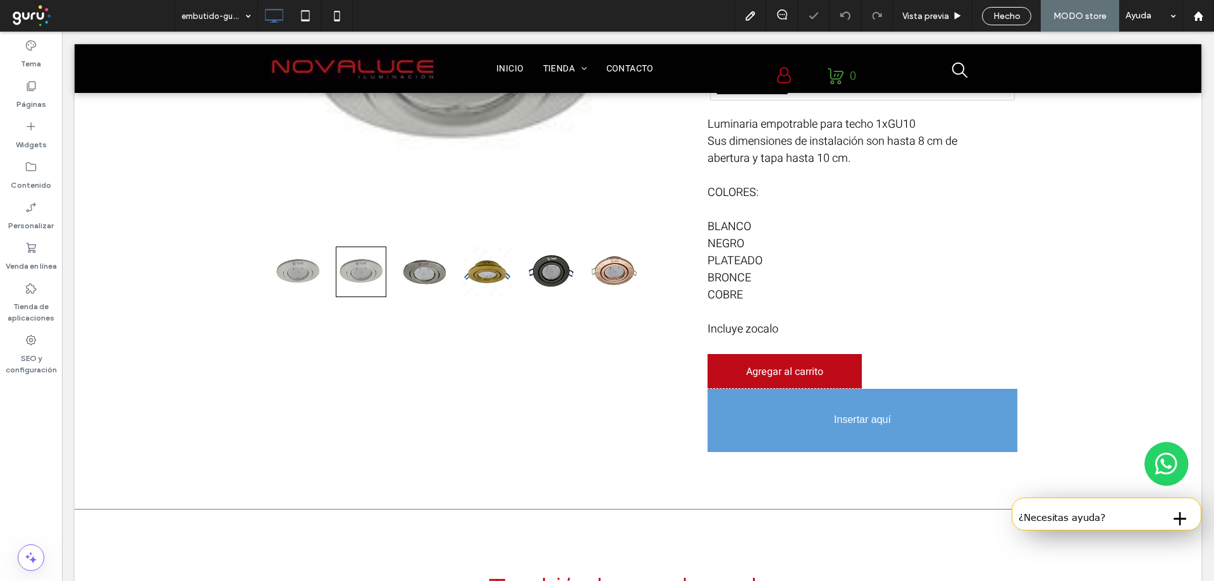
scroll to position [333, 0]
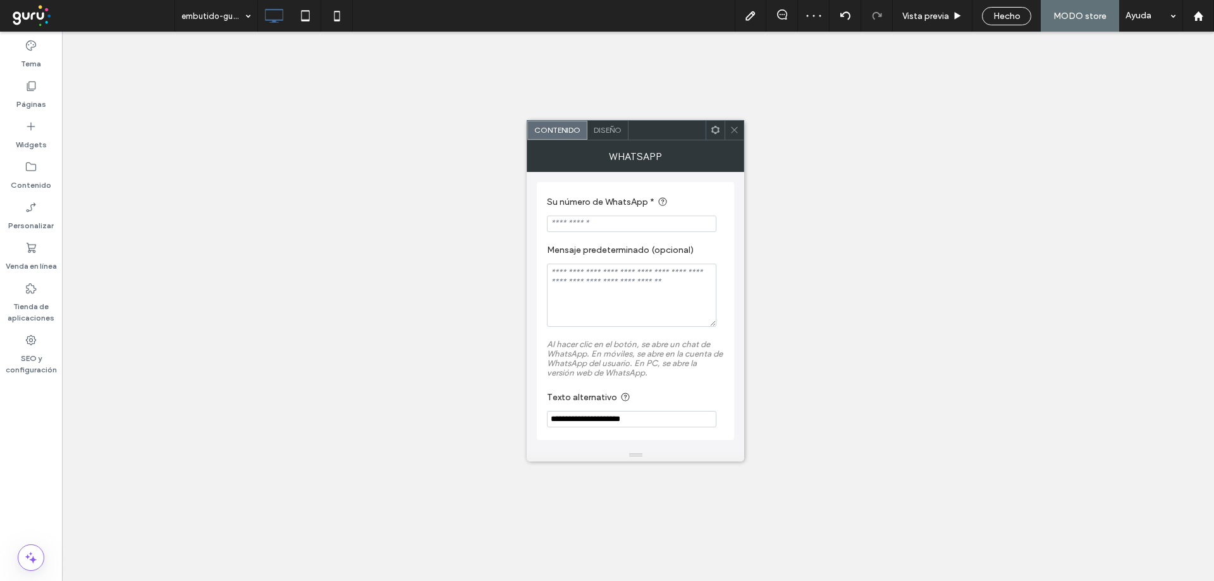
select select "*****"
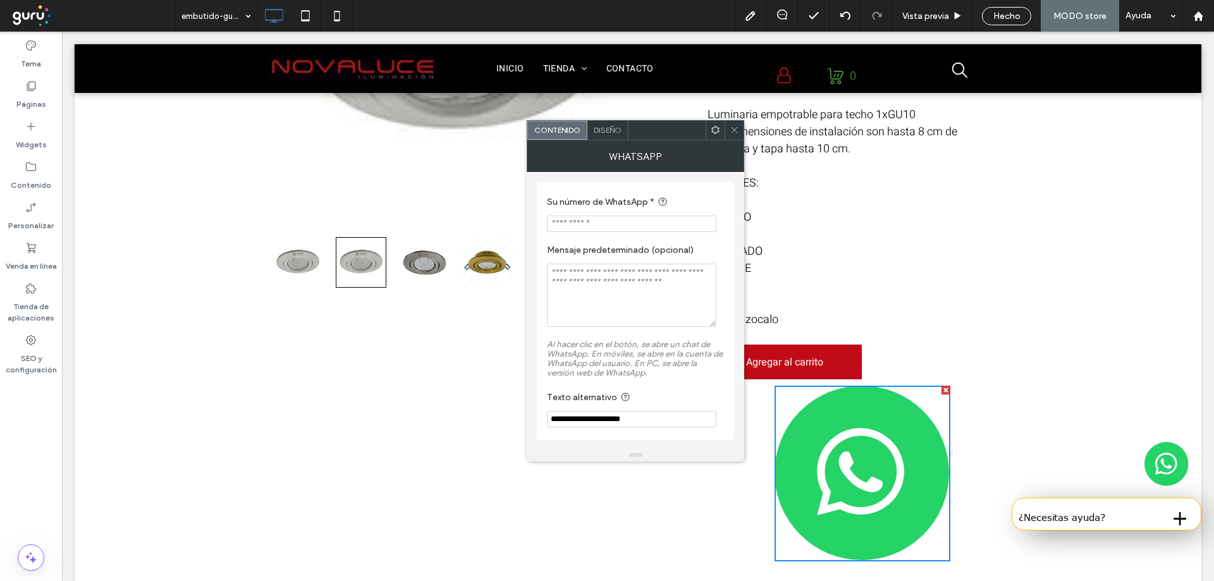
click at [730, 129] on icon at bounding box center [734, 129] width 9 height 9
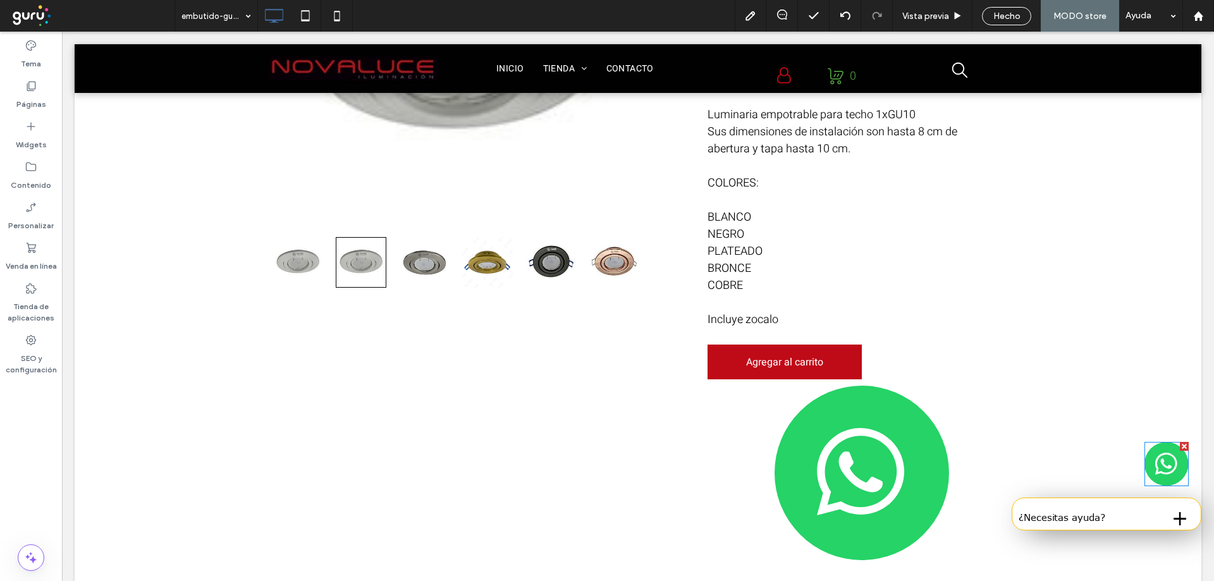
click at [1157, 464] on img at bounding box center [1167, 464] width 44 height 44
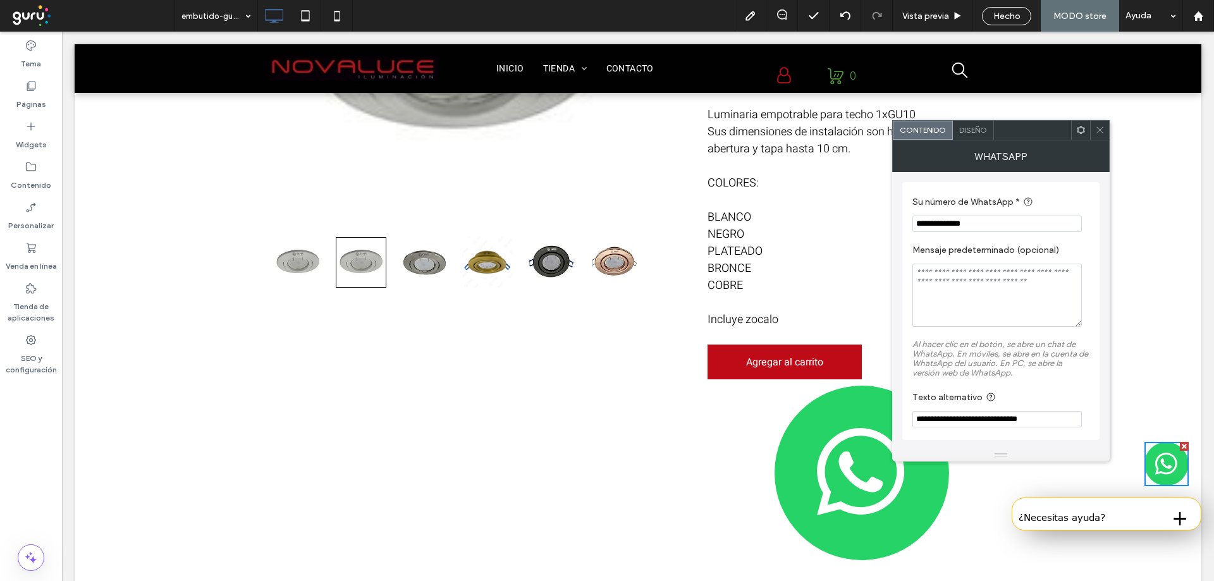
click at [1014, 223] on input "**********" at bounding box center [997, 224] width 169 height 16
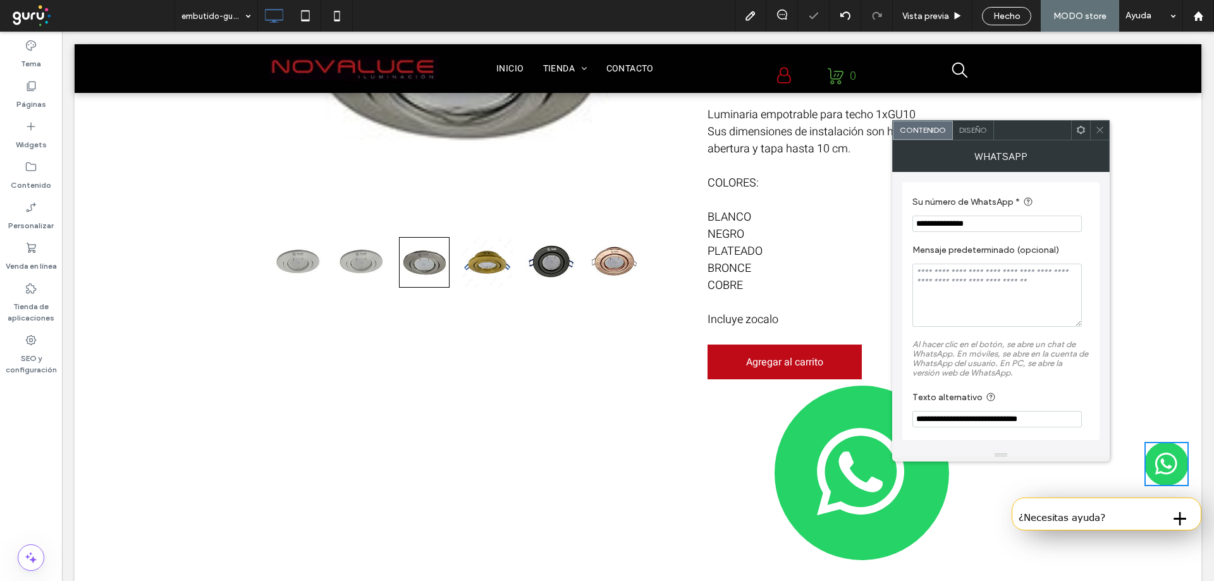
click at [1014, 223] on input "**********" at bounding box center [997, 224] width 169 height 16
type input "**********"
drag, startPoint x: 1102, startPoint y: 132, endPoint x: 1088, endPoint y: 153, distance: 25.3
click at [1101, 132] on icon at bounding box center [1099, 129] width 9 height 9
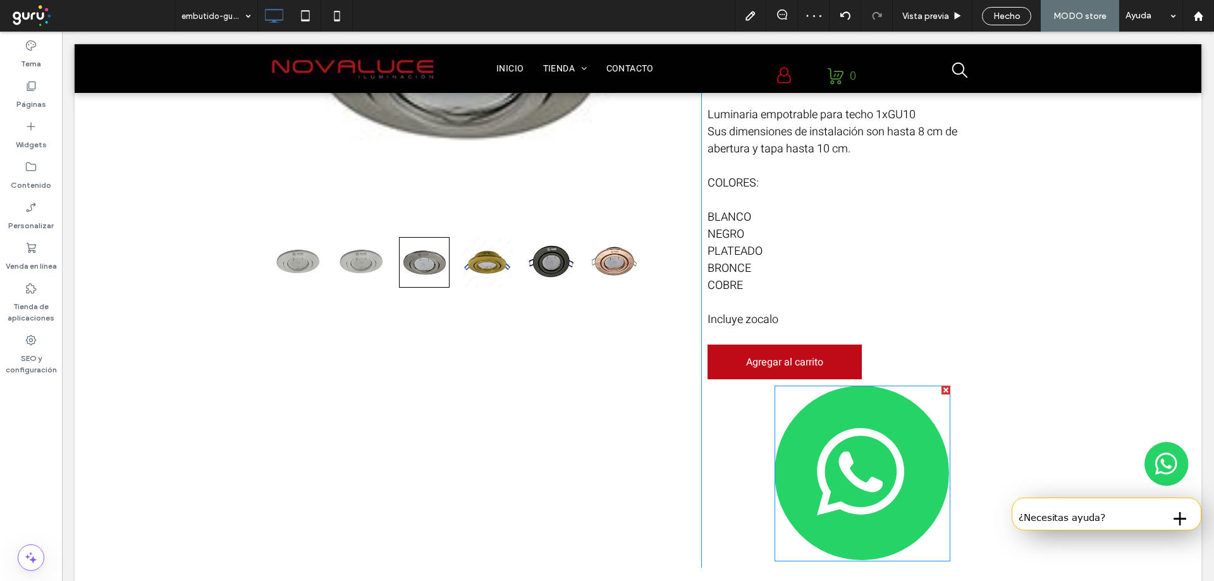
drag, startPoint x: 858, startPoint y: 469, endPoint x: 963, endPoint y: 431, distance: 111.8
click at [858, 469] on img at bounding box center [863, 474] width 176 height 176
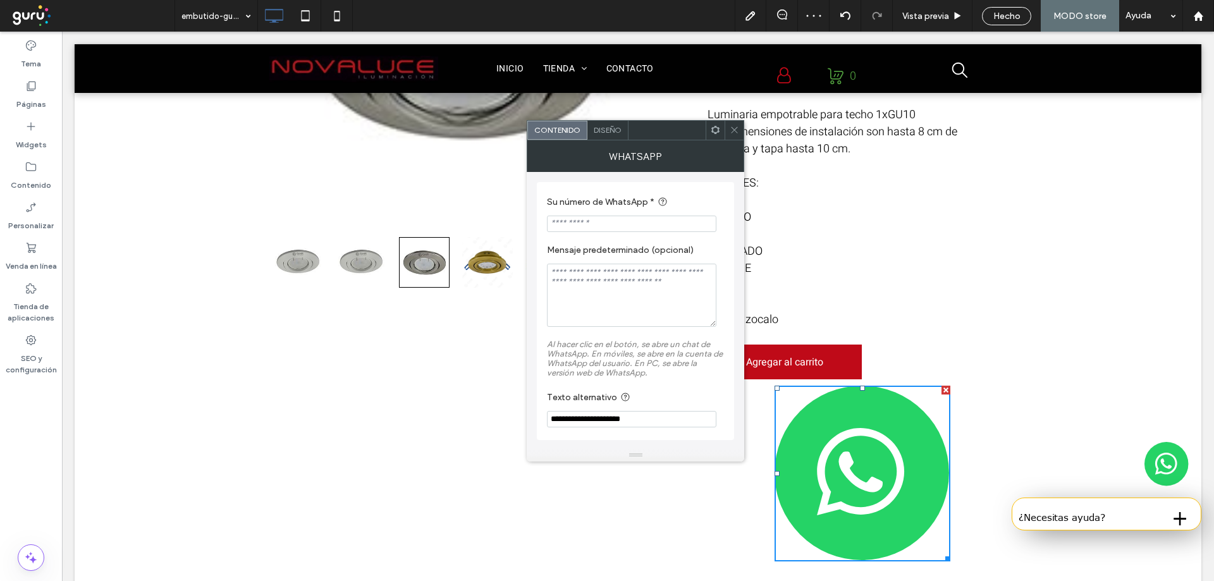
click at [606, 230] on input "Su número de WhatsApp *" at bounding box center [631, 224] width 169 height 16
paste input "**********"
type input "**********"
click at [613, 126] on span "Diseño" at bounding box center [608, 129] width 28 height 9
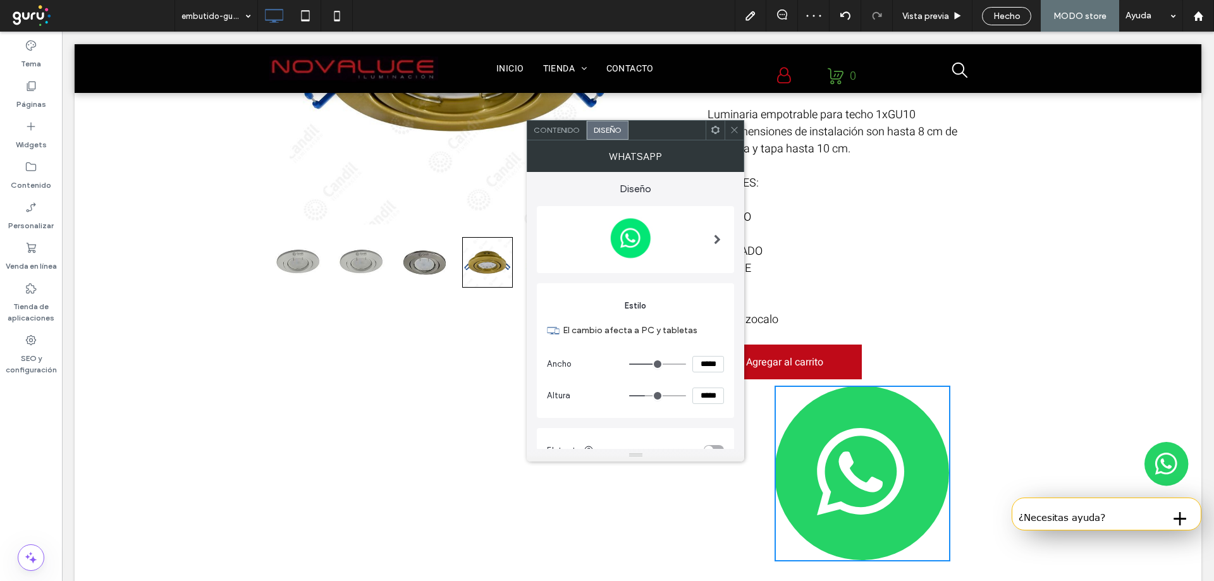
click at [707, 240] on div at bounding box center [717, 240] width 26 height 74
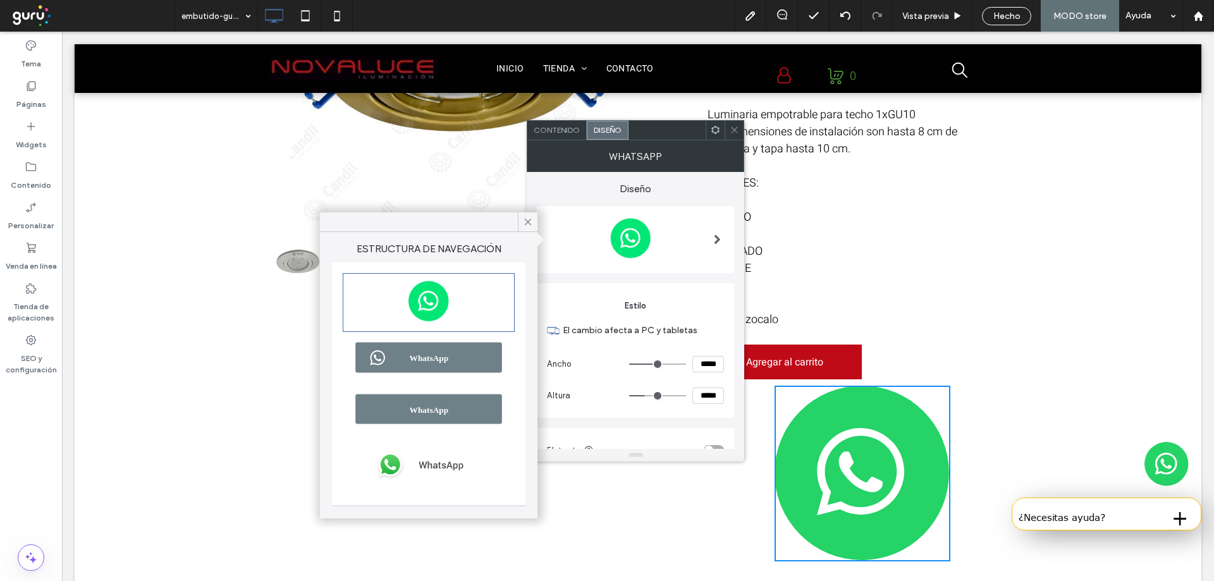
click at [418, 368] on img at bounding box center [429, 357] width 168 height 43
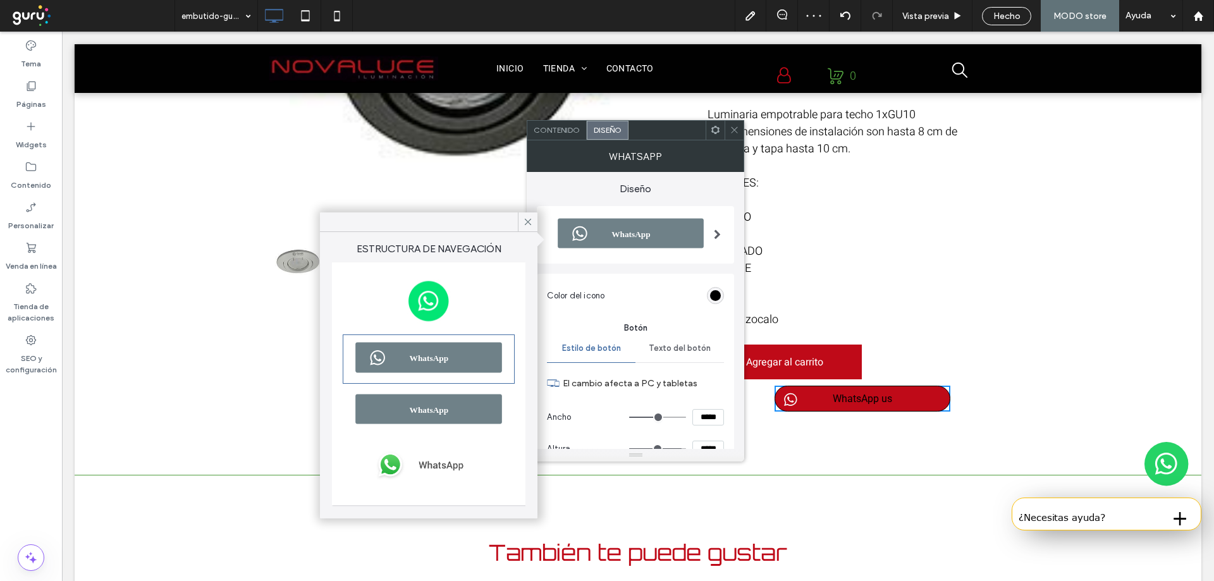
click at [567, 138] on div "Contenido" at bounding box center [556, 130] width 59 height 19
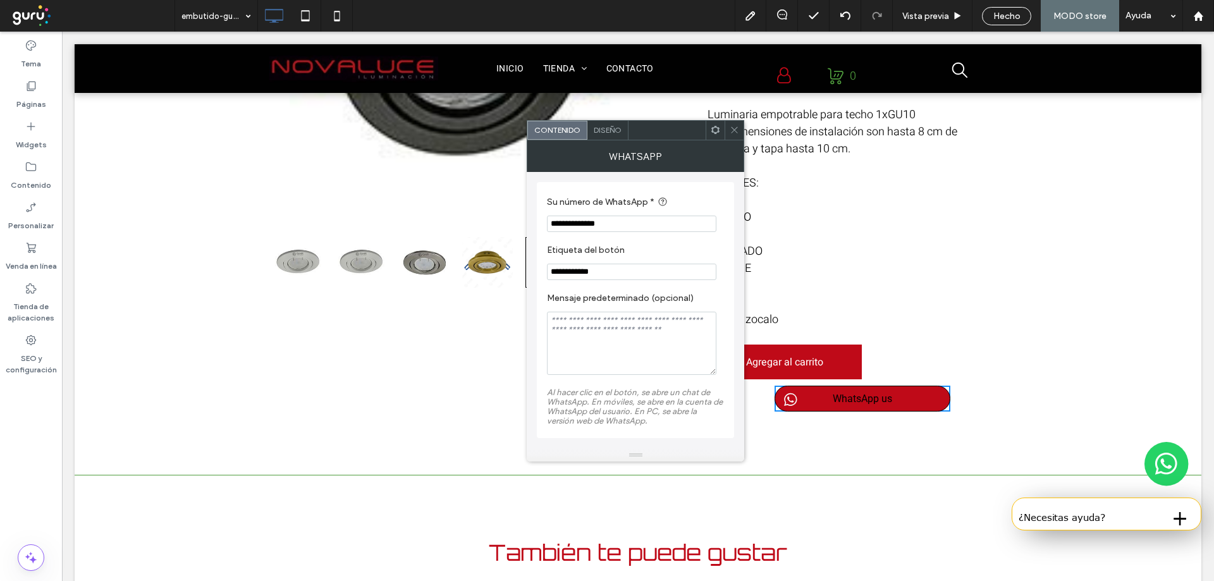
click at [590, 269] on input "**********" at bounding box center [631, 272] width 169 height 16
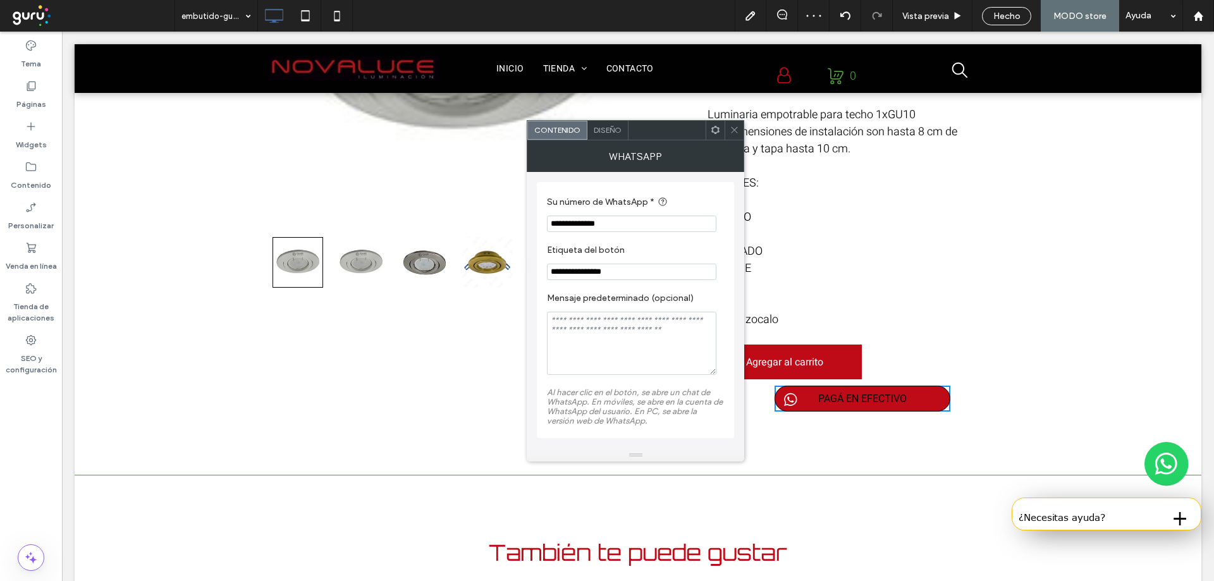
type input "**********"
click at [613, 121] on div "Diseño" at bounding box center [607, 130] width 41 height 19
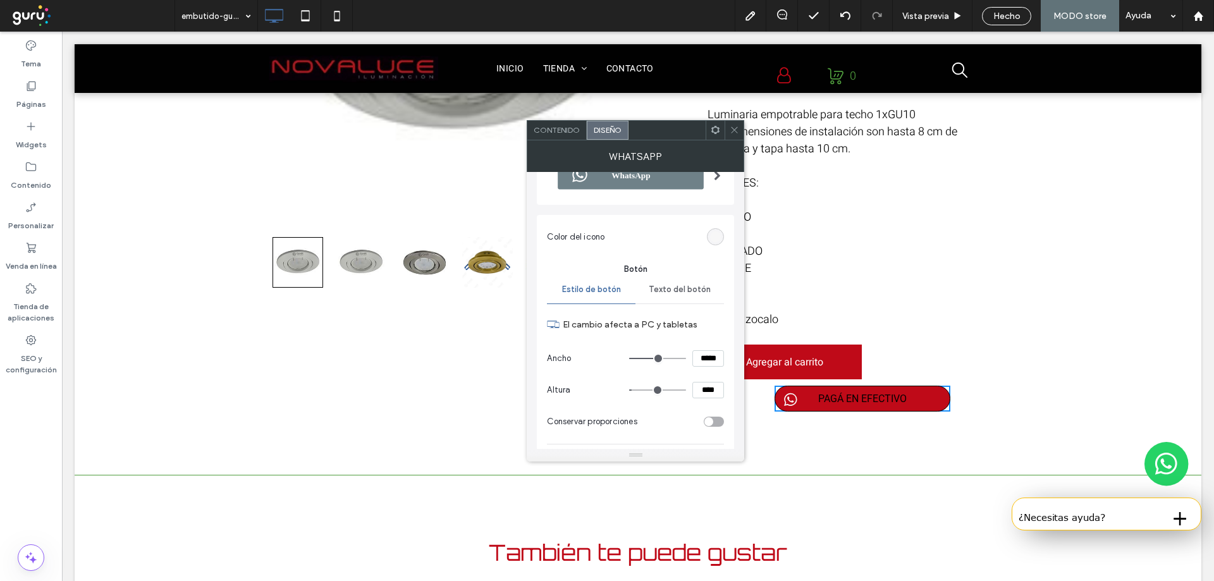
scroll to position [84, 0]
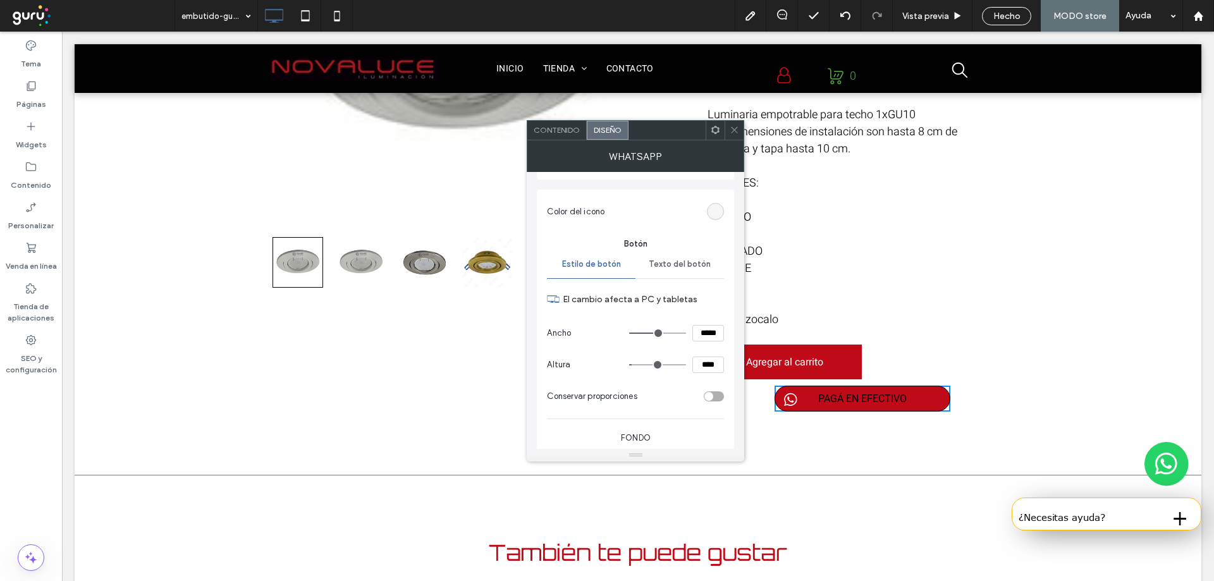
click at [672, 268] on span "Texto del botón" at bounding box center [680, 264] width 62 height 10
click at [709, 396] on div "rgb(1, 1, 1)" at bounding box center [715, 392] width 17 height 17
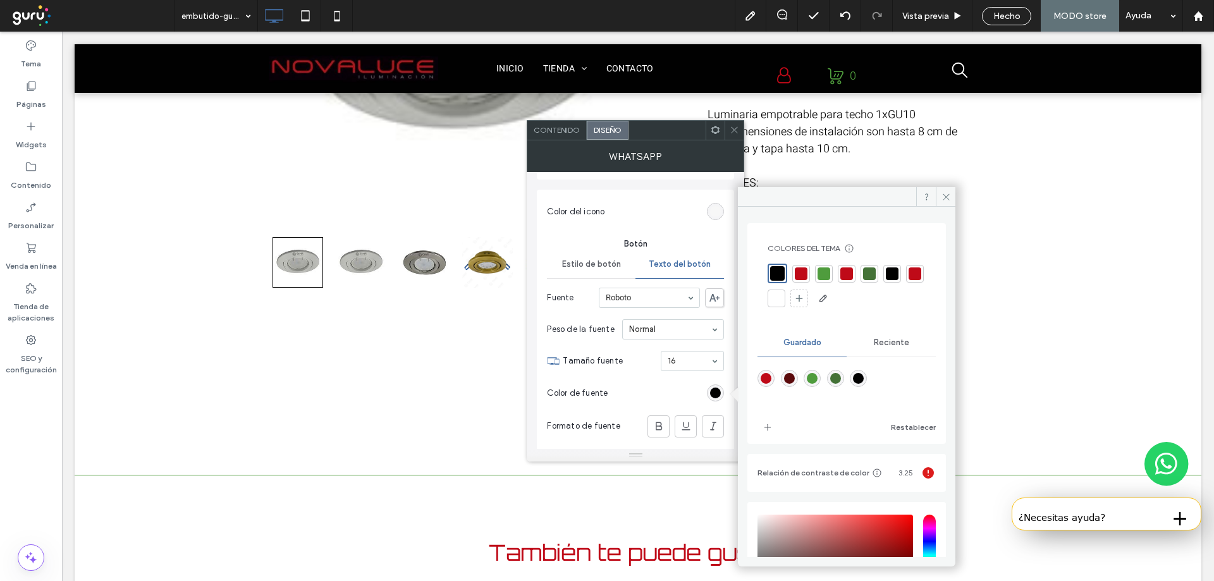
click at [783, 297] on div at bounding box center [776, 298] width 13 height 13
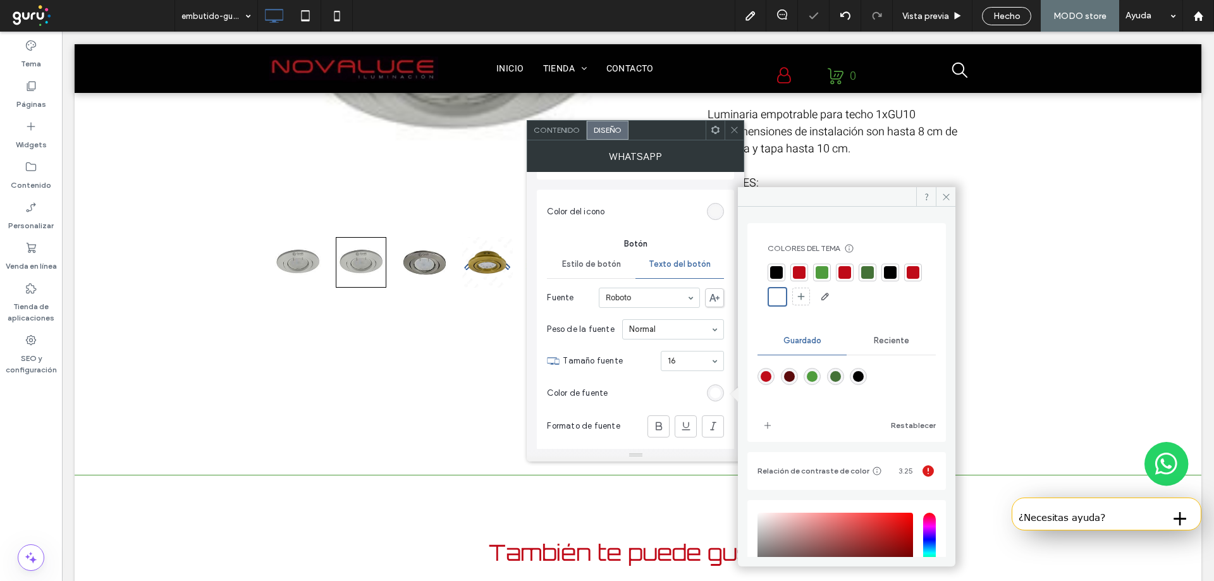
click at [735, 126] on icon at bounding box center [734, 129] width 9 height 9
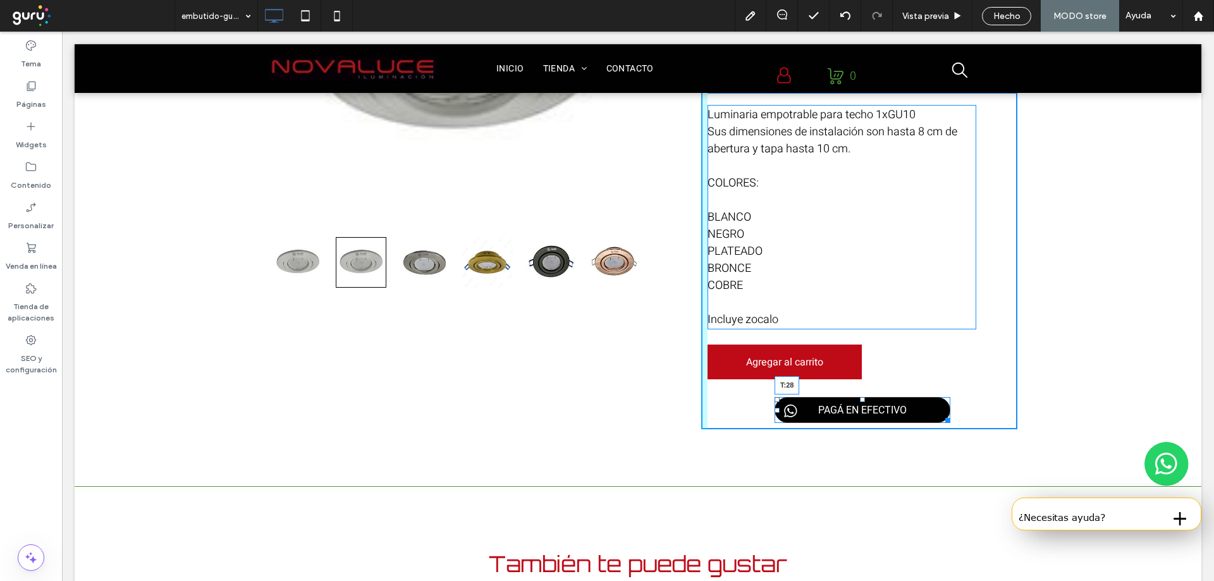
drag, startPoint x: 856, startPoint y: 386, endPoint x: 866, endPoint y: 395, distance: 13.4
click at [866, 397] on div "PAGÁ EN EFECTIVO T:28" at bounding box center [863, 410] width 176 height 26
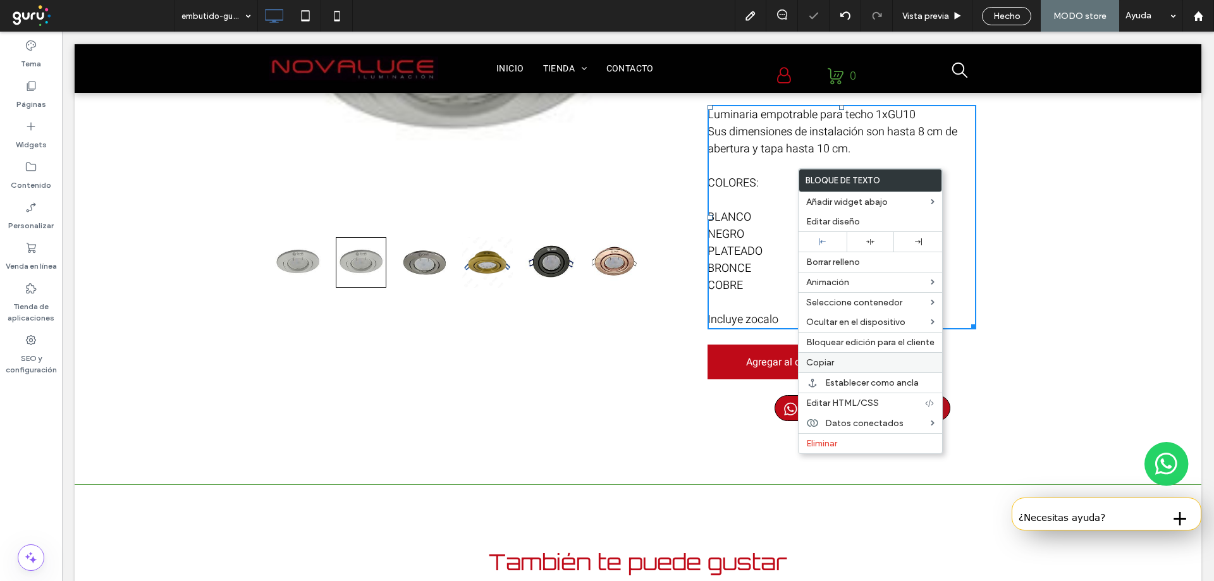
click at [836, 363] on label "Copiar" at bounding box center [870, 362] width 128 height 11
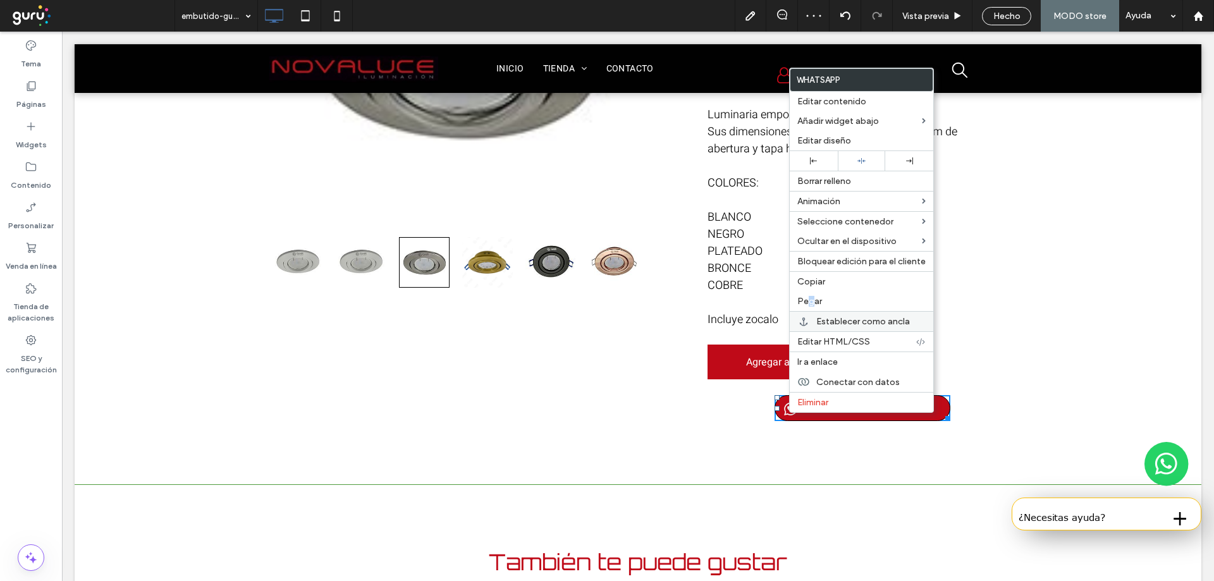
drag, startPoint x: 811, startPoint y: 308, endPoint x: 810, endPoint y: 330, distance: 22.1
click at [810, 308] on div "Pegar" at bounding box center [862, 302] width 144 height 20
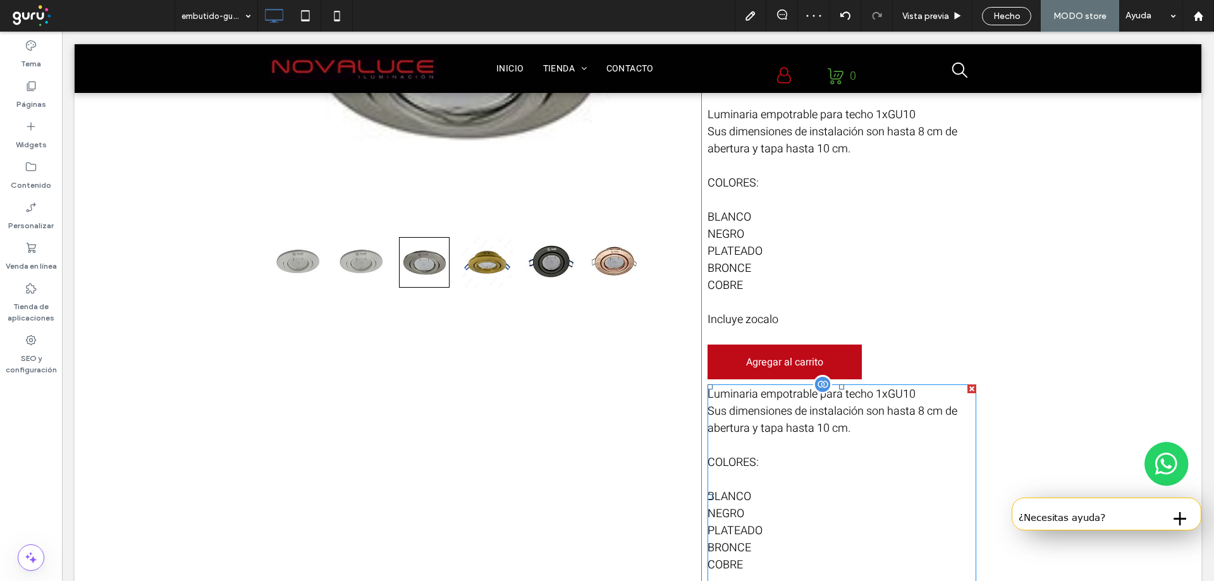
click at [808, 414] on p "Sus dimensiones de instalación son hasta 8 cm de abertura y tapa hasta 10 cm." at bounding box center [842, 420] width 269 height 34
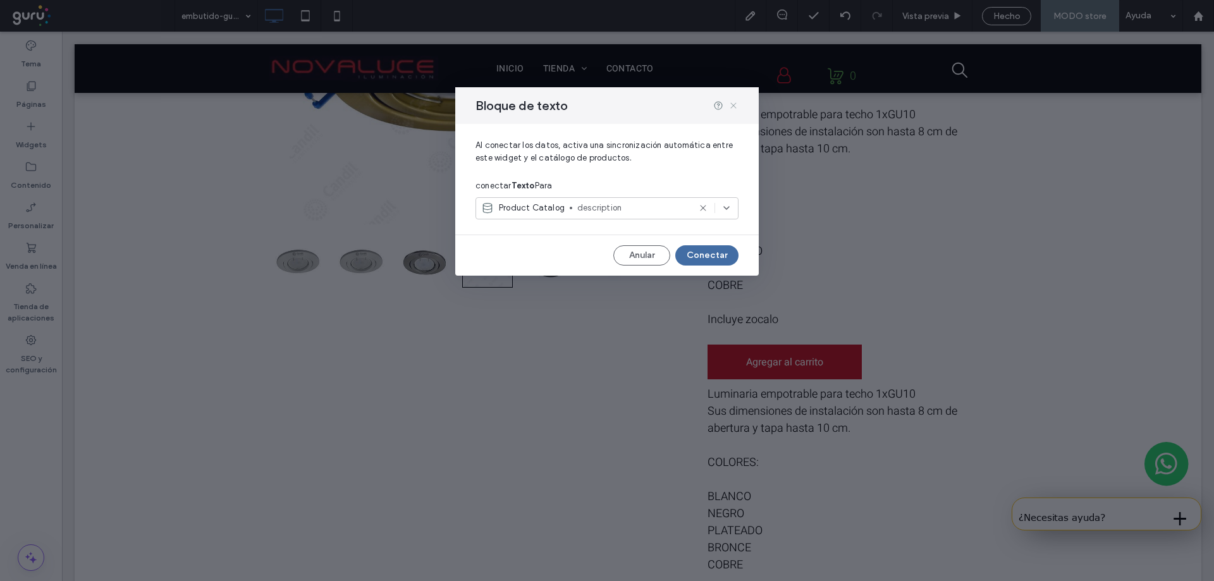
drag, startPoint x: 738, startPoint y: 104, endPoint x: 801, endPoint y: 284, distance: 190.2
click at [738, 104] on icon at bounding box center [734, 106] width 10 height 10
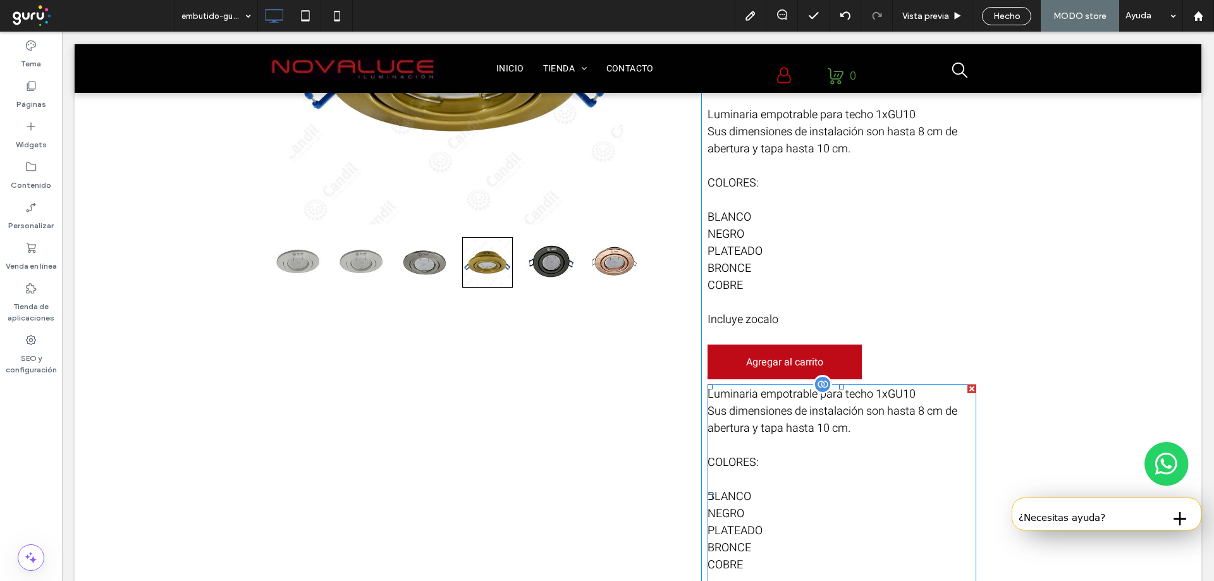
click at [968, 385] on div at bounding box center [972, 388] width 9 height 9
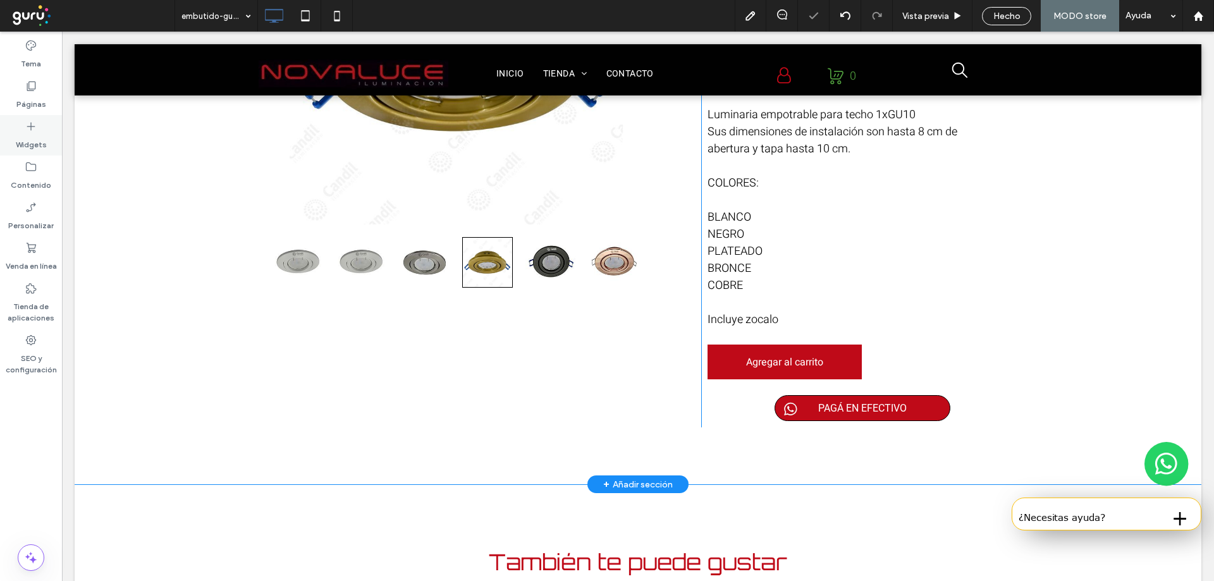
click at [11, 129] on div "Widgets" at bounding box center [31, 135] width 62 height 40
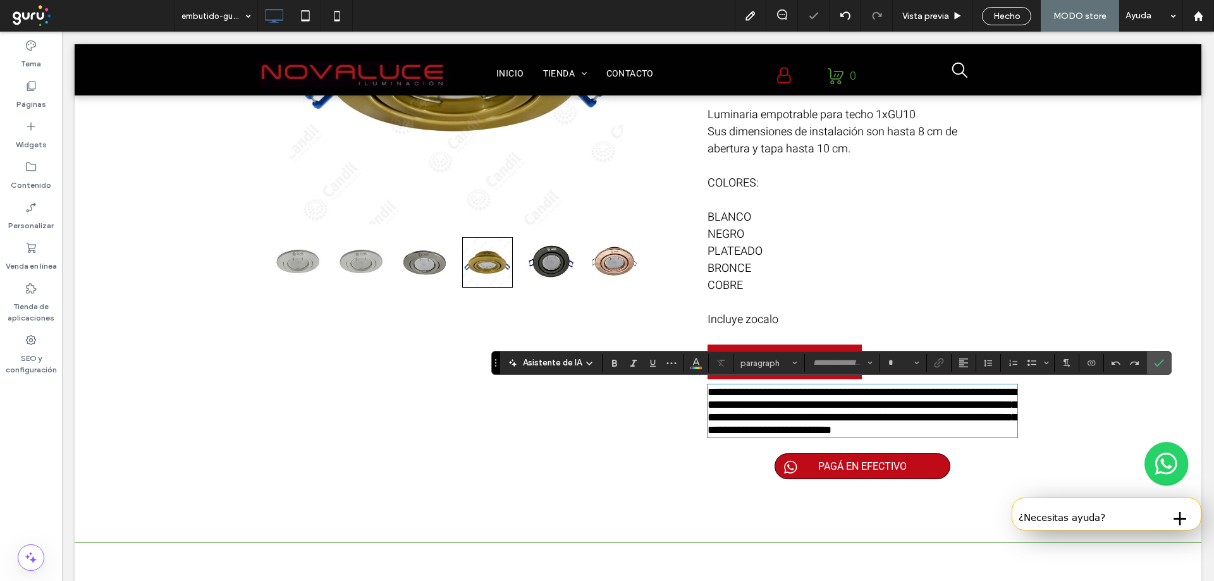
type input "*****"
type input "**"
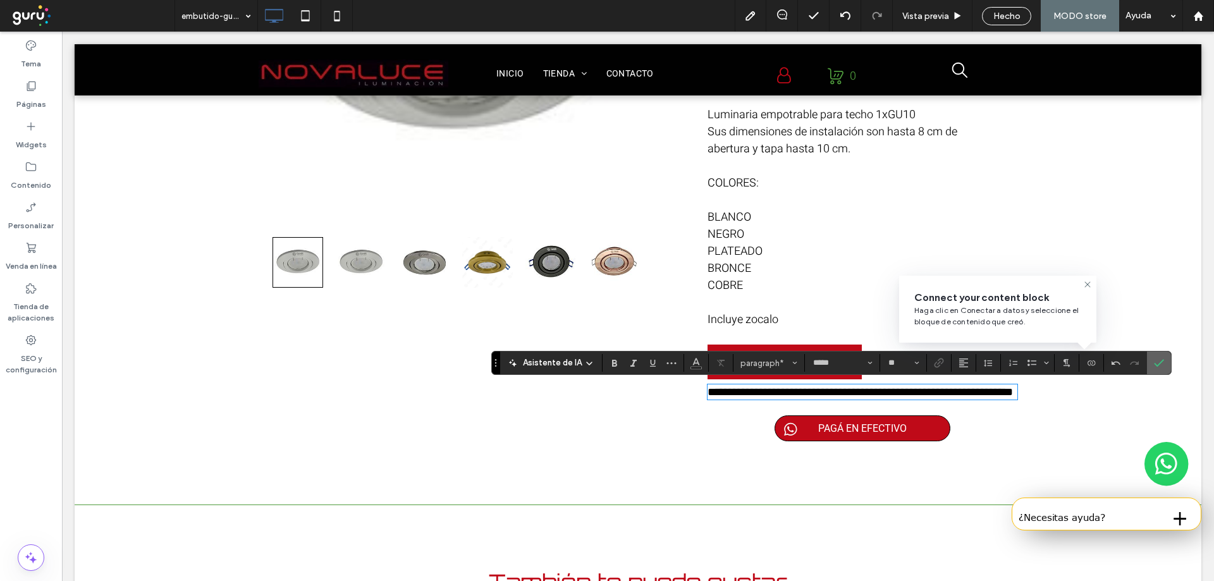
click at [1162, 364] on icon "Confirmar" at bounding box center [1159, 363] width 10 height 10
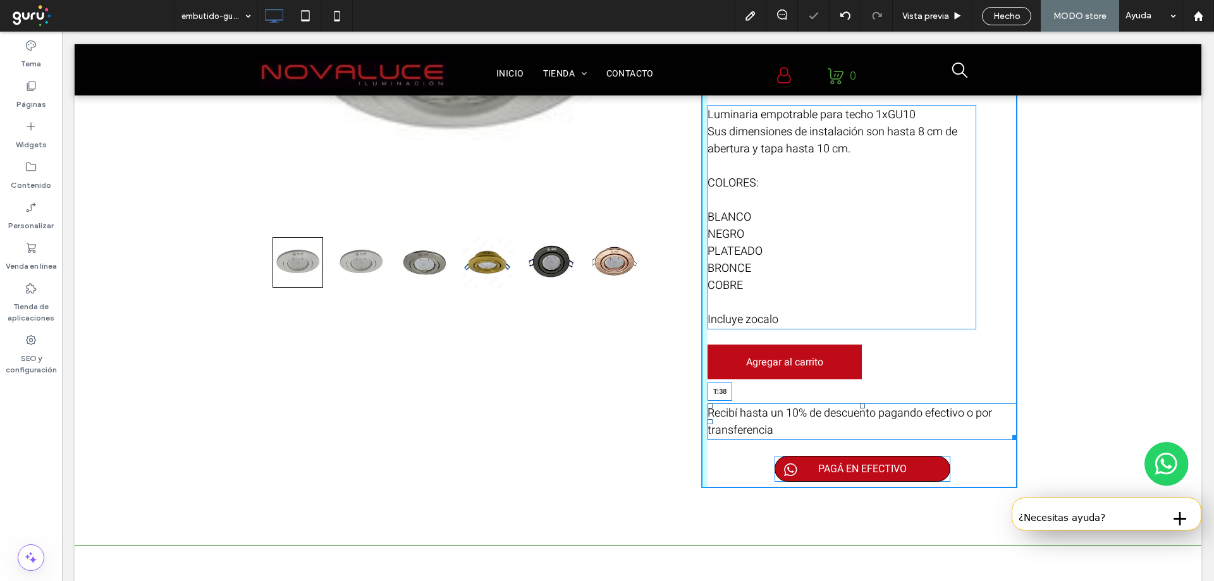
drag, startPoint x: 858, startPoint y: 385, endPoint x: 863, endPoint y: 404, distance: 19.8
click at [863, 404] on div "Recibí hasta un 10% de descuento pagando efectivo o por transferencia T:38" at bounding box center [863, 421] width 310 height 37
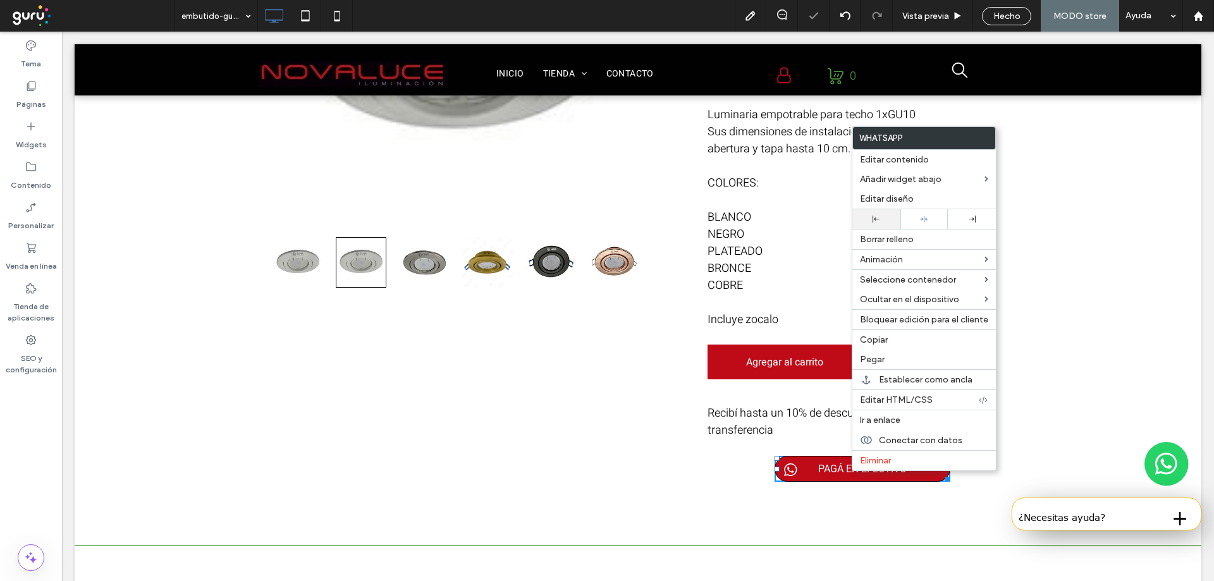
click at [878, 220] on icon at bounding box center [876, 219] width 7 height 7
click at [778, 441] on div "**********" at bounding box center [859, 189] width 316 height 597
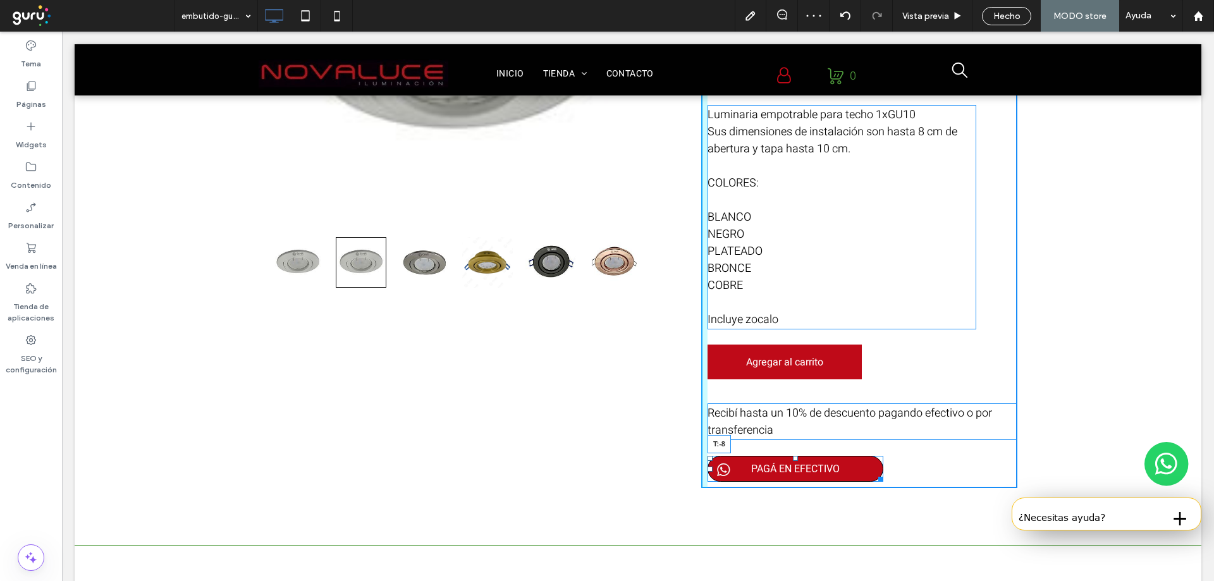
drag, startPoint x: 791, startPoint y: 456, endPoint x: 789, endPoint y: 431, distance: 25.4
click at [789, 431] on div "**********" at bounding box center [859, 189] width 316 height 597
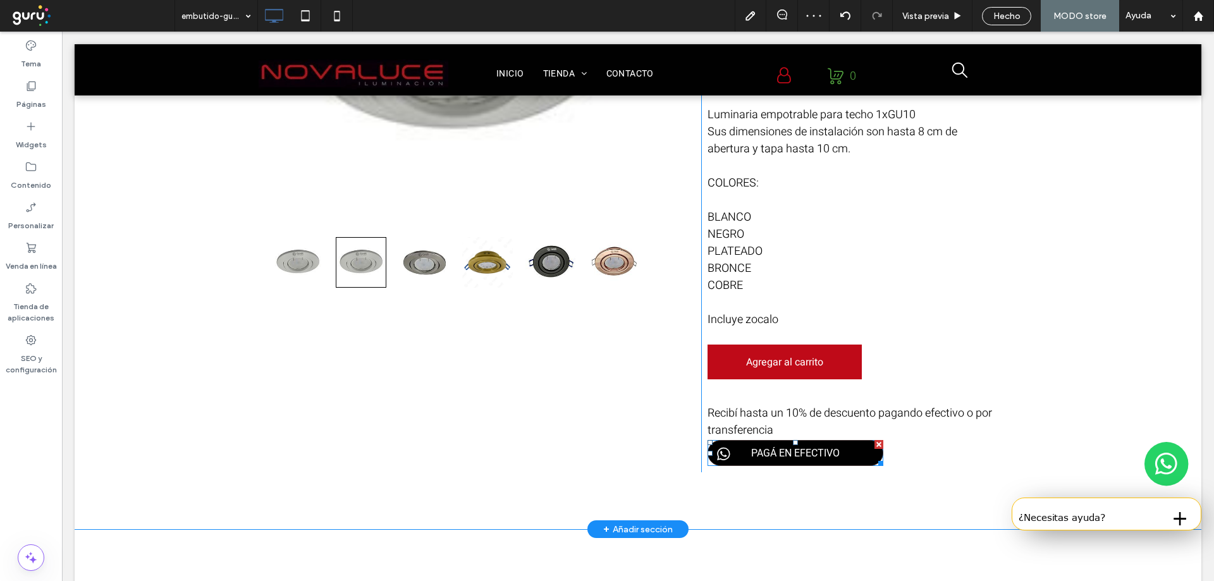
click at [794, 454] on span "PAGÁ EN EFECTIVO" at bounding box center [795, 453] width 97 height 25
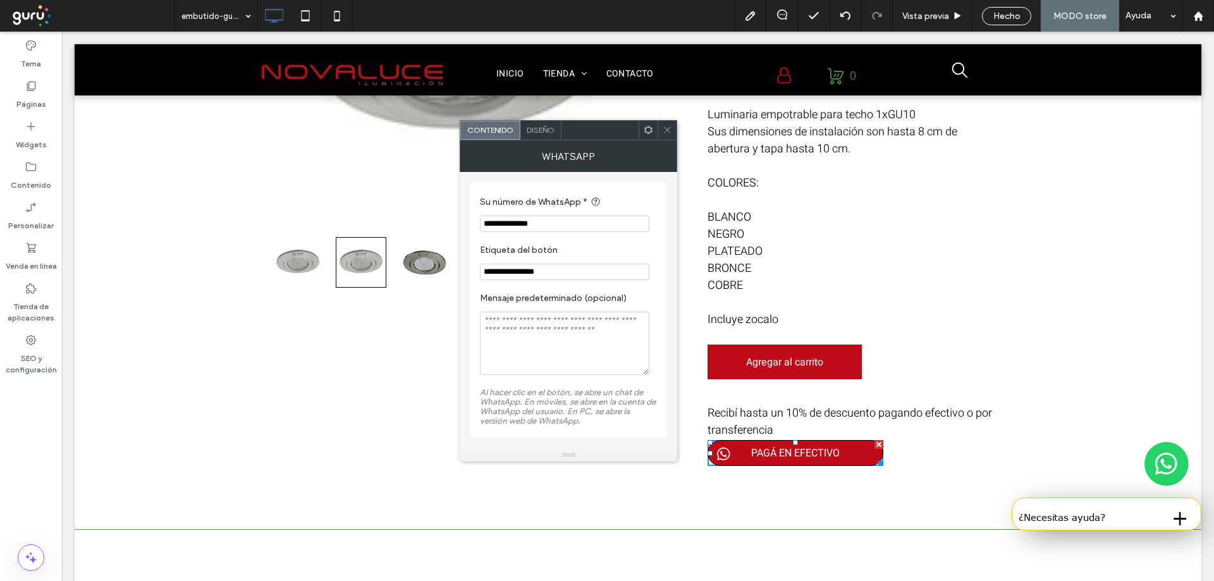
click at [498, 274] on input "**********" at bounding box center [564, 272] width 169 height 16
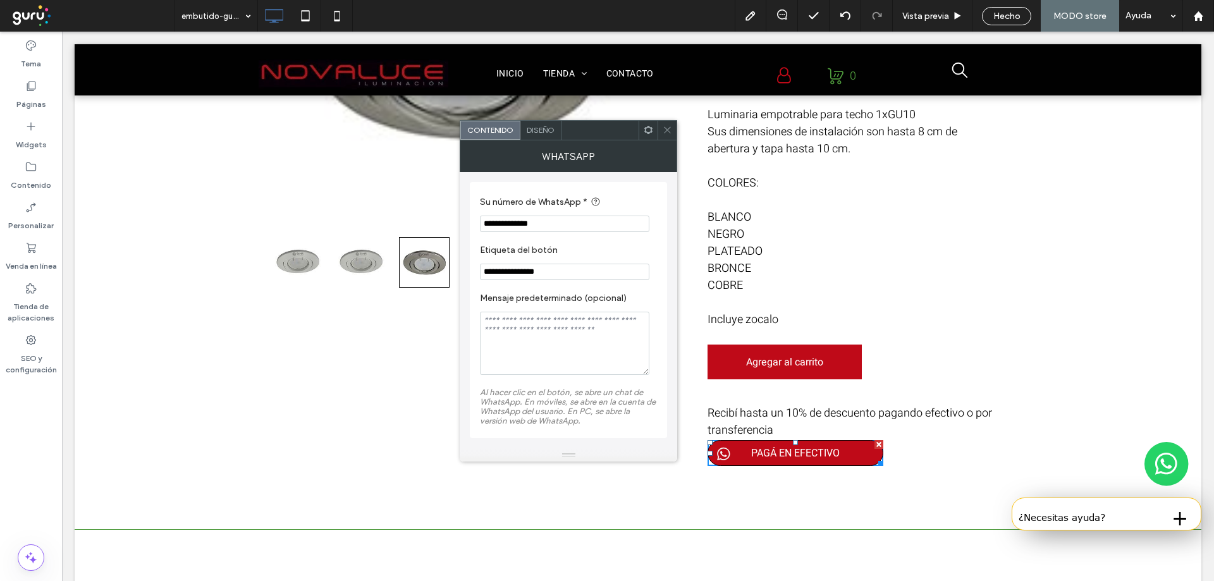
click at [498, 274] on input "**********" at bounding box center [564, 272] width 169 height 16
type input "**********"
click at [534, 121] on div "Diseño" at bounding box center [540, 130] width 41 height 19
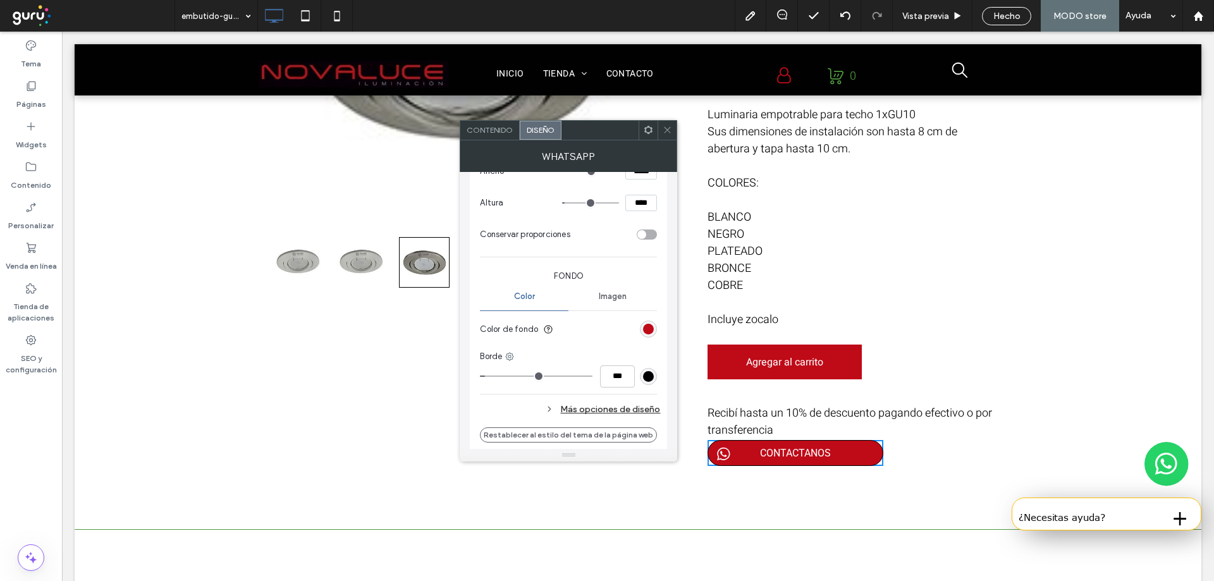
scroll to position [253, 0]
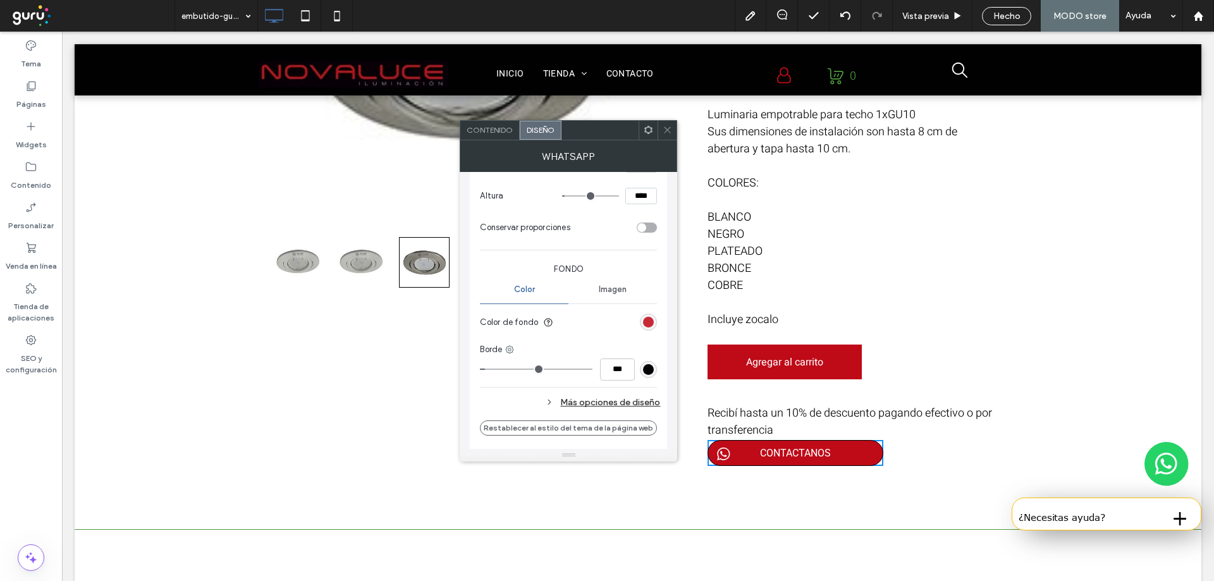
click at [646, 322] on div "rgb(191, 10, 24)" at bounding box center [648, 322] width 11 height 11
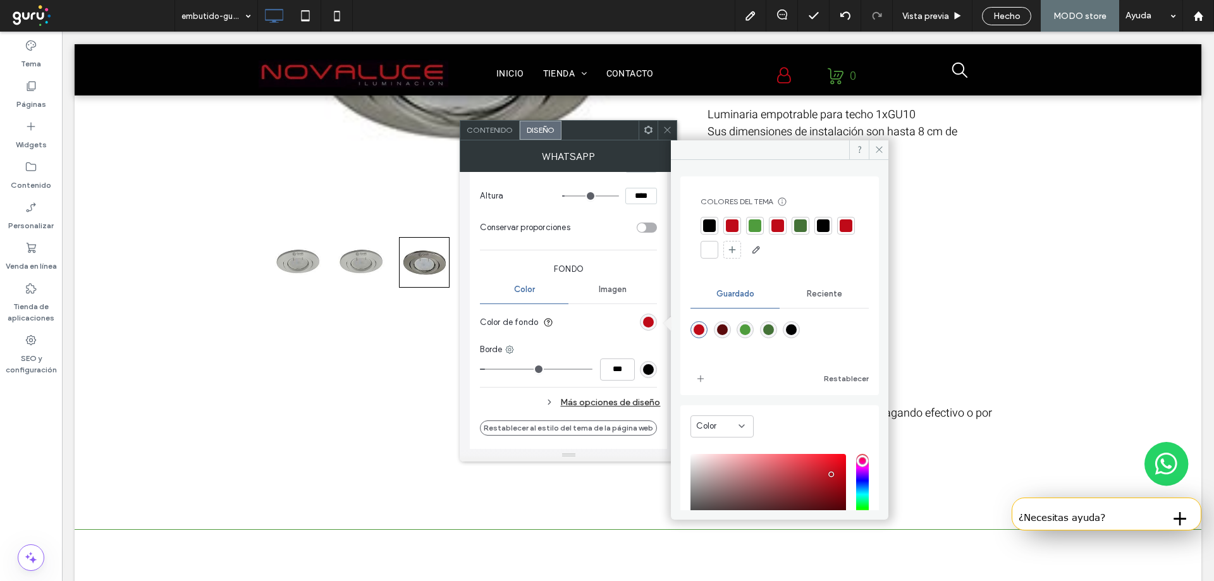
click at [761, 224] on div at bounding box center [755, 225] width 13 height 13
click at [667, 127] on icon at bounding box center [667, 129] width 9 height 9
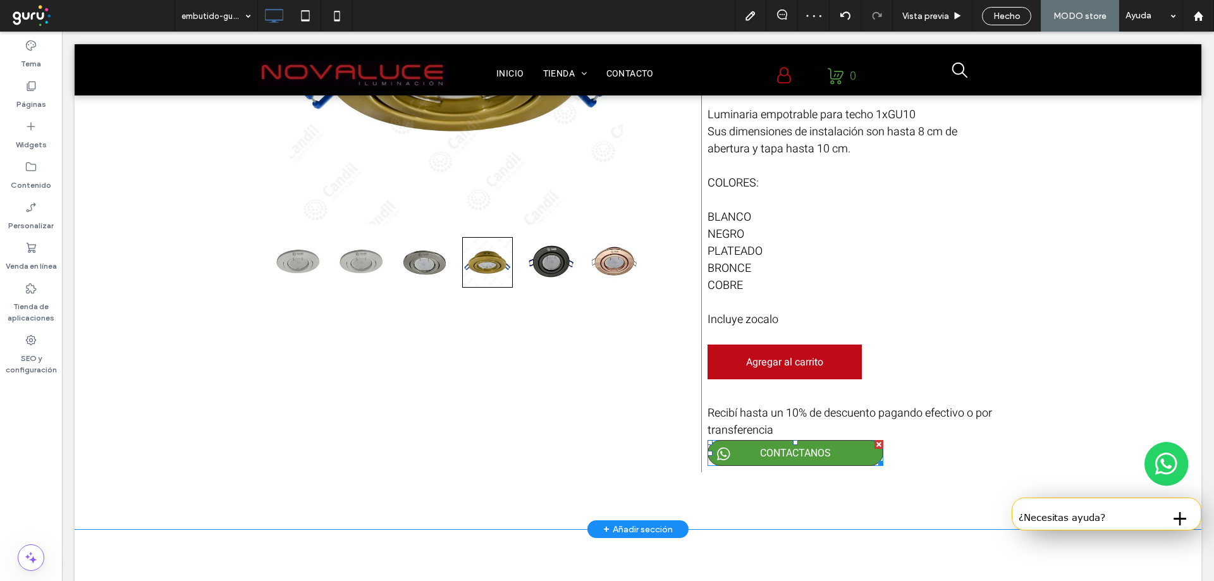
click at [788, 452] on span "CONTACTANOS" at bounding box center [796, 453] width 80 height 25
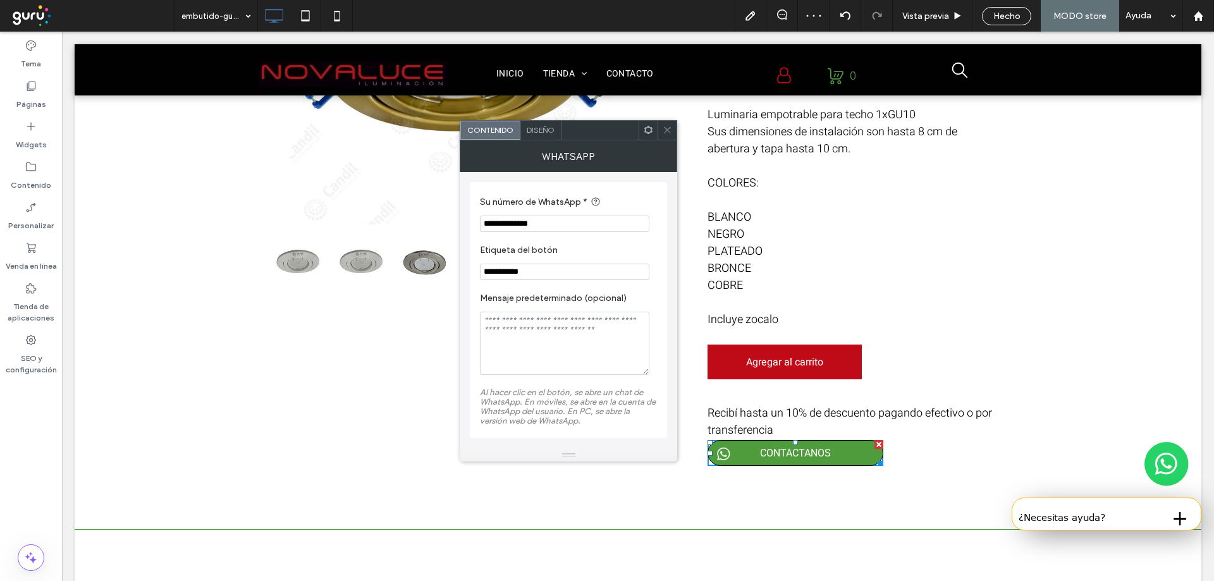
click at [543, 132] on span "Diseño" at bounding box center [541, 129] width 28 height 9
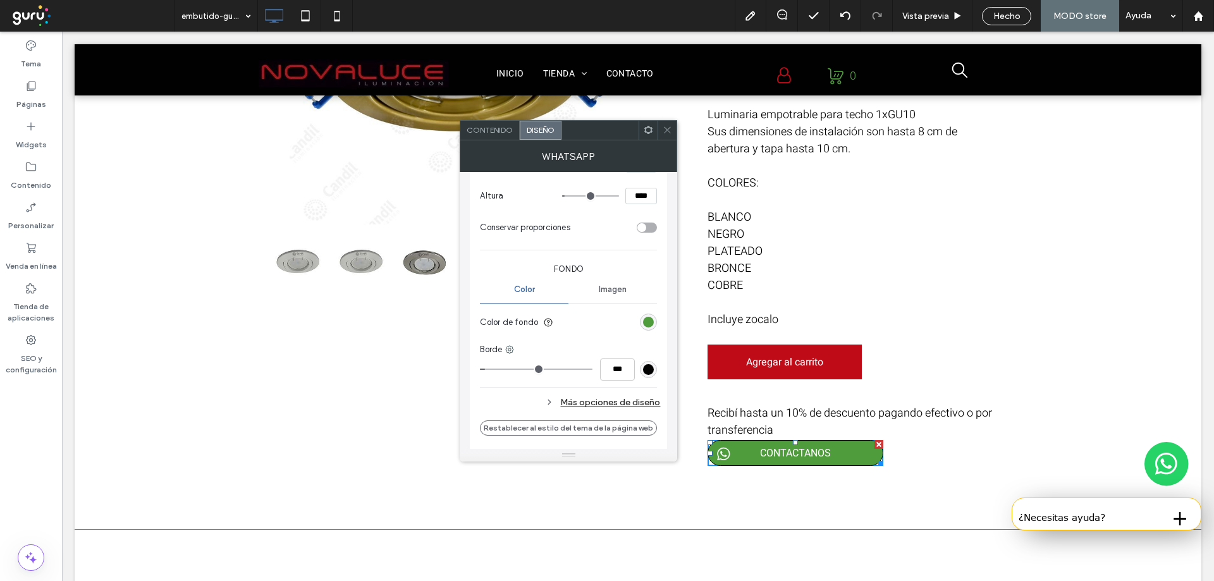
type input "*"
type input "***"
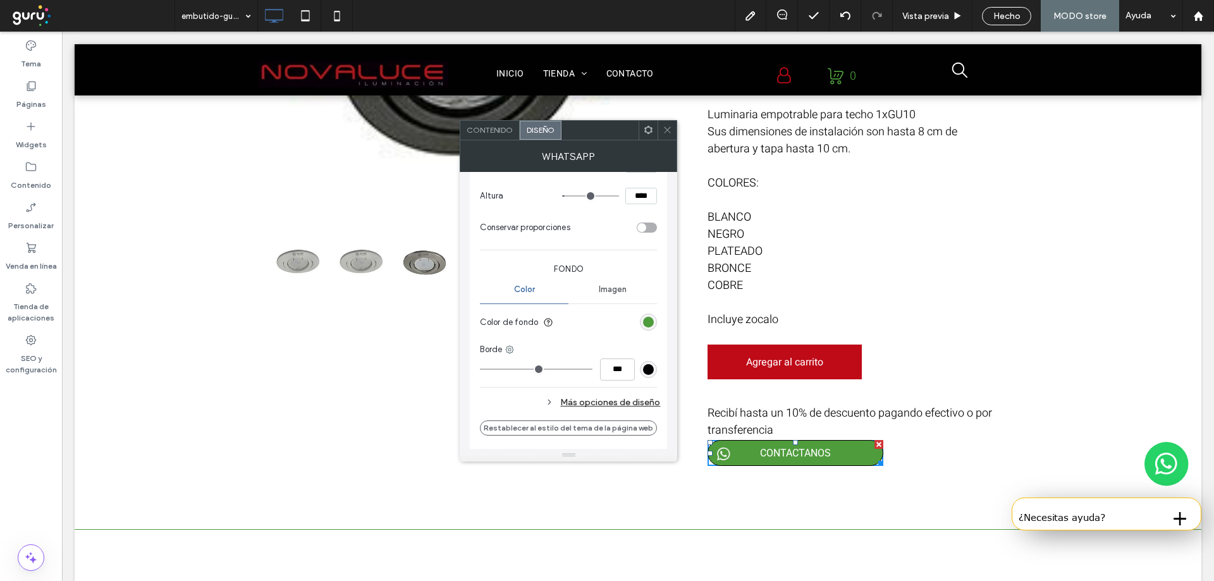
drag, startPoint x: 489, startPoint y: 368, endPoint x: 474, endPoint y: 369, distance: 14.6
type input "*"
click at [480, 369] on input "range" at bounding box center [536, 369] width 113 height 1
drag, startPoint x: 664, startPoint y: 123, endPoint x: 718, endPoint y: 204, distance: 97.7
click at [664, 123] on span at bounding box center [667, 130] width 9 height 19
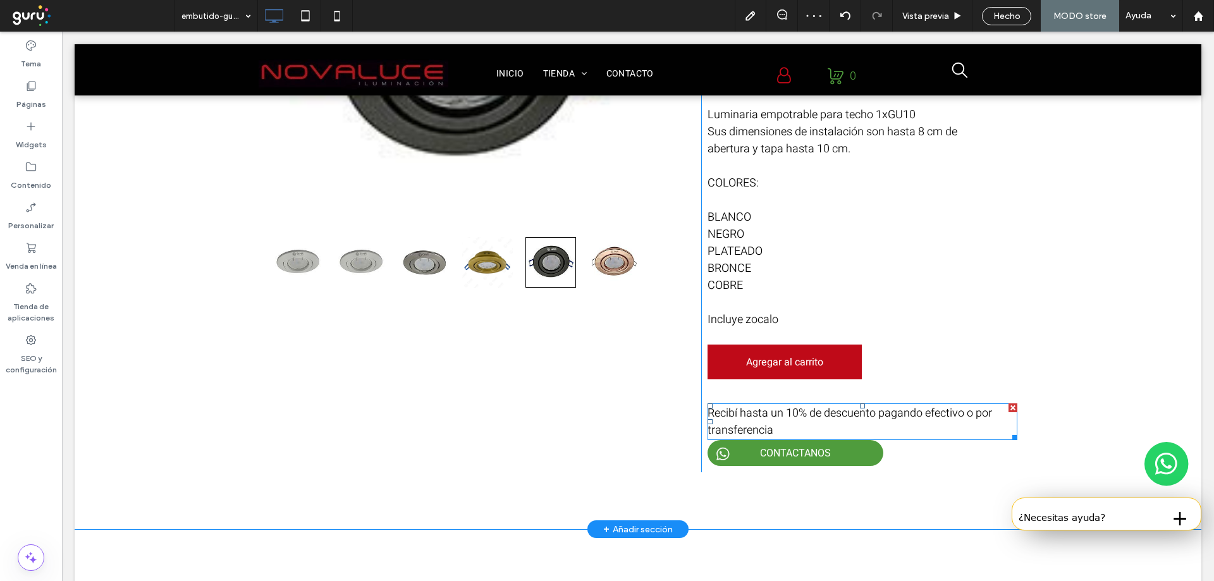
click at [792, 413] on span "Recibí hasta un 10% de descuento pagando efectivo o por transferencia" at bounding box center [850, 422] width 285 height 34
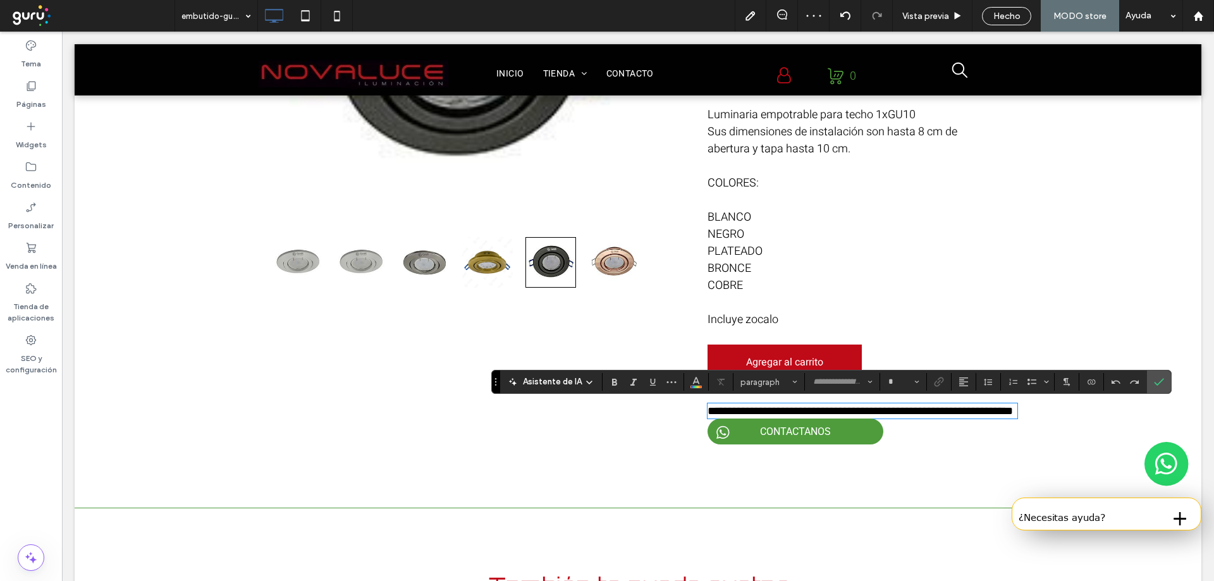
type input "*****"
type input "**"
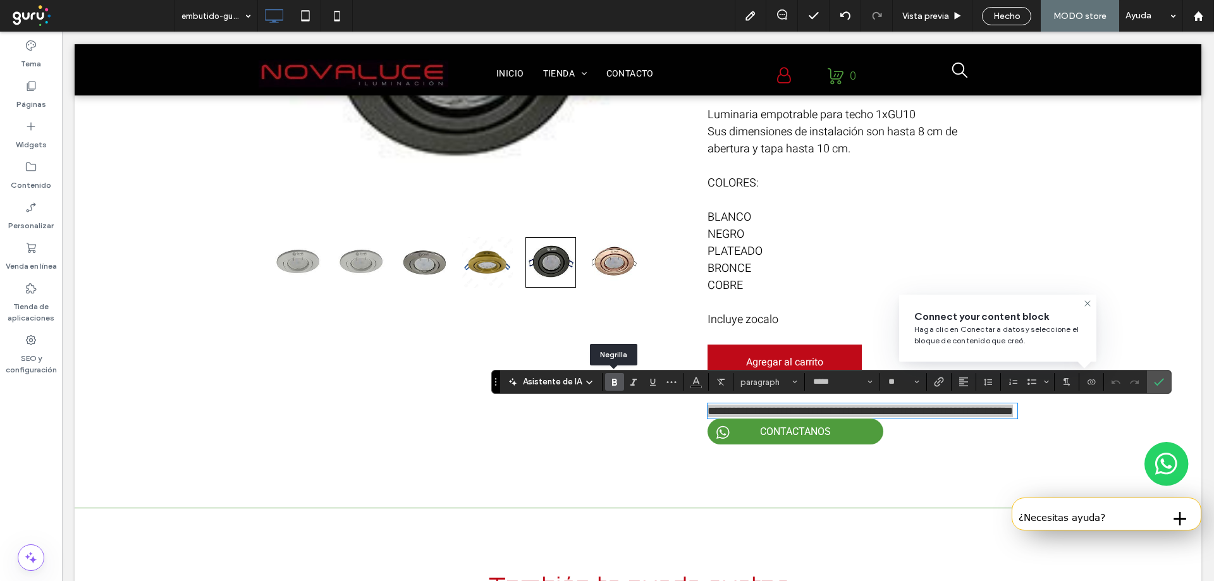
click at [610, 384] on icon "Negrilla" at bounding box center [615, 382] width 10 height 10
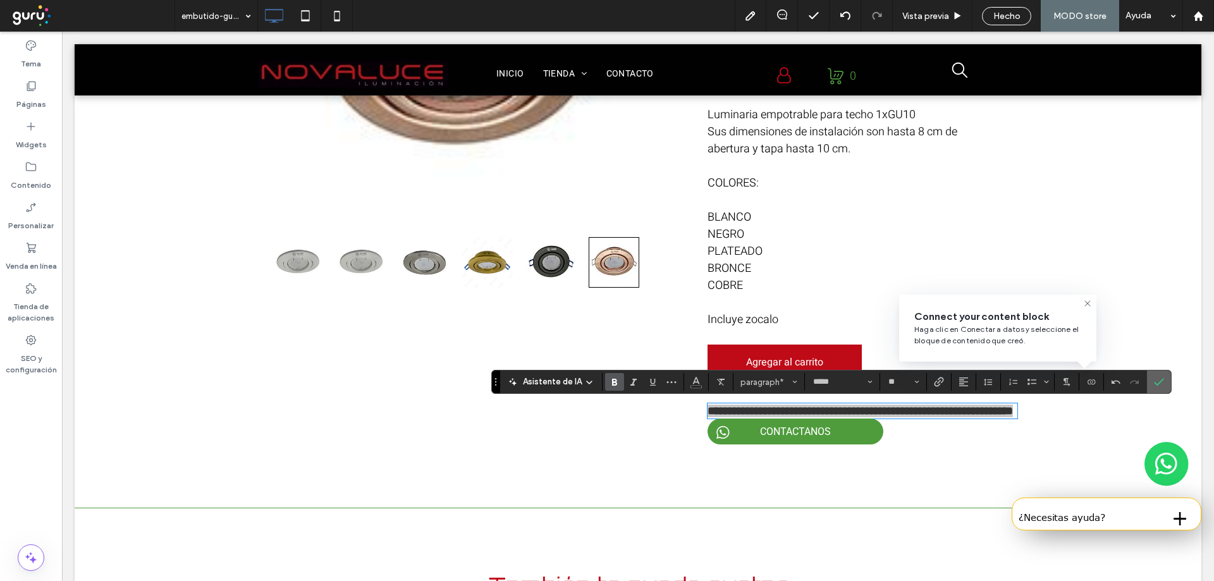
click at [1164, 379] on label "Confirmar" at bounding box center [1159, 382] width 19 height 23
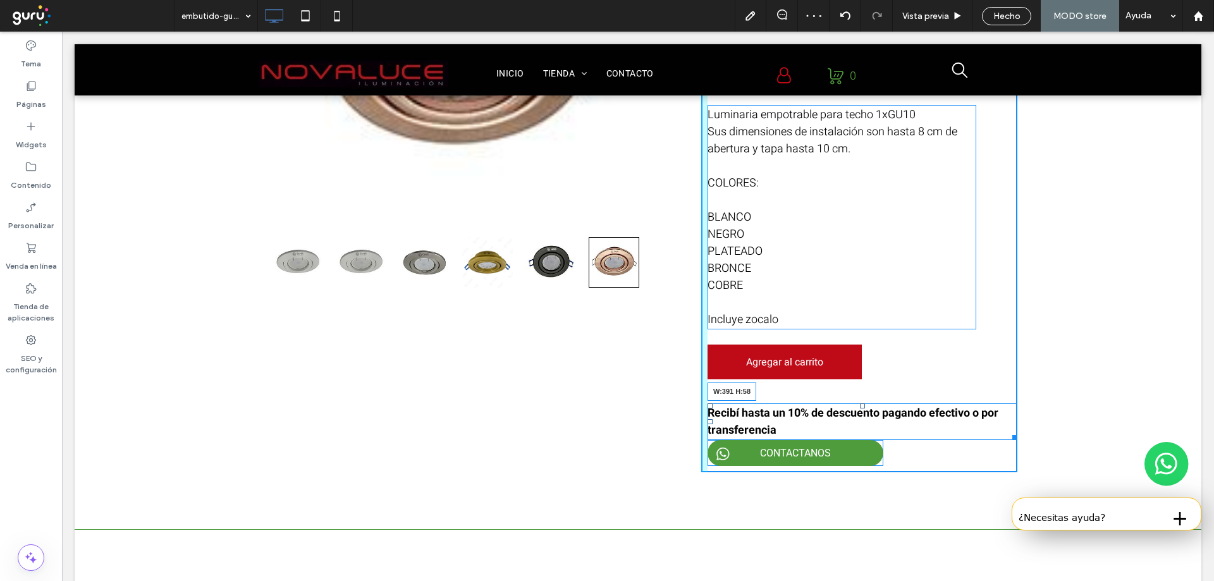
drag, startPoint x: 1009, startPoint y: 436, endPoint x: 946, endPoint y: 436, distance: 62.6
click at [1008, 436] on div at bounding box center [1012, 435] width 9 height 9
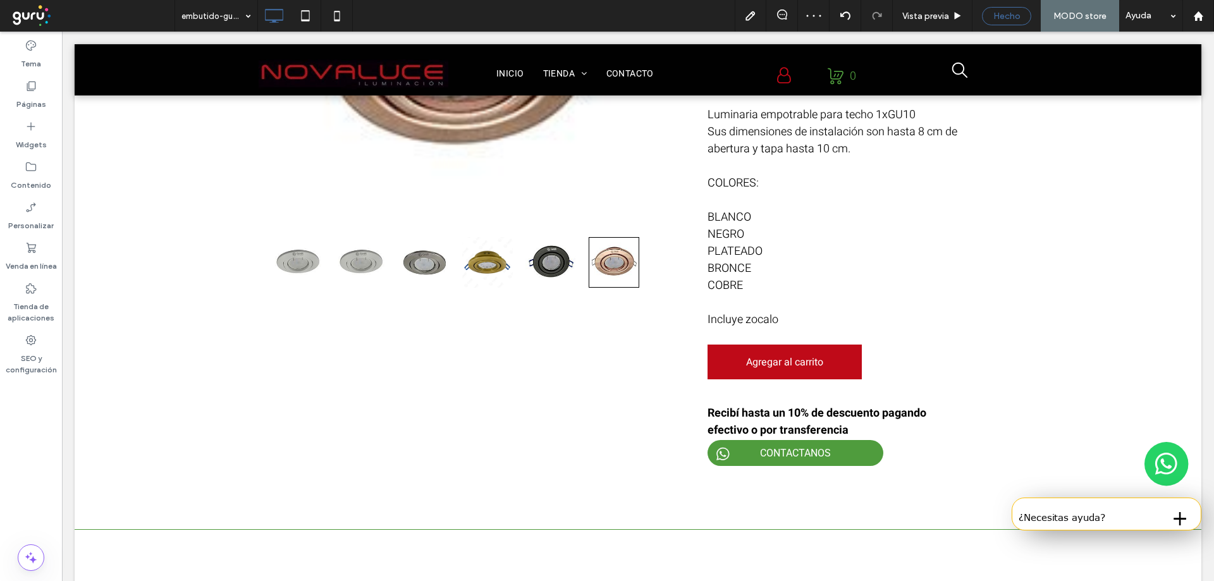
click at [1017, 18] on span "Hecho" at bounding box center [1006, 16] width 27 height 11
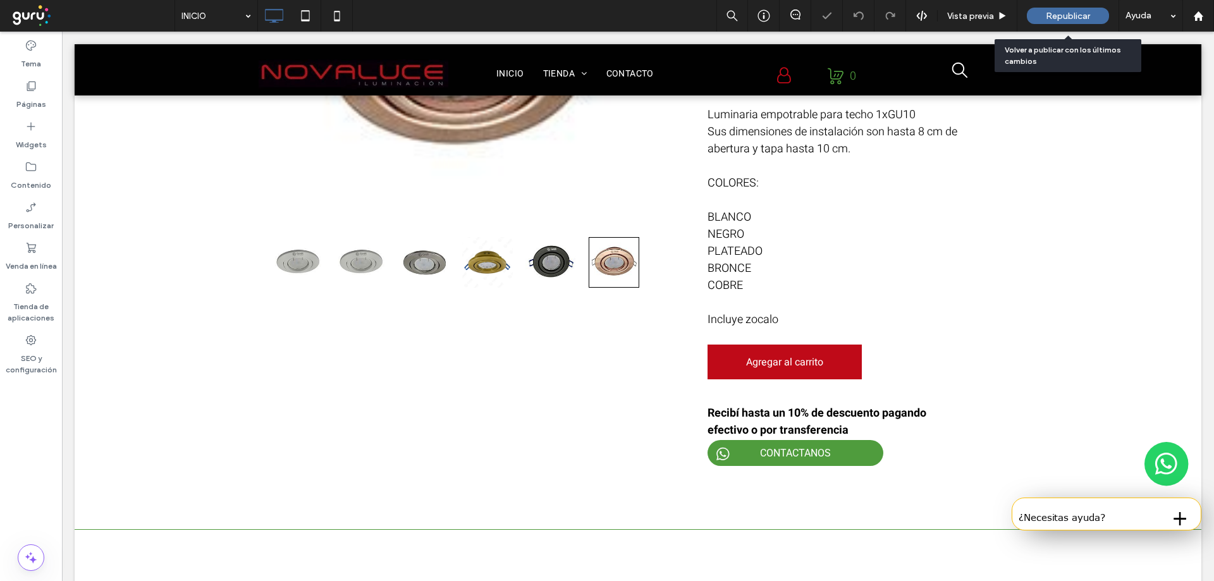
click at [1066, 17] on span "Republicar" at bounding box center [1068, 16] width 44 height 11
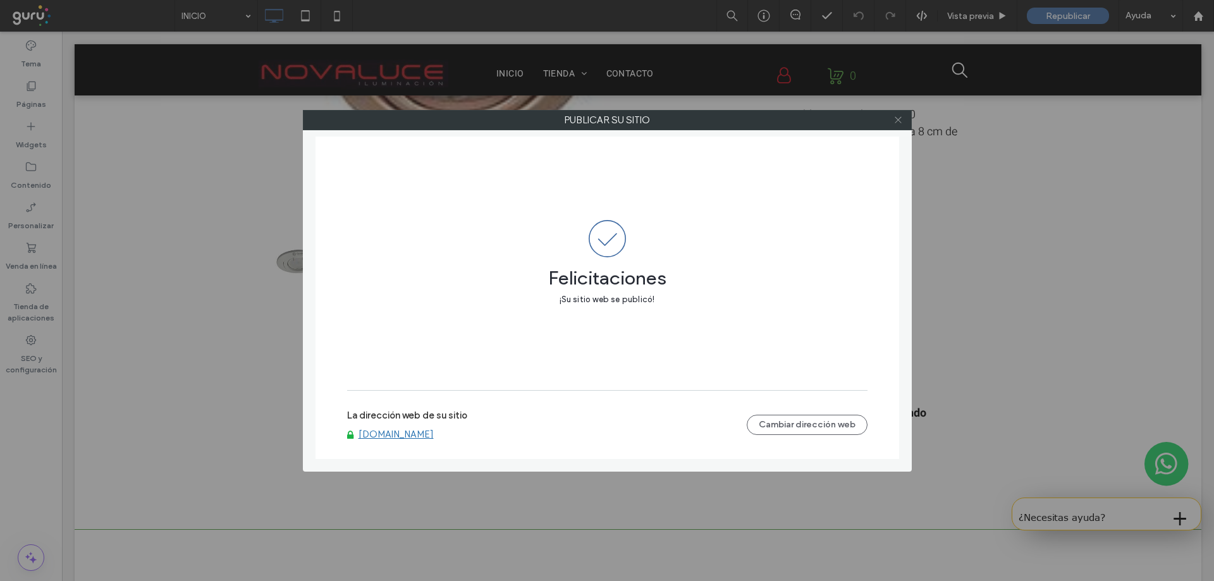
click at [901, 120] on icon at bounding box center [898, 119] width 9 height 9
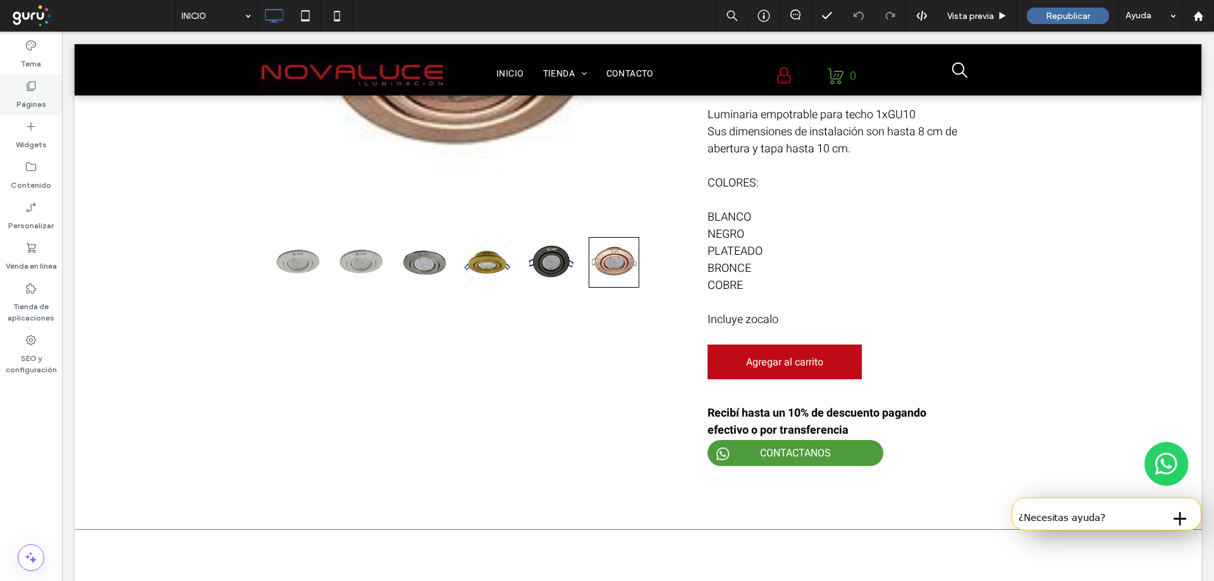
click at [32, 94] on label "Páginas" at bounding box center [31, 101] width 30 height 18
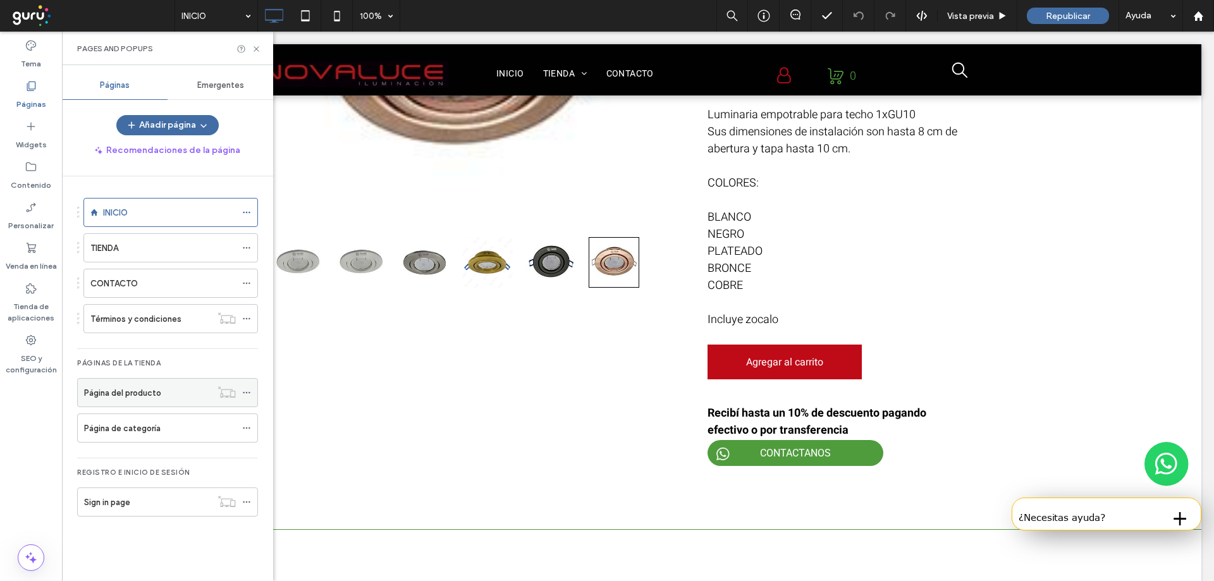
click at [132, 399] on label "Página del producto" at bounding box center [122, 393] width 77 height 22
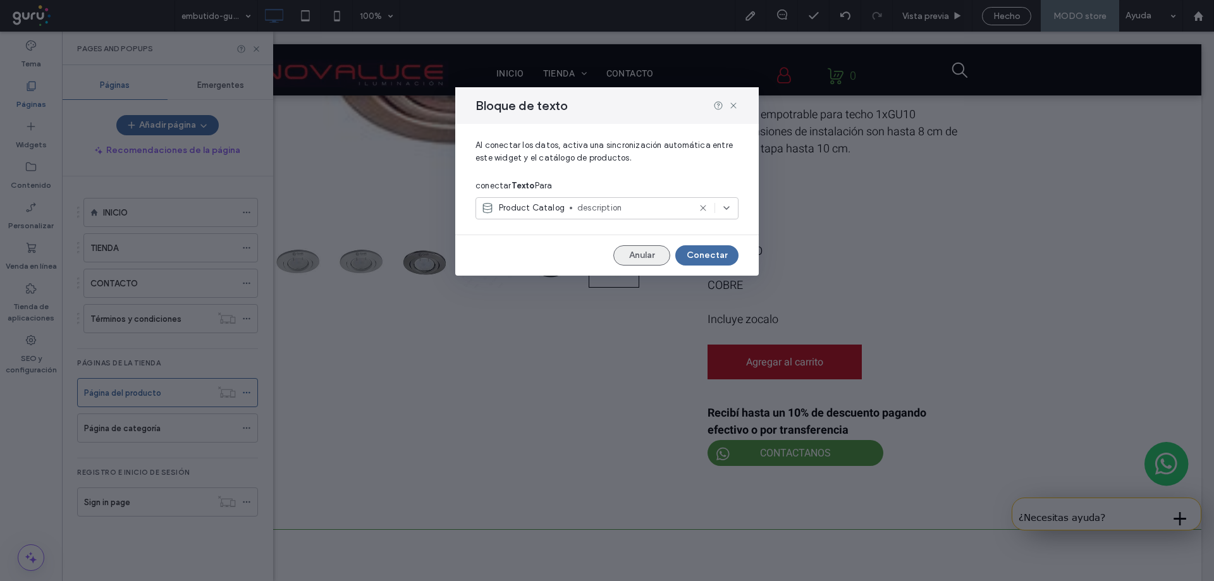
click at [636, 252] on button "Anular" at bounding box center [641, 255] width 57 height 20
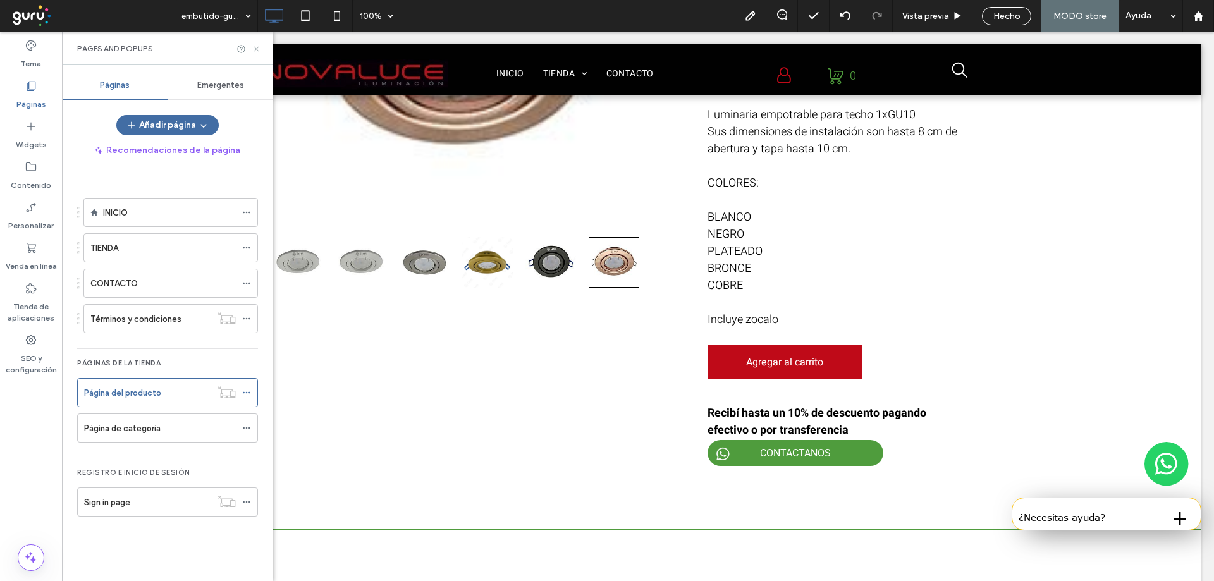
click at [256, 46] on icon at bounding box center [256, 48] width 9 height 9
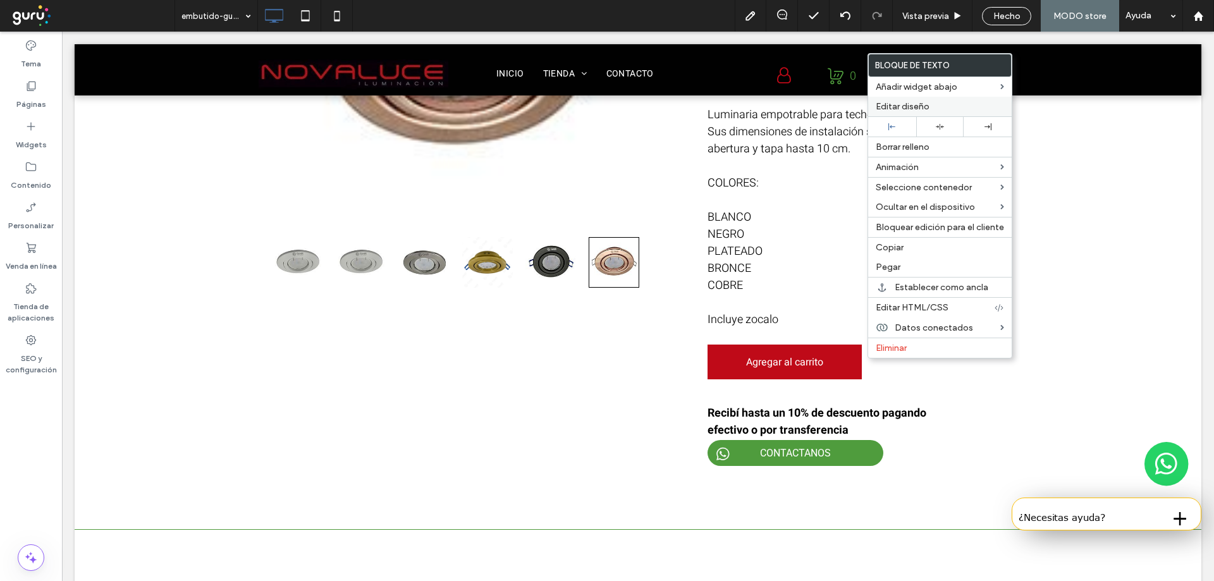
click at [909, 104] on span "Editar diseño" at bounding box center [903, 106] width 54 height 11
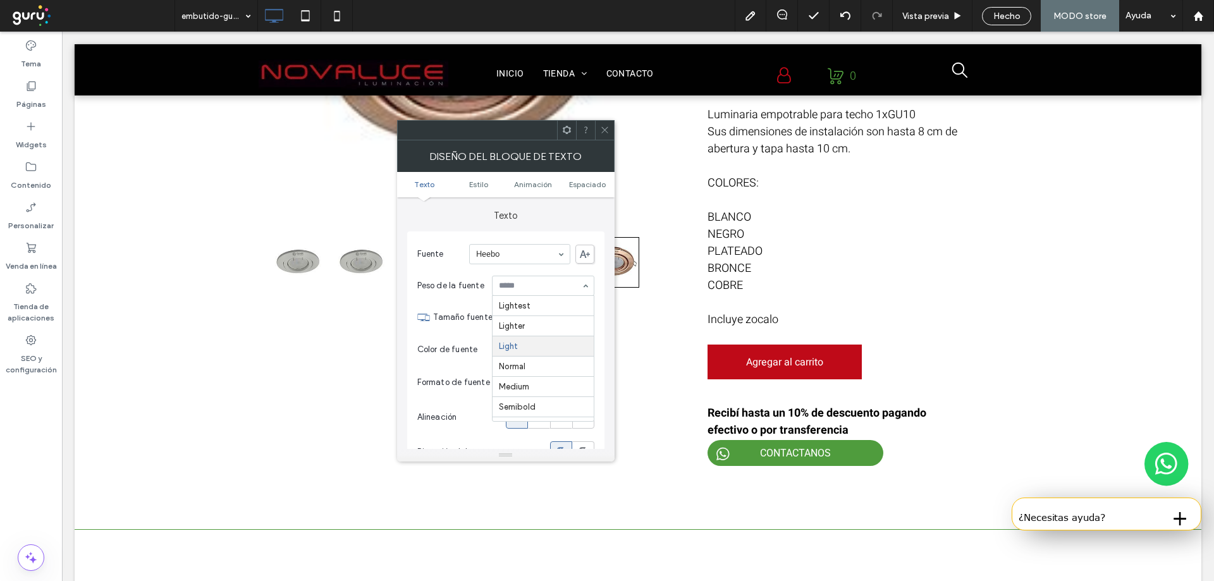
scroll to position [40, 0]
click at [520, 286] on input at bounding box center [540, 285] width 82 height 9
click at [604, 132] on icon at bounding box center [604, 129] width 9 height 9
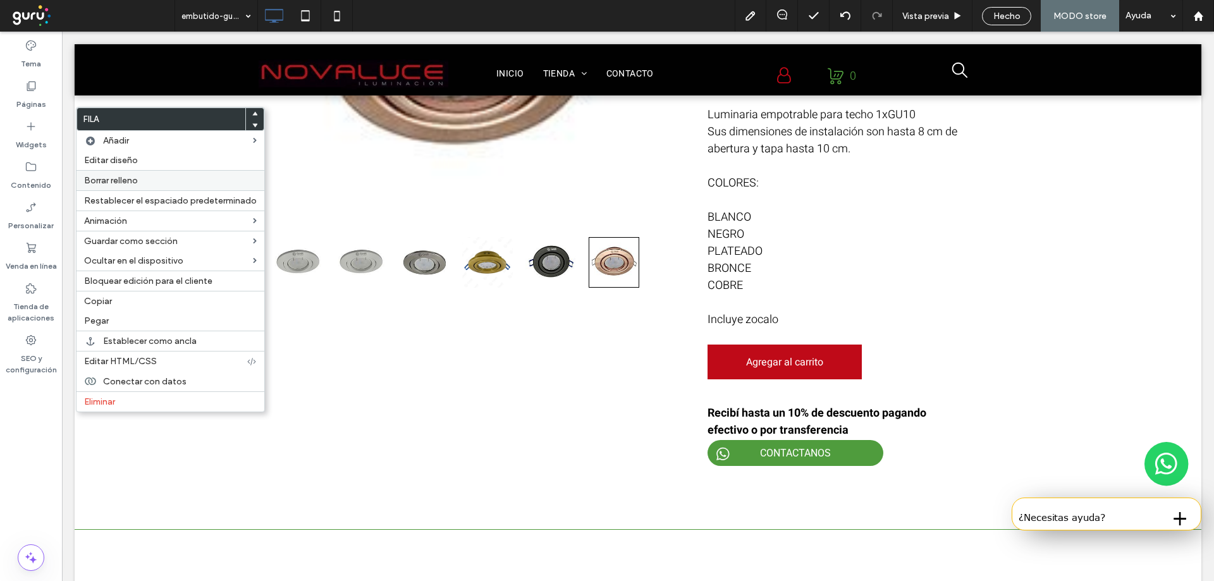
click at [111, 180] on span "Borrar relleno" at bounding box center [111, 180] width 54 height 11
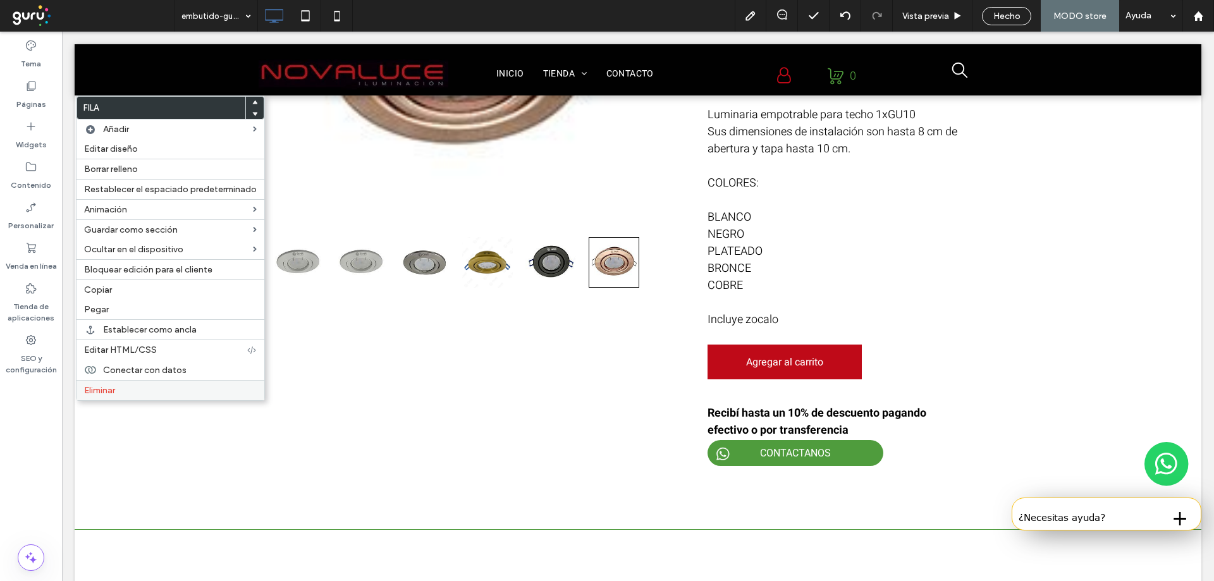
click at [128, 388] on label "Eliminar" at bounding box center [170, 390] width 173 height 11
click at [115, 149] on span "Editar diseño" at bounding box center [111, 149] width 54 height 11
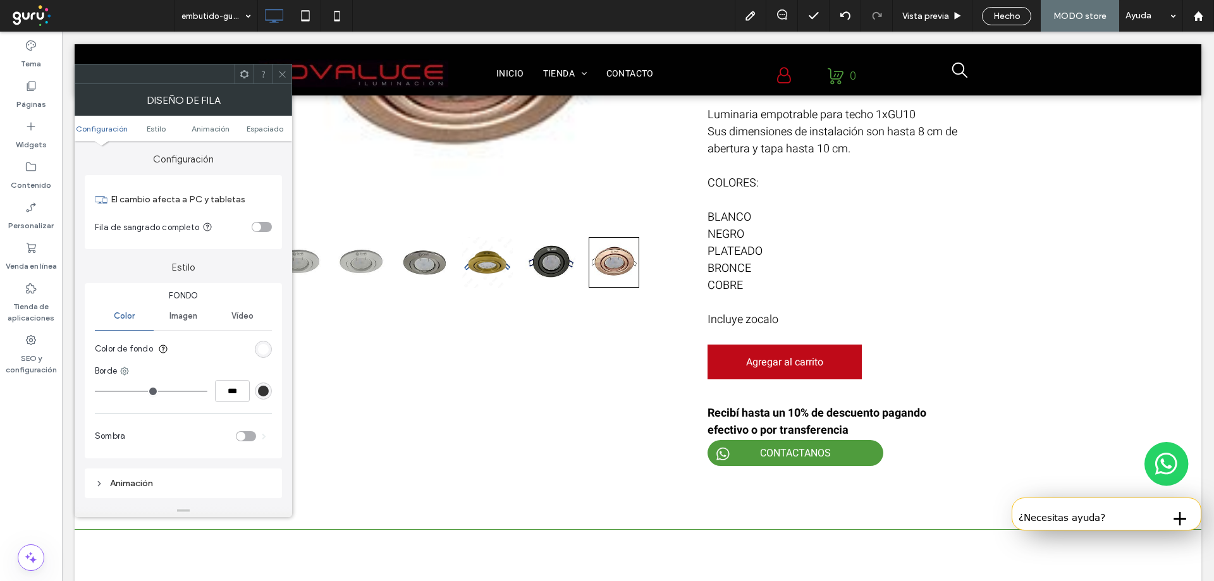
drag, startPoint x: 269, startPoint y: 135, endPoint x: 263, endPoint y: 133, distance: 6.6
click at [269, 135] on ul "Configuración Estilo Animación Espaciado" at bounding box center [184, 128] width 218 height 25
click at [257, 129] on span "Espaciado" at bounding box center [265, 128] width 37 height 9
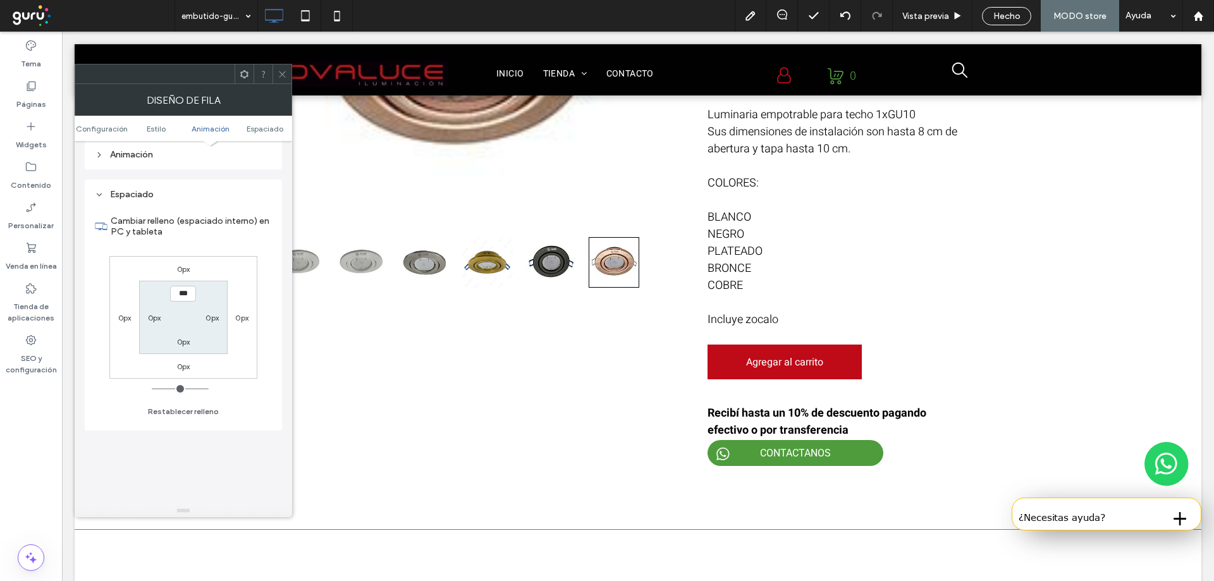
scroll to position [357, 0]
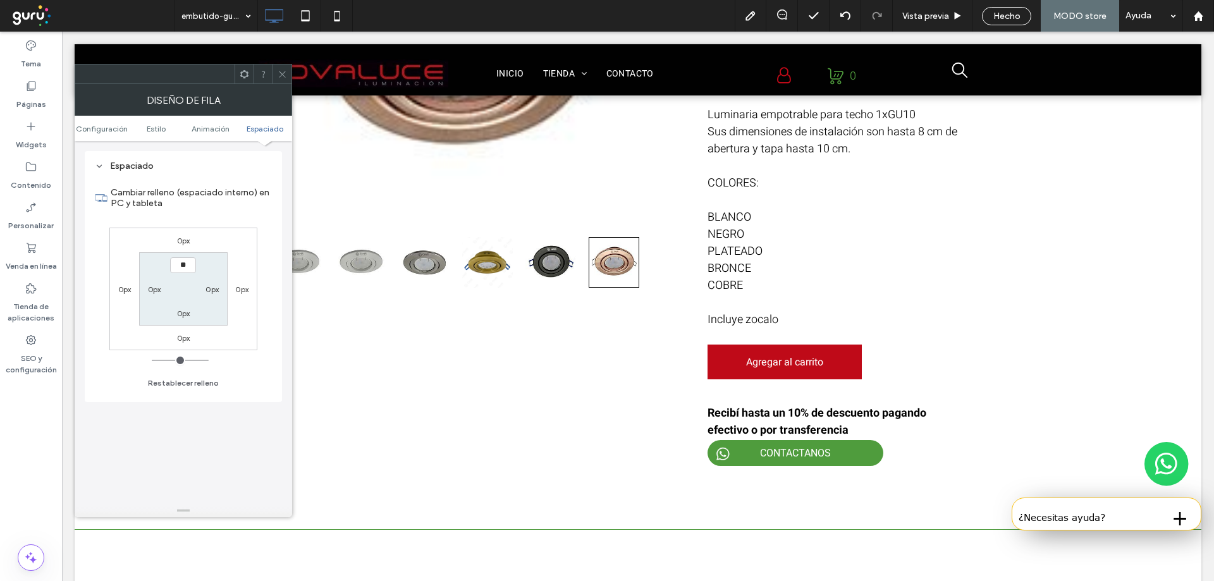
type input "****"
type input "**"
click at [286, 78] on span at bounding box center [282, 74] width 9 height 19
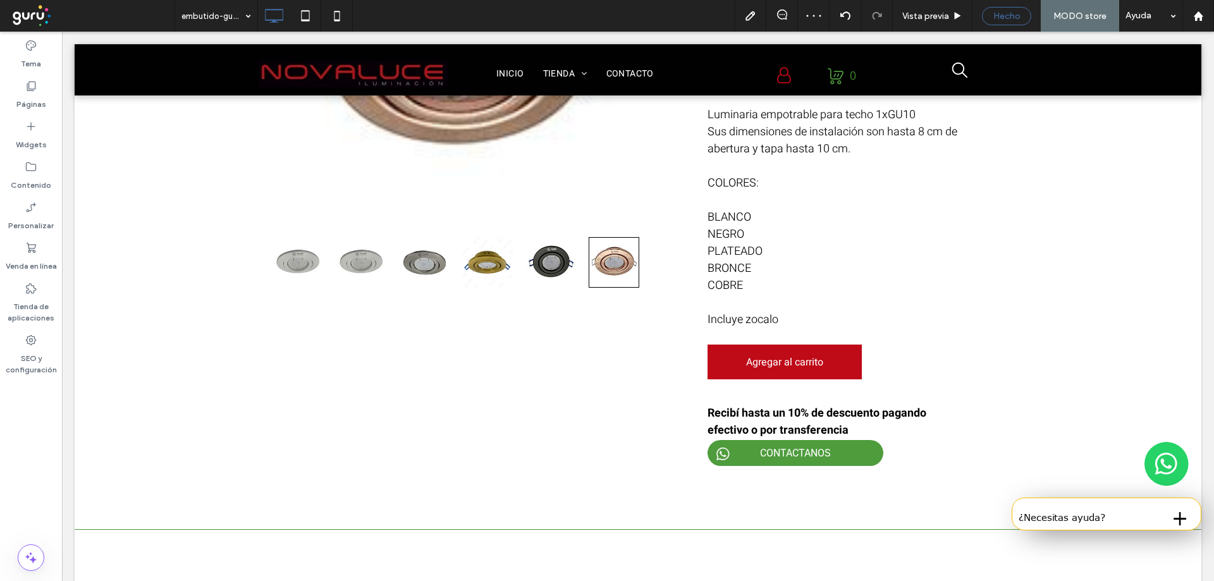
click at [1018, 12] on span "Hecho" at bounding box center [1006, 16] width 27 height 11
click at [37, 269] on label "Venda en línea" at bounding box center [31, 263] width 51 height 18
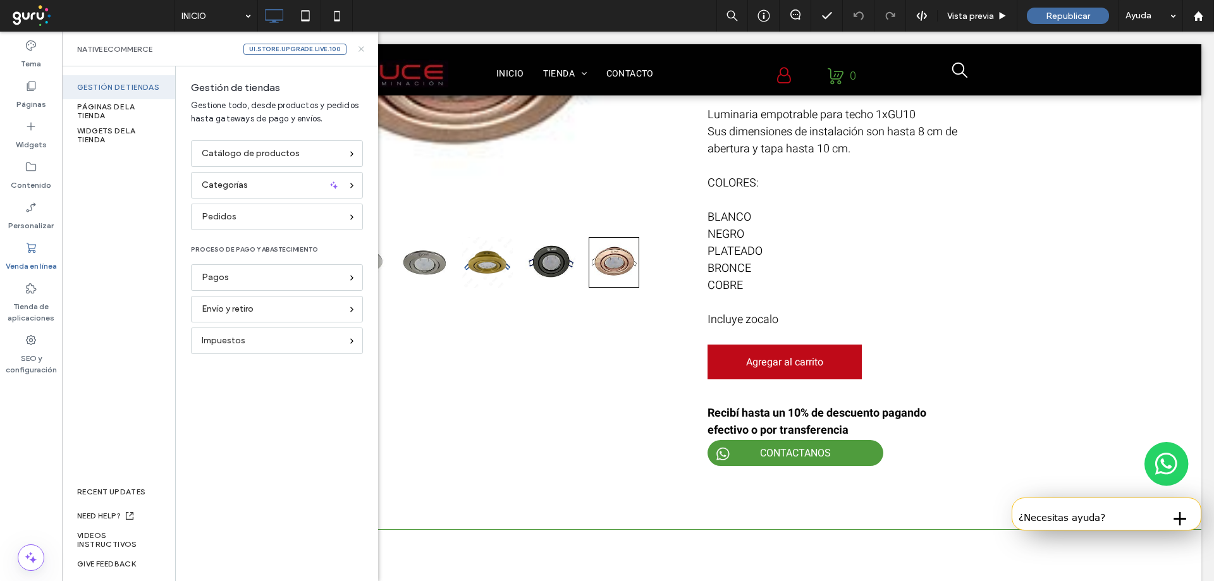
click at [360, 48] on use at bounding box center [361, 48] width 5 height 5
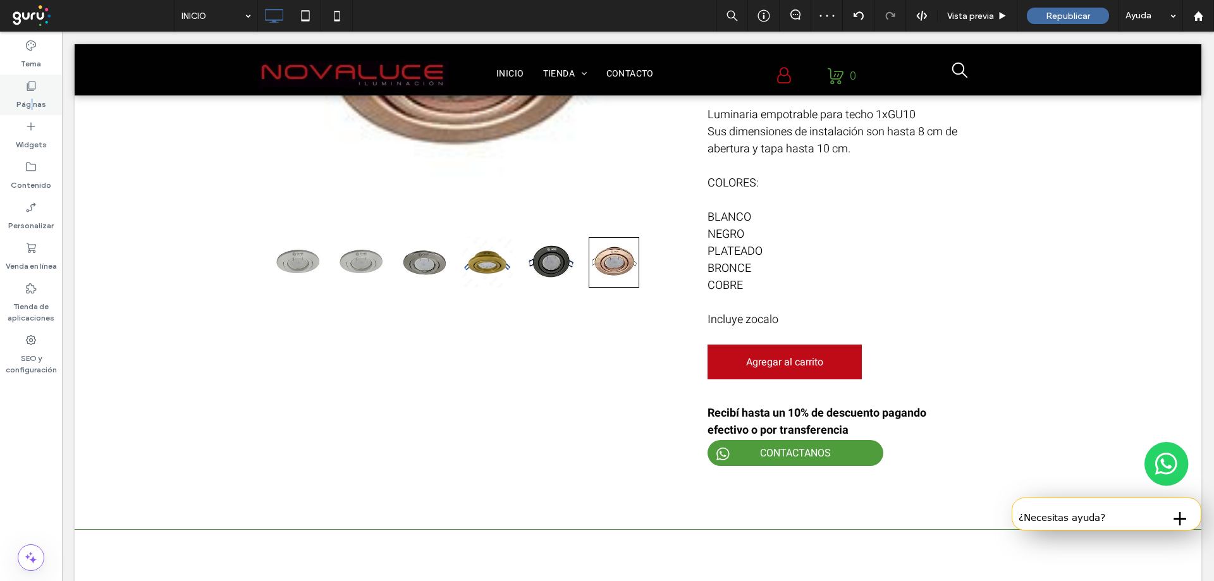
click at [31, 100] on label "Páginas" at bounding box center [31, 101] width 30 height 18
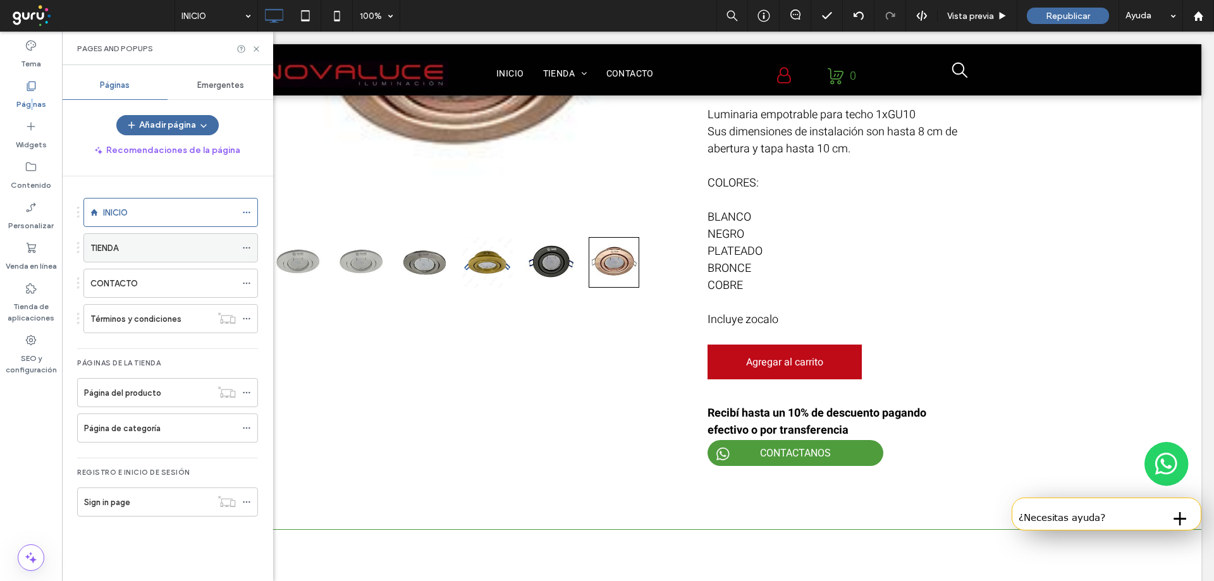
click at [98, 255] on div "TIENDA" at bounding box center [162, 248] width 145 height 28
click at [136, 394] on label "Página del producto" at bounding box center [122, 393] width 77 height 22
click at [135, 258] on div "TIENDA" at bounding box center [162, 248] width 145 height 28
click at [142, 388] on label "Página del producto" at bounding box center [122, 393] width 77 height 22
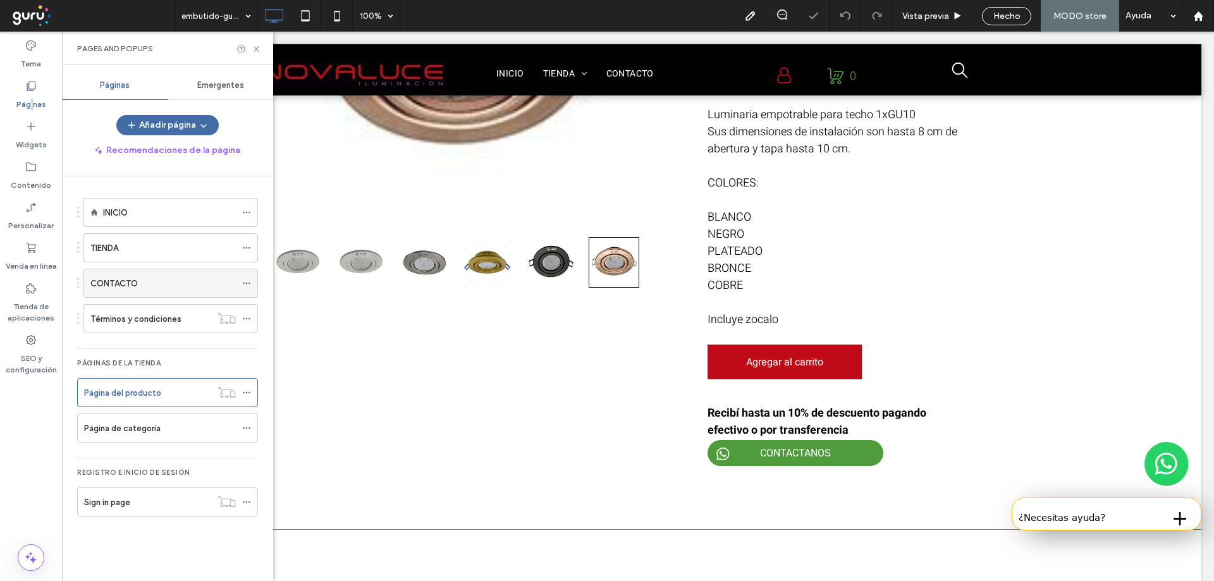
click at [97, 293] on div "CONTACTO" at bounding box center [162, 283] width 145 height 28
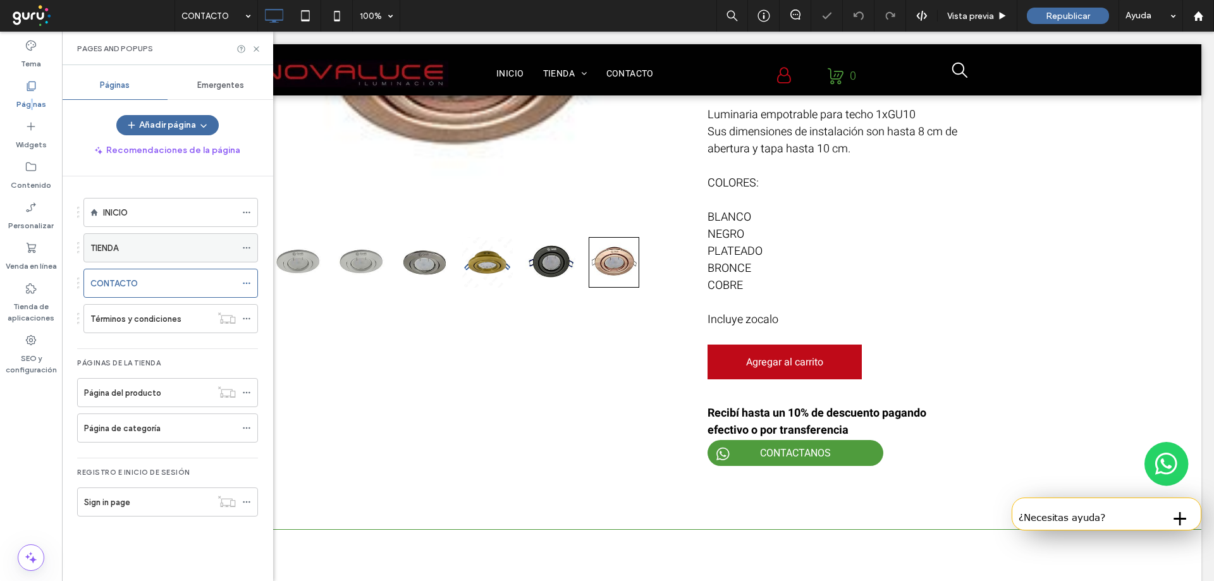
click at [114, 249] on label "TIENDA" at bounding box center [104, 248] width 28 height 22
click at [117, 435] on div "Página de categoría" at bounding box center [160, 428] width 152 height 28
click at [258, 48] on icon at bounding box center [256, 48] width 9 height 9
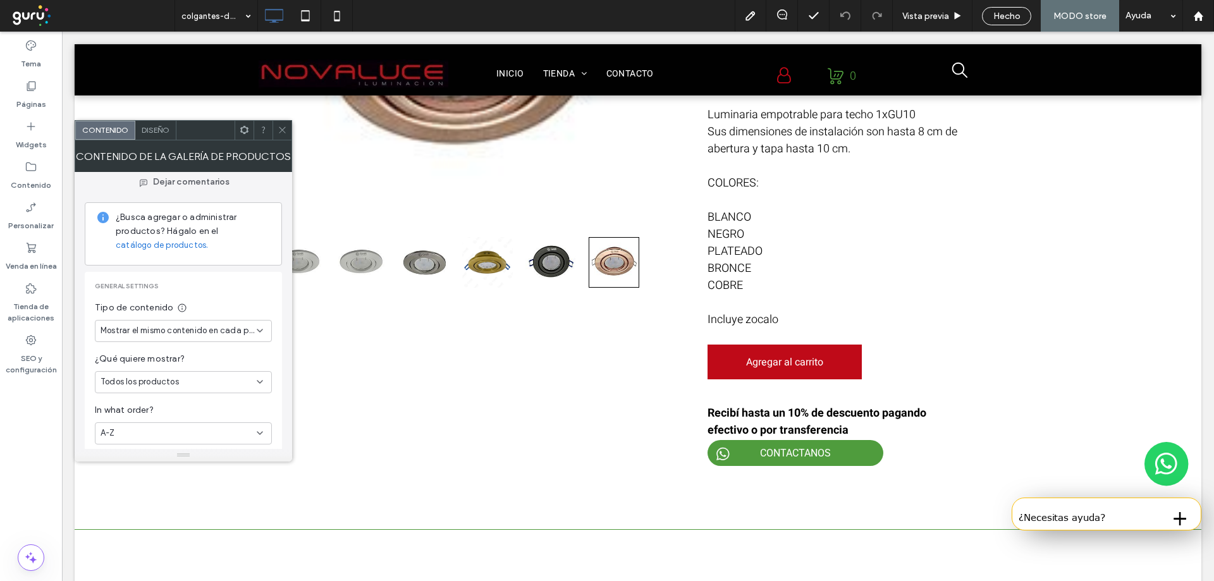
scroll to position [106, 0]
click at [216, 335] on span "Mostrar el mismo contenido en cada página" at bounding box center [179, 329] width 156 height 13
click at [201, 350] on span "Mostrar diferentes contenidos por categoría" at bounding box center [181, 351] width 161 height 13
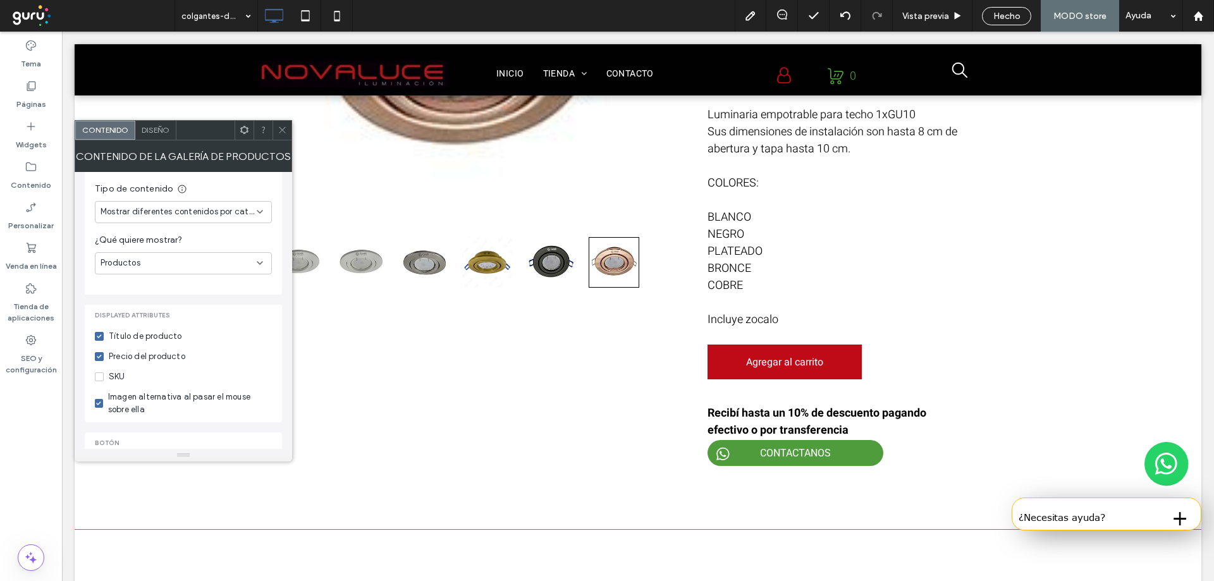
scroll to position [117, 0]
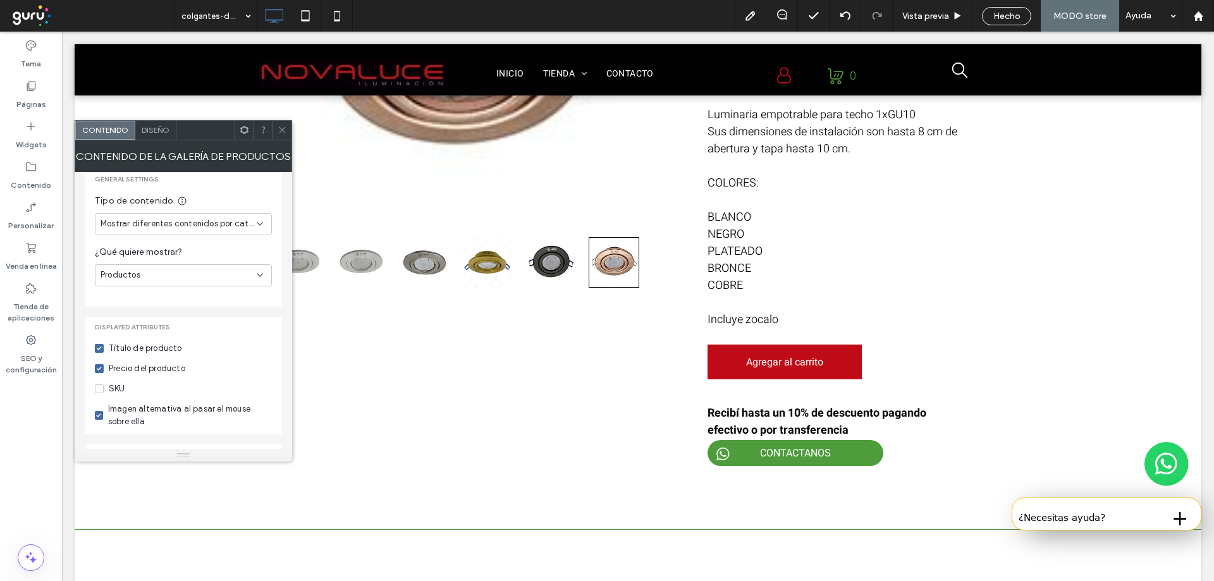
click at [185, 222] on span "Mostrar diferentes contenidos por categoría" at bounding box center [179, 224] width 156 height 13
click at [196, 268] on span "Mostrar el mismo contenido en cada página" at bounding box center [181, 268] width 161 height 13
click at [151, 326] on div "A-Z" at bounding box center [179, 326] width 156 height 13
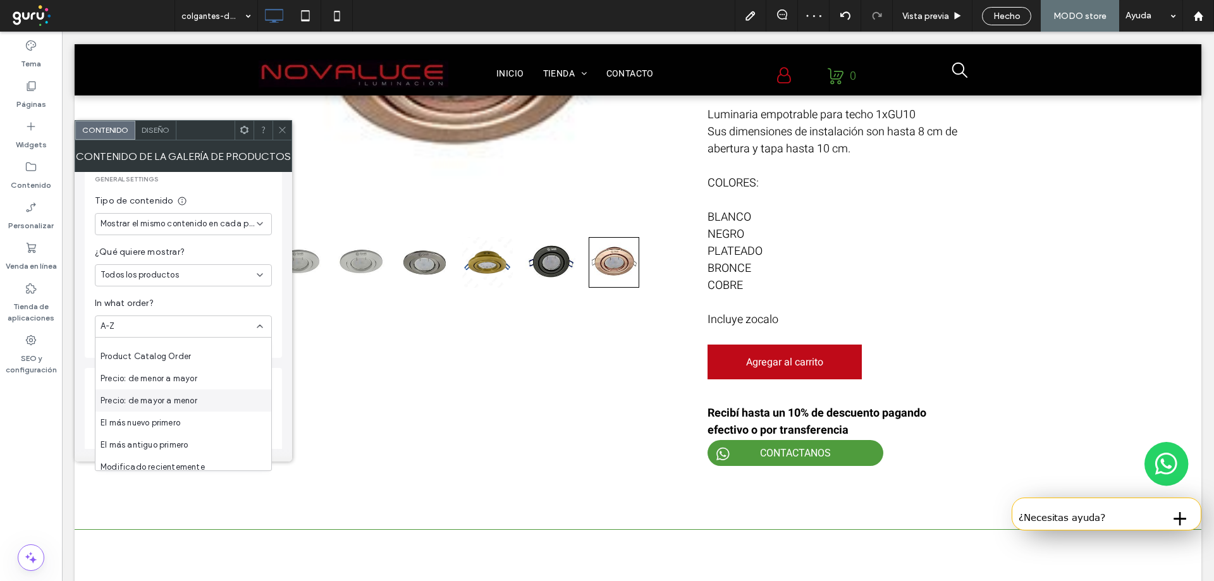
scroll to position [22, 0]
click at [137, 370] on span "Precio: de menor a mayor" at bounding box center [149, 371] width 97 height 13
click at [167, 217] on div "Mostrar el mismo contenido en cada página" at bounding box center [183, 224] width 177 height 22
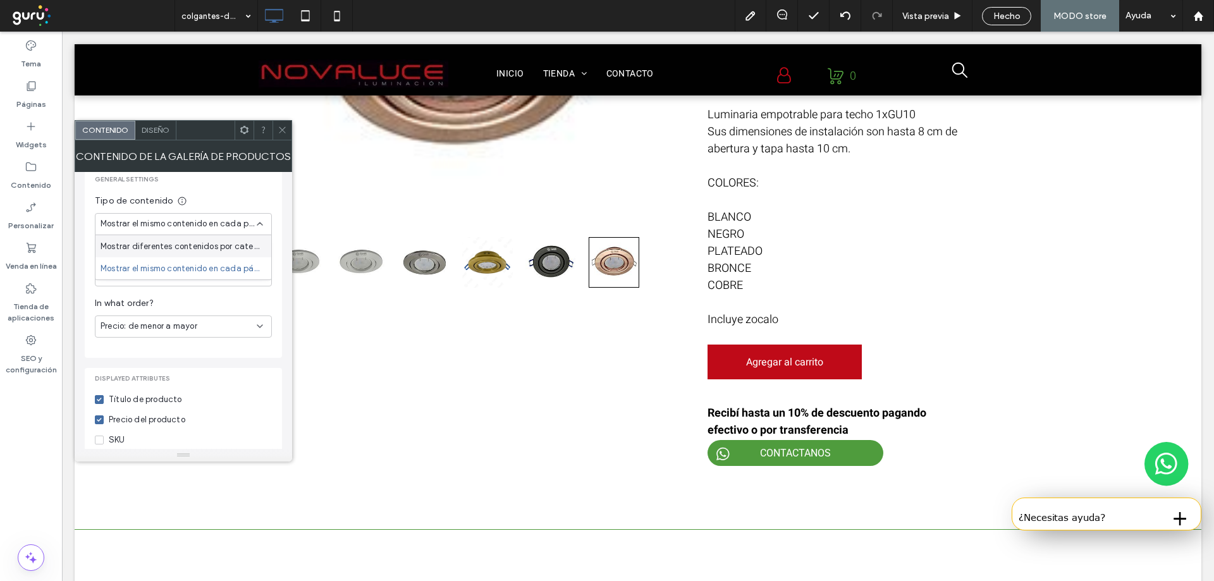
click at [211, 241] on span "Mostrar diferentes contenidos por categoría" at bounding box center [181, 246] width 161 height 13
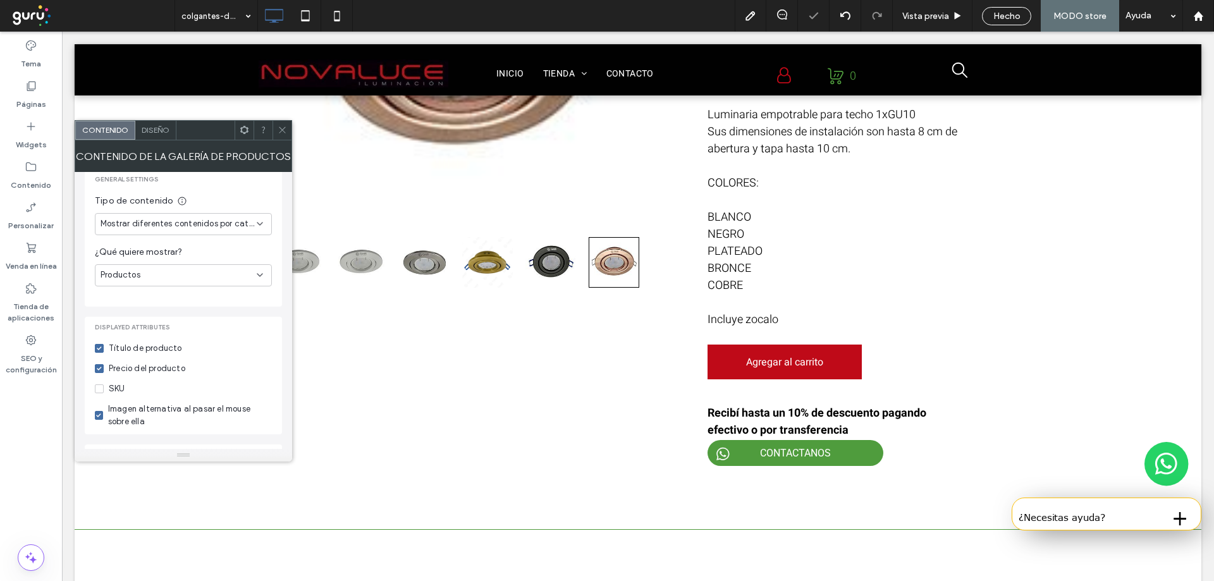
click at [284, 127] on icon at bounding box center [282, 129] width 9 height 9
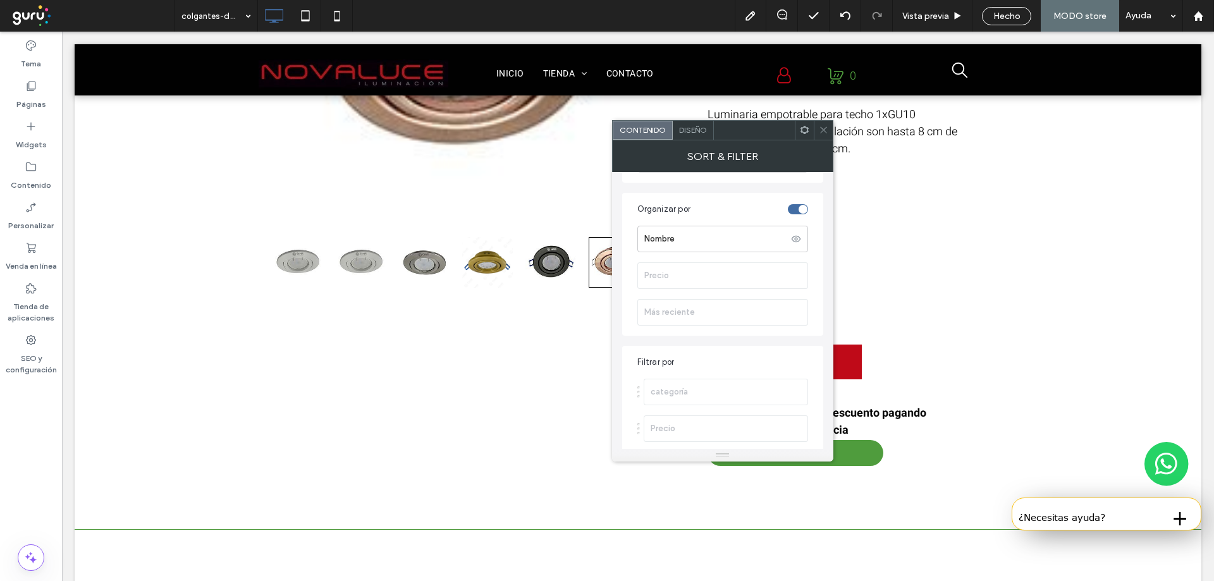
scroll to position [175, 0]
click at [783, 274] on label "Precio" at bounding box center [725, 272] width 163 height 25
click at [796, 206] on div "toggle" at bounding box center [798, 206] width 20 height 10
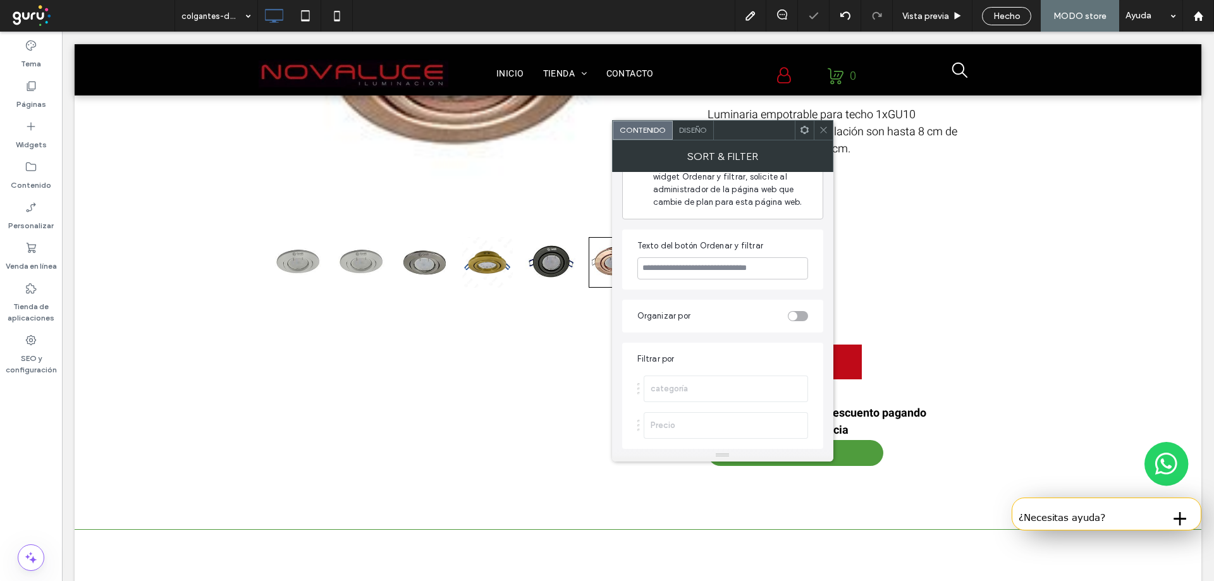
click at [801, 317] on div "toggle" at bounding box center [798, 316] width 20 height 10
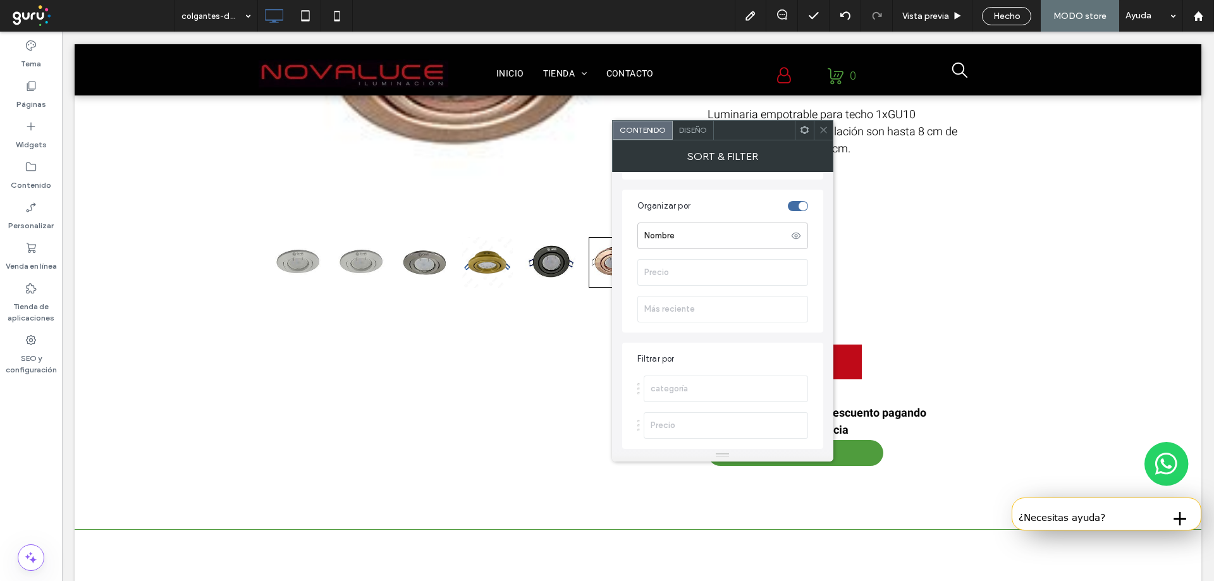
click at [821, 131] on icon at bounding box center [823, 129] width 9 height 9
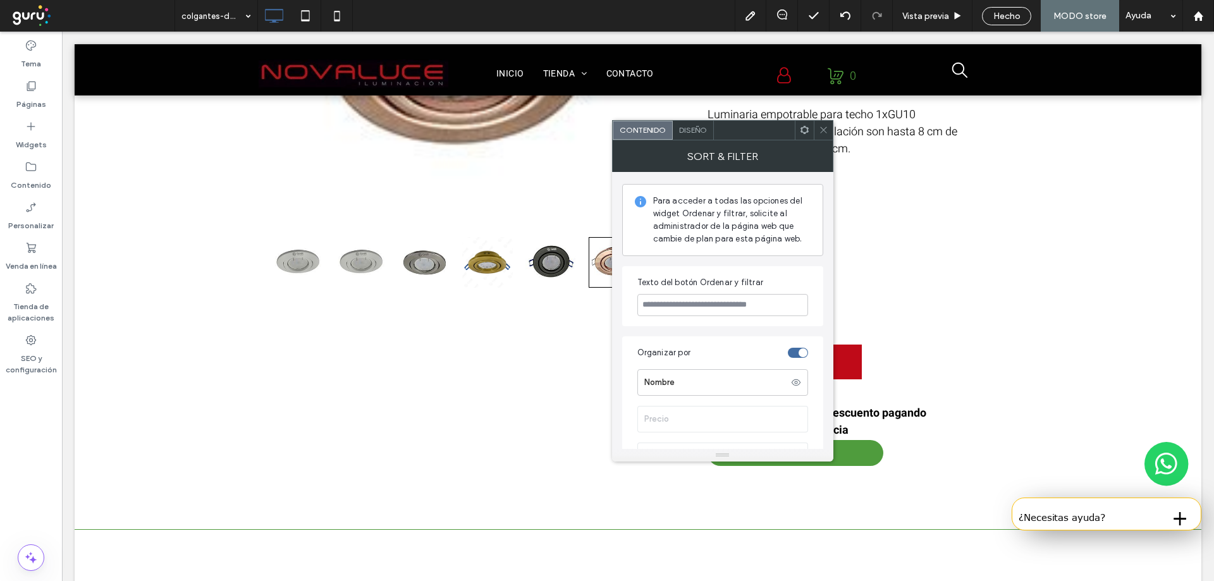
scroll to position [84, 0]
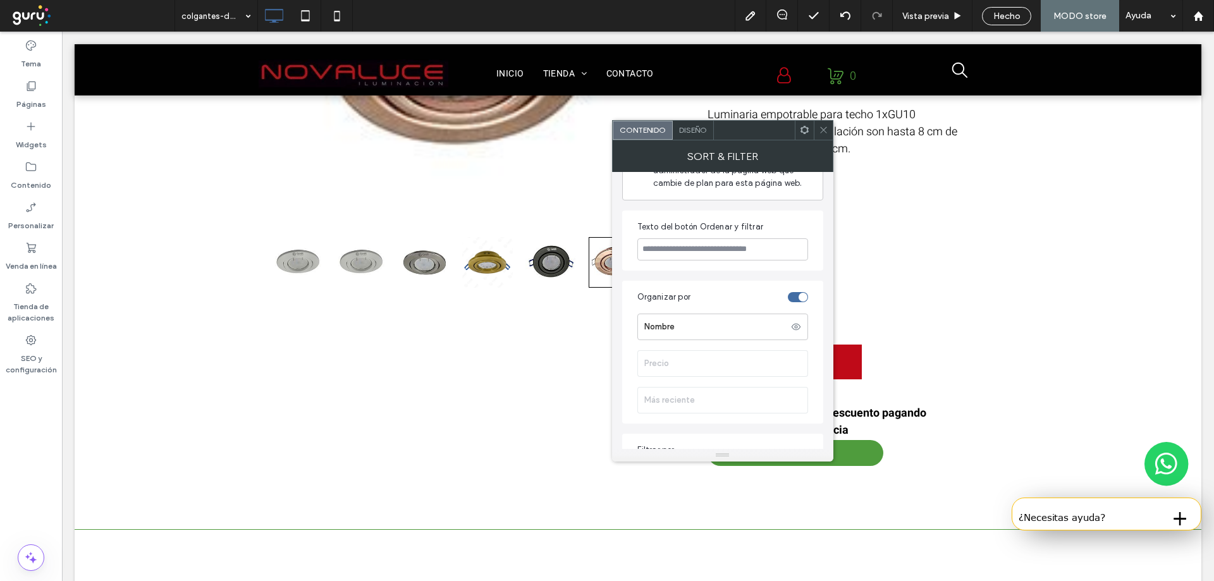
click at [702, 132] on span "Diseño" at bounding box center [693, 129] width 28 height 9
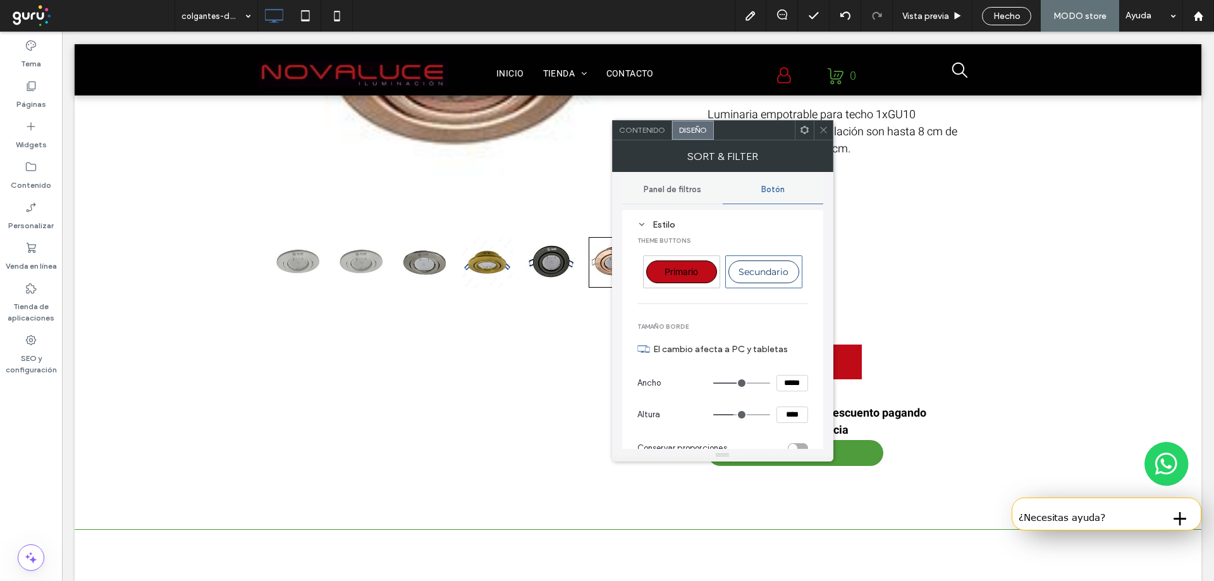
click at [648, 127] on span "Contenido" at bounding box center [642, 129] width 46 height 9
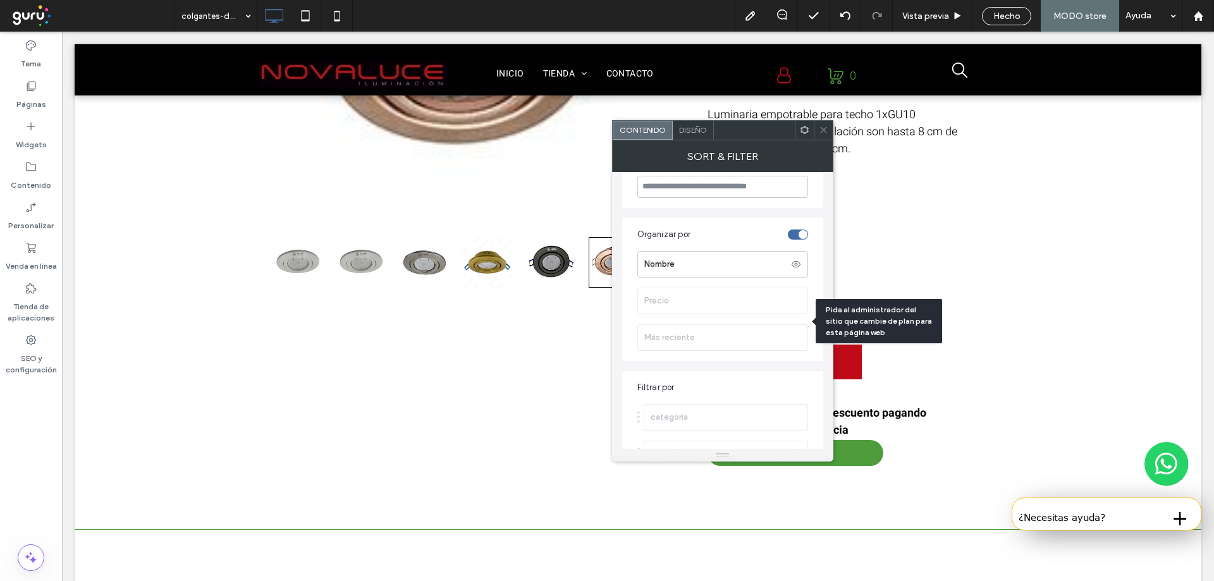
scroll to position [169, 0]
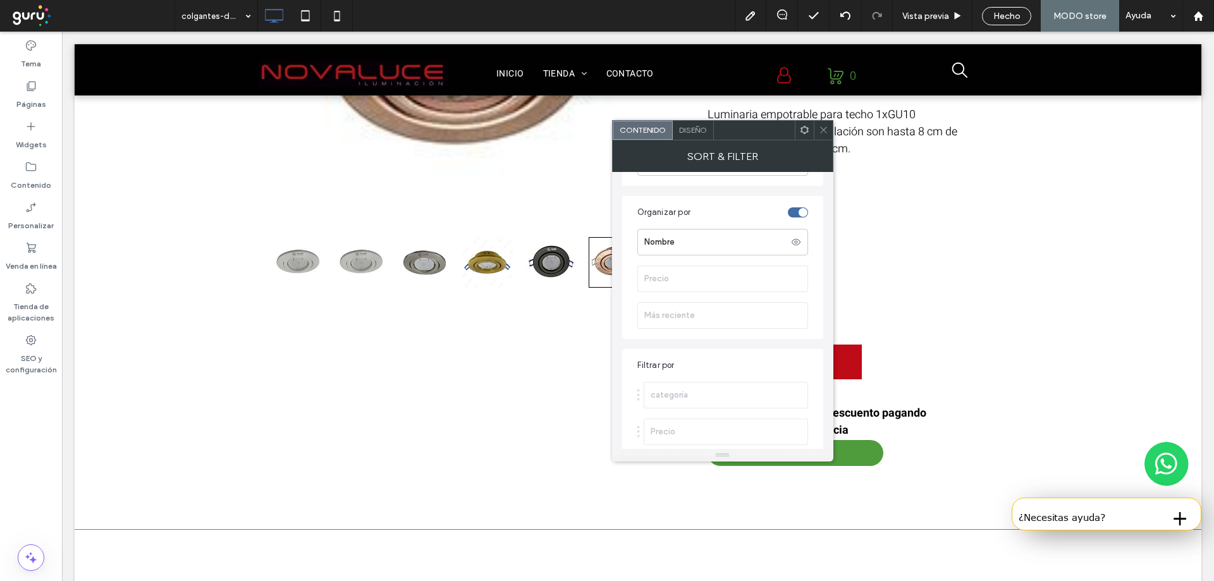
click at [791, 213] on div "toggle" at bounding box center [798, 212] width 20 height 10
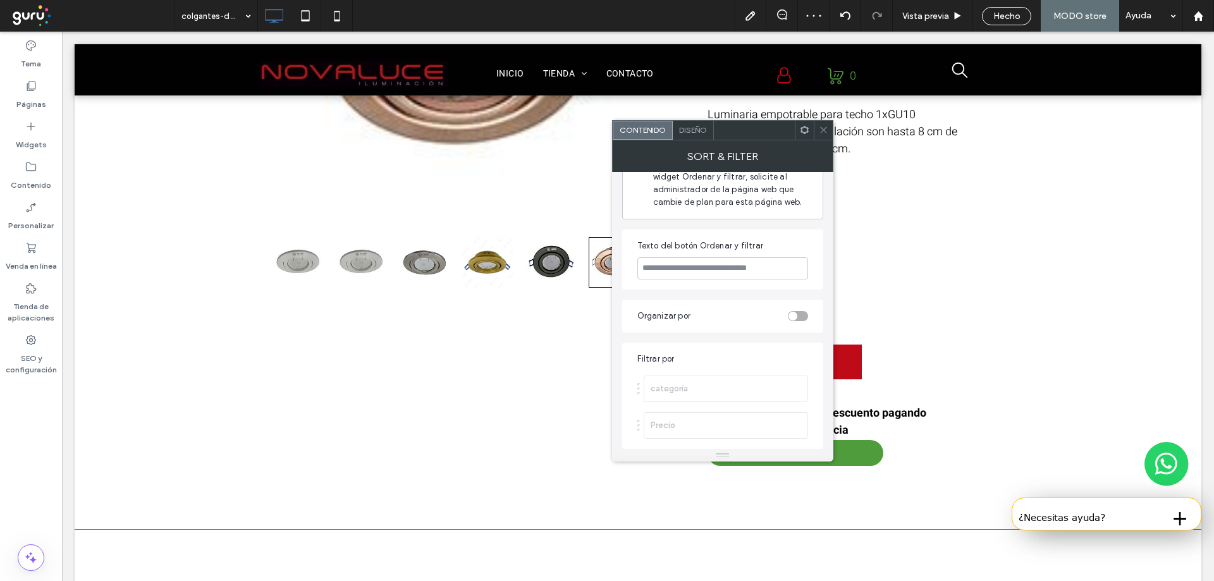
click at [802, 316] on div "toggle" at bounding box center [798, 316] width 20 height 10
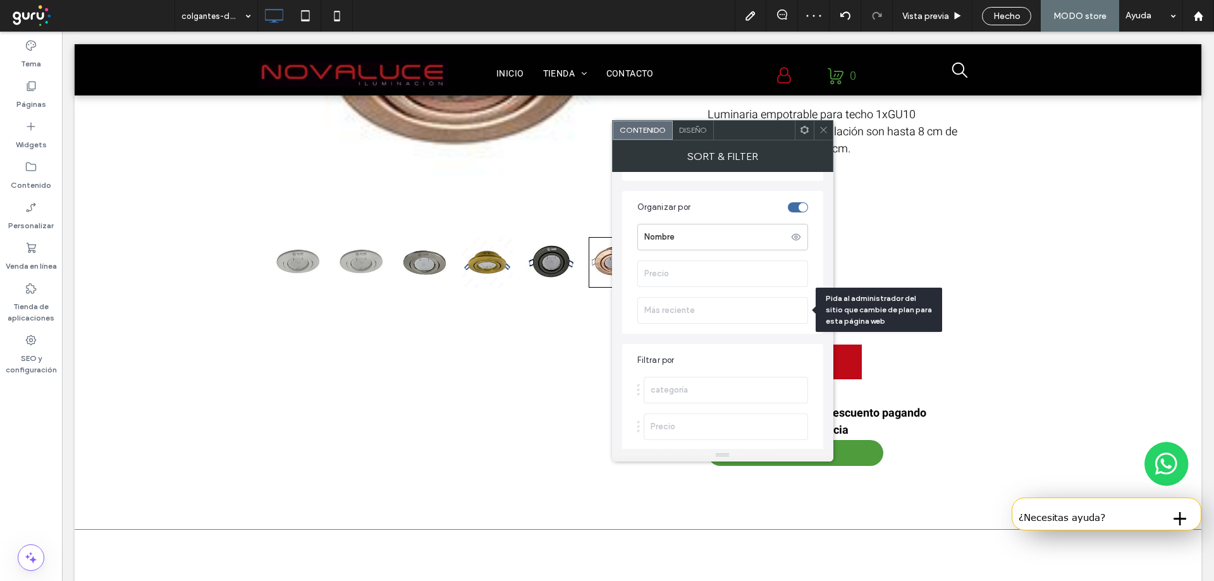
scroll to position [175, 0]
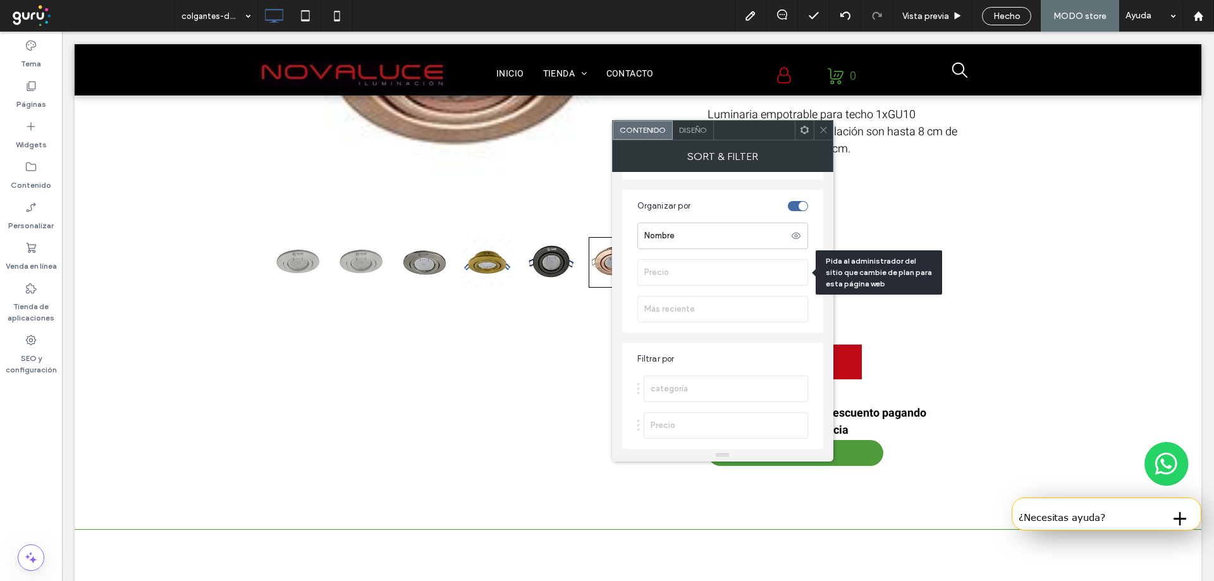
click at [679, 278] on label "Precio" at bounding box center [725, 272] width 163 height 25
click at [823, 132] on icon at bounding box center [823, 129] width 9 height 9
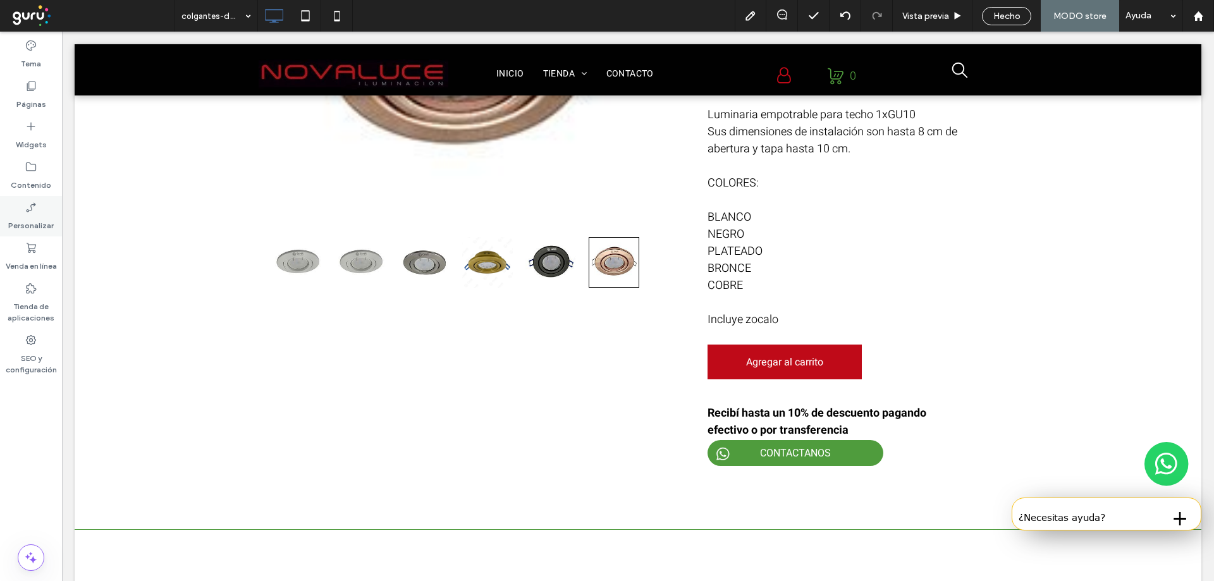
drag, startPoint x: 33, startPoint y: 212, endPoint x: 27, endPoint y: 259, distance: 47.2
click at [34, 212] on icon at bounding box center [31, 207] width 13 height 13
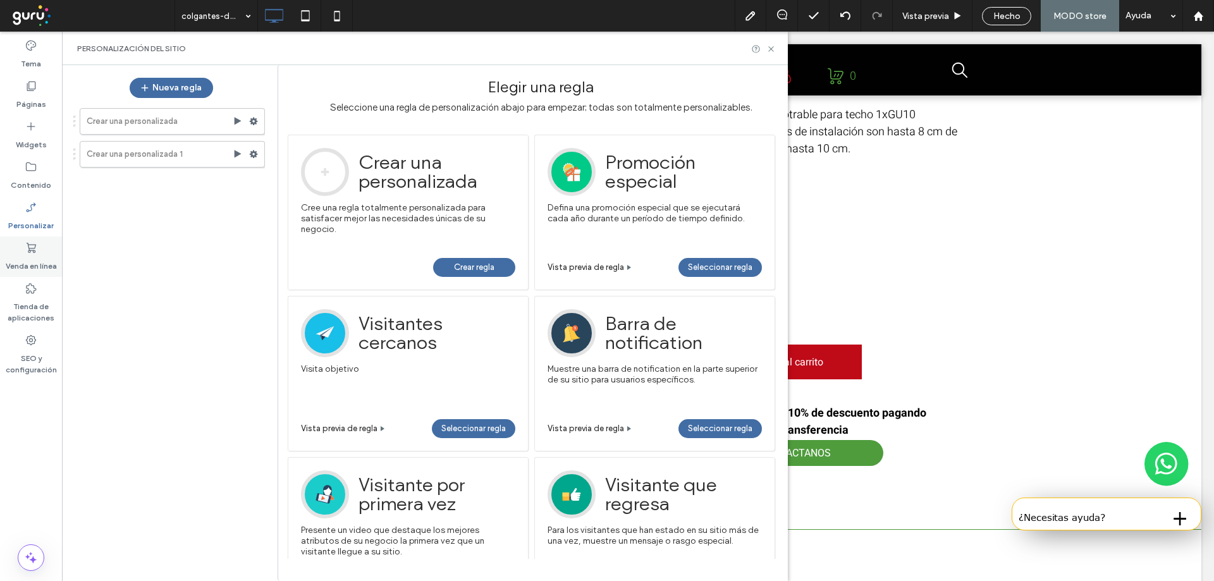
click at [27, 259] on label "Venda en línea" at bounding box center [31, 263] width 51 height 18
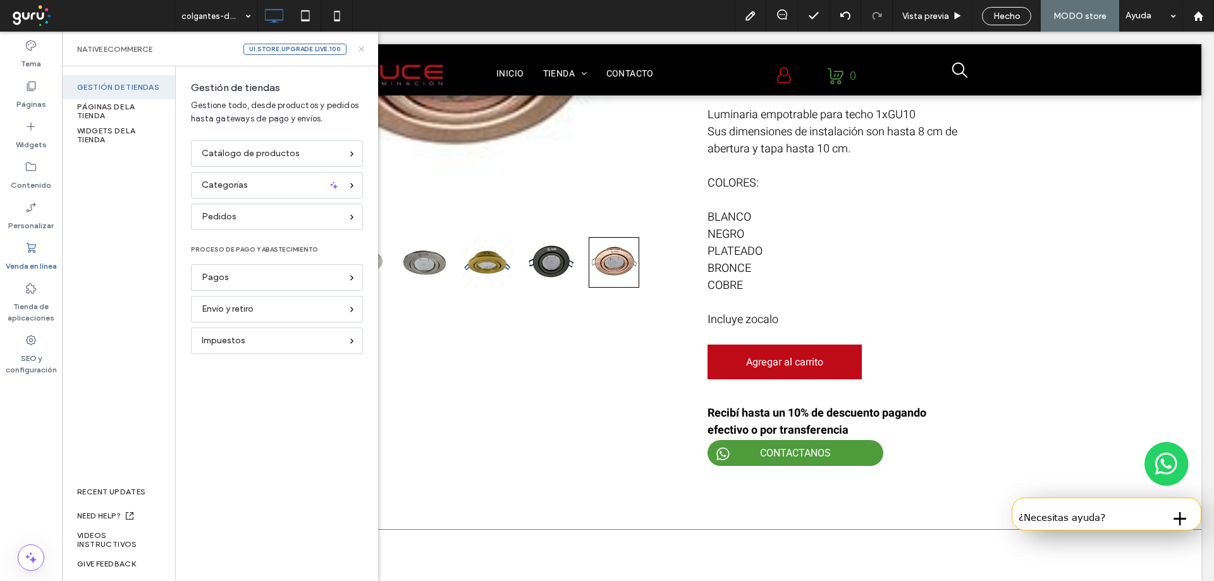
click at [358, 51] on icon at bounding box center [361, 48] width 9 height 9
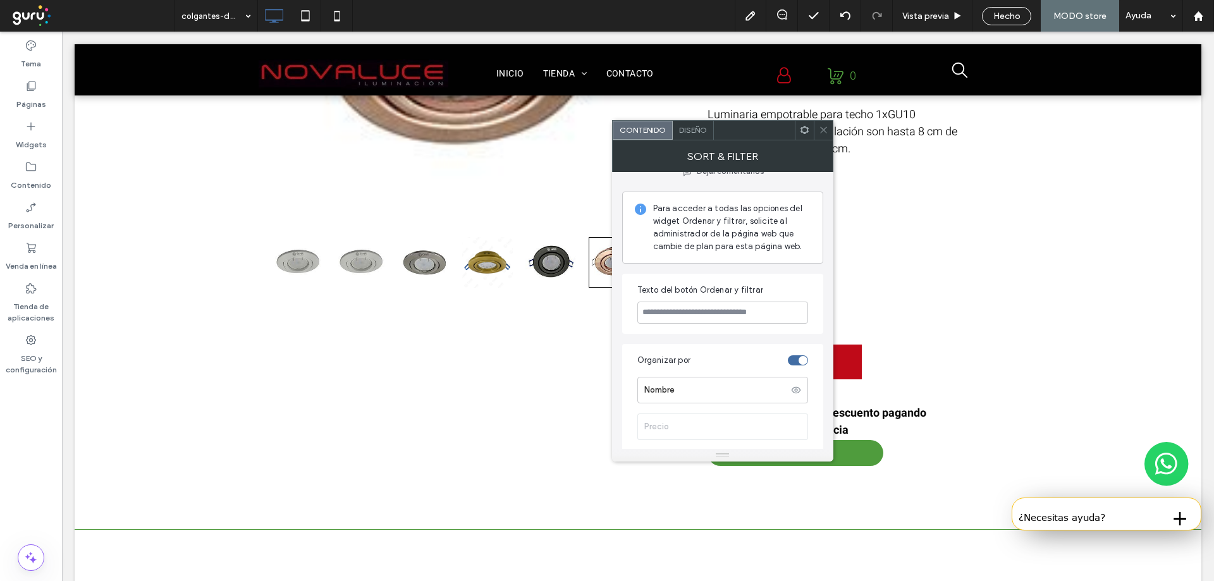
scroll to position [28, 0]
click at [821, 127] on icon at bounding box center [823, 129] width 9 height 9
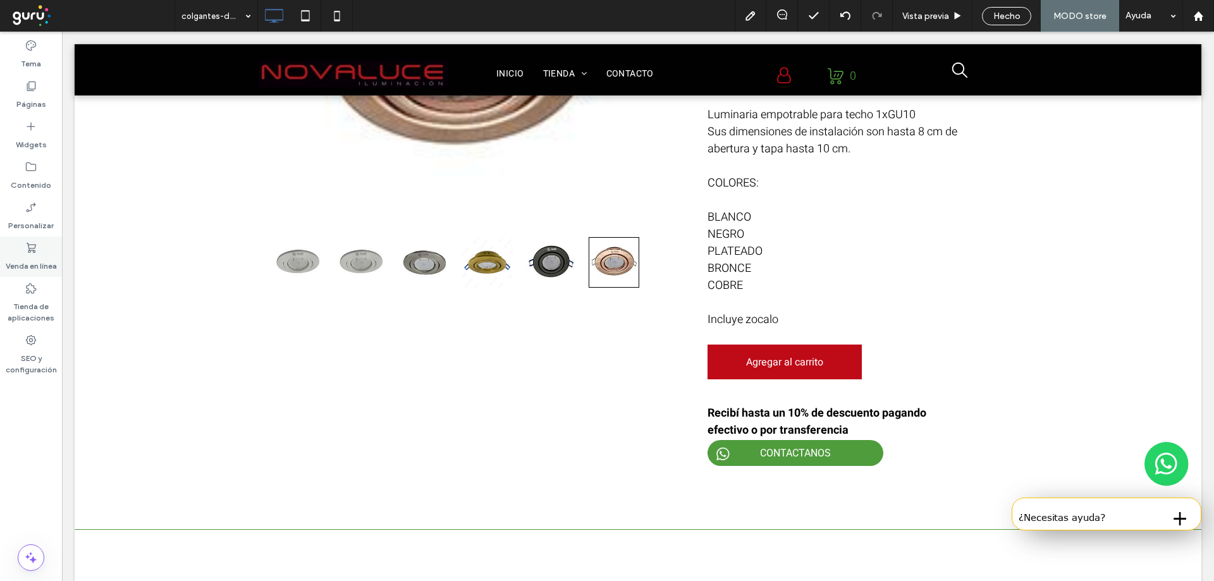
click at [37, 258] on label "Venda en línea" at bounding box center [31, 263] width 51 height 18
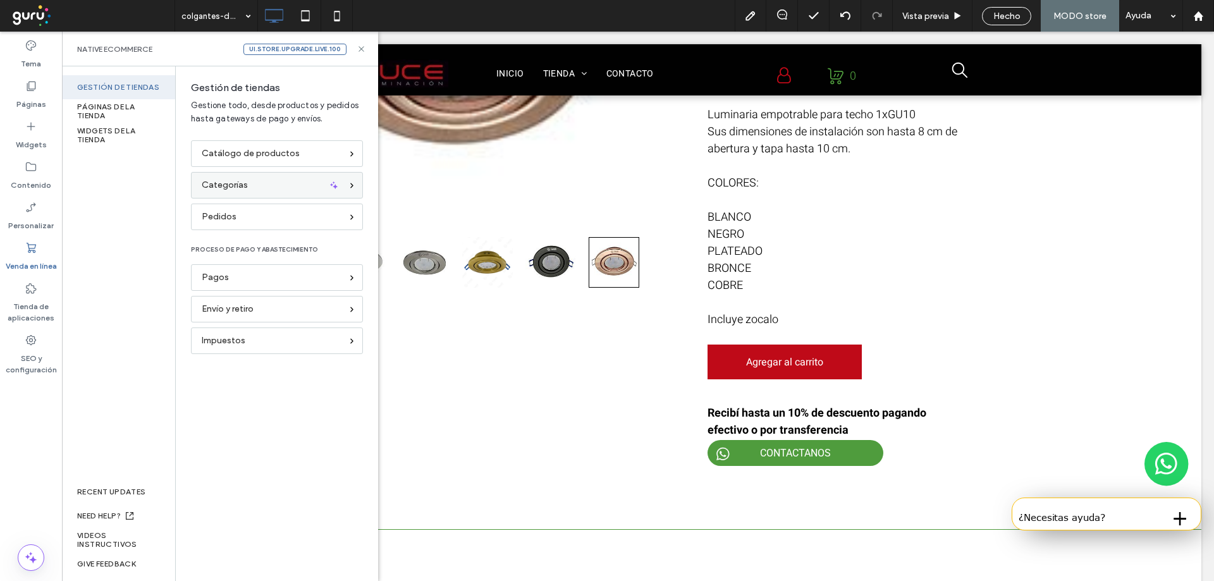
click at [202, 189] on span "Categorías" at bounding box center [225, 185] width 46 height 14
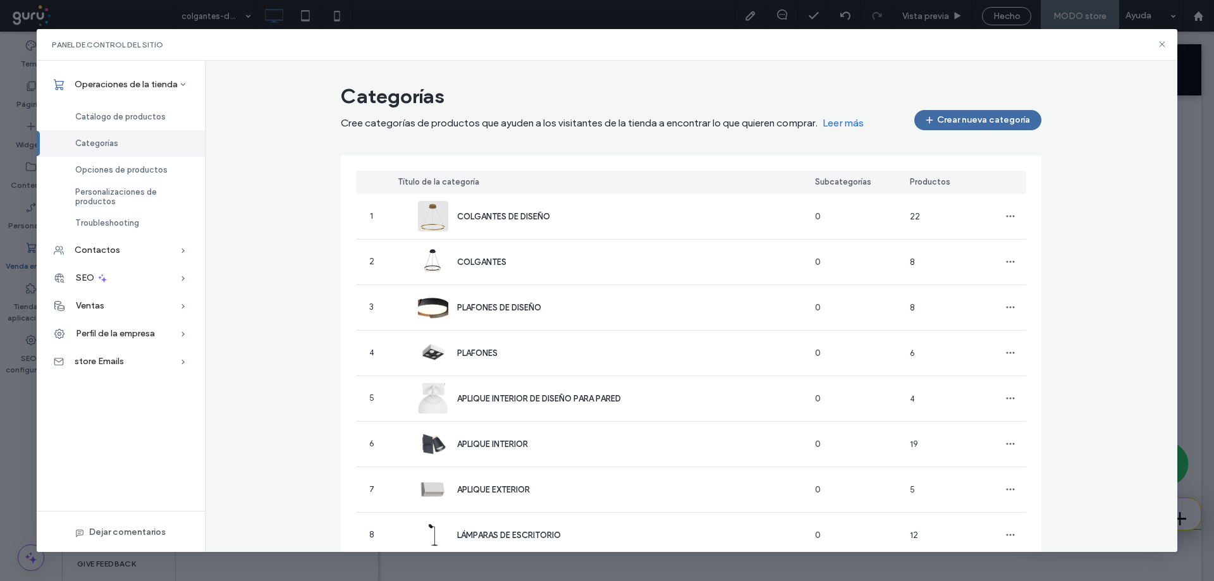
scroll to position [0, 0]
click at [111, 150] on div "Categorías" at bounding box center [121, 143] width 168 height 27
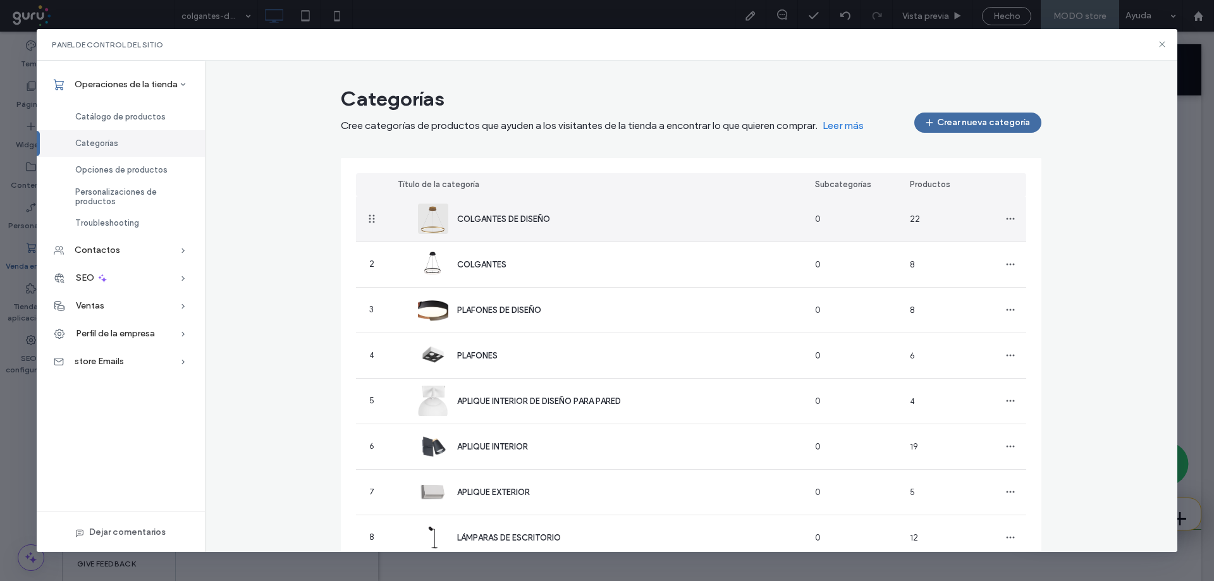
click at [526, 223] on span "COLGANTES DE DISEÑO" at bounding box center [503, 218] width 93 height 9
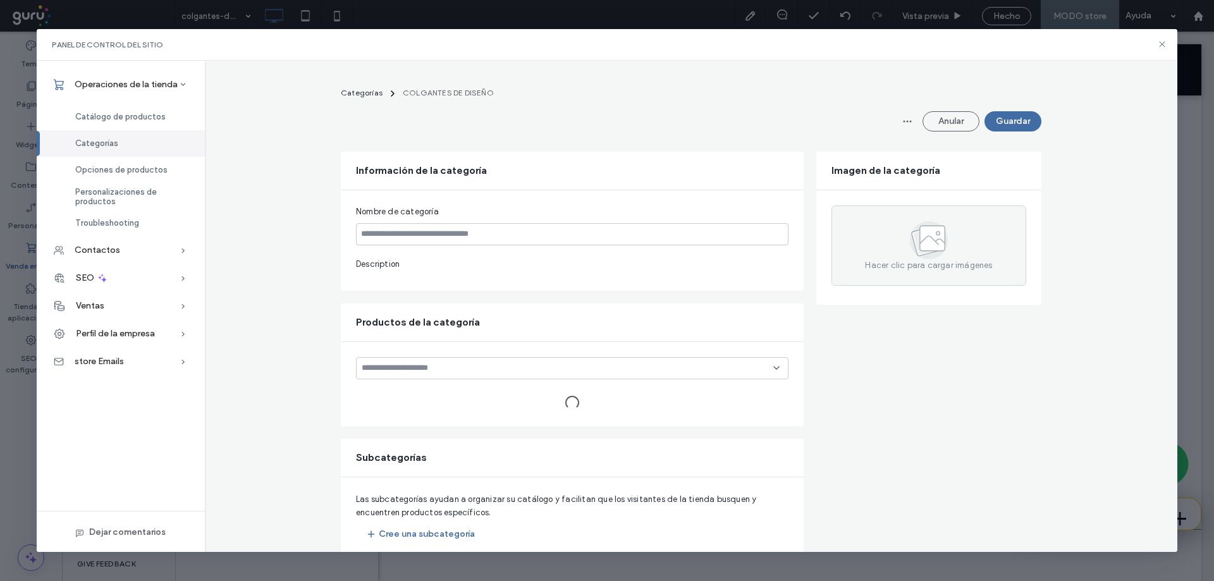
type input "**********"
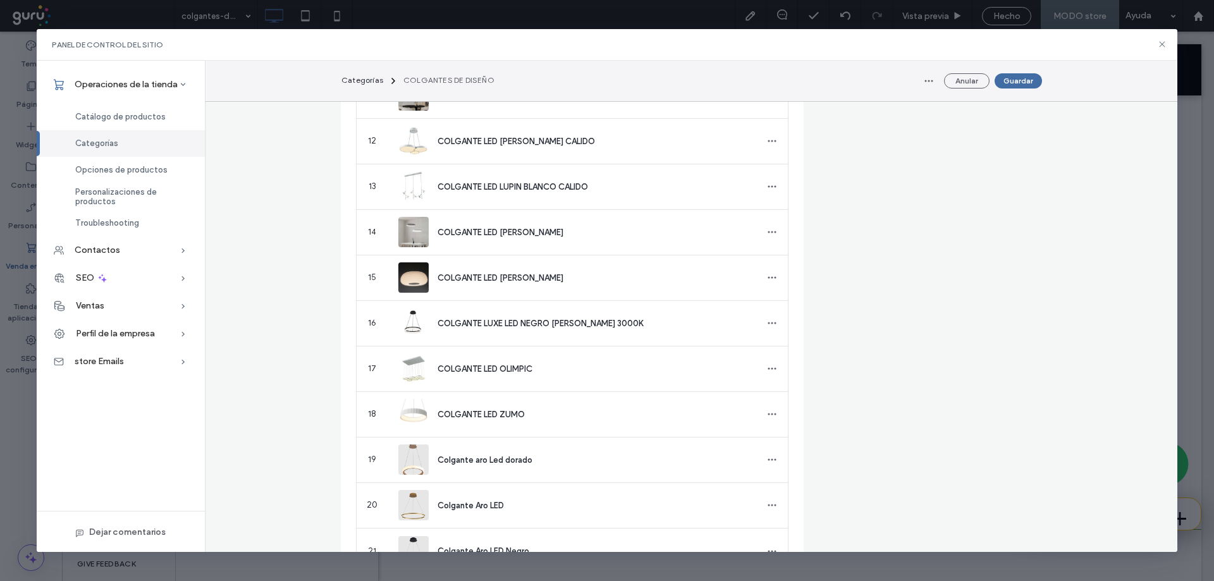
scroll to position [885, 0]
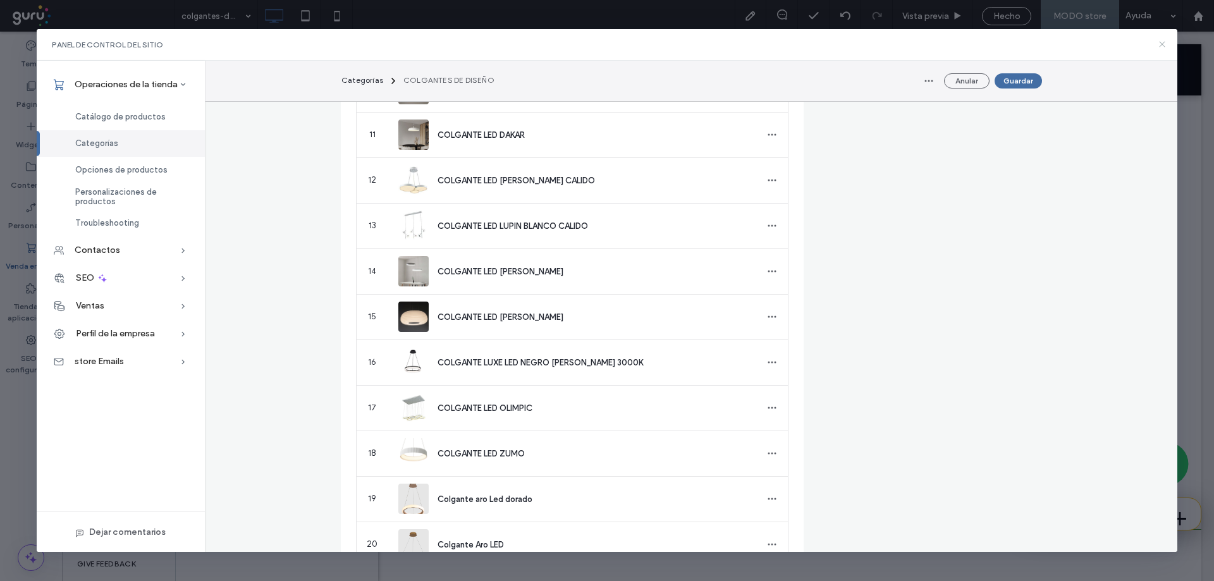
click at [1165, 46] on icon at bounding box center [1162, 44] width 10 height 10
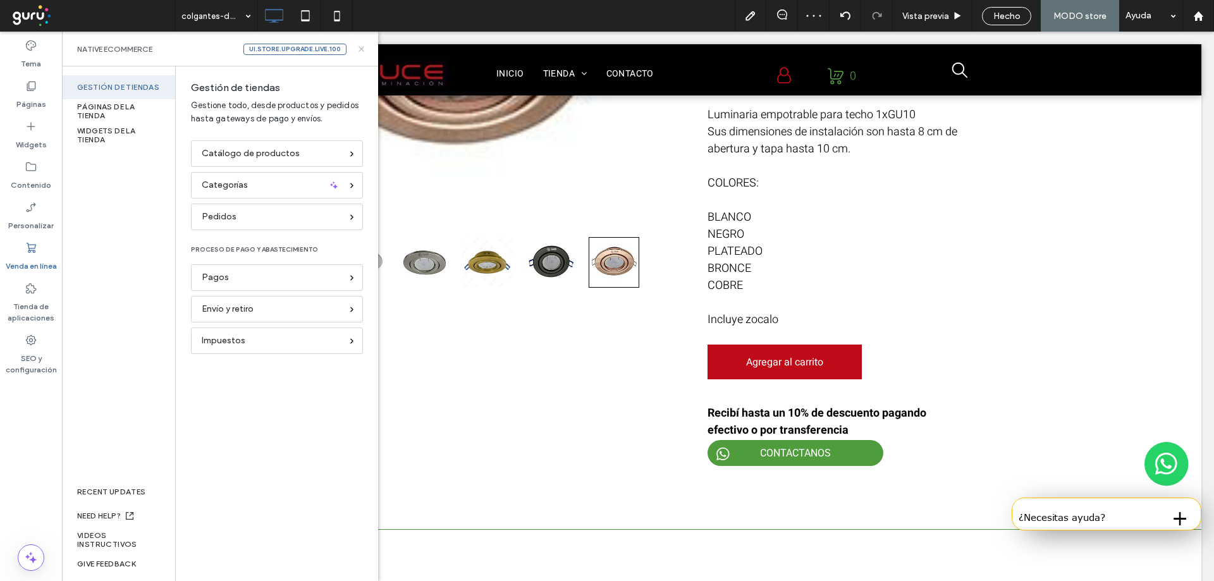
click at [357, 46] on icon at bounding box center [361, 48] width 9 height 9
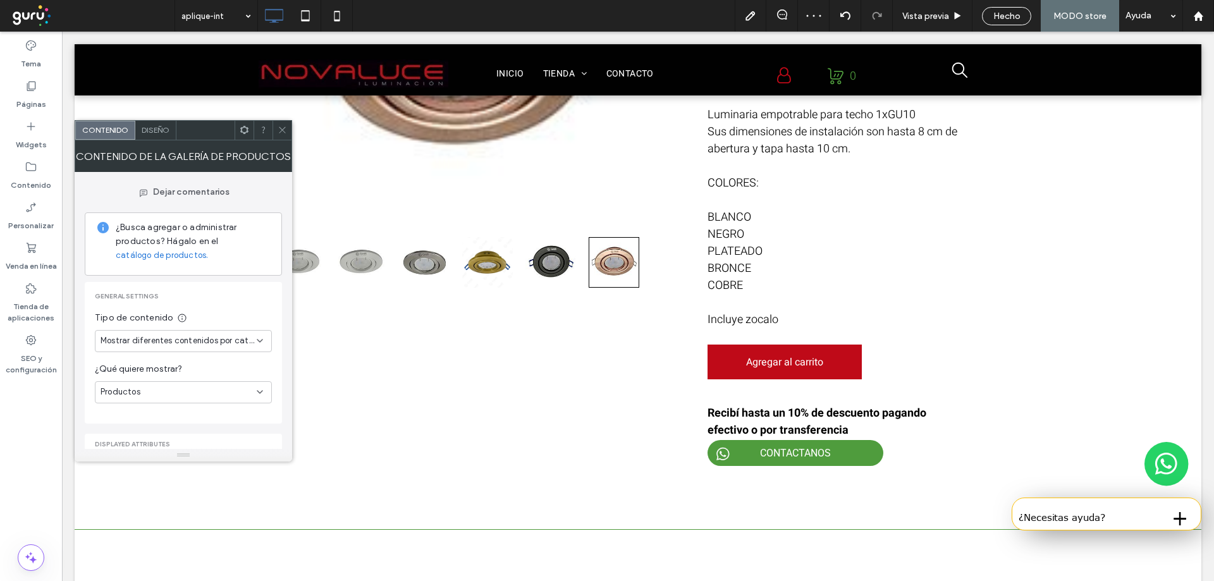
click at [177, 342] on span "Mostrar diferentes contenidos por categoría" at bounding box center [179, 341] width 156 height 13
click at [178, 383] on span "Mostrar el mismo contenido en cada página" at bounding box center [181, 385] width 161 height 13
click at [180, 336] on span "Mostrar el mismo contenido en cada página" at bounding box center [179, 341] width 156 height 13
click at [190, 364] on span "Mostrar diferentes contenidos por categoría" at bounding box center [181, 363] width 161 height 13
click at [284, 134] on icon at bounding box center [282, 129] width 9 height 9
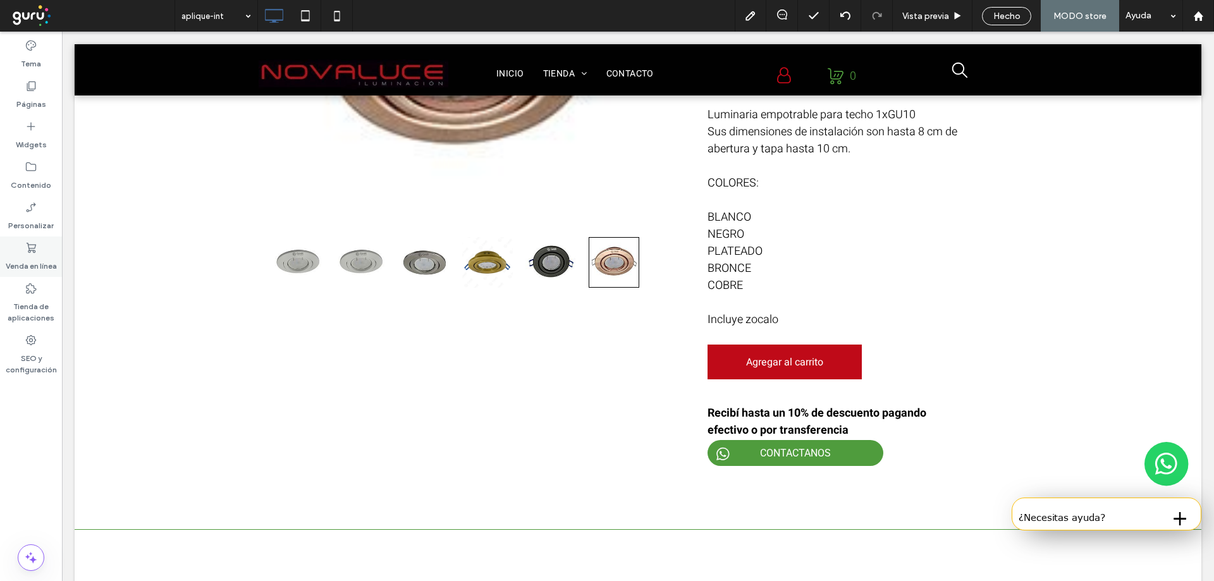
click at [18, 245] on div "Venda en línea" at bounding box center [31, 257] width 62 height 40
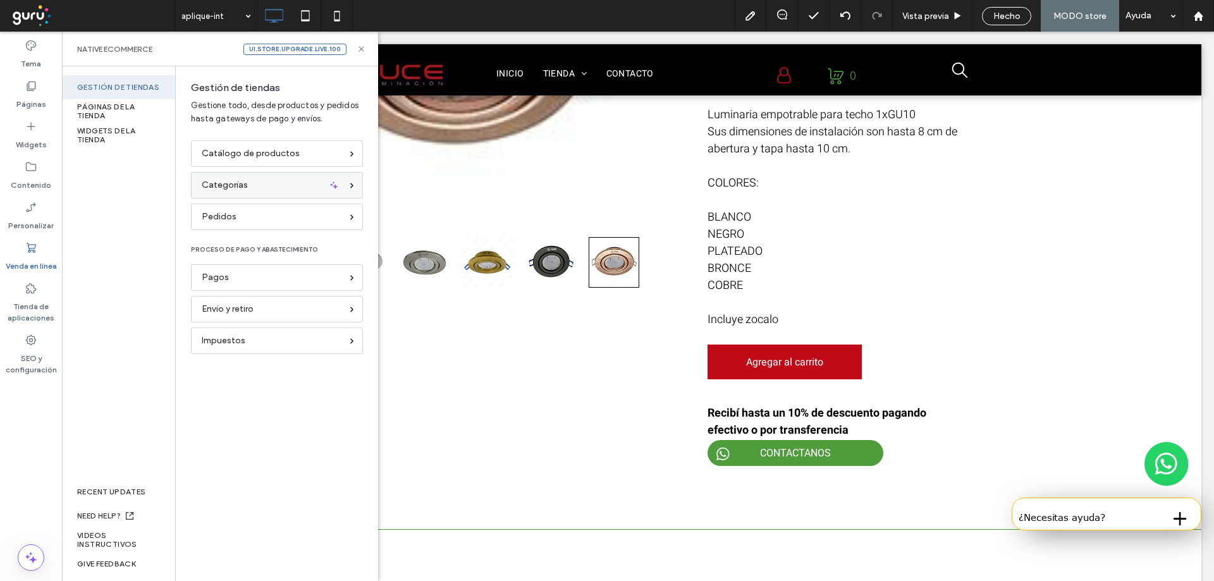
click at [263, 194] on div "Categorías" at bounding box center [277, 185] width 172 height 27
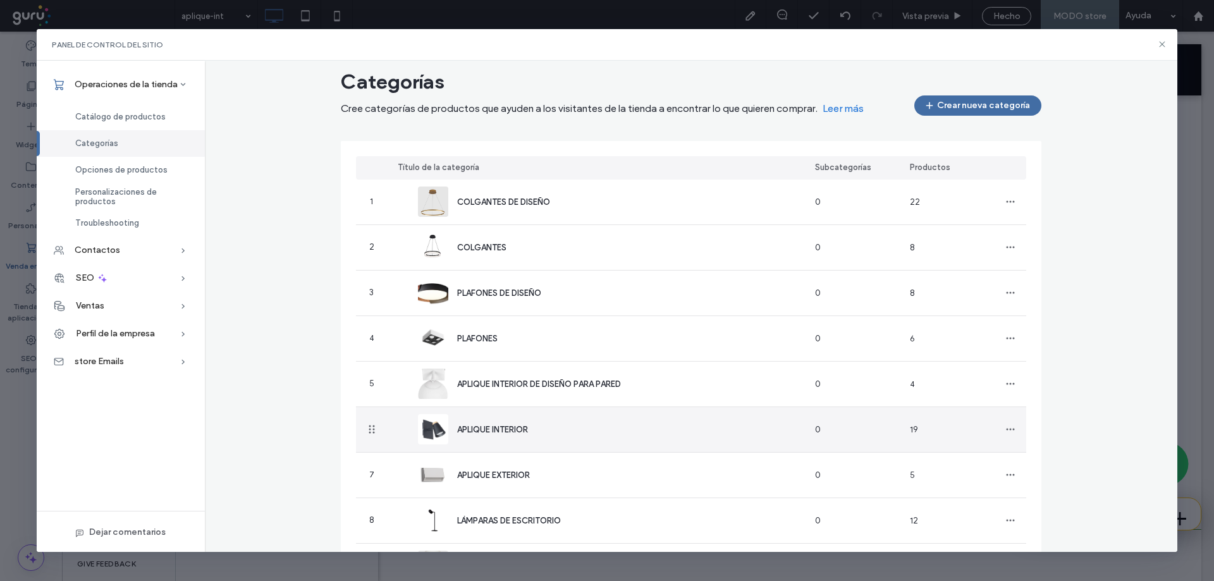
scroll to position [21, 0]
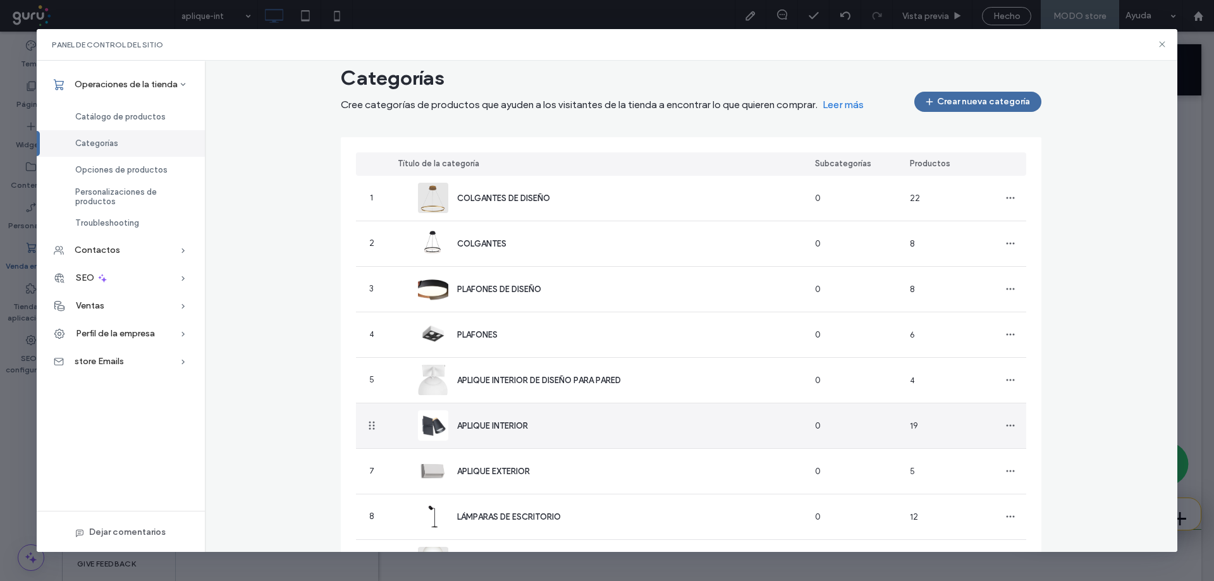
click at [507, 423] on span "APLIQUE INTERIOR" at bounding box center [492, 425] width 71 height 9
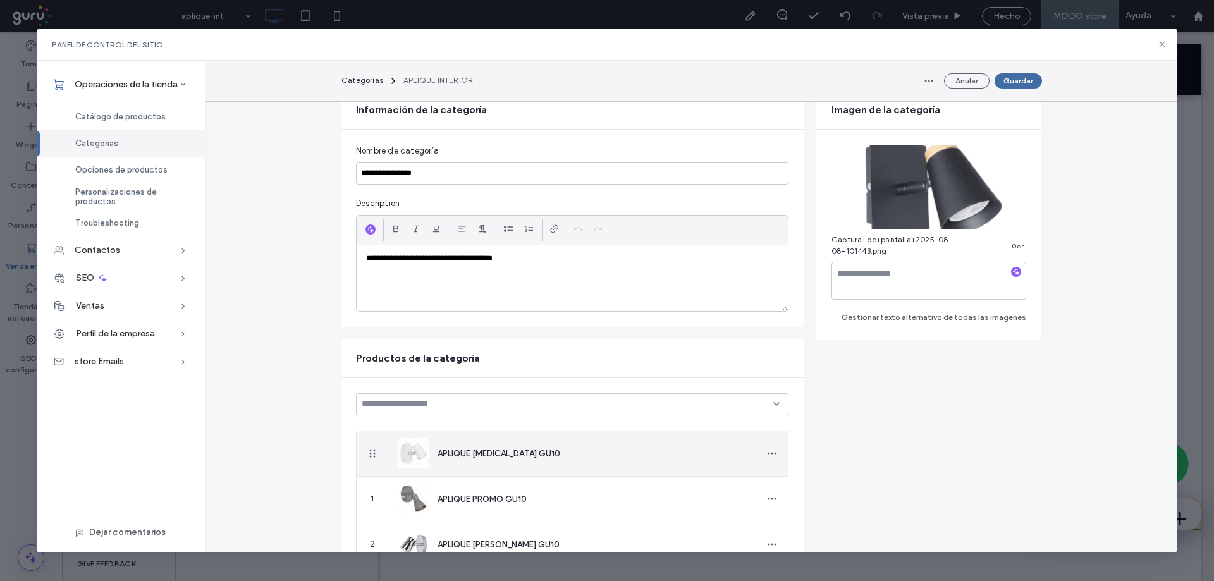
scroll to position [106, 0]
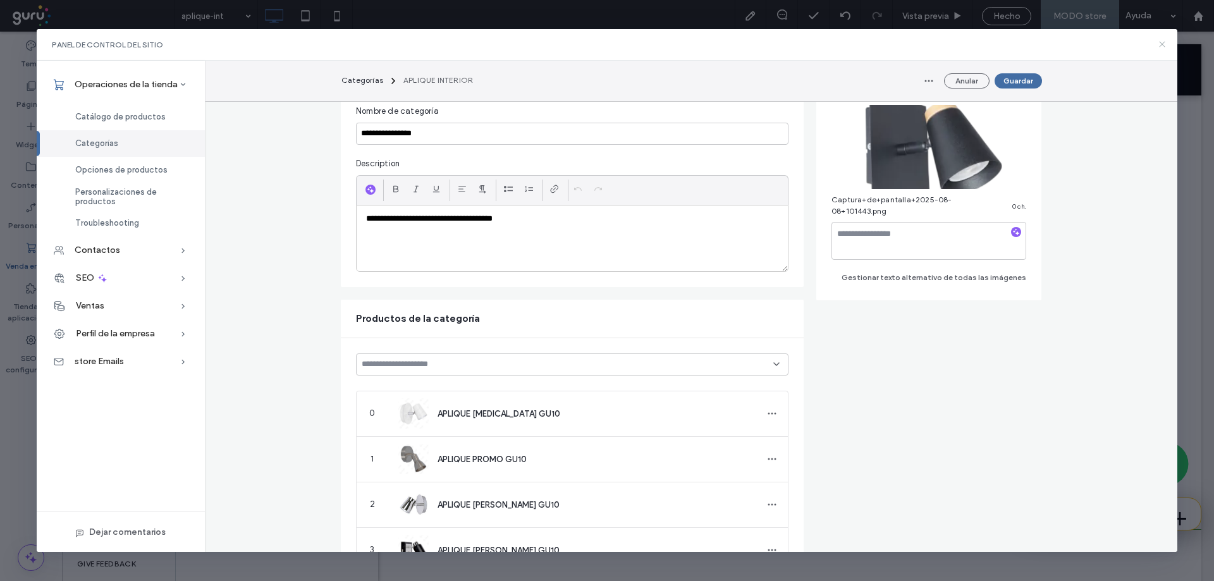
click at [1163, 41] on icon at bounding box center [1162, 44] width 10 height 10
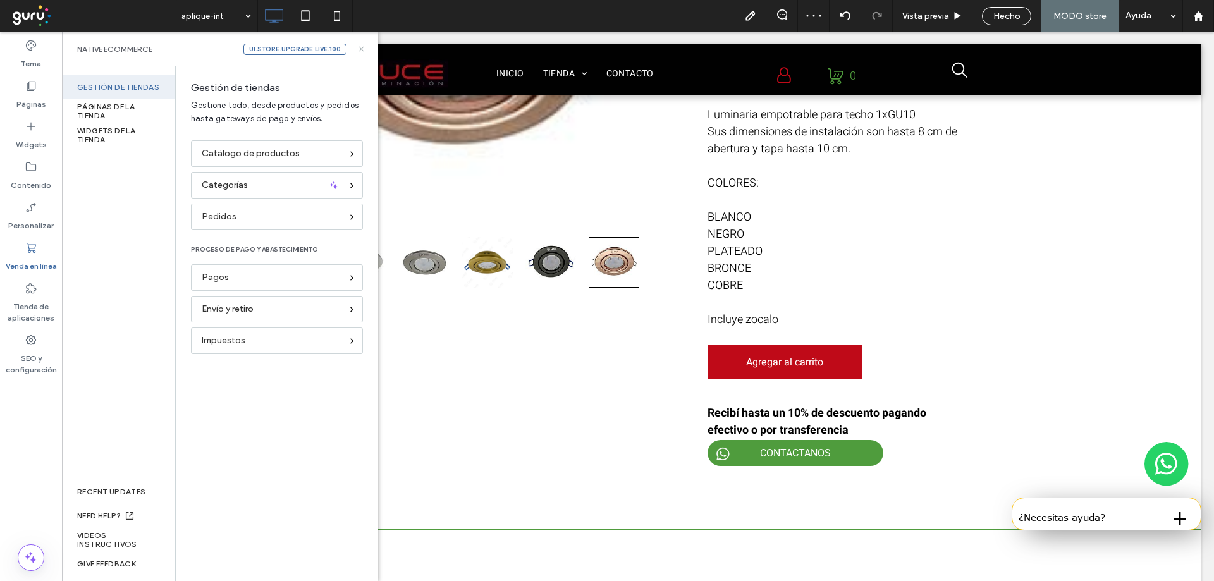
click at [360, 49] on icon at bounding box center [361, 48] width 9 height 9
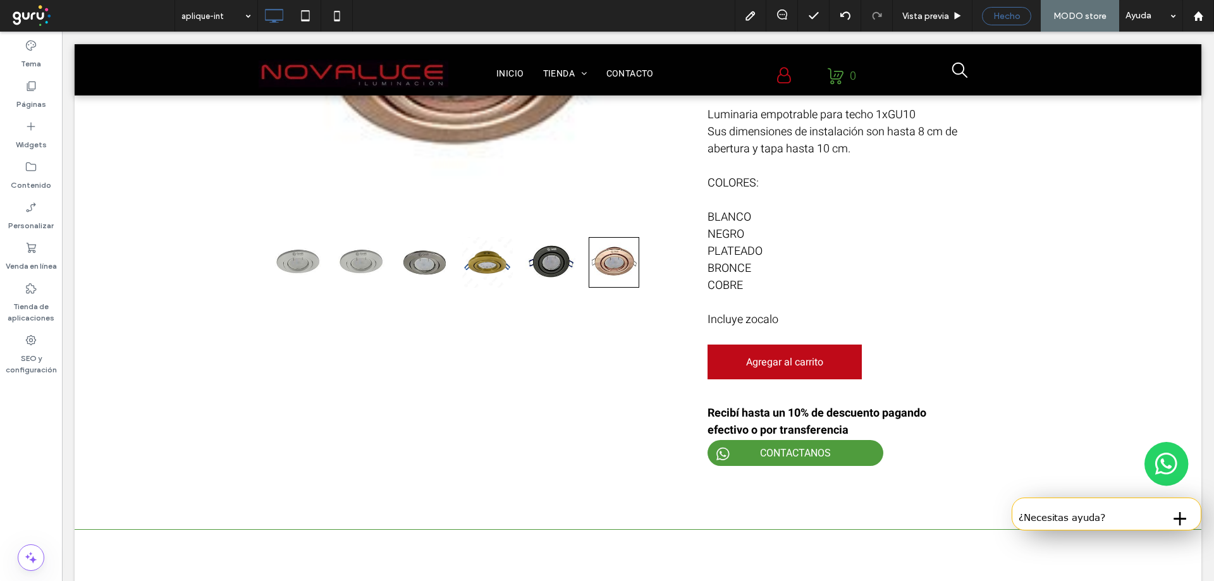
click at [996, 7] on div "Hecho" at bounding box center [1006, 16] width 49 height 18
click at [1009, 16] on span "Hecho" at bounding box center [1006, 16] width 27 height 11
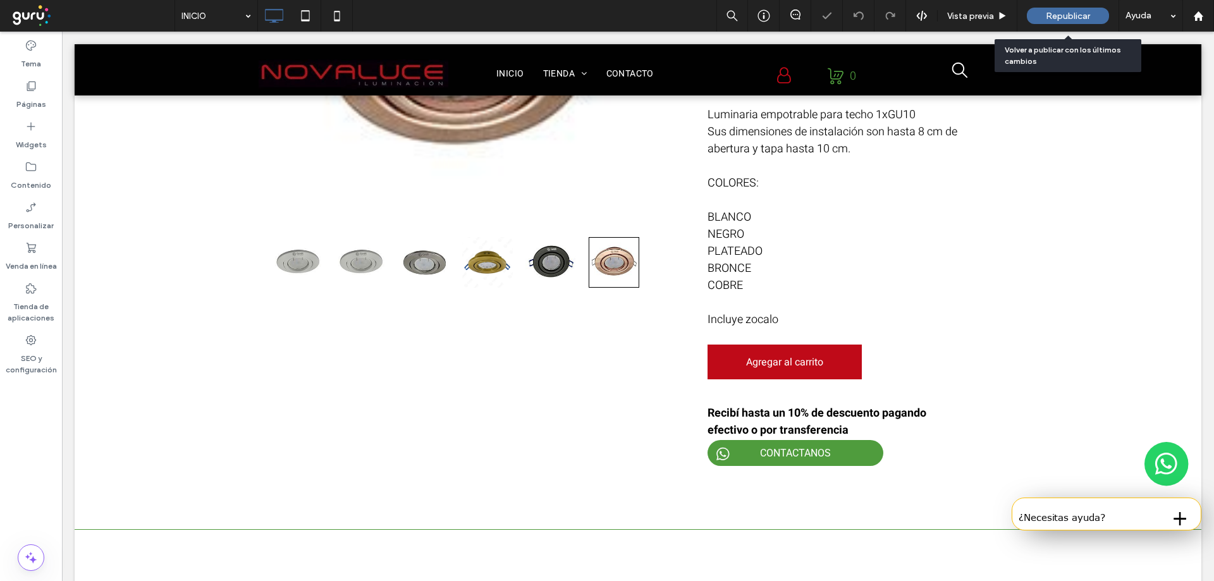
click at [1056, 22] on div "Republicar" at bounding box center [1068, 16] width 82 height 16
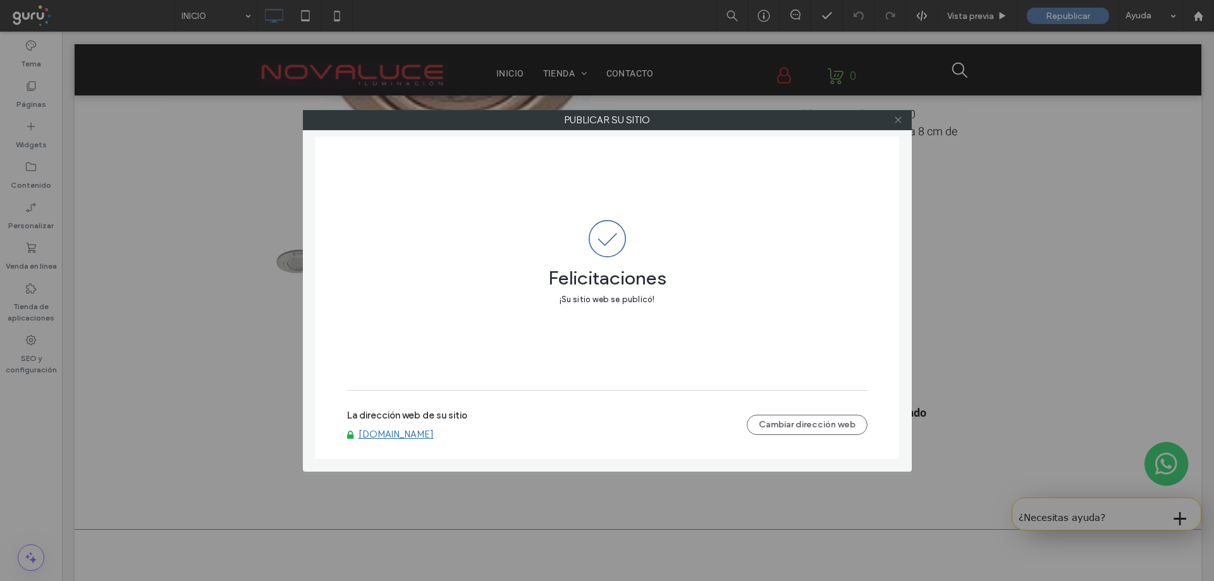
click at [897, 118] on use at bounding box center [898, 120] width 6 height 6
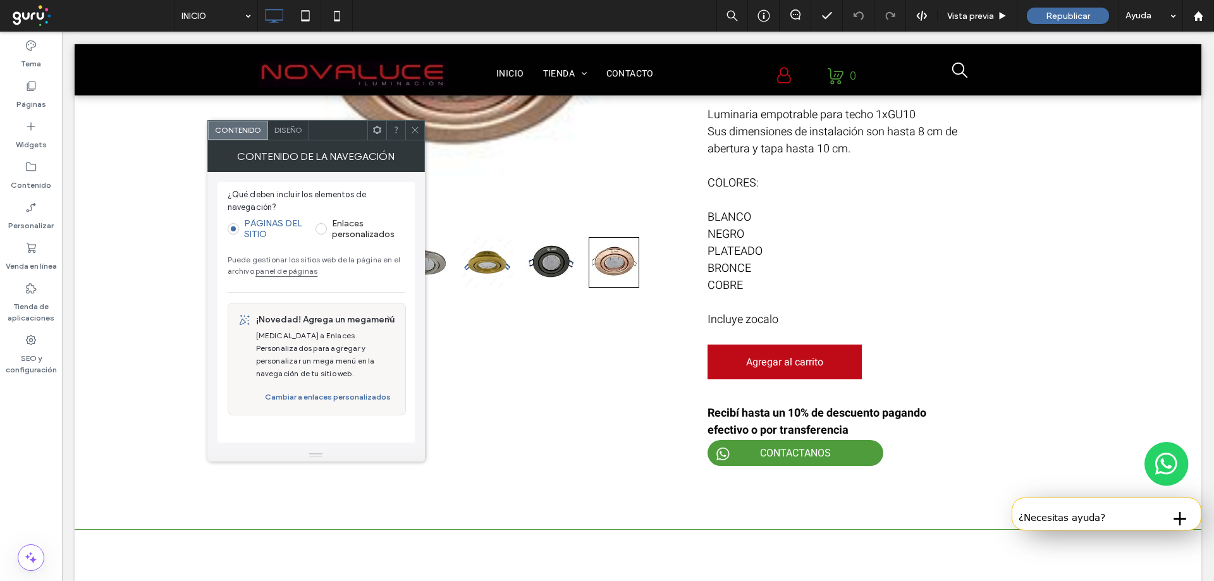
click at [415, 128] on icon at bounding box center [414, 129] width 9 height 9
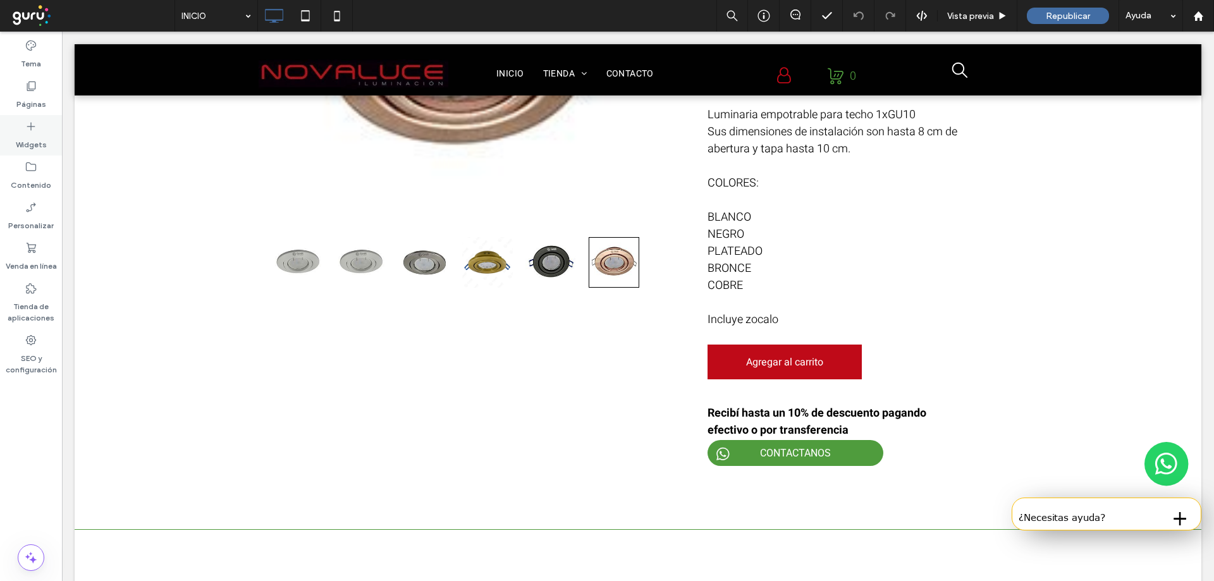
click at [42, 132] on div "Widgets" at bounding box center [31, 135] width 62 height 40
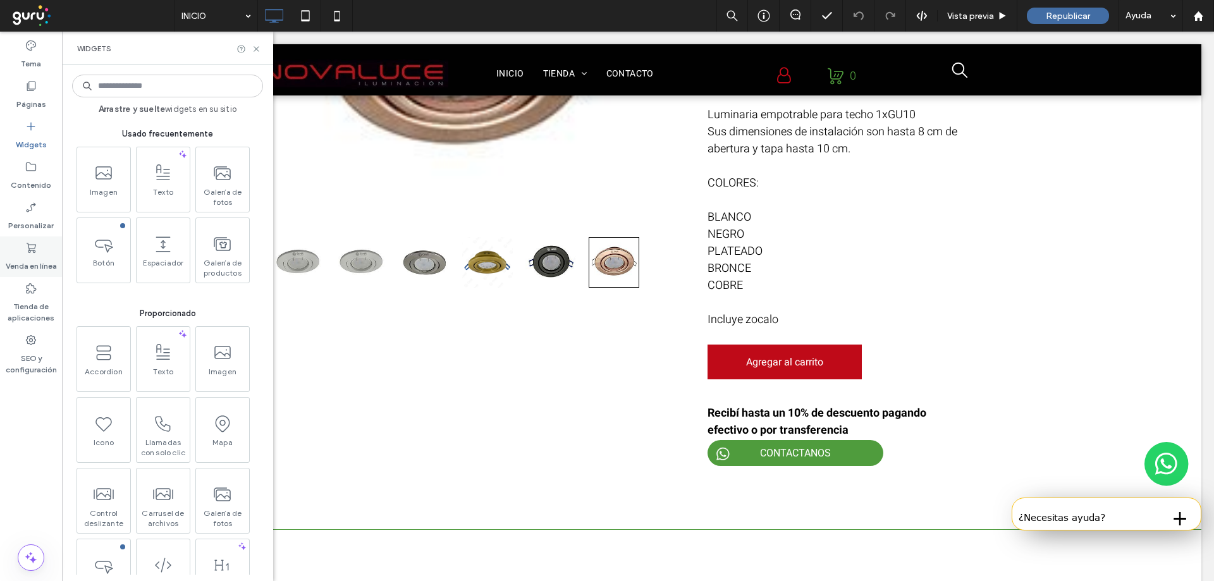
click at [40, 255] on label "Venda en línea" at bounding box center [31, 263] width 51 height 18
click at [41, 137] on label "Widgets" at bounding box center [31, 142] width 31 height 18
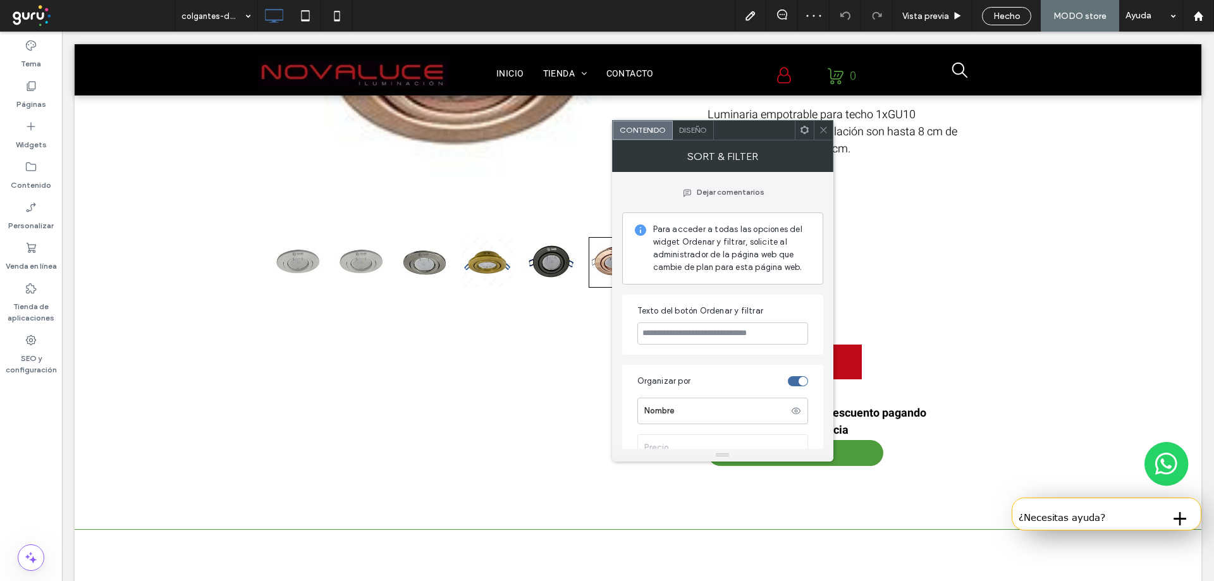
click at [753, 233] on span "Para acceder a todas las opciones del widget Ordenar y filtrar, solicite al adm…" at bounding box center [732, 248] width 159 height 51
drag, startPoint x: 690, startPoint y: 228, endPoint x: 796, endPoint y: 281, distance: 119.1
click at [796, 281] on div "Para acceder a todas las opciones del widget Ordenar y filtrar, solicite al adm…" at bounding box center [722, 248] width 201 height 72
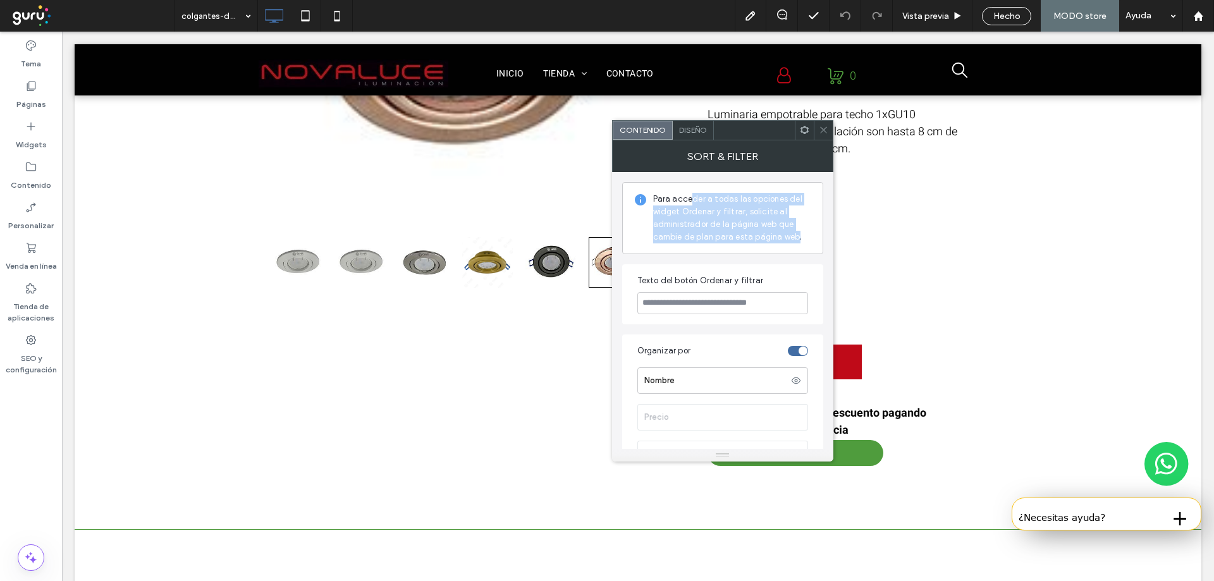
scroll to position [42, 0]
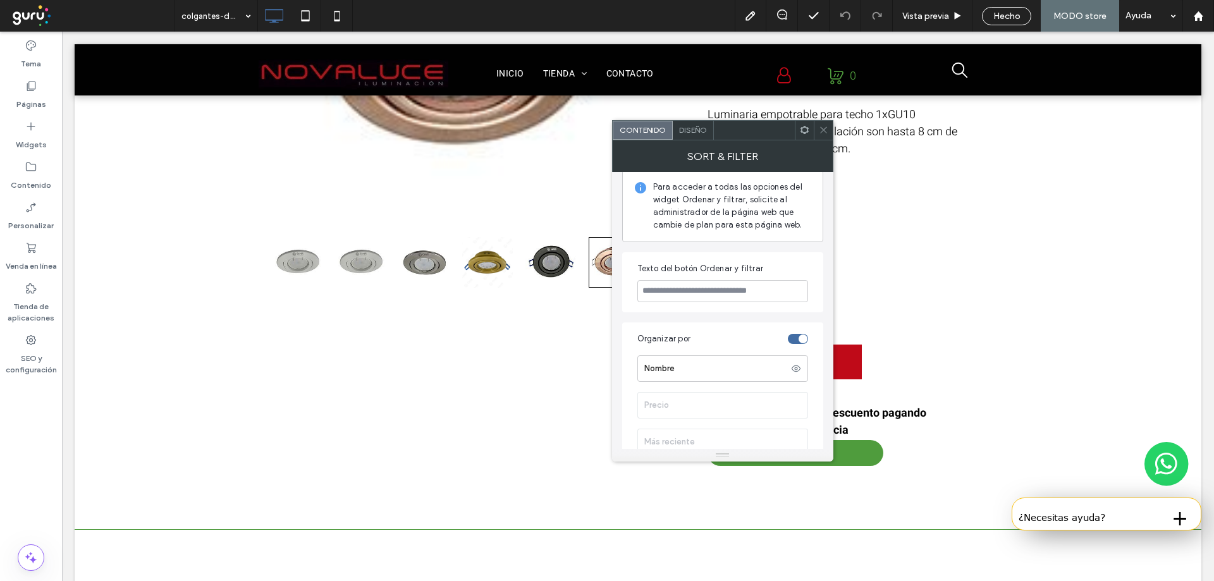
click at [826, 131] on icon at bounding box center [823, 129] width 9 height 9
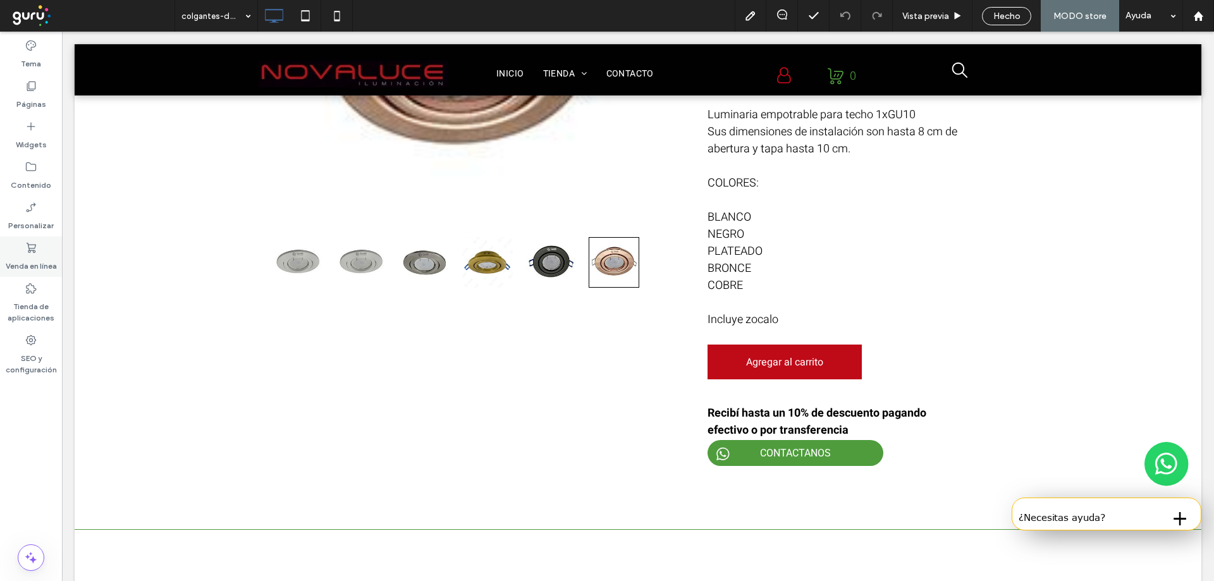
click at [46, 268] on label "Venda en línea" at bounding box center [31, 263] width 51 height 18
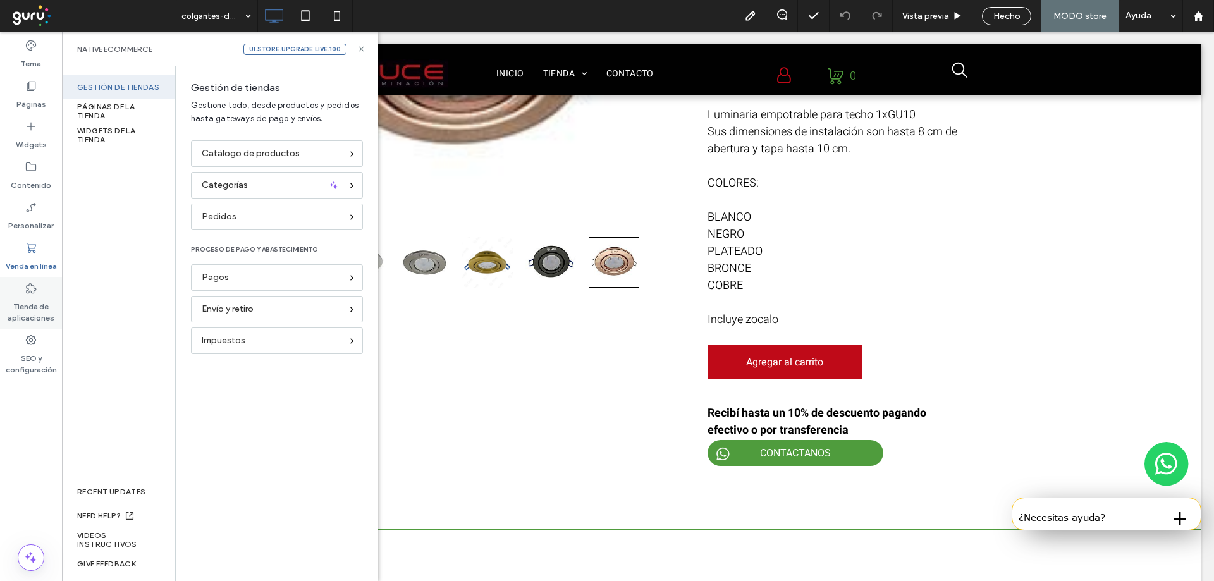
click at [29, 310] on label "Tienda de aplicaciones" at bounding box center [31, 309] width 62 height 29
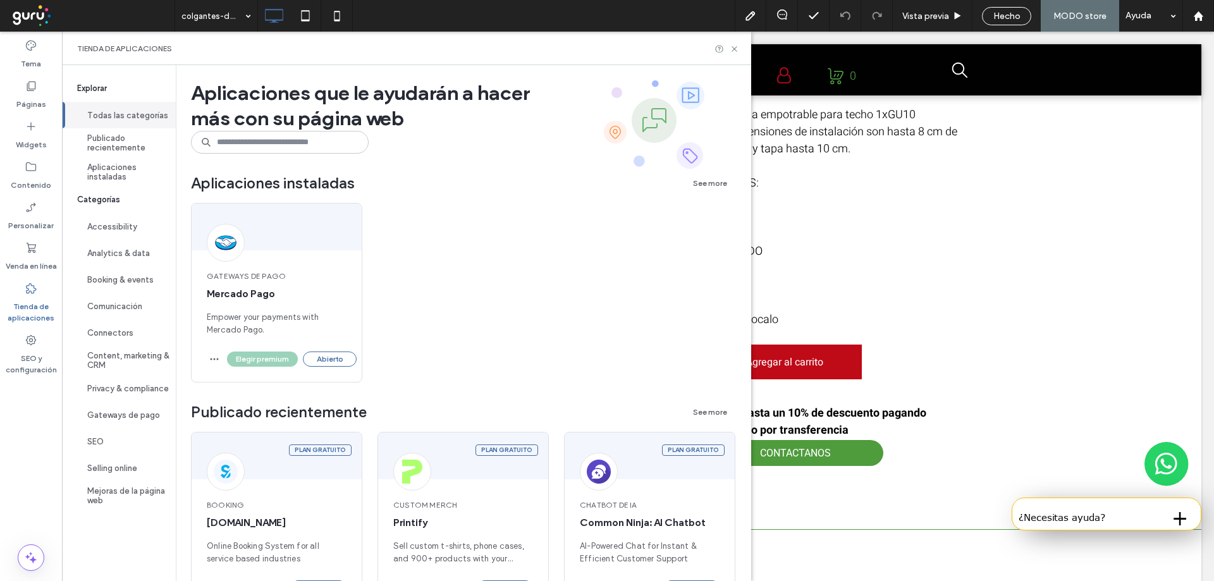
click at [29, 310] on label "Tienda de aplicaciones" at bounding box center [31, 309] width 62 height 29
click at [312, 359] on button "Abierto" at bounding box center [330, 359] width 54 height 15
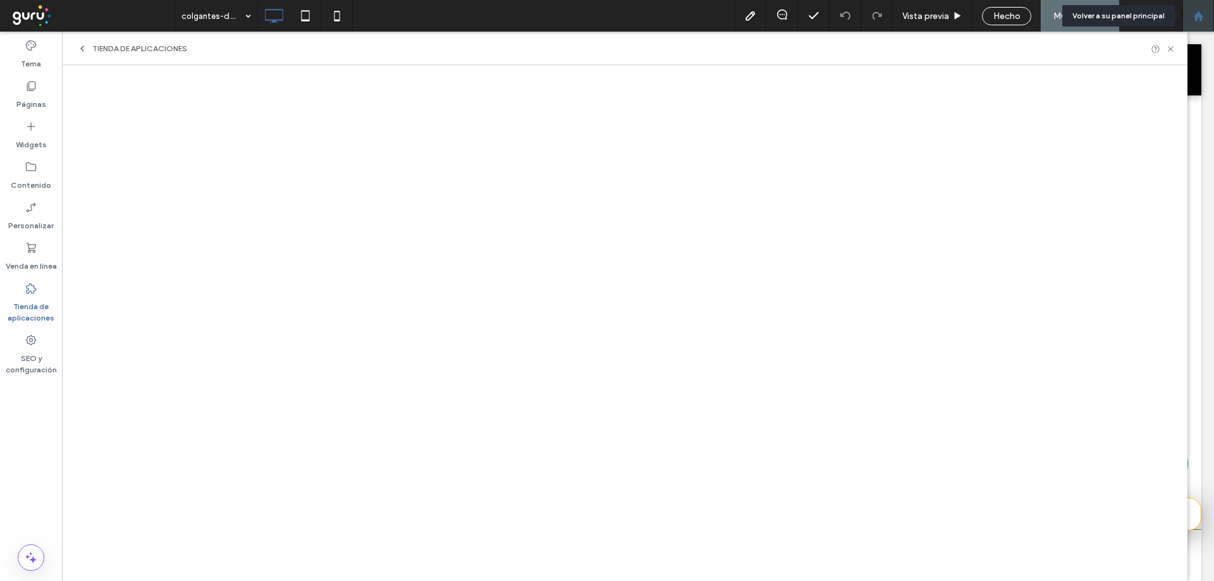
click at [1195, 14] on icon at bounding box center [1198, 16] width 11 height 11
